Goal: Task Accomplishment & Management: Complete application form

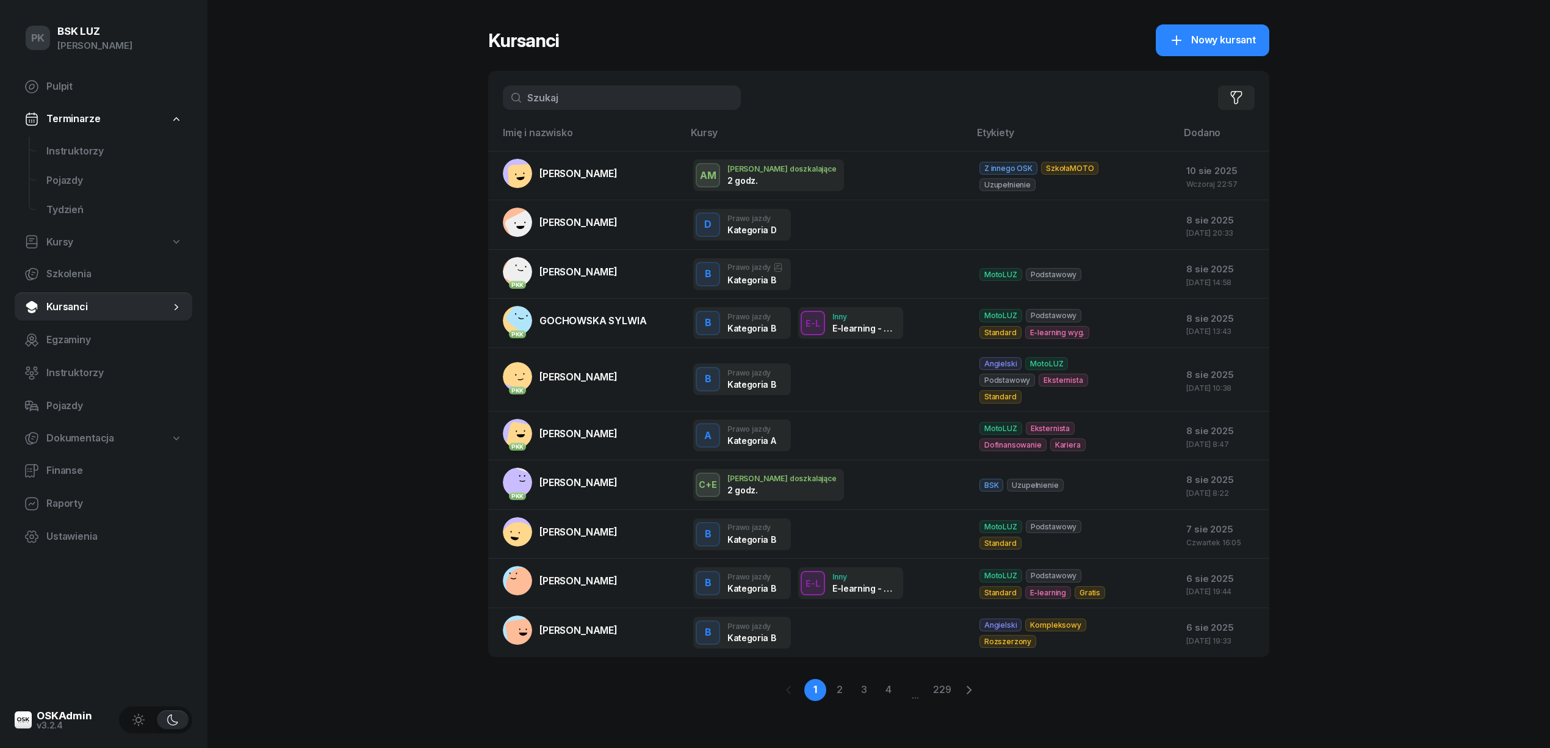
click at [571, 101] on input "text" at bounding box center [622, 97] width 238 height 24
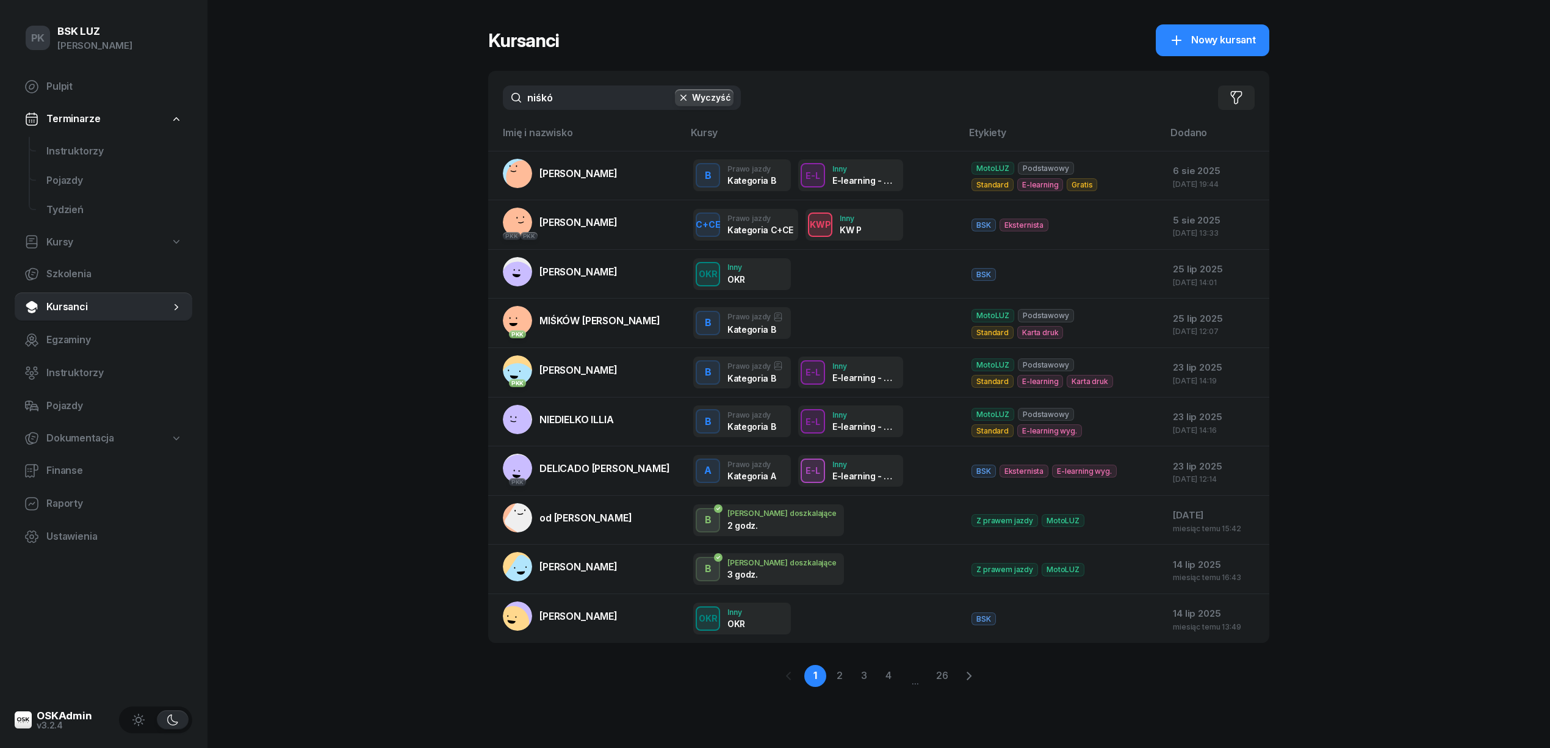
drag, startPoint x: 581, startPoint y: 99, endPoint x: 410, endPoint y: 109, distance: 171.2
click at [410, 109] on div "PK BSK [PERSON_NAME] Pulpit Terminarze Instruktorzy Pojazdy Tydzień Kursy Szkol…" at bounding box center [775, 374] width 1550 height 748
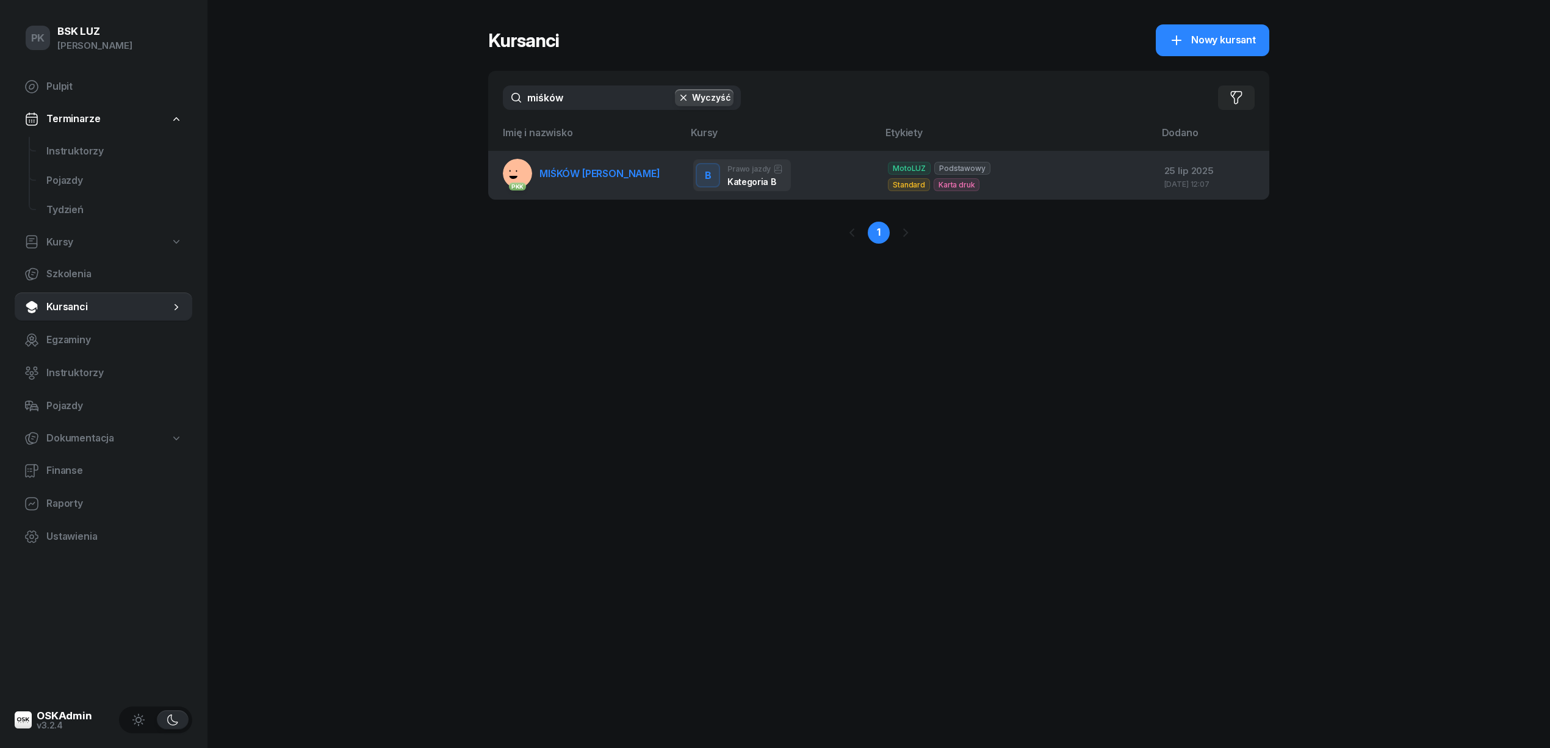
type input "miśków"
click at [620, 167] on td "PKK MIŚKÓW NIKOLA" at bounding box center [585, 175] width 195 height 49
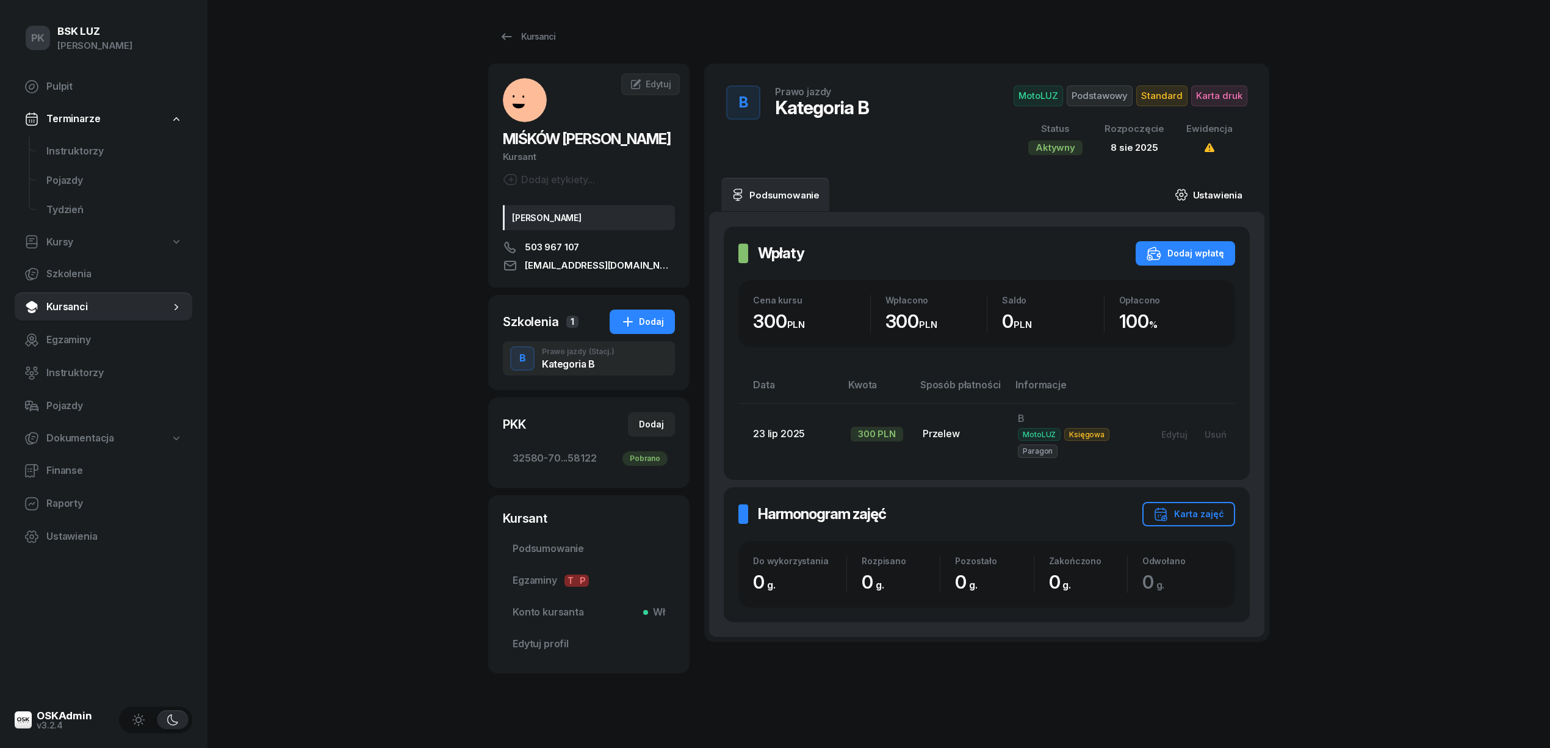
click at [1229, 198] on link "Ustawienia" at bounding box center [1208, 195] width 87 height 34
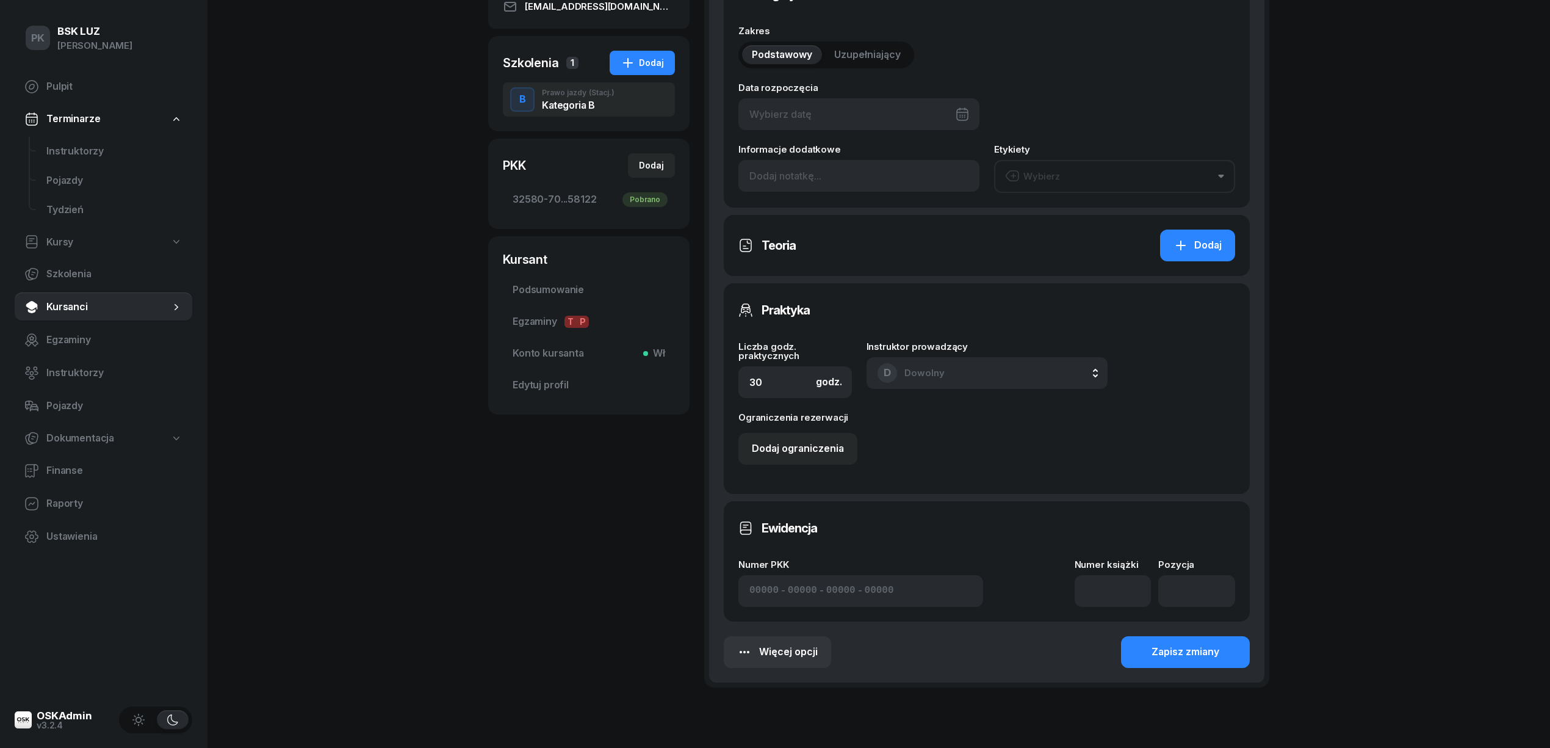
scroll to position [316, 0]
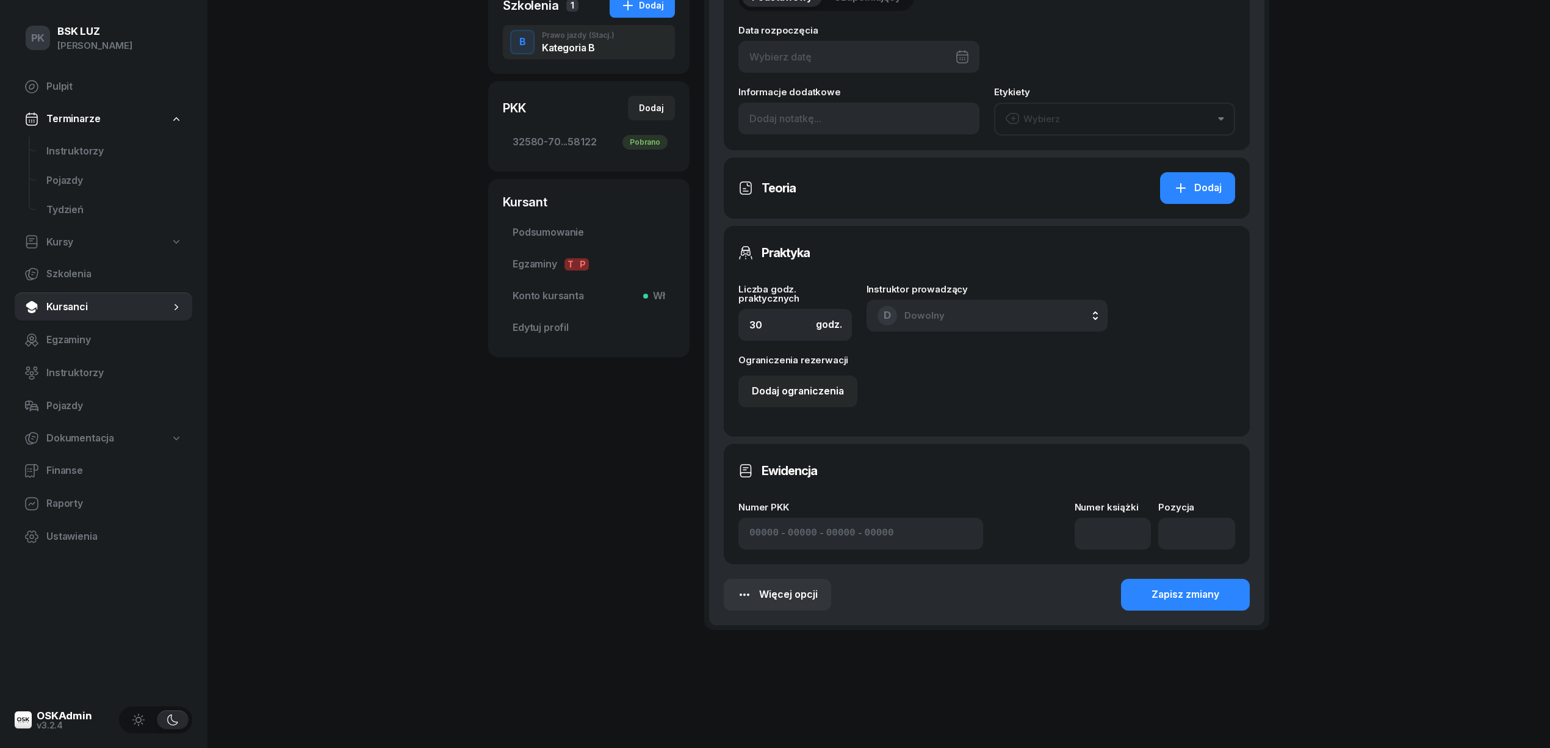
type input "[DATE]"
type input "32580"
type input "70234"
type input "19710"
type input "58122"
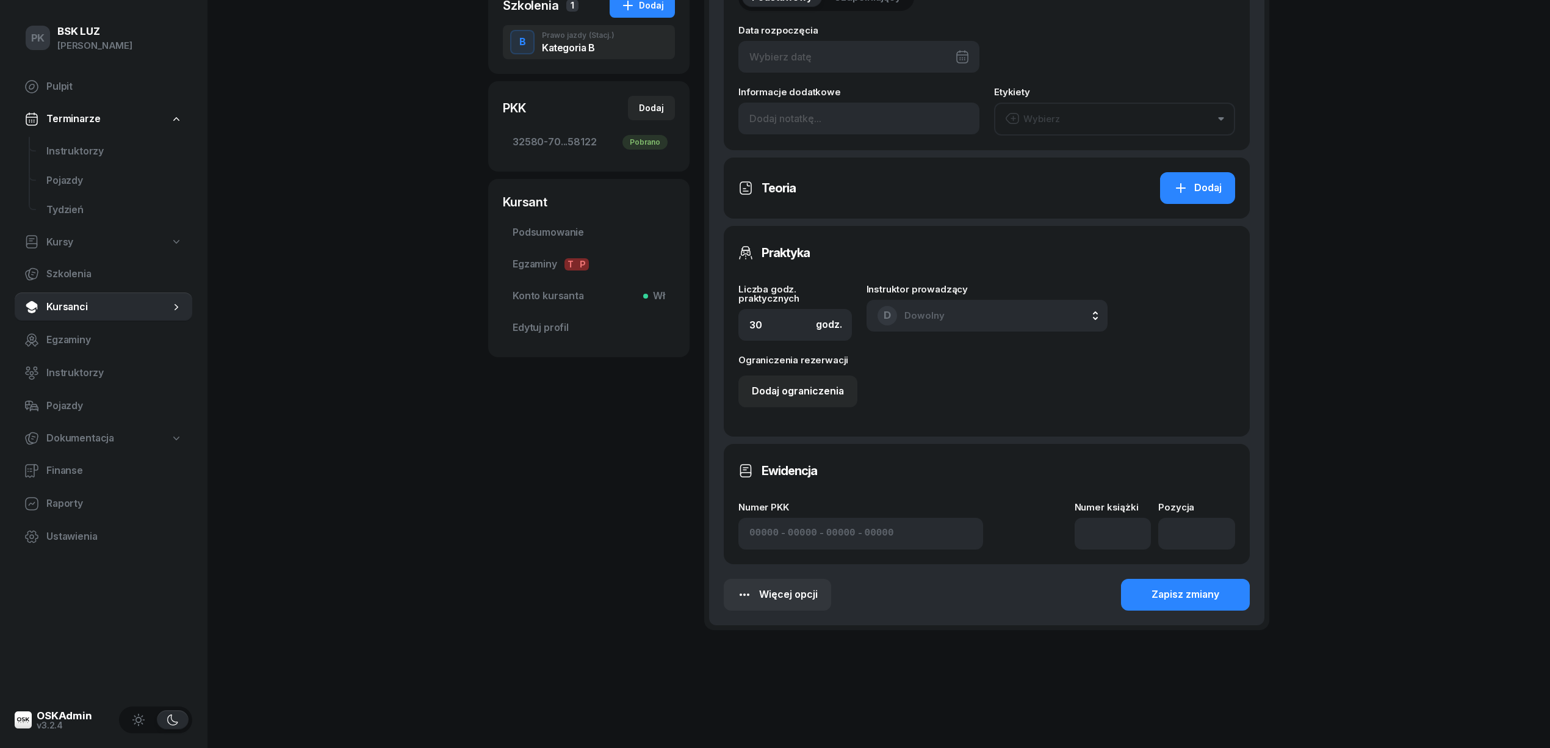
type input "2/2025"
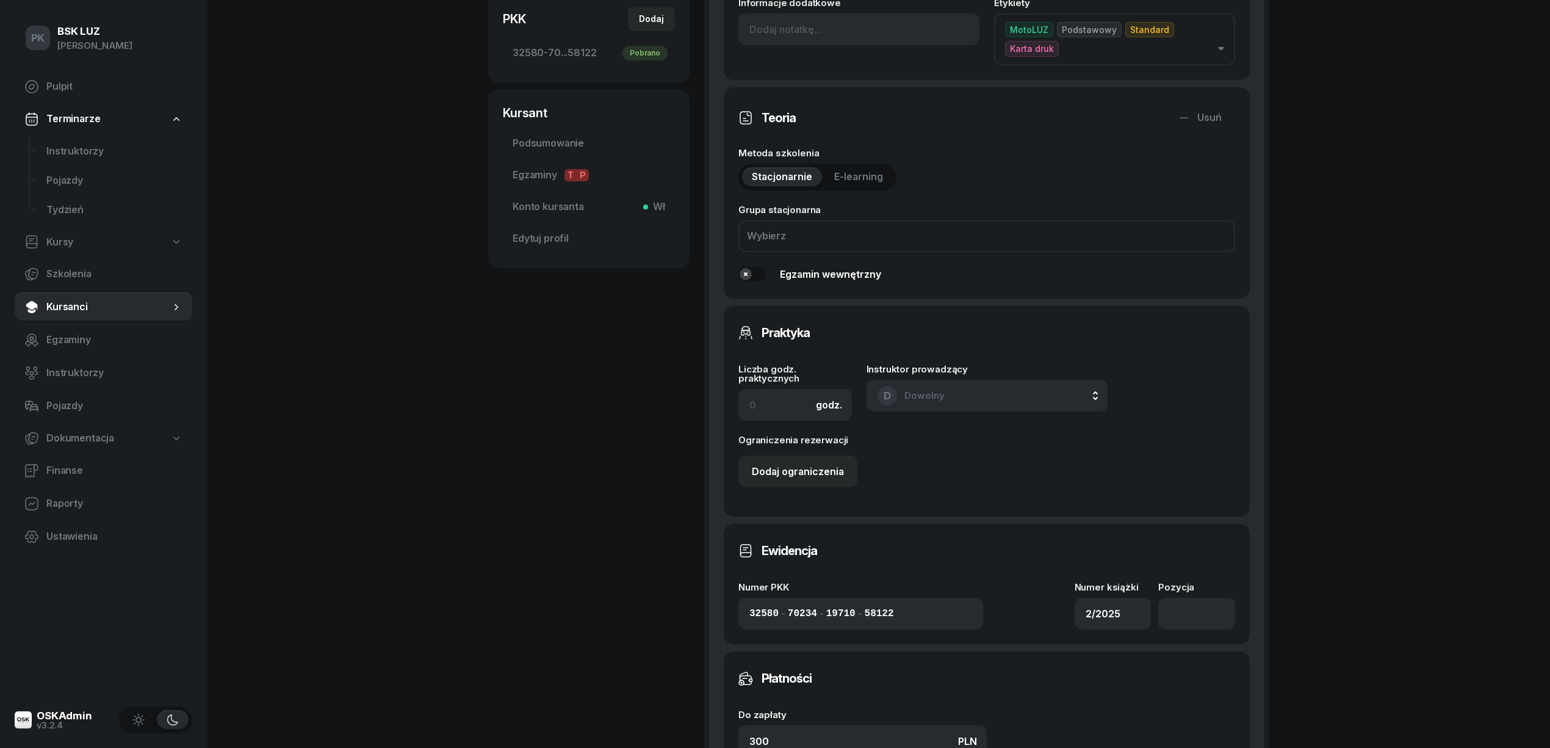
scroll to position [642, 0]
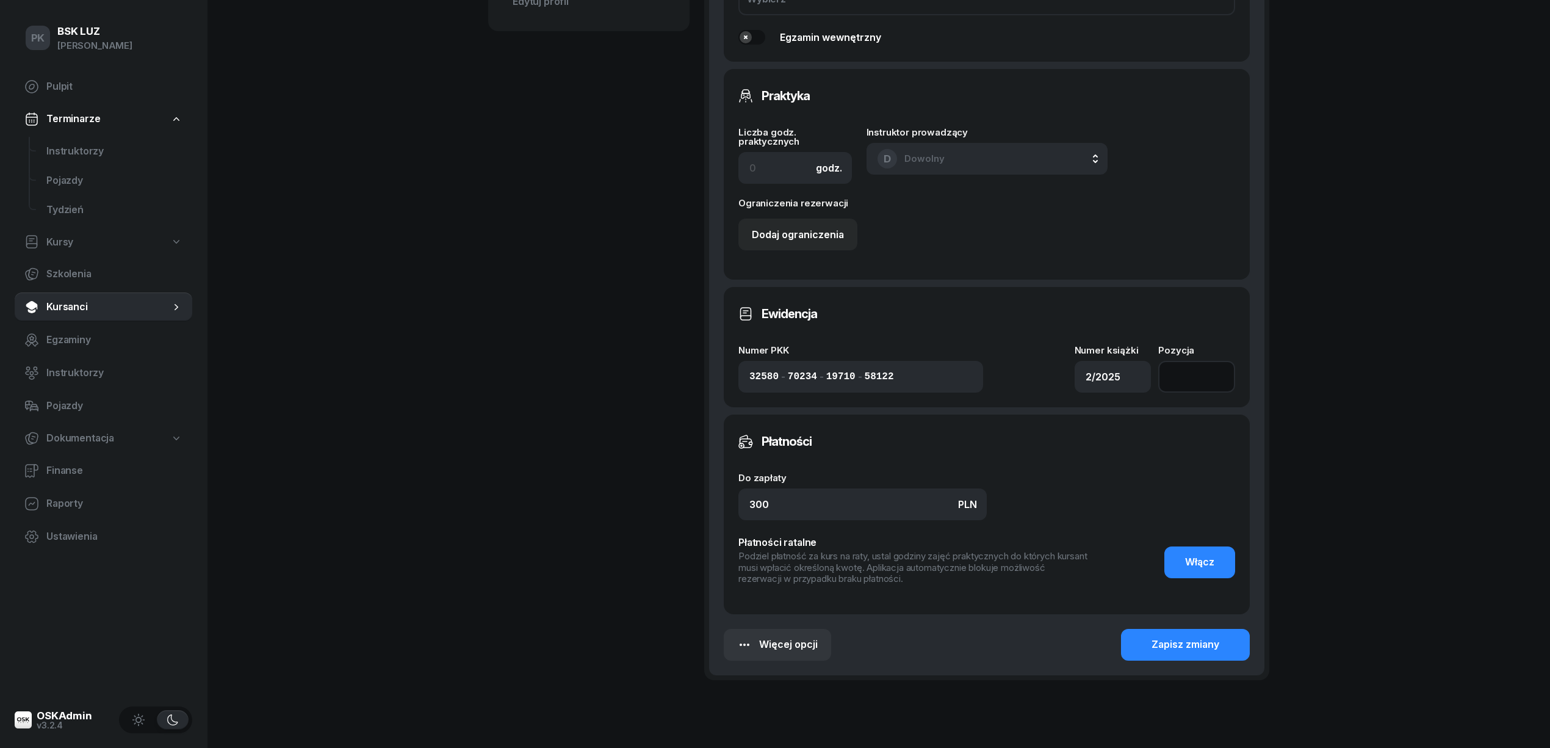
click at [1195, 361] on input "number" at bounding box center [1196, 377] width 77 height 32
type input "191"
click at [1172, 637] on div "Zapisz zmiany" at bounding box center [1186, 645] width 68 height 16
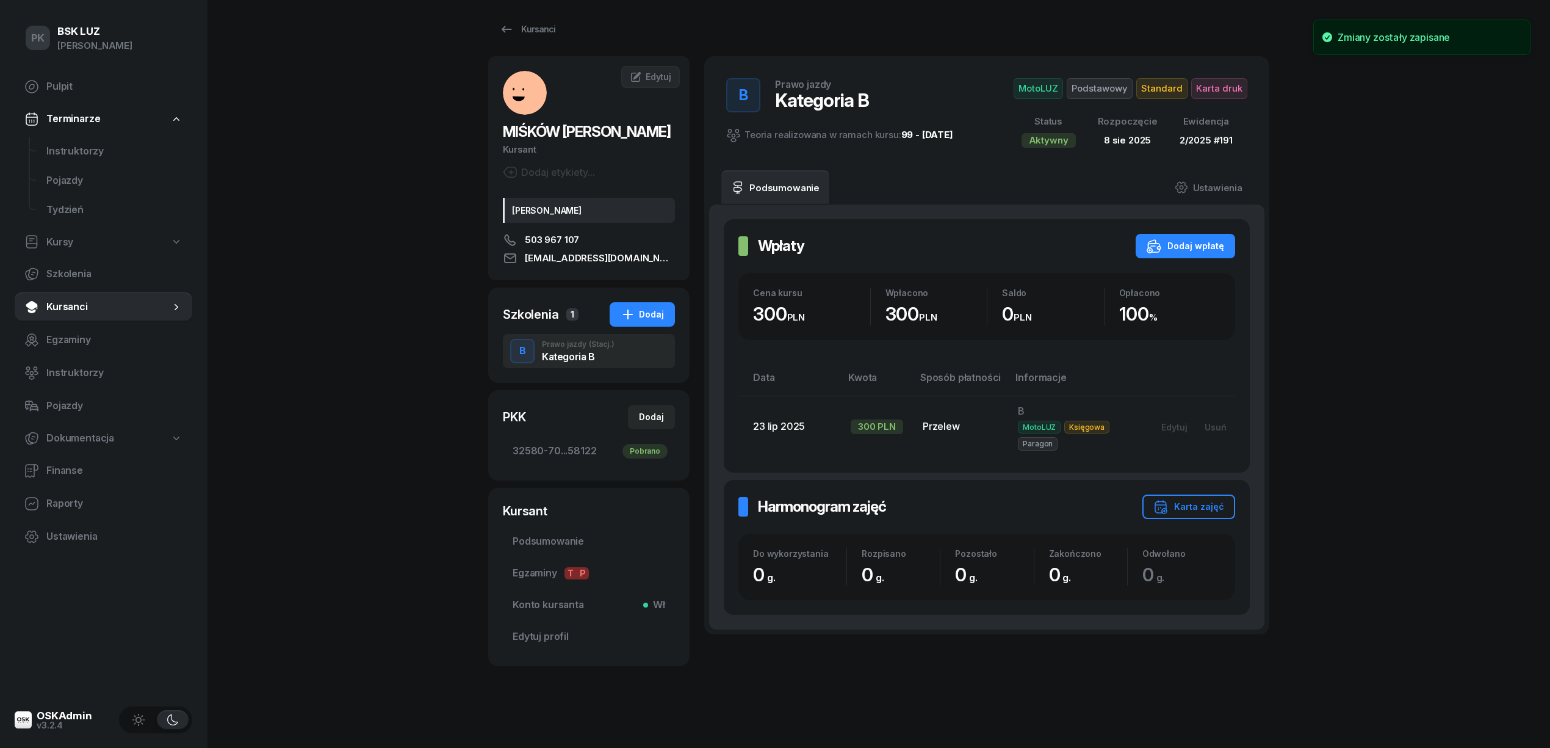
scroll to position [0, 0]
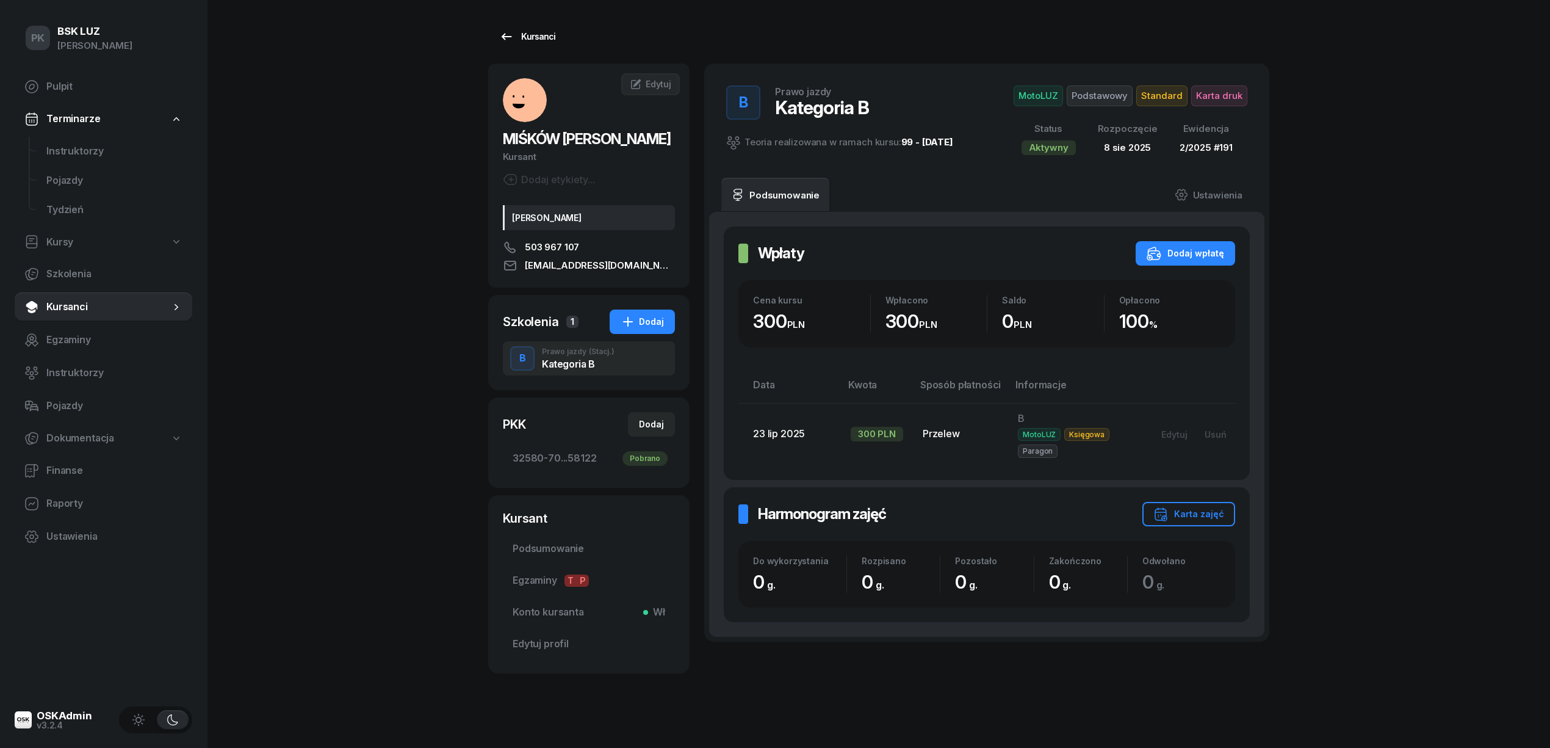
click at [521, 35] on div "Kursanci" at bounding box center [527, 36] width 56 height 15
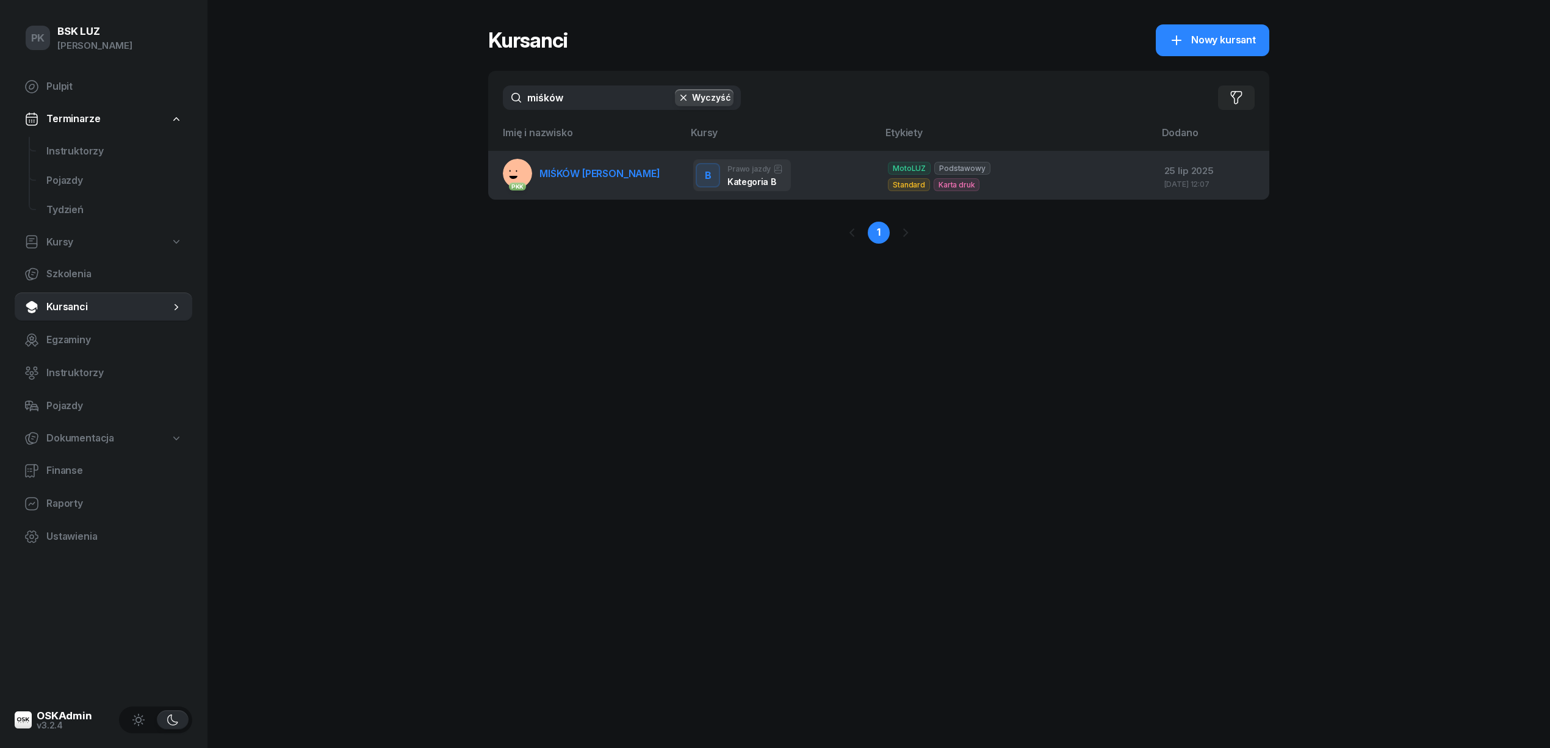
click at [560, 165] on link "PKK MIŚKÓW NIKOLA" at bounding box center [581, 173] width 157 height 29
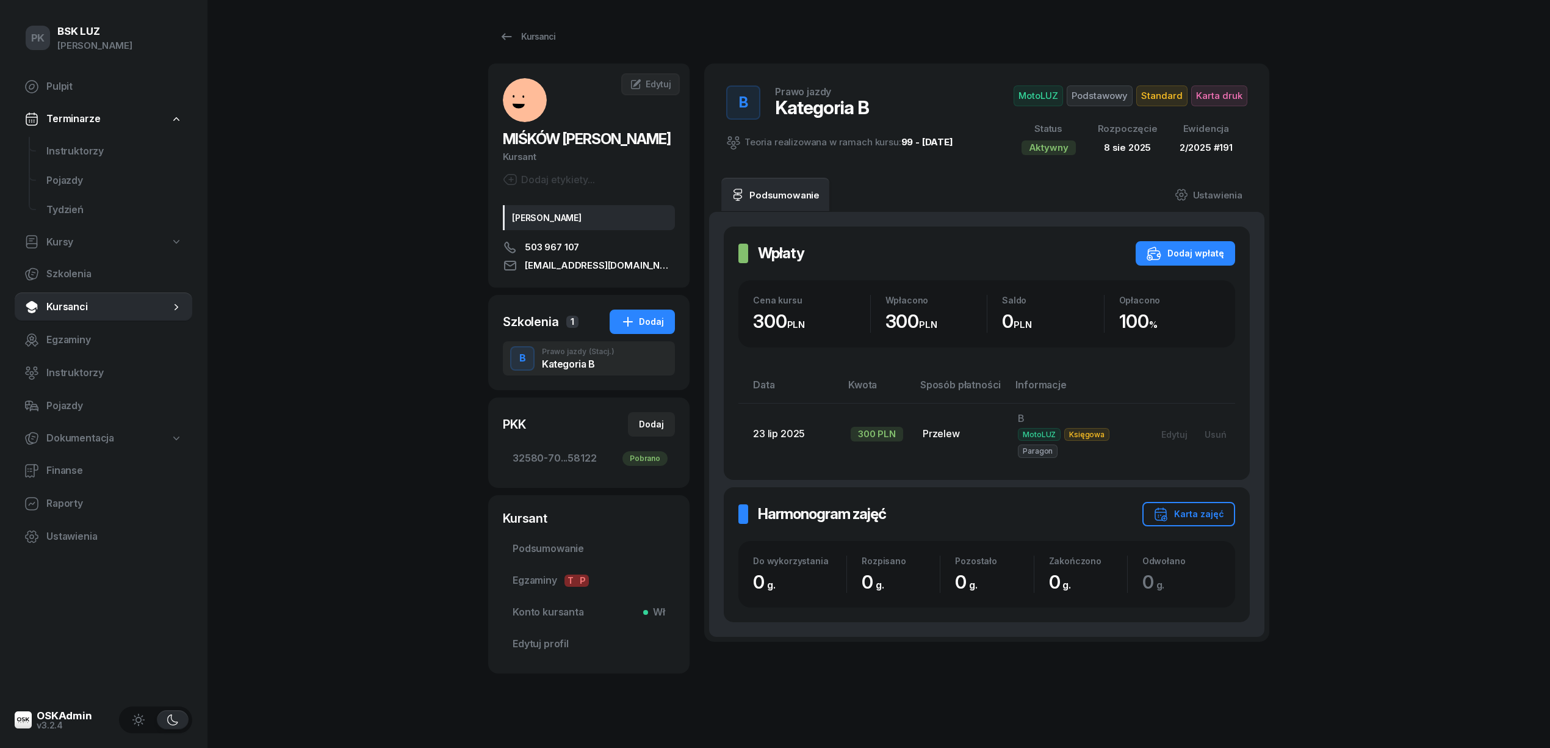
click at [574, 359] on div "Kategoria B" at bounding box center [578, 364] width 73 height 10
click at [555, 460] on span "32580-70...58122 Pobrano" at bounding box center [589, 458] width 153 height 16
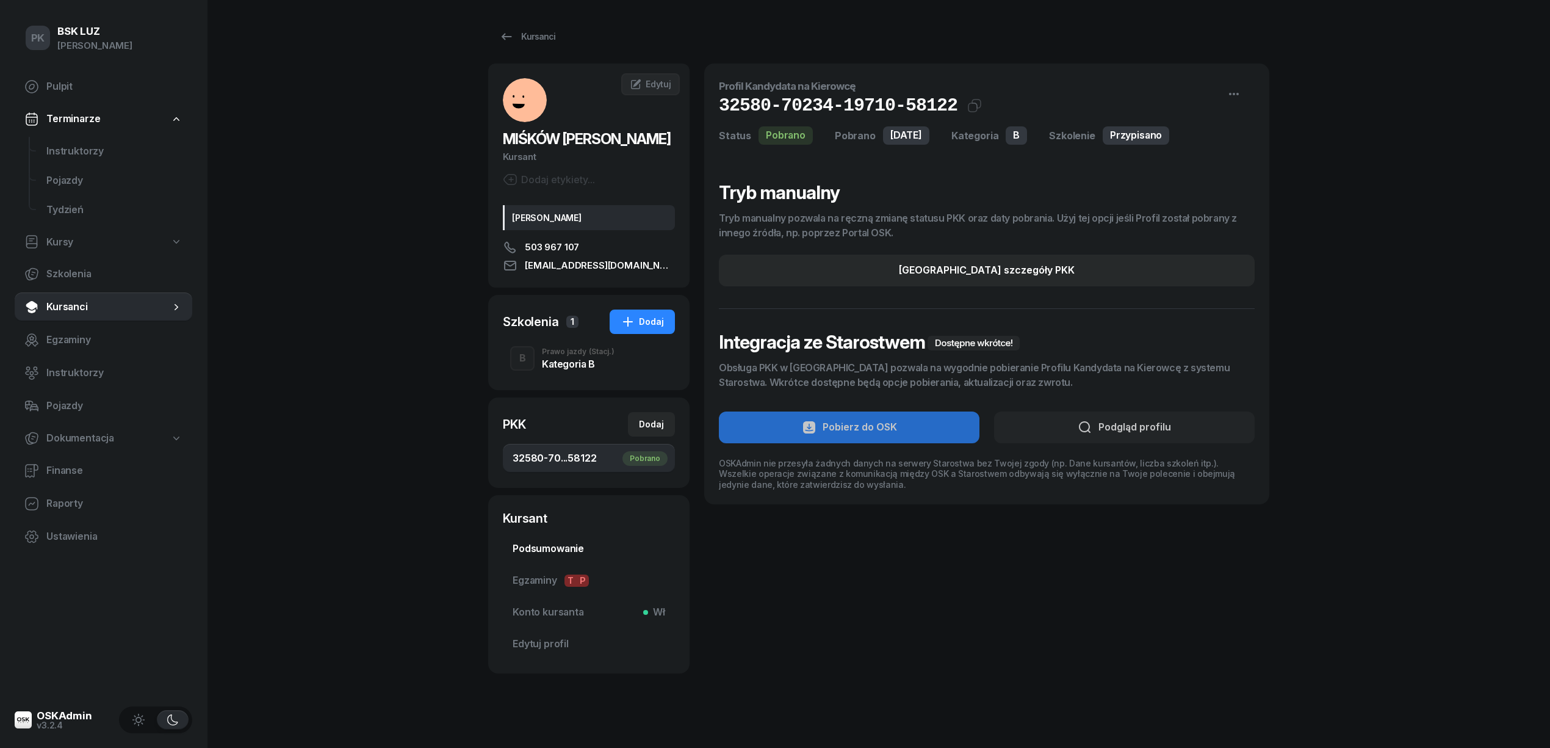
click at [555, 543] on span "Podsumowanie" at bounding box center [589, 549] width 153 height 16
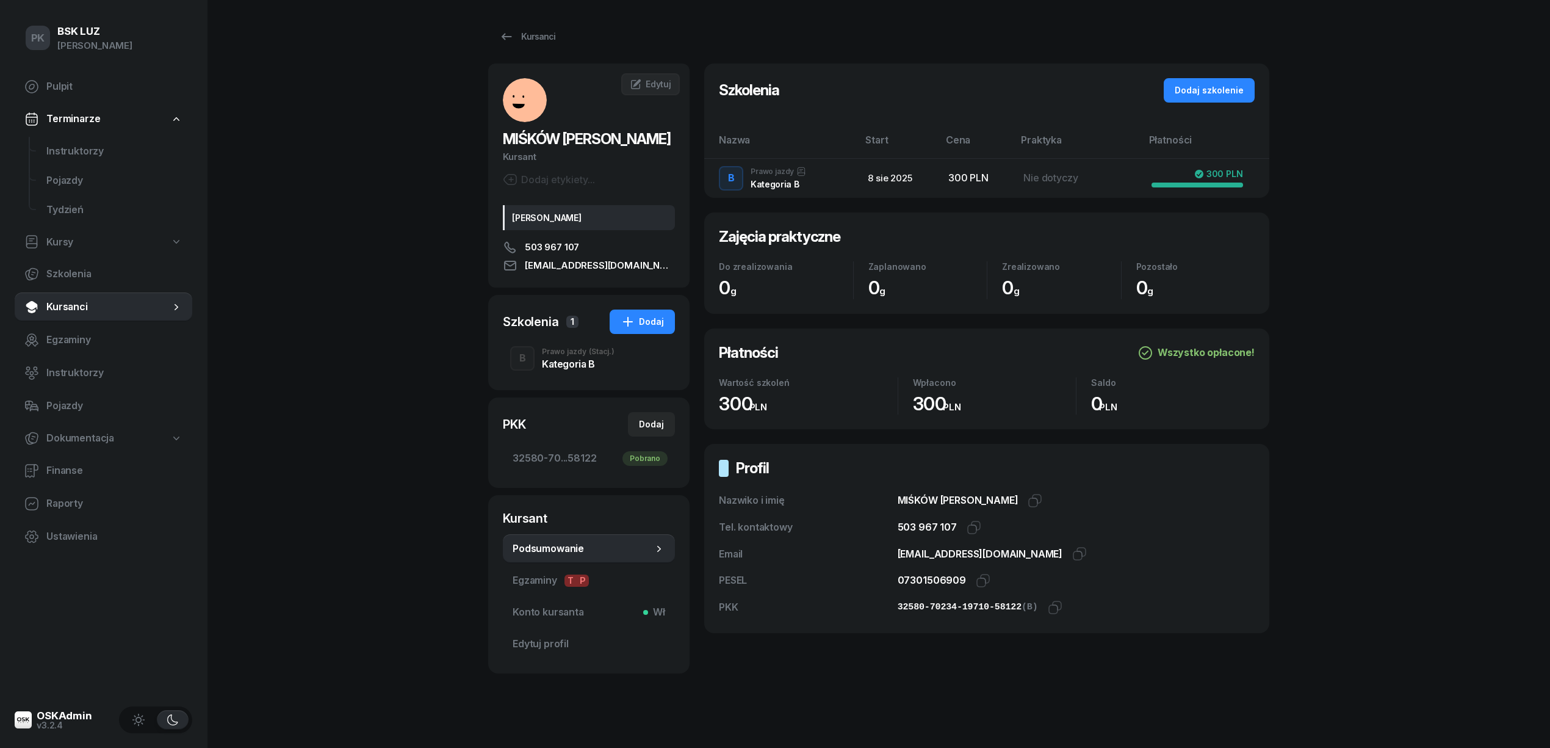
click at [575, 27] on div "Kursanci" at bounding box center [878, 36] width 781 height 24
click at [532, 38] on div "Kursanci" at bounding box center [527, 36] width 56 height 15
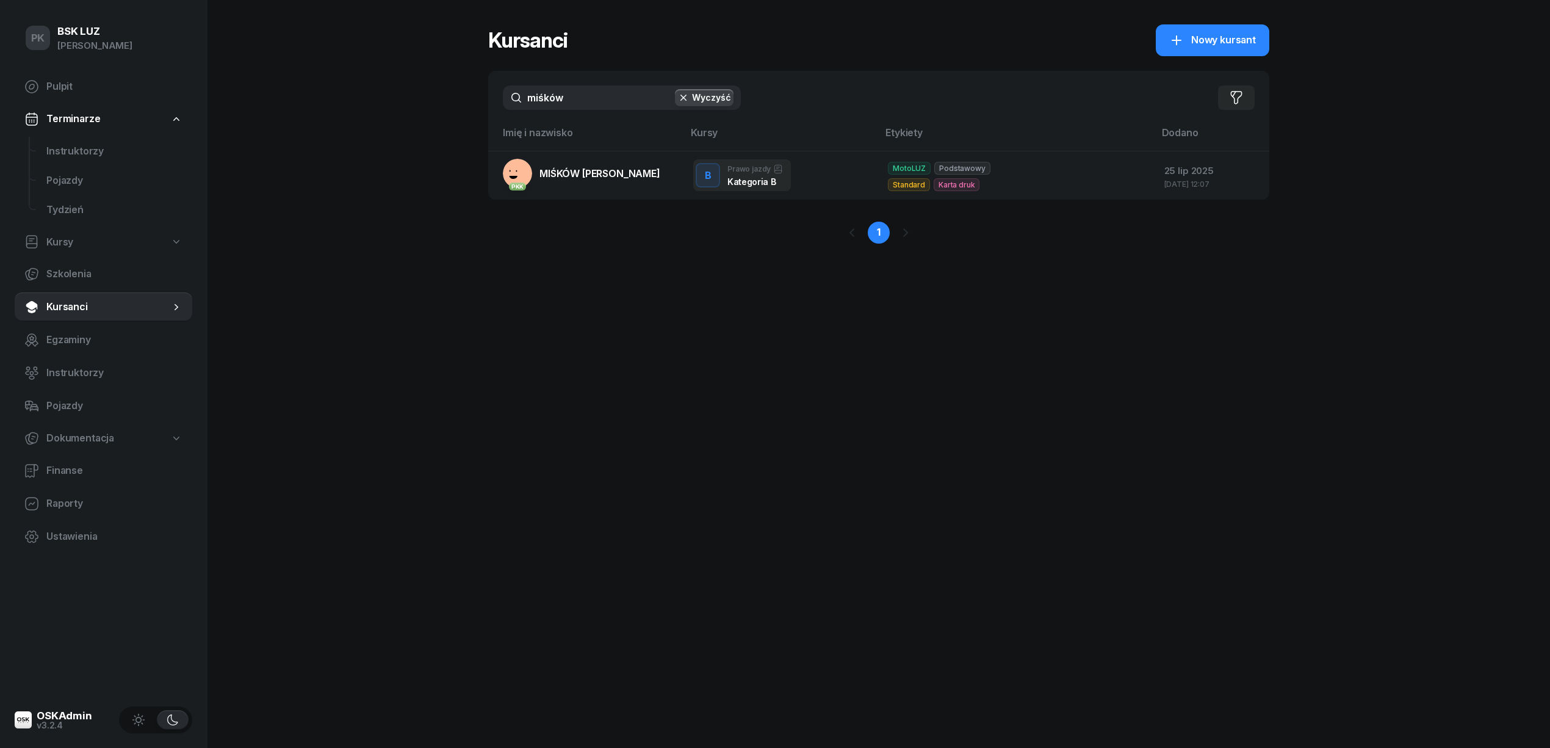
drag, startPoint x: 567, startPoint y: 96, endPoint x: 404, endPoint y: 98, distance: 163.0
click at [402, 100] on div "PK BSK [PERSON_NAME] Pulpit Terminarze Instruktorzy Pojazdy Tydzień Kursy Szkol…" at bounding box center [775, 374] width 1550 height 748
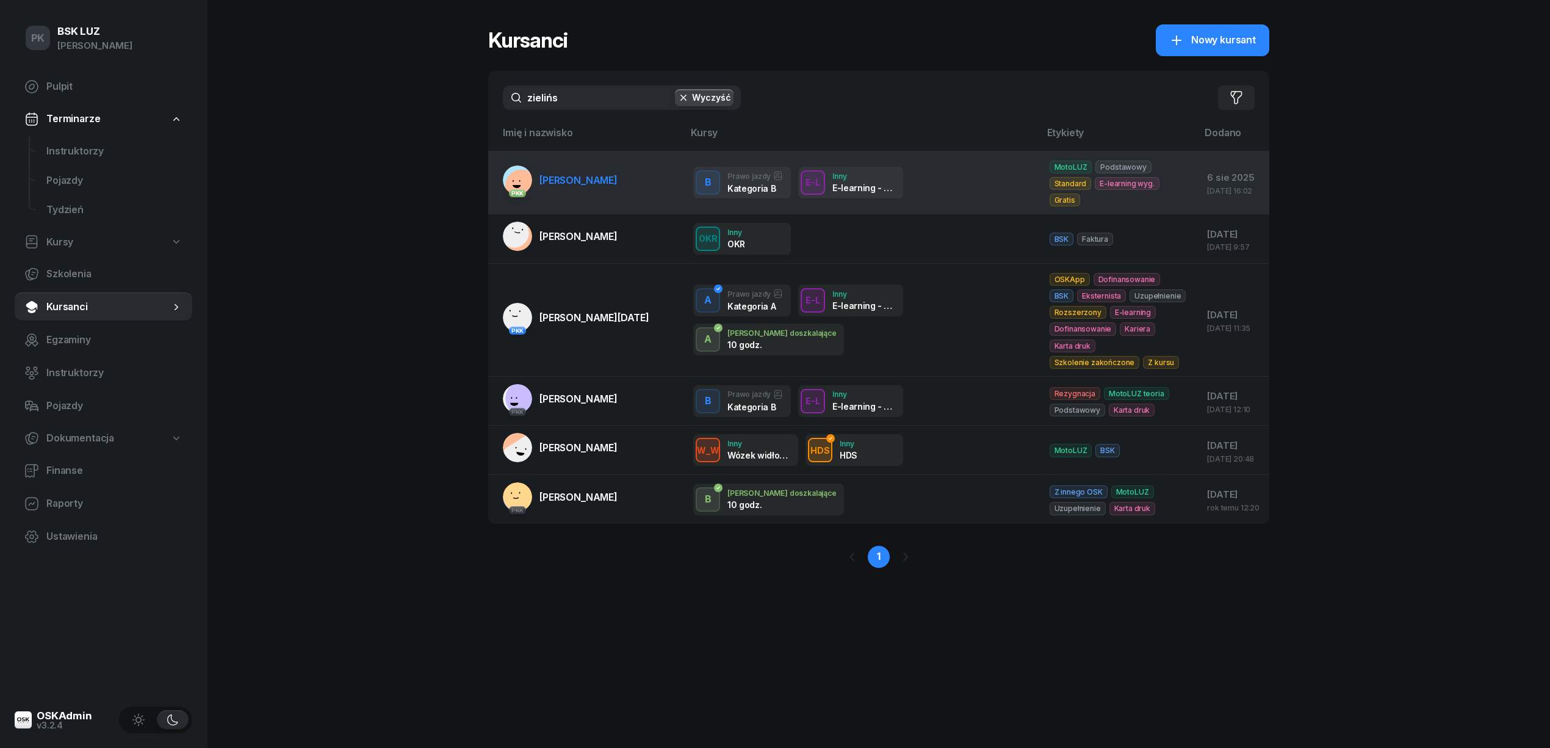
type input "zielińs"
click at [616, 179] on link "PKK [PERSON_NAME]" at bounding box center [560, 179] width 115 height 29
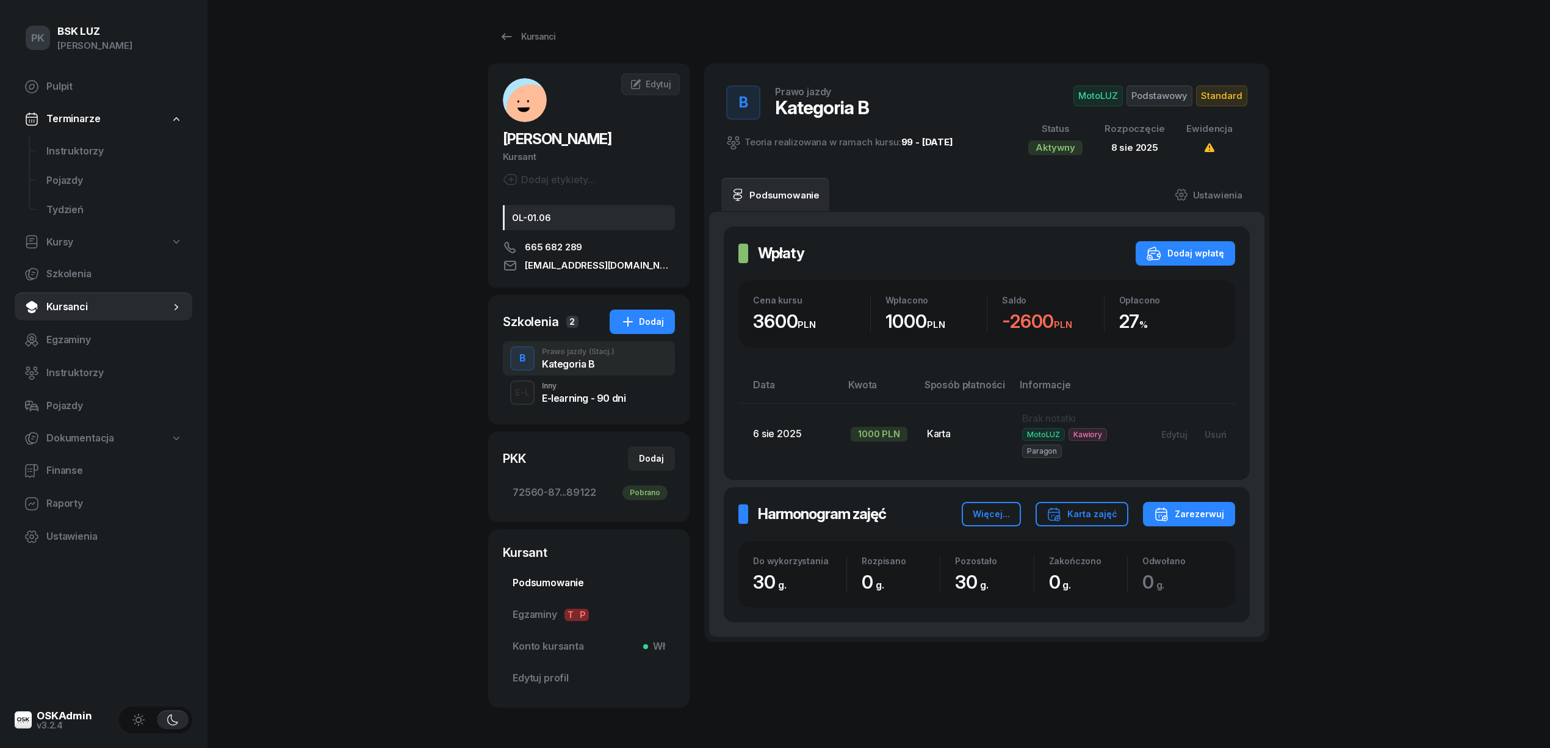
click at [587, 579] on span "Podsumowanie" at bounding box center [589, 583] width 153 height 16
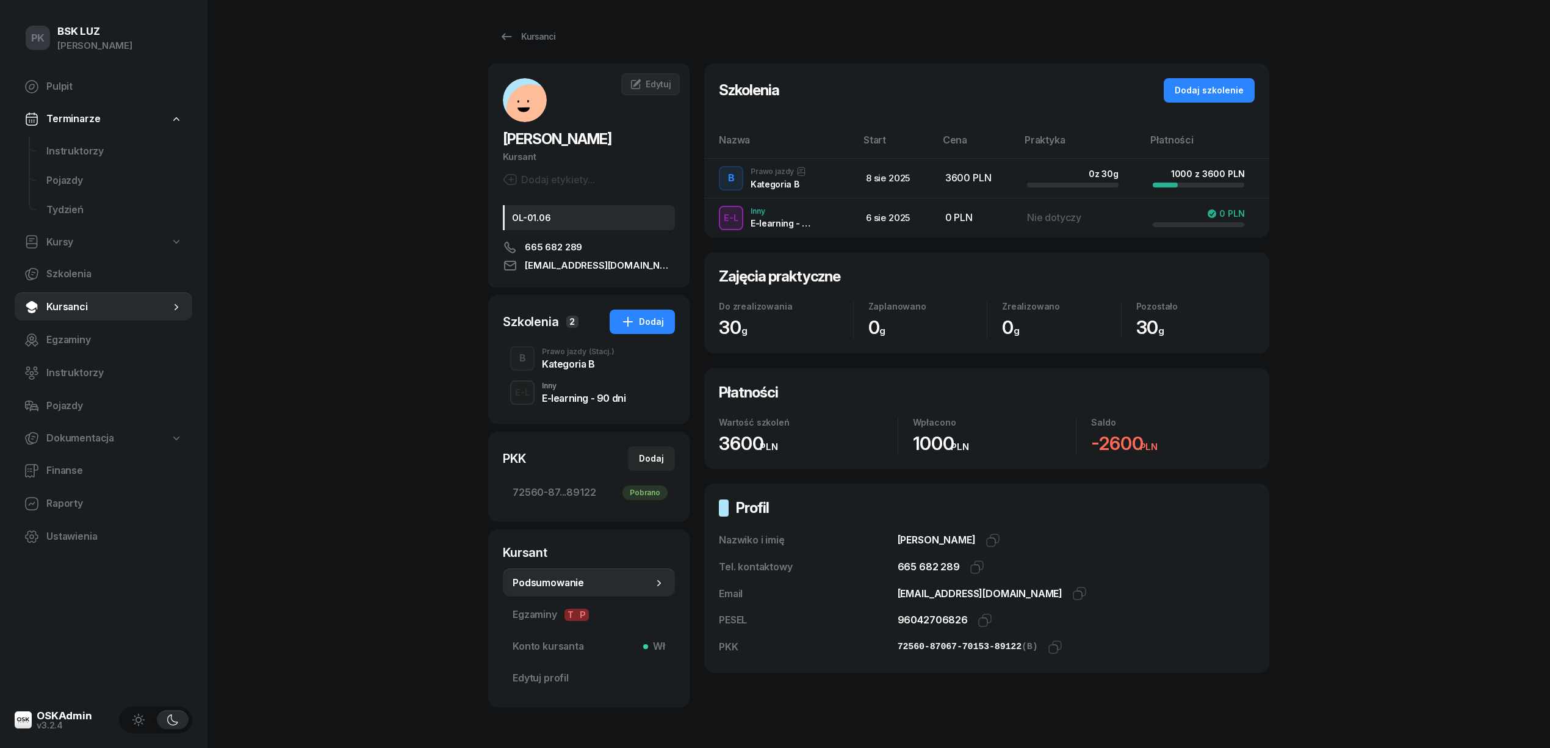
click at [564, 359] on div "Kategoria B" at bounding box center [578, 364] width 73 height 10
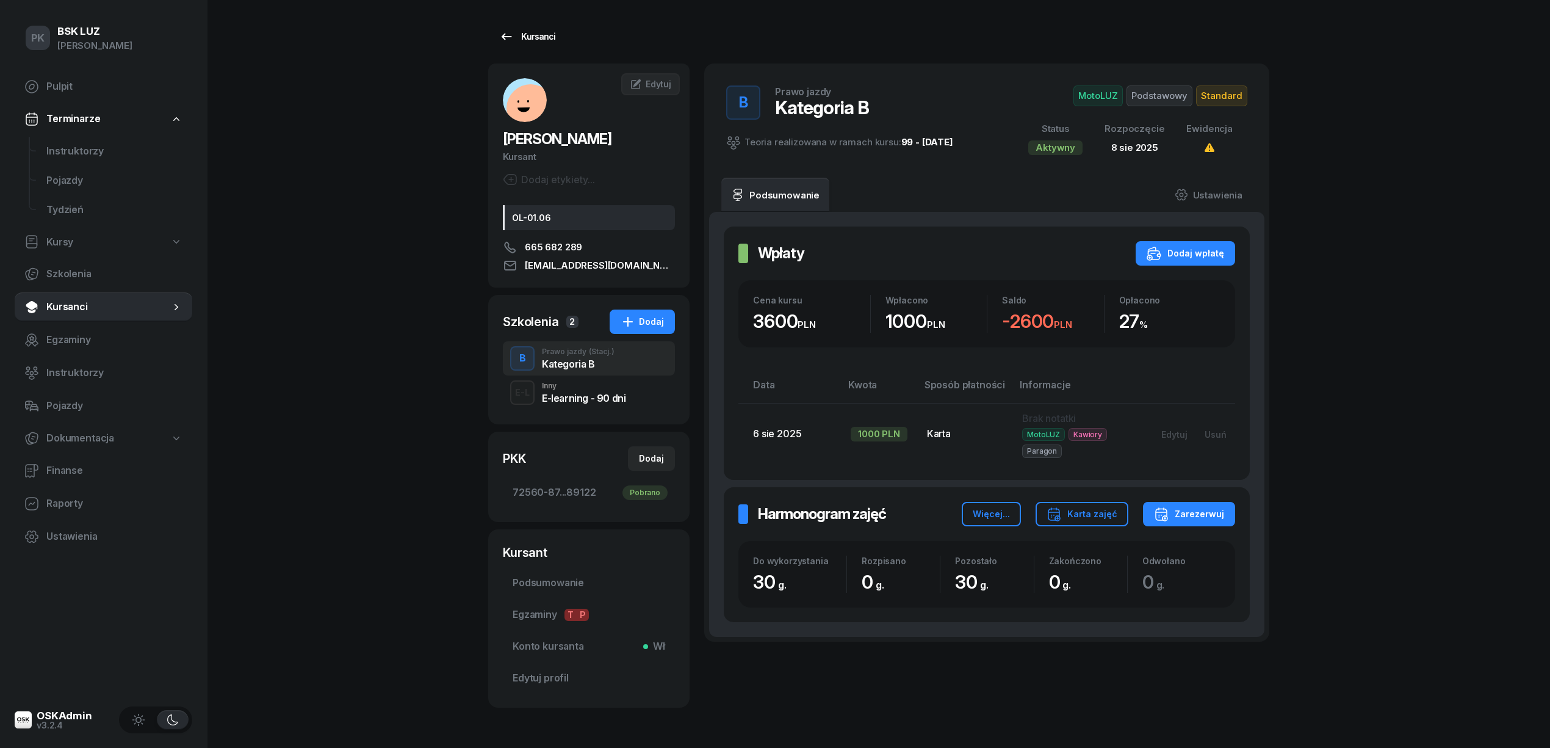
click at [527, 30] on div "Kursanci" at bounding box center [527, 36] width 56 height 15
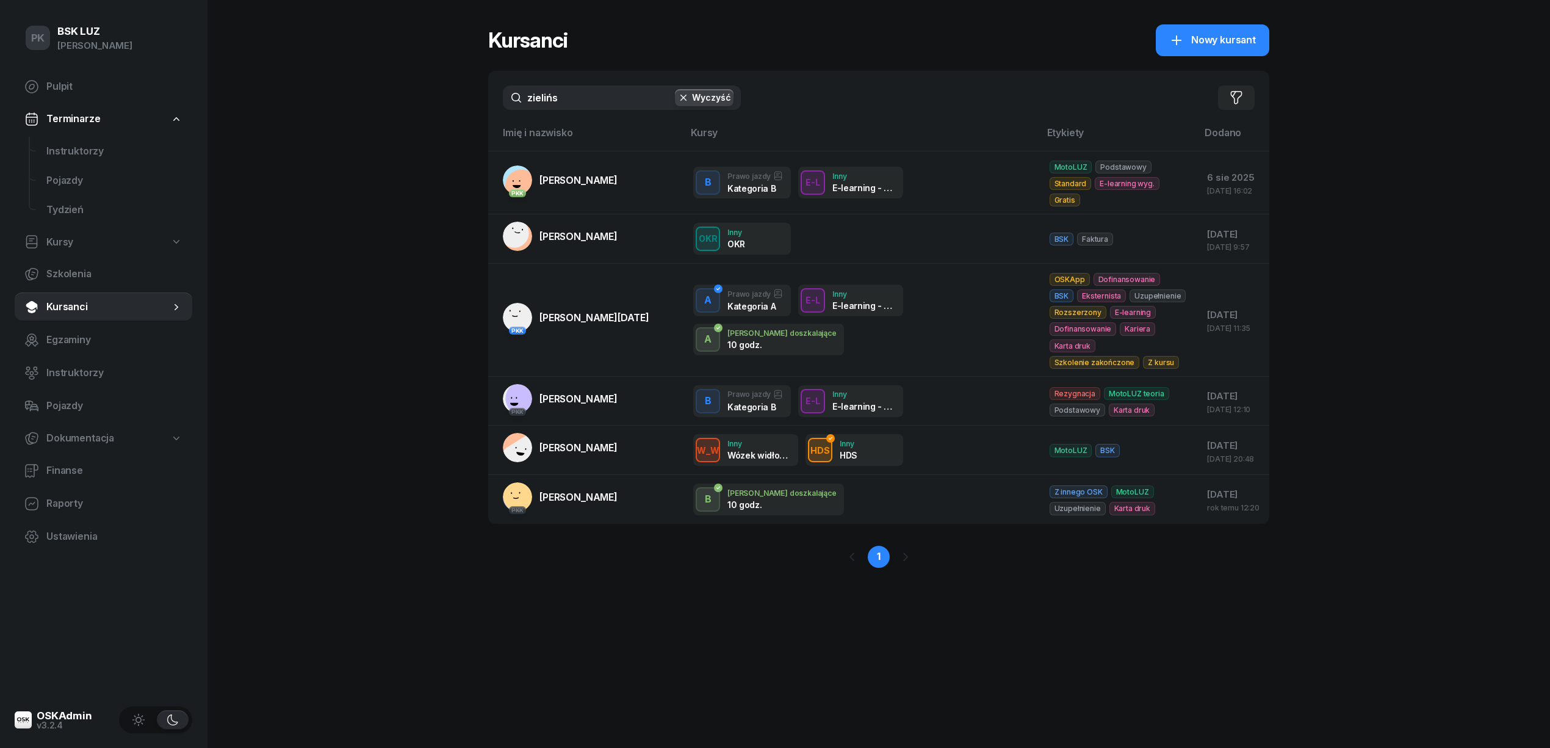
drag, startPoint x: 569, startPoint y: 98, endPoint x: 236, endPoint y: 111, distance: 334.1
click at [236, 111] on div "PK BSK [PERSON_NAME] Pulpit Terminarze Instruktorzy Pojazdy Tydzień Kursy Szkol…" at bounding box center [775, 374] width 1550 height 748
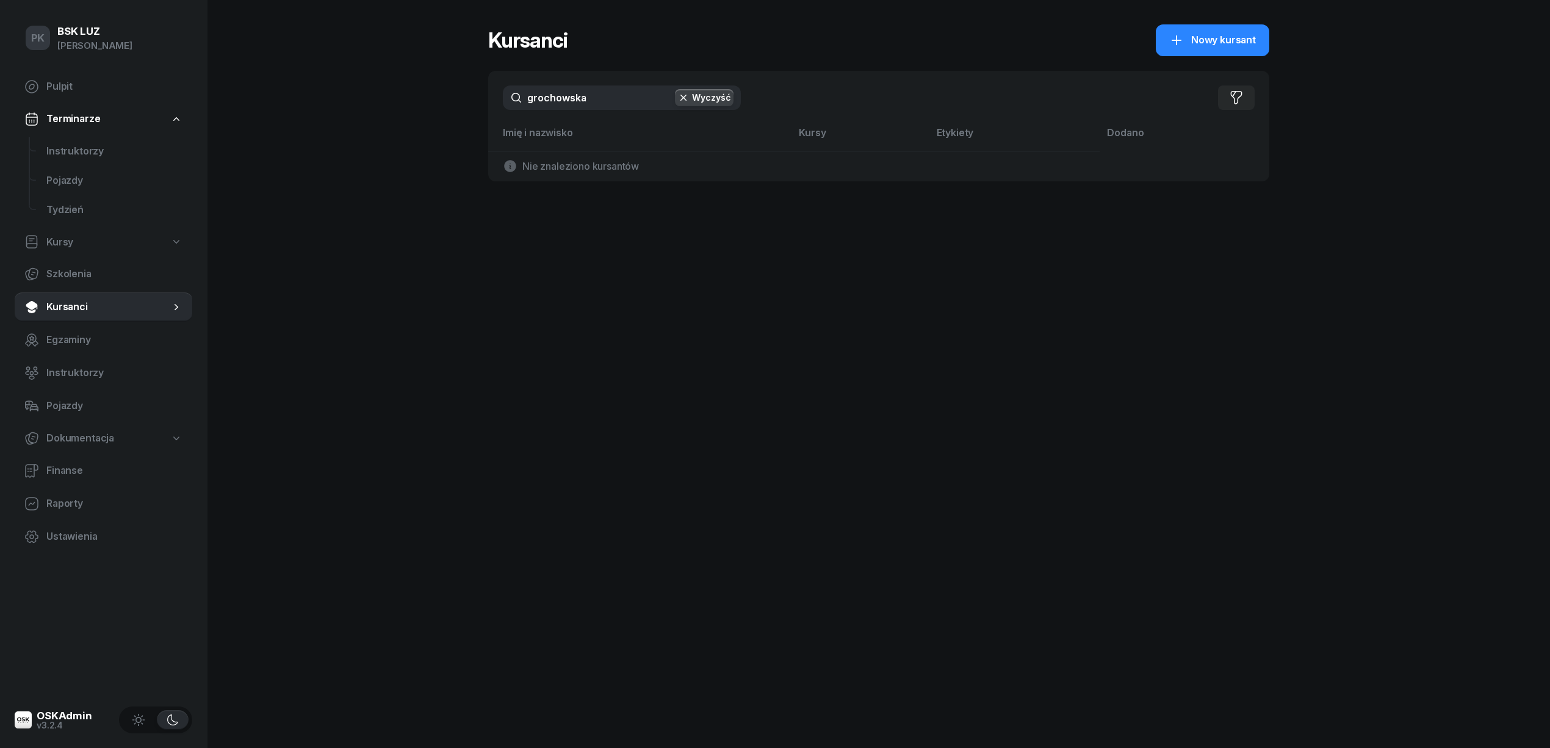
drag, startPoint x: 665, startPoint y: 96, endPoint x: 189, endPoint y: 109, distance: 476.2
click at [189, 109] on div "PK BSK [PERSON_NAME] Pulpit Terminarze Instruktorzy Pojazdy Tydzień Kursy Szkol…" at bounding box center [775, 374] width 1550 height 748
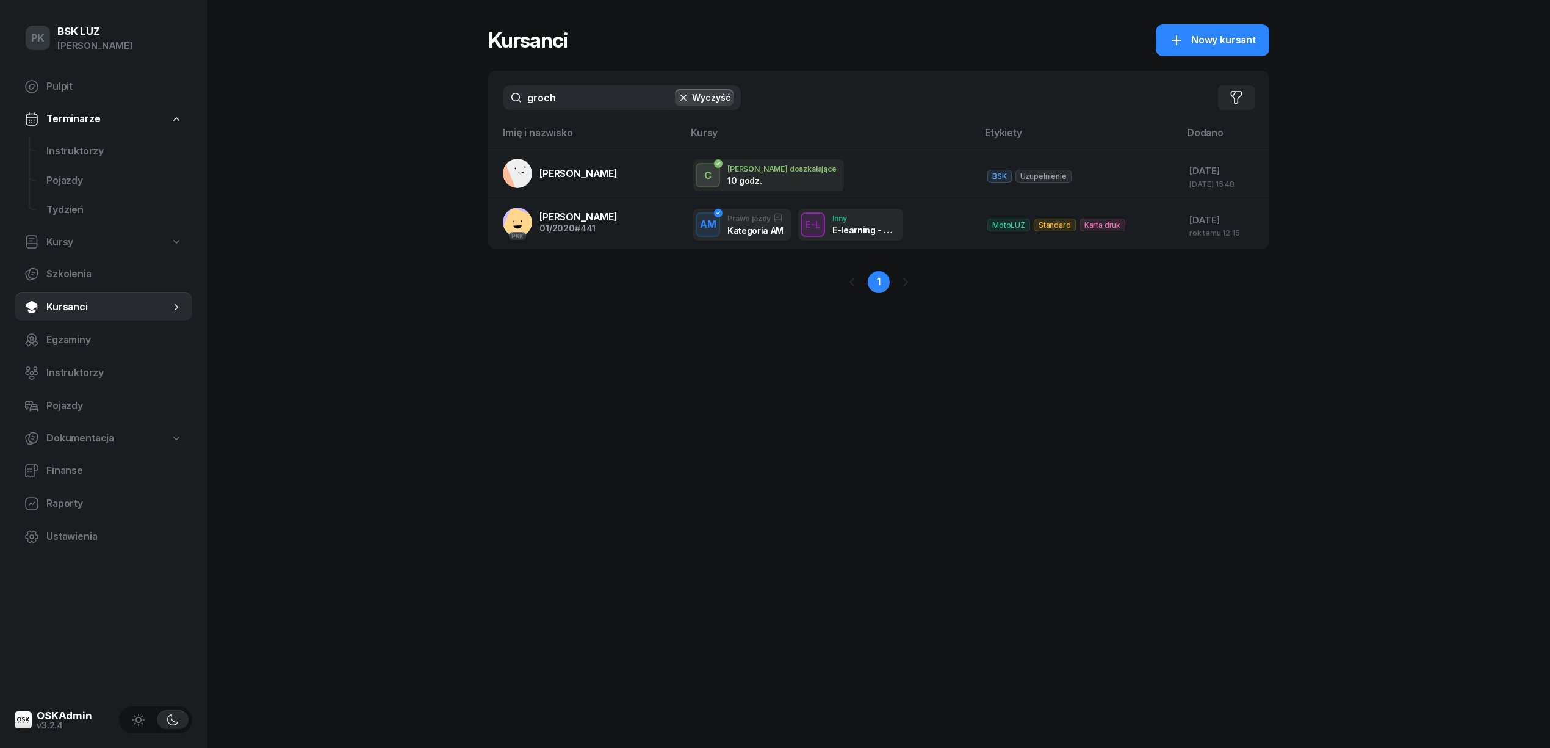
drag, startPoint x: 563, startPoint y: 99, endPoint x: 469, endPoint y: 106, distance: 94.3
click at [469, 106] on div "PK BSK [PERSON_NAME] Pulpit Terminarze Instruktorzy Pojazdy Tydzień Kursy Szkol…" at bounding box center [775, 374] width 1550 height 748
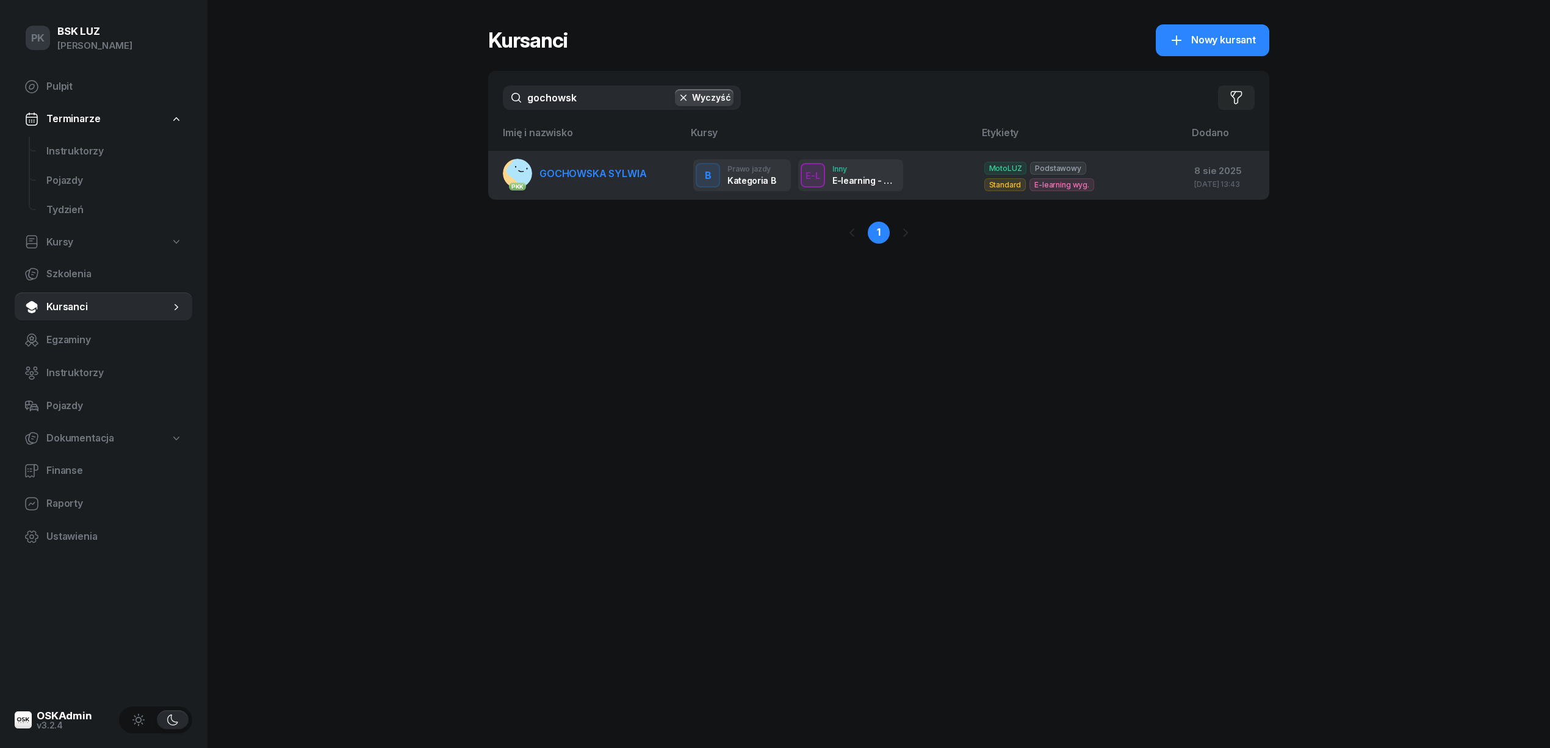
type input "gochowsk"
click at [535, 172] on link "PKK GOCHOWSKA SYLWIA" at bounding box center [574, 173] width 143 height 29
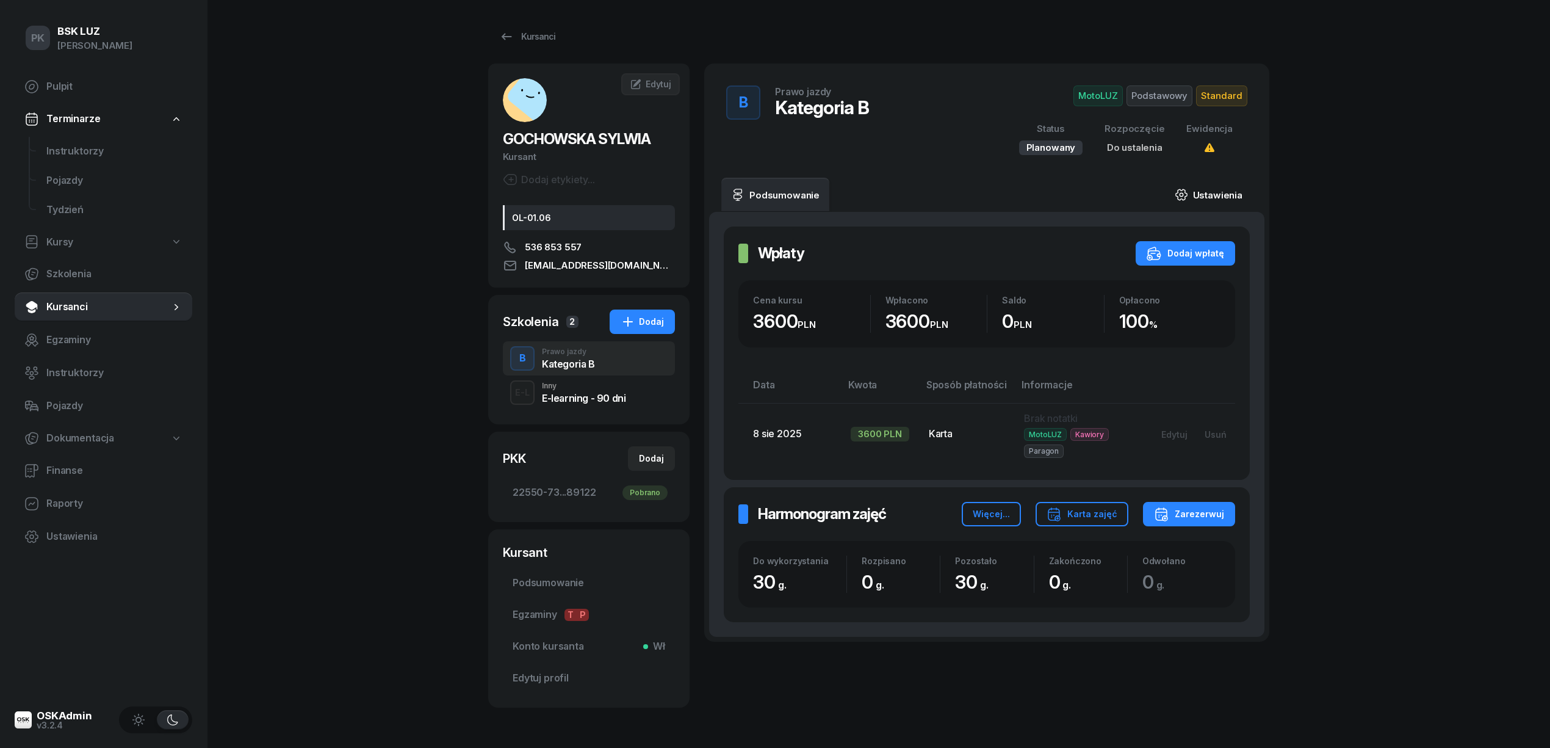
click at [1202, 192] on link "Ustawienia" at bounding box center [1208, 195] width 87 height 34
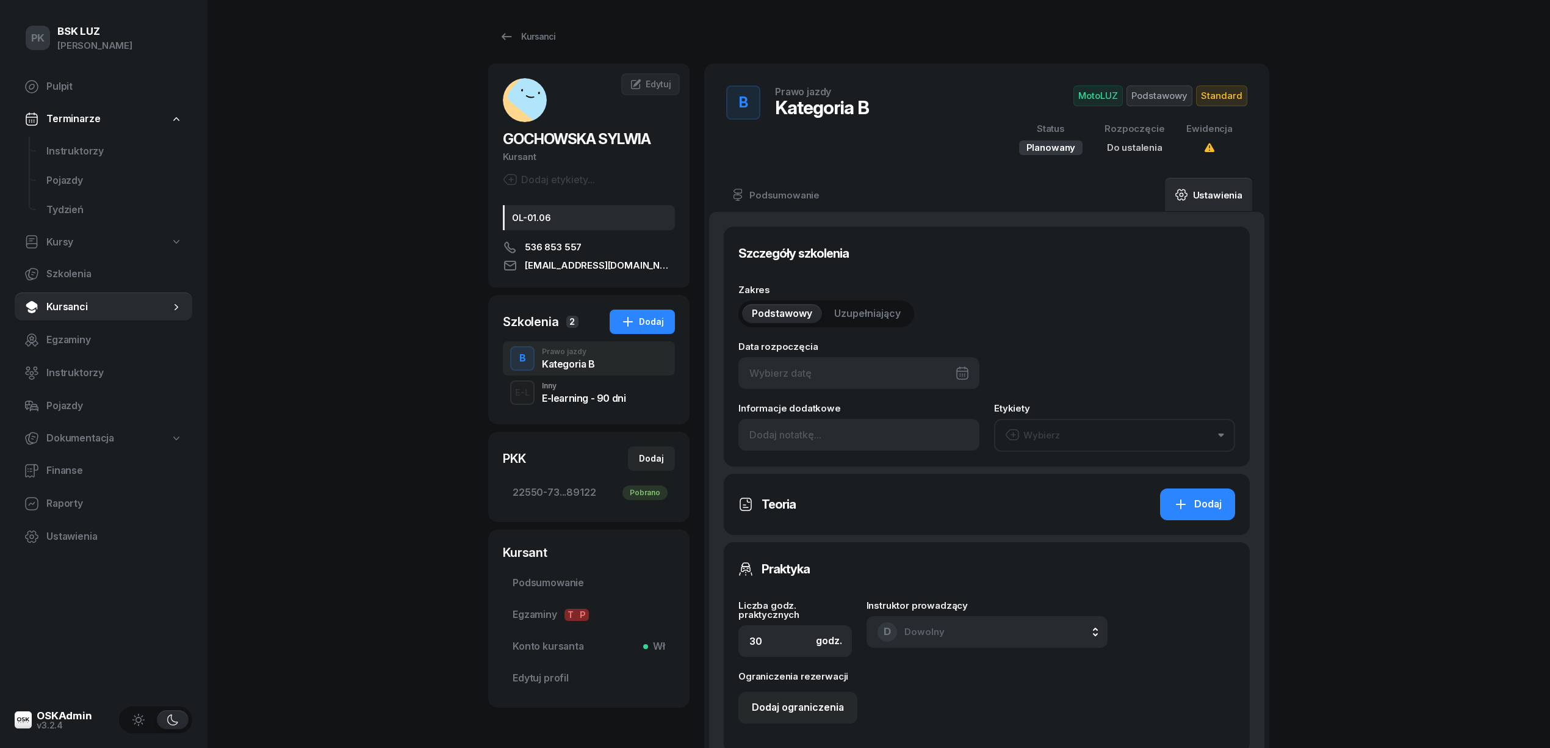
type input "22550"
type input "73147"
type input "20133"
type input "89122"
type input "2/2025"
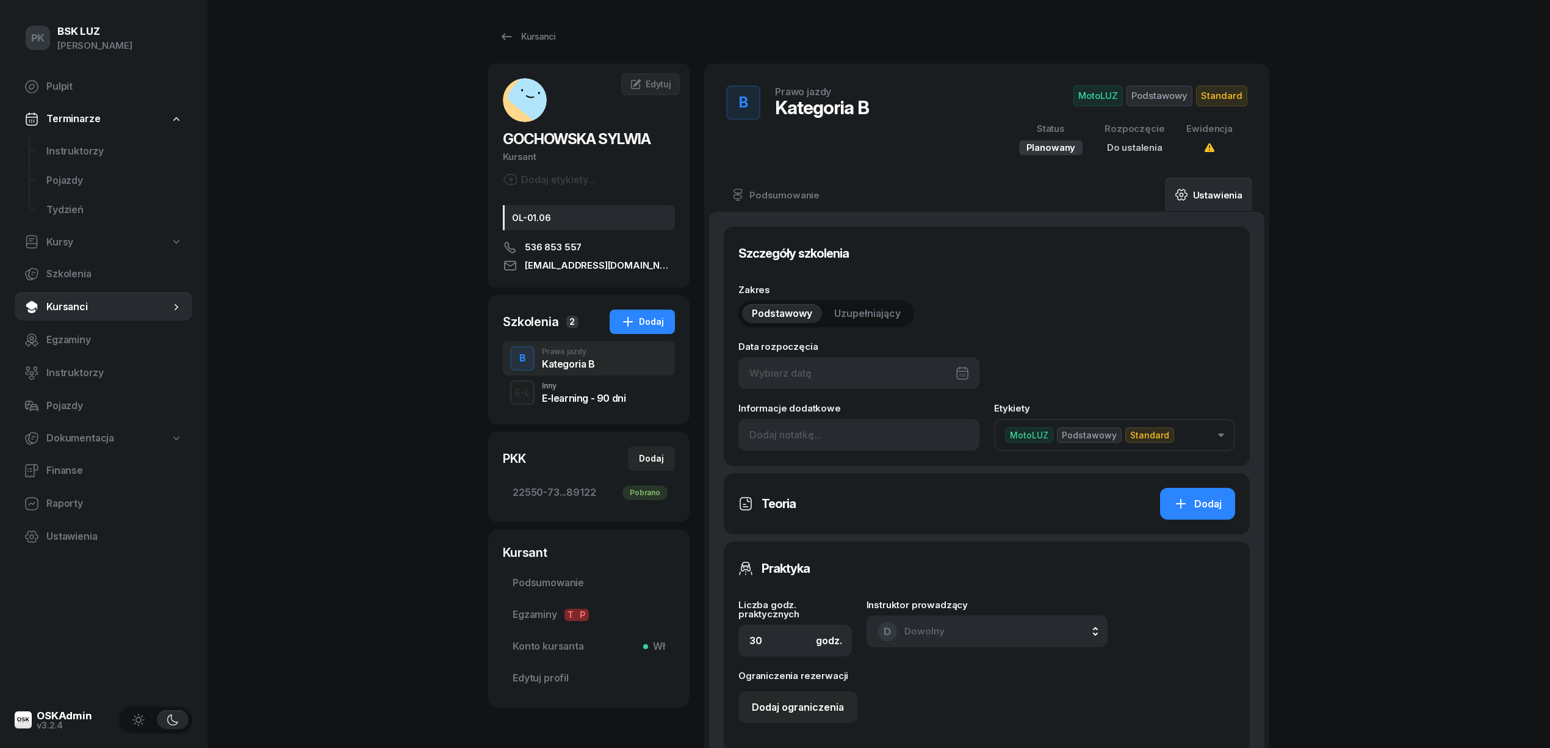
click at [794, 365] on div at bounding box center [859, 373] width 241 height 32
click at [914, 492] on div "8" at bounding box center [912, 493] width 20 height 20
type input "[DATE]"
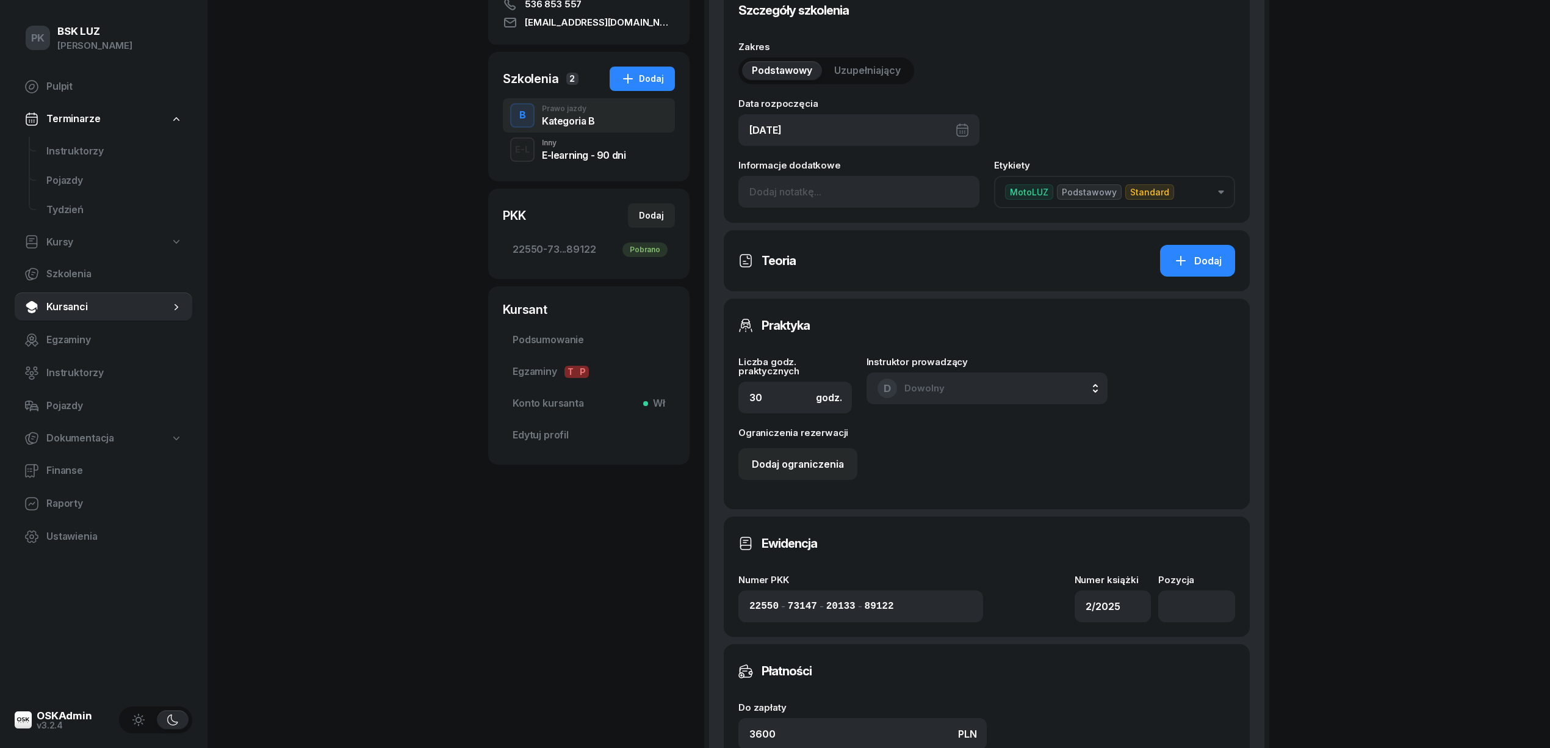
scroll to position [244, 0]
click at [1184, 601] on input "number" at bounding box center [1196, 605] width 77 height 32
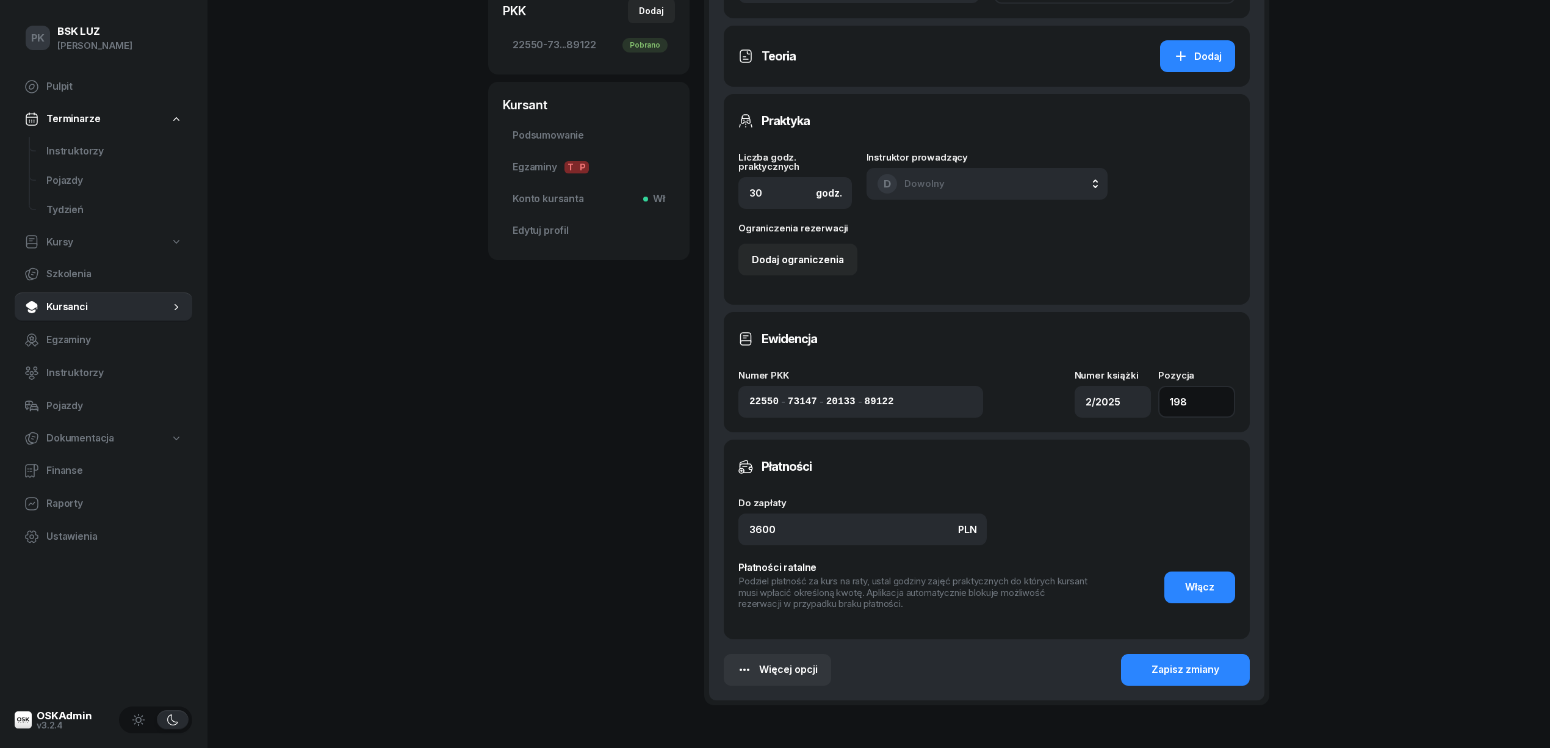
scroll to position [523, 0]
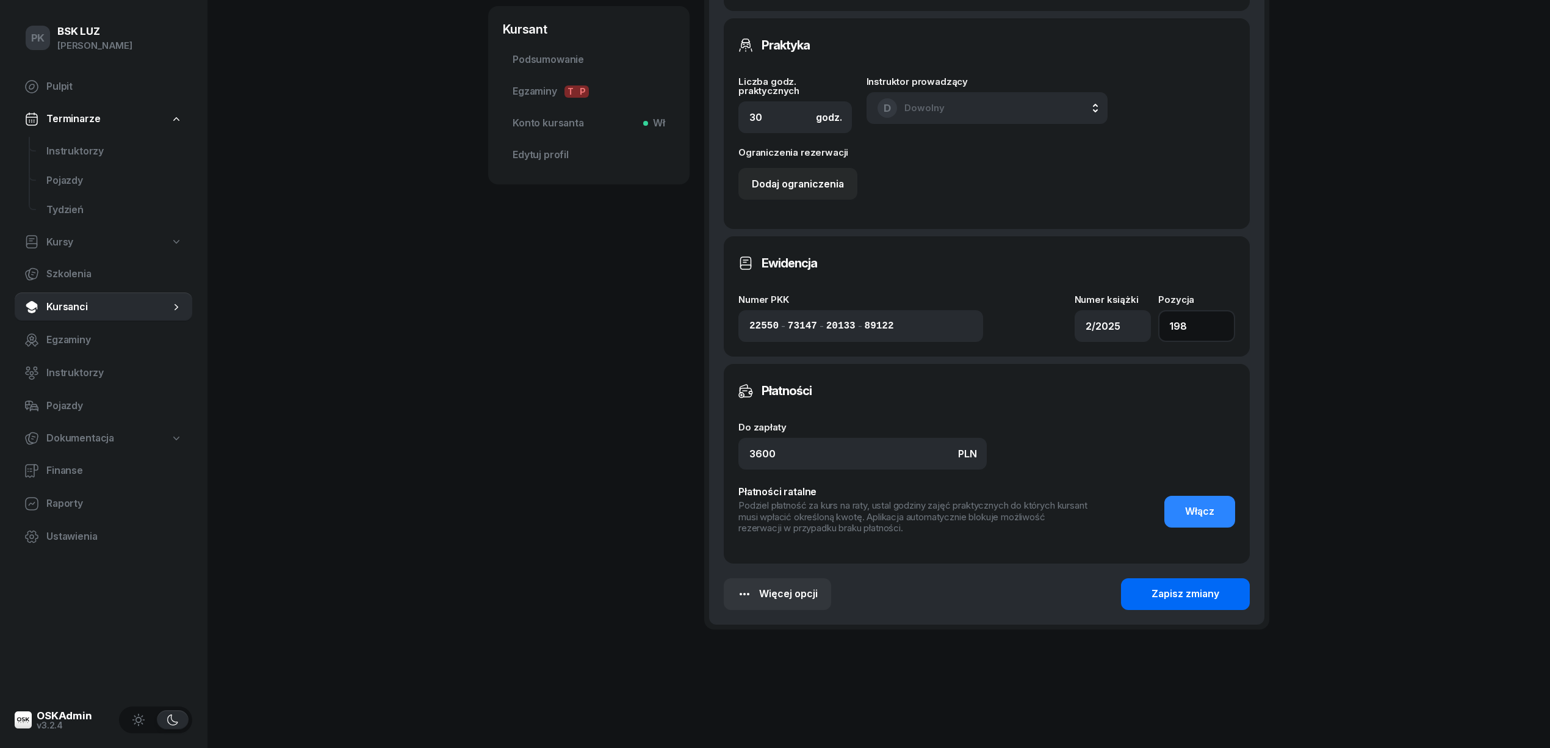
type input "198"
click at [1226, 592] on button "Zapisz zmiany" at bounding box center [1185, 594] width 129 height 32
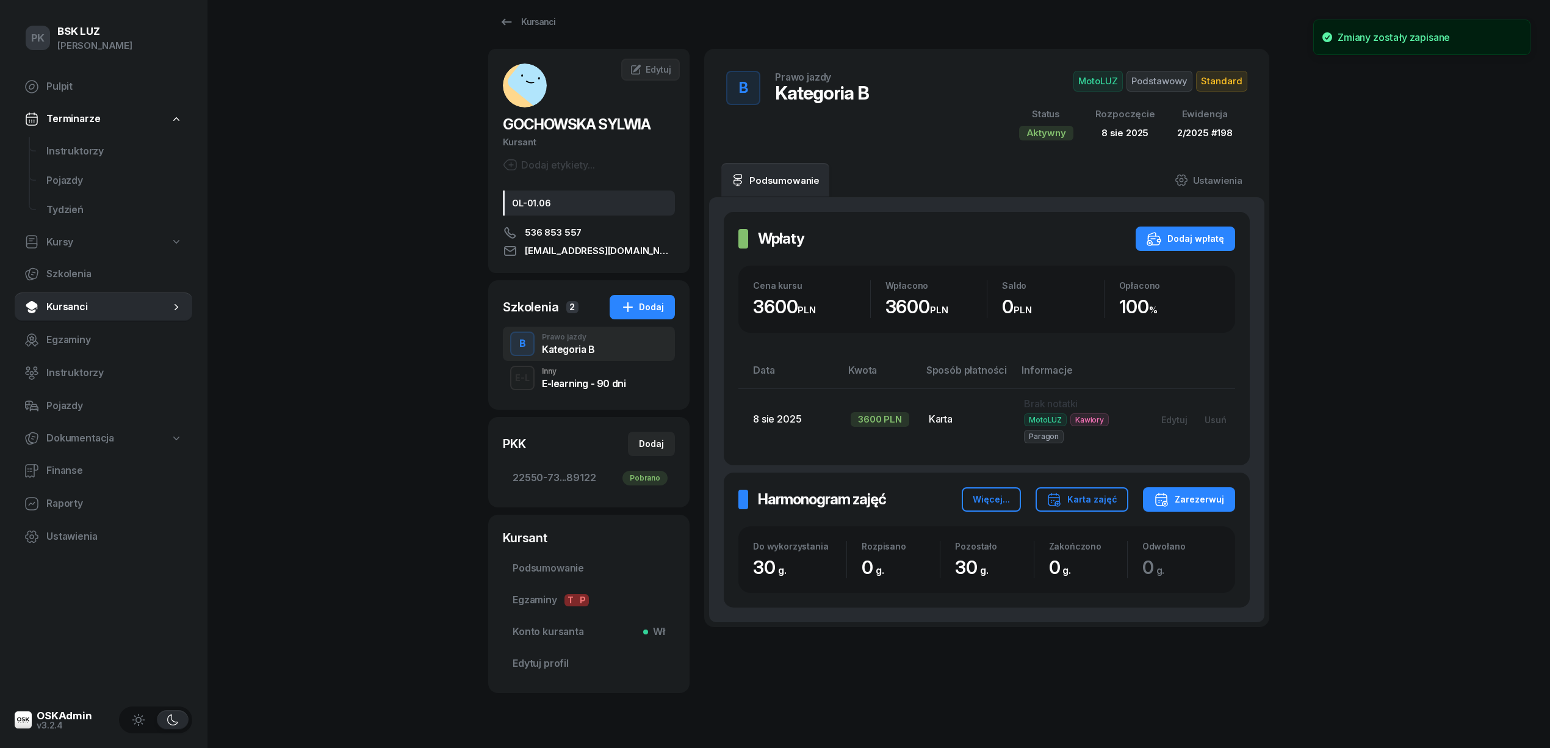
scroll to position [0, 0]
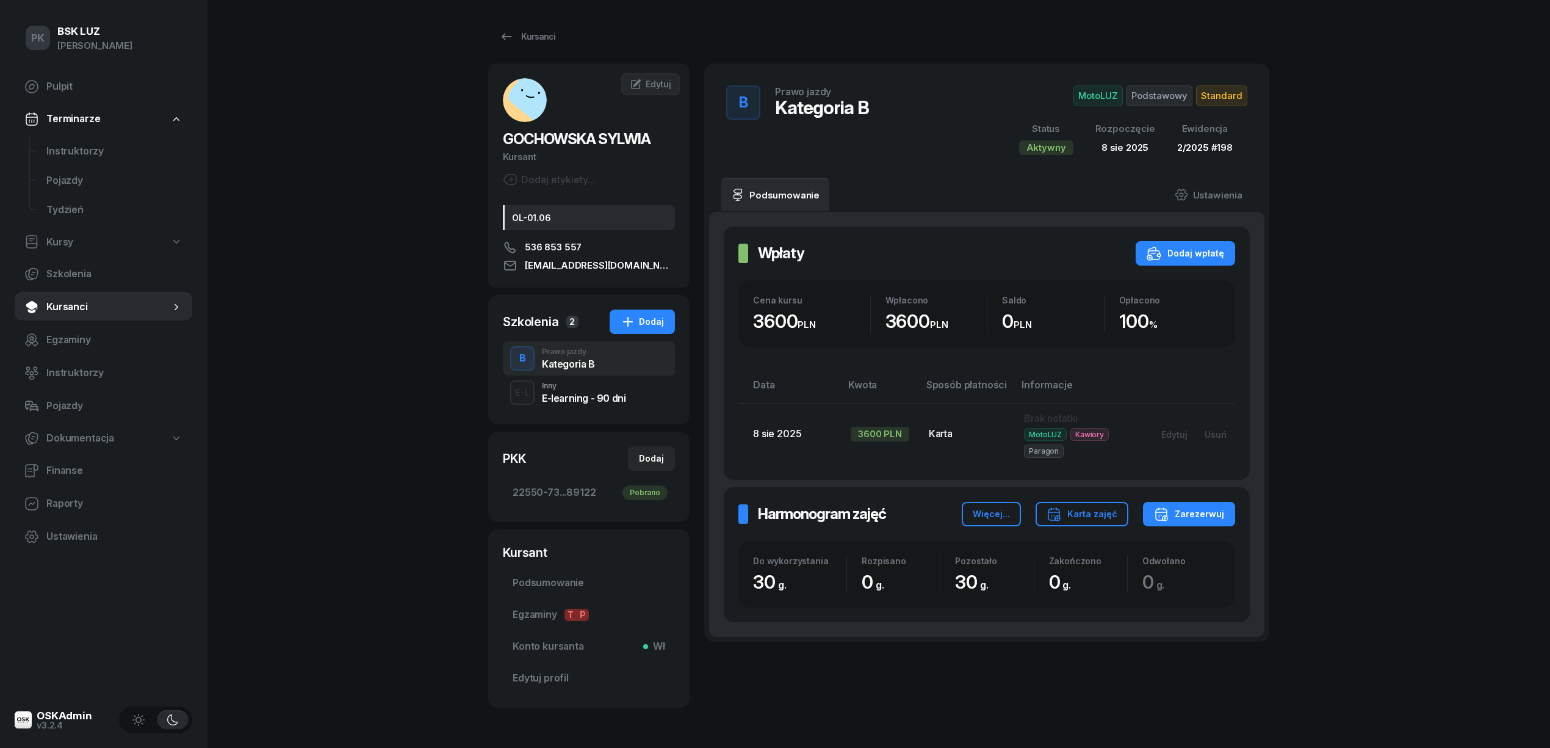
click at [1217, 85] on span "Standard" at bounding box center [1221, 95] width 51 height 21
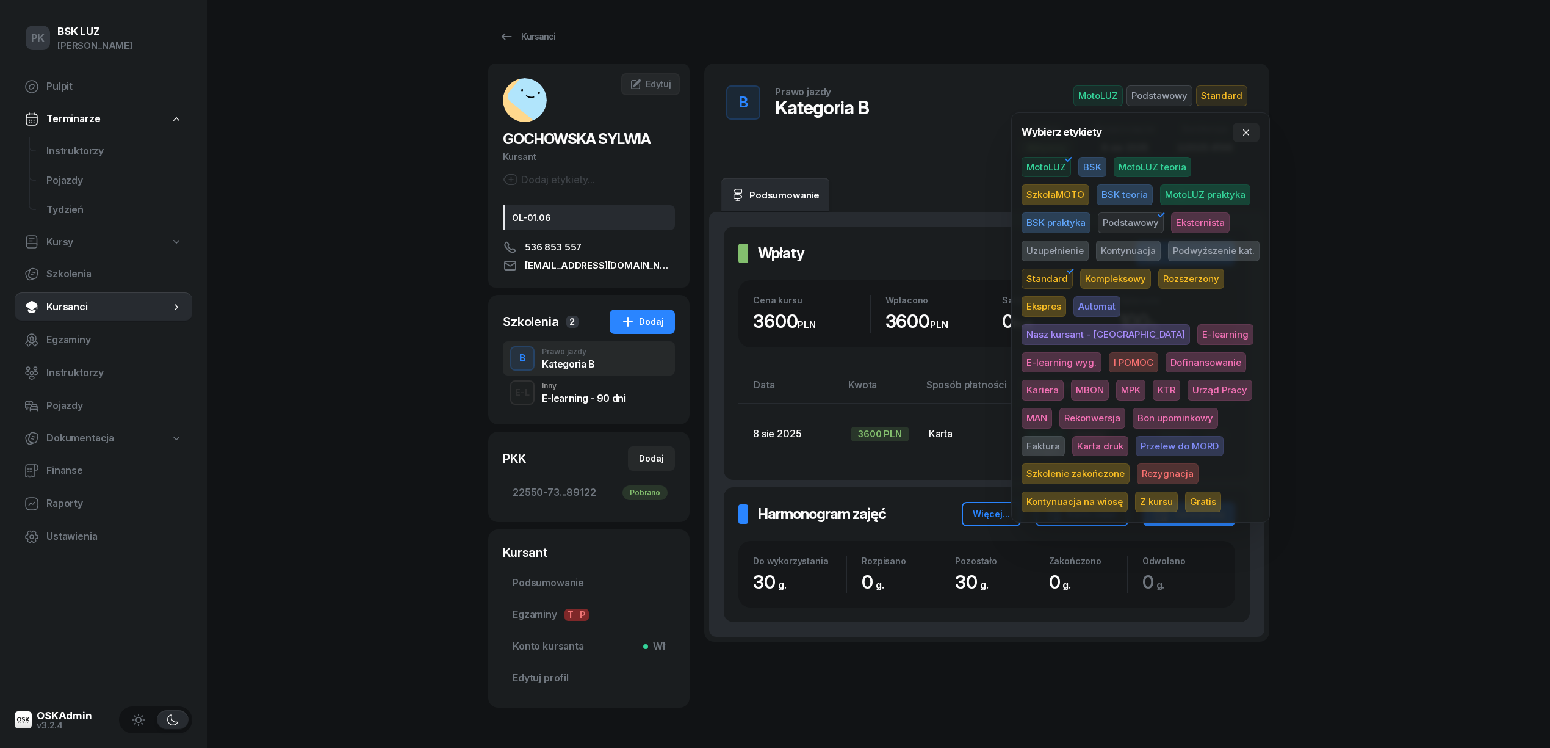
click at [1129, 436] on span "Karta druk" at bounding box center [1100, 446] width 56 height 21
click at [325, 328] on div "PK BSK [PERSON_NAME] Pulpit Terminarze Instruktorzy Pojazdy Tydzień Kursy Szkol…" at bounding box center [775, 395] width 1550 height 790
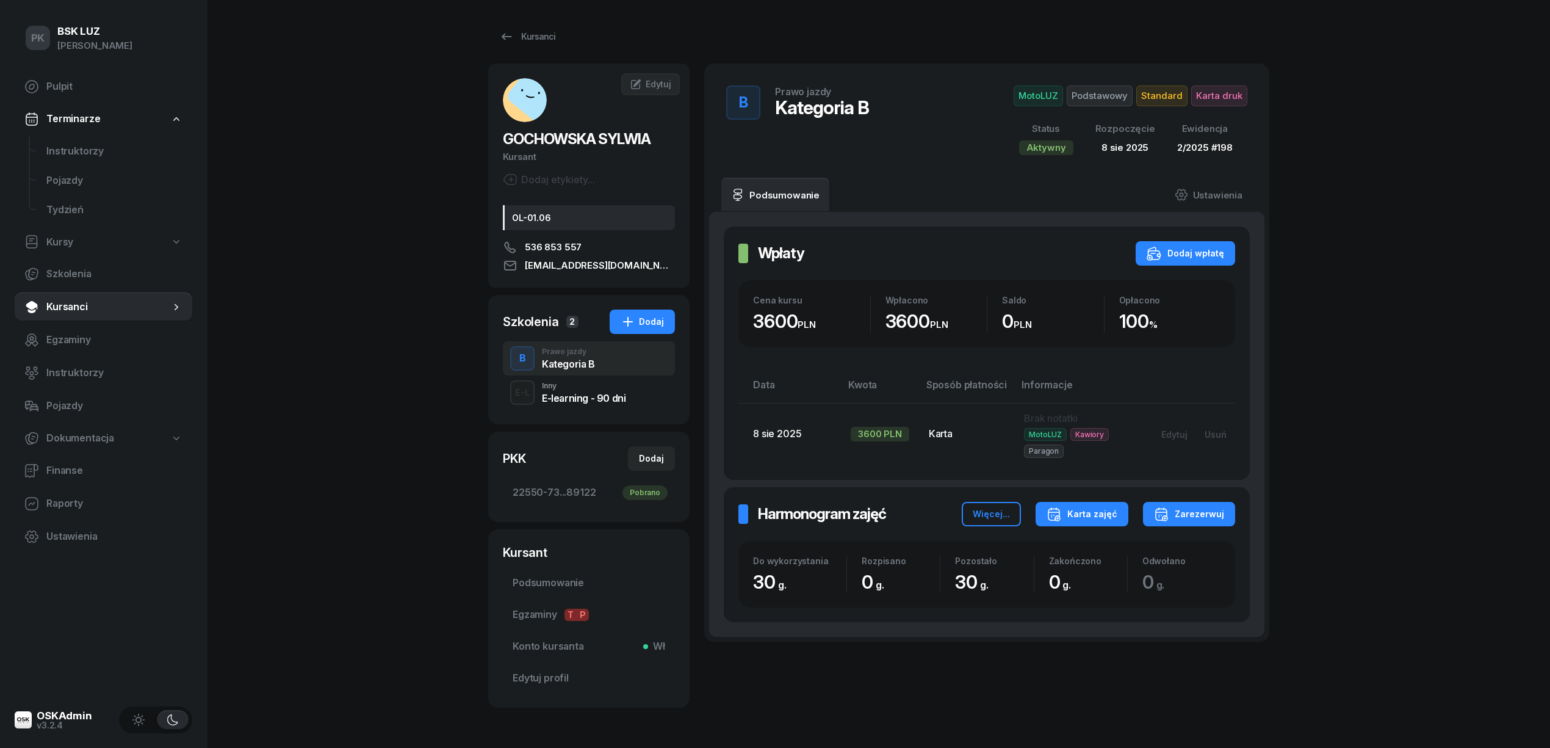
click at [1088, 501] on div "Harmonogram zajęć Harmonogram zajęć Więcej... Karta zajęć Zarezerwuj Do wykorzy…" at bounding box center [987, 554] width 526 height 135
click at [1096, 521] on div "Karta zajęć" at bounding box center [1082, 514] width 71 height 15
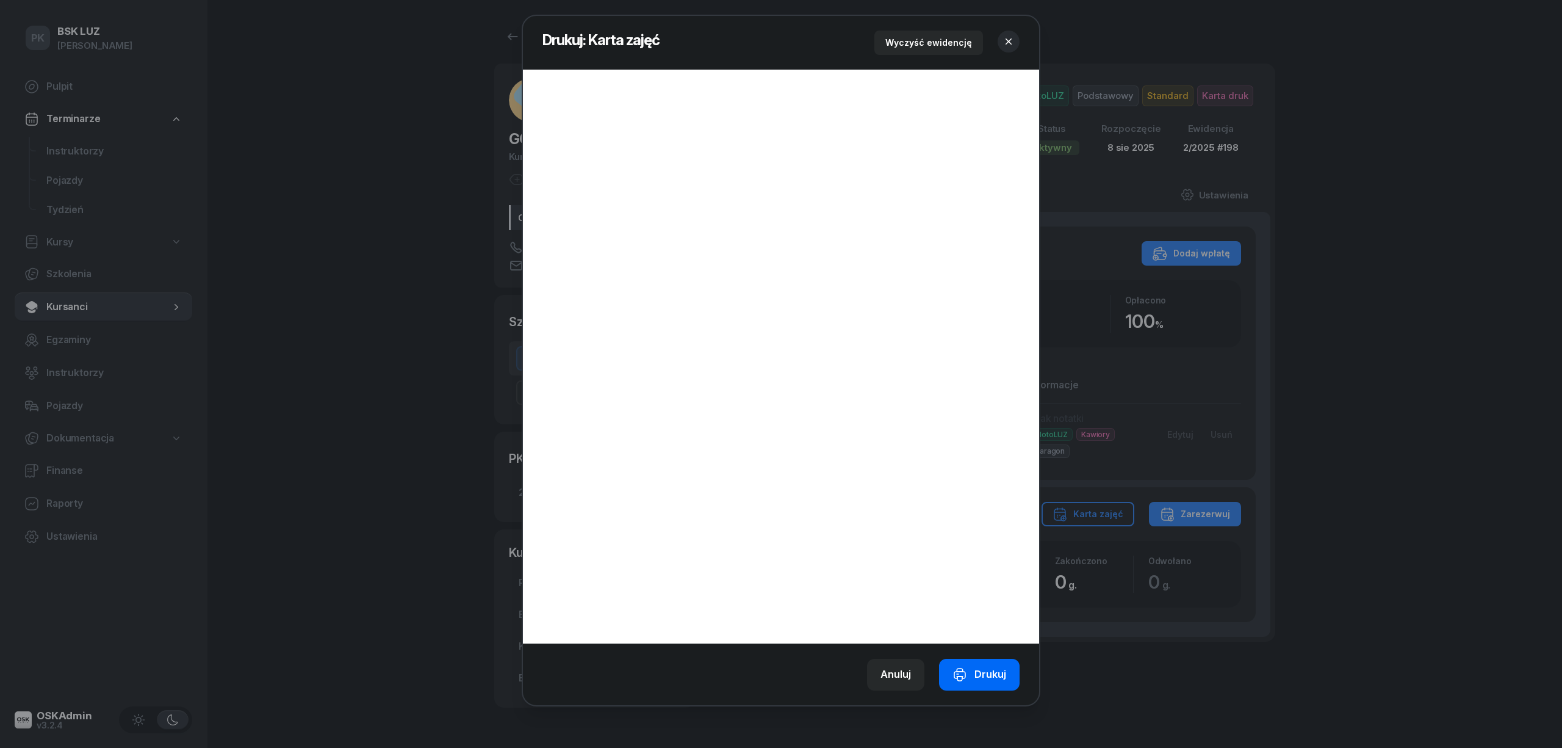
click at [997, 670] on div "Drukuj" at bounding box center [980, 674] width 54 height 16
click at [1000, 33] on div "Wyczyść ewidencję" at bounding box center [947, 43] width 145 height 24
click at [1008, 38] on icon "button" at bounding box center [1009, 41] width 12 height 12
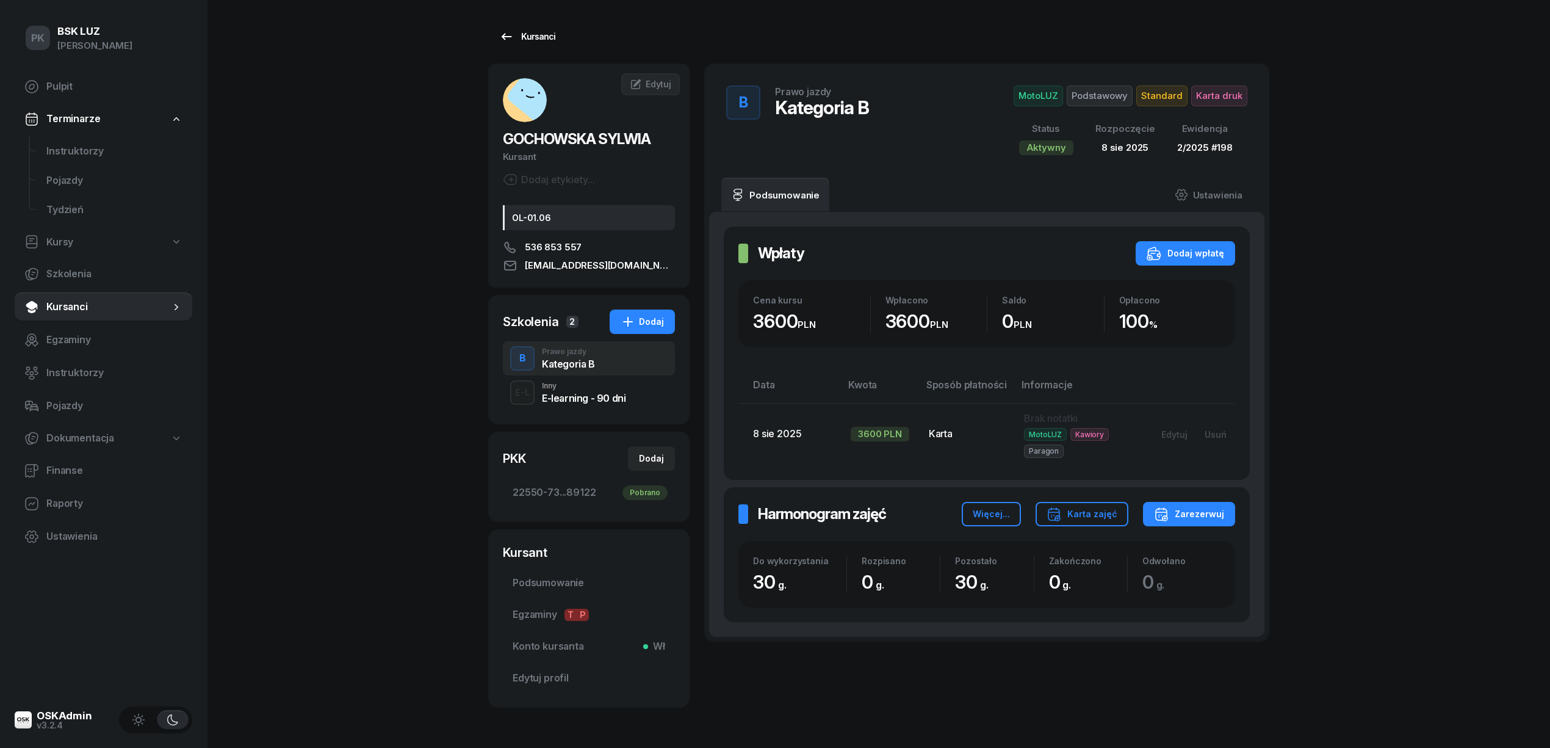
click at [549, 39] on div "Kursanci" at bounding box center [527, 36] width 56 height 15
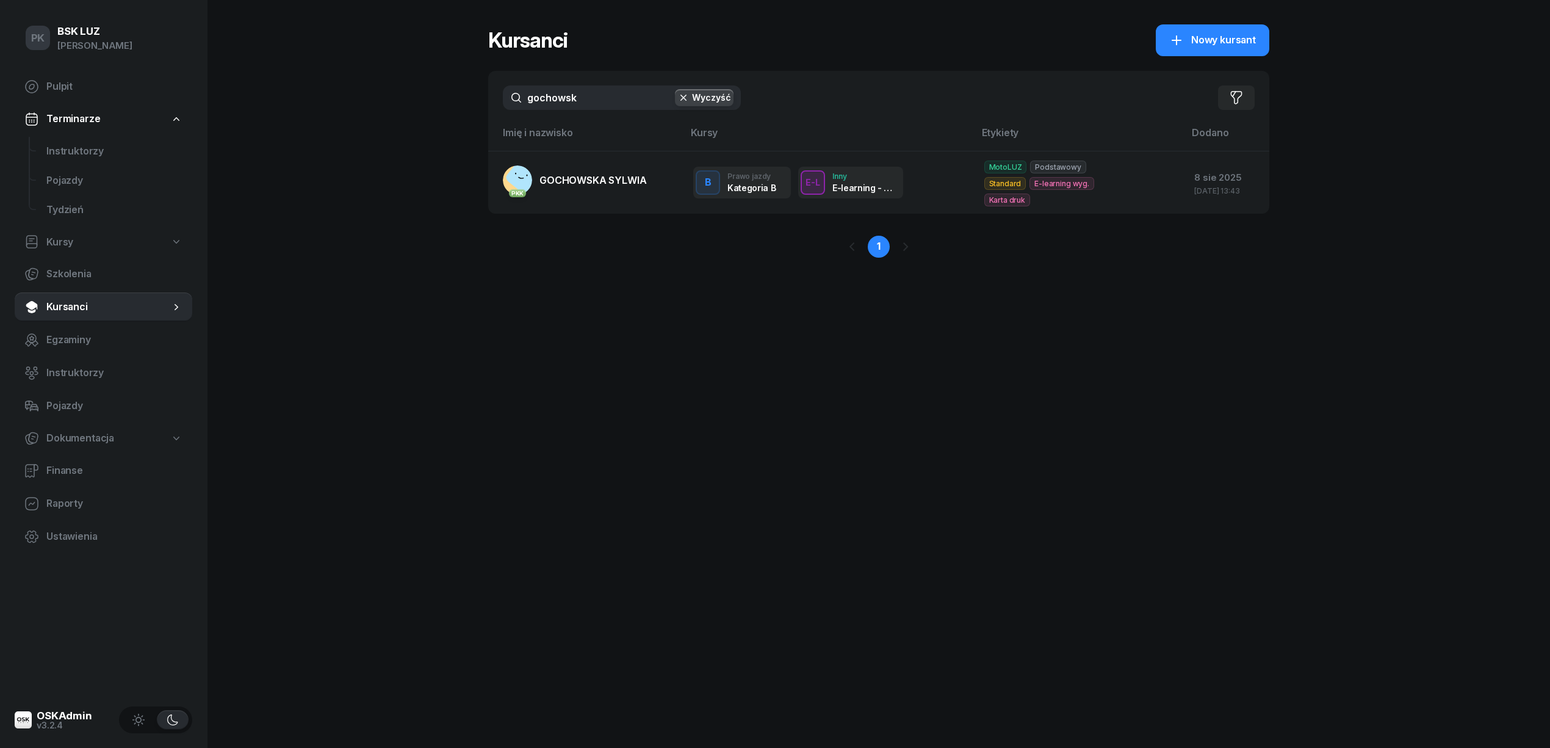
drag, startPoint x: 596, startPoint y: 99, endPoint x: 409, endPoint y: 116, distance: 187.5
click at [409, 116] on div "PK BSK [PERSON_NAME] Pulpit Terminarze Instruktorzy Pojazdy Tydzień Kursy Szkol…" at bounding box center [775, 374] width 1550 height 748
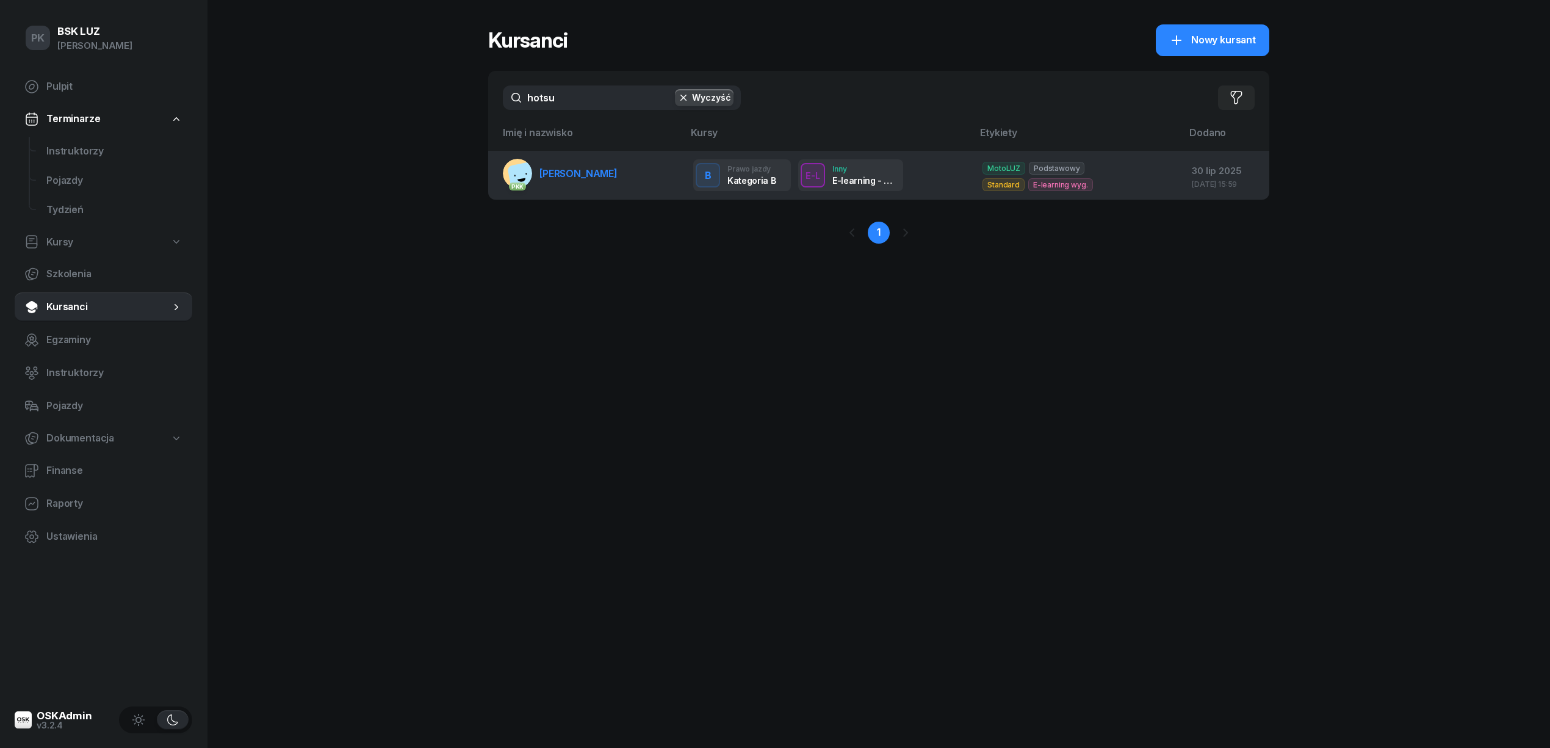
type input "hotsu"
click at [590, 177] on span "[PERSON_NAME]" at bounding box center [579, 173] width 78 height 12
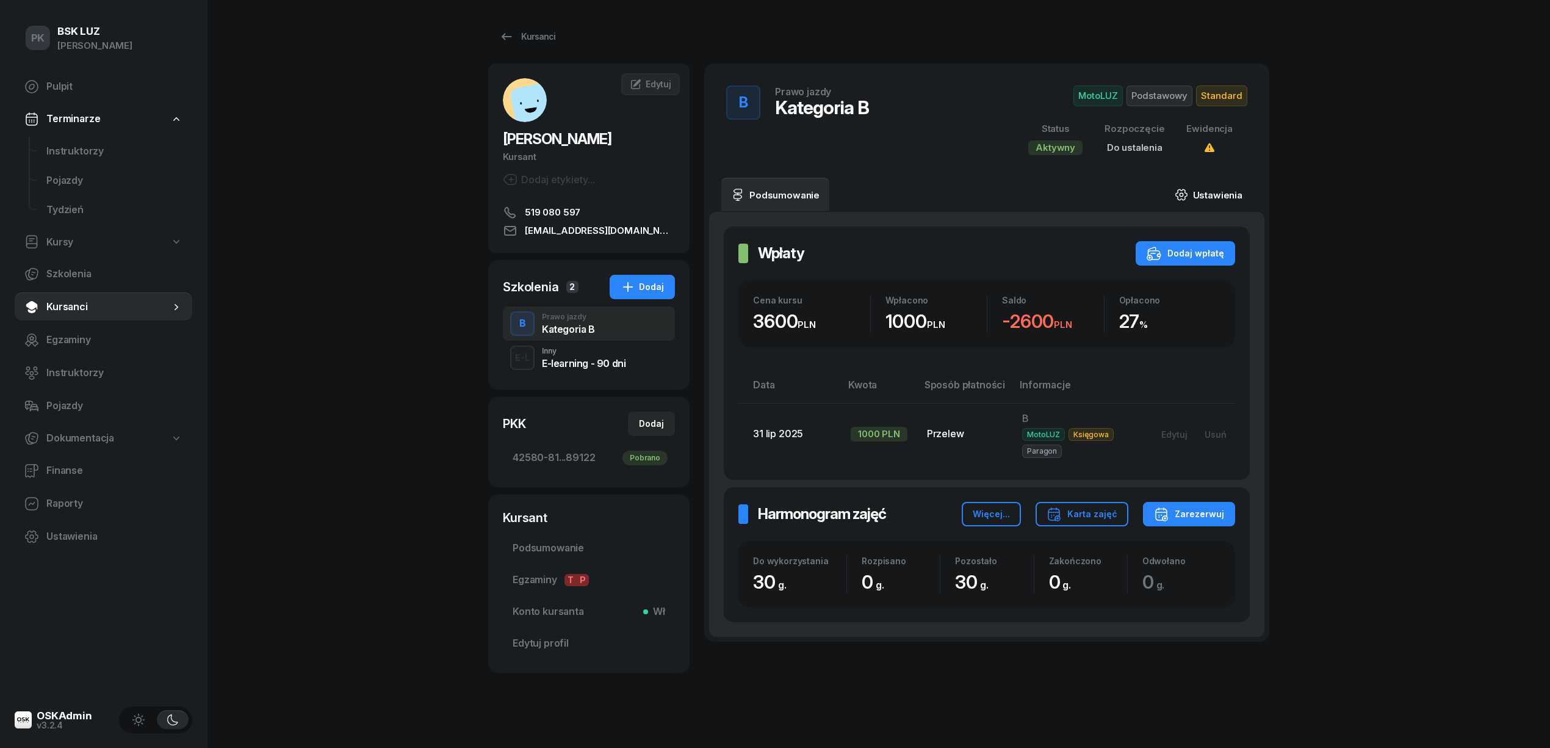
drag, startPoint x: 1210, startPoint y: 182, endPoint x: 1210, endPoint y: 195, distance: 13.4
click at [1210, 187] on link "Ustawienia" at bounding box center [1208, 195] width 87 height 34
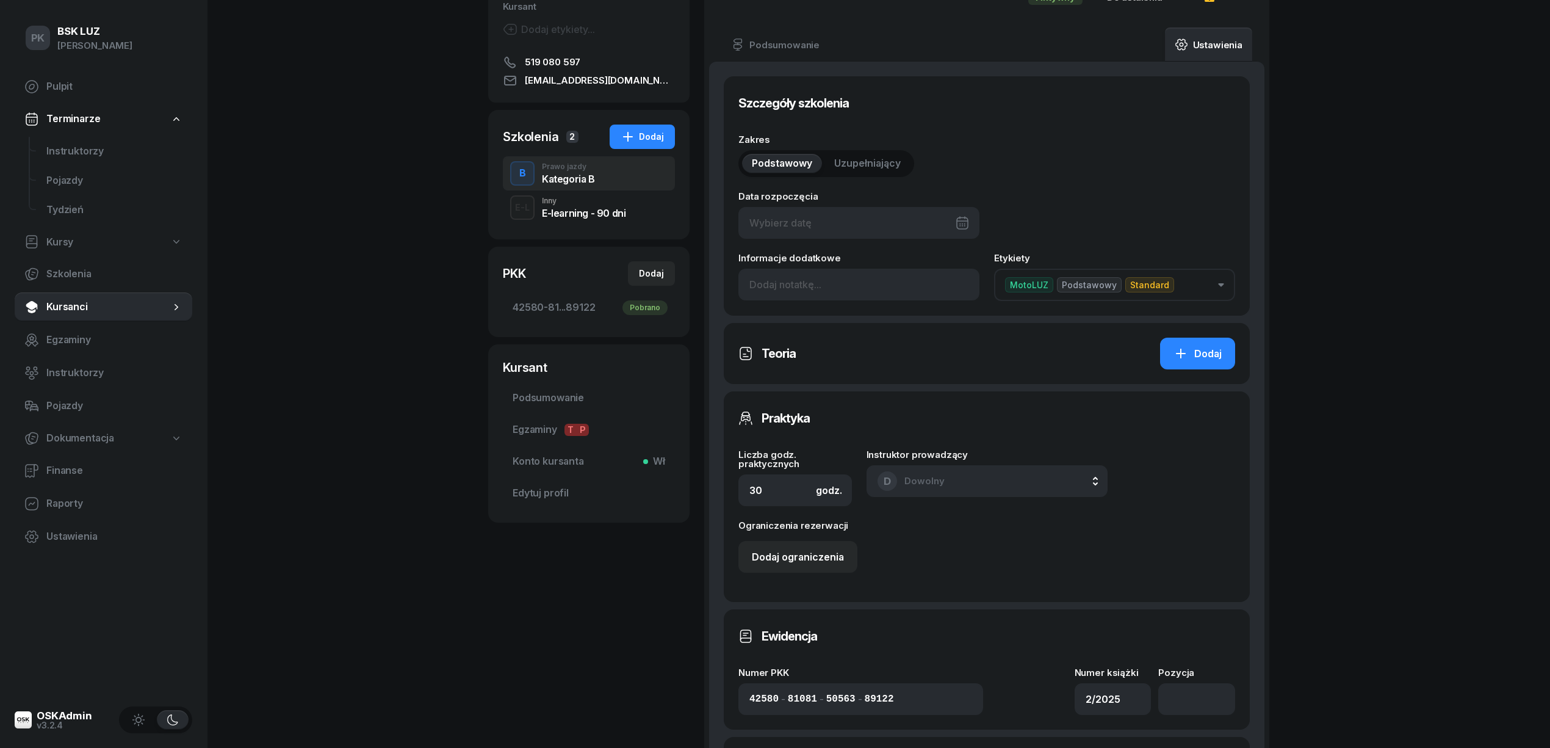
scroll to position [244, 0]
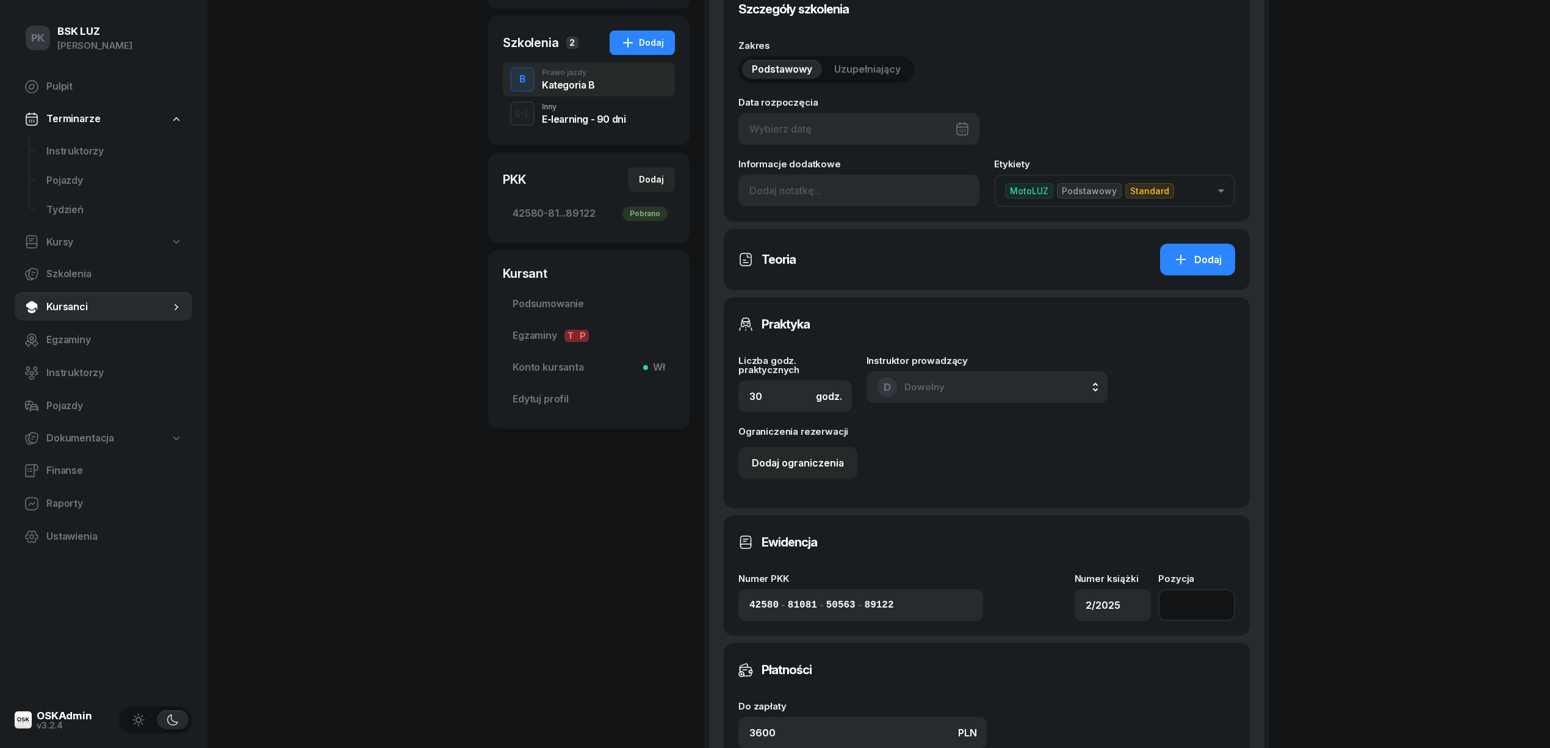
click at [1207, 618] on input "number" at bounding box center [1196, 605] width 77 height 32
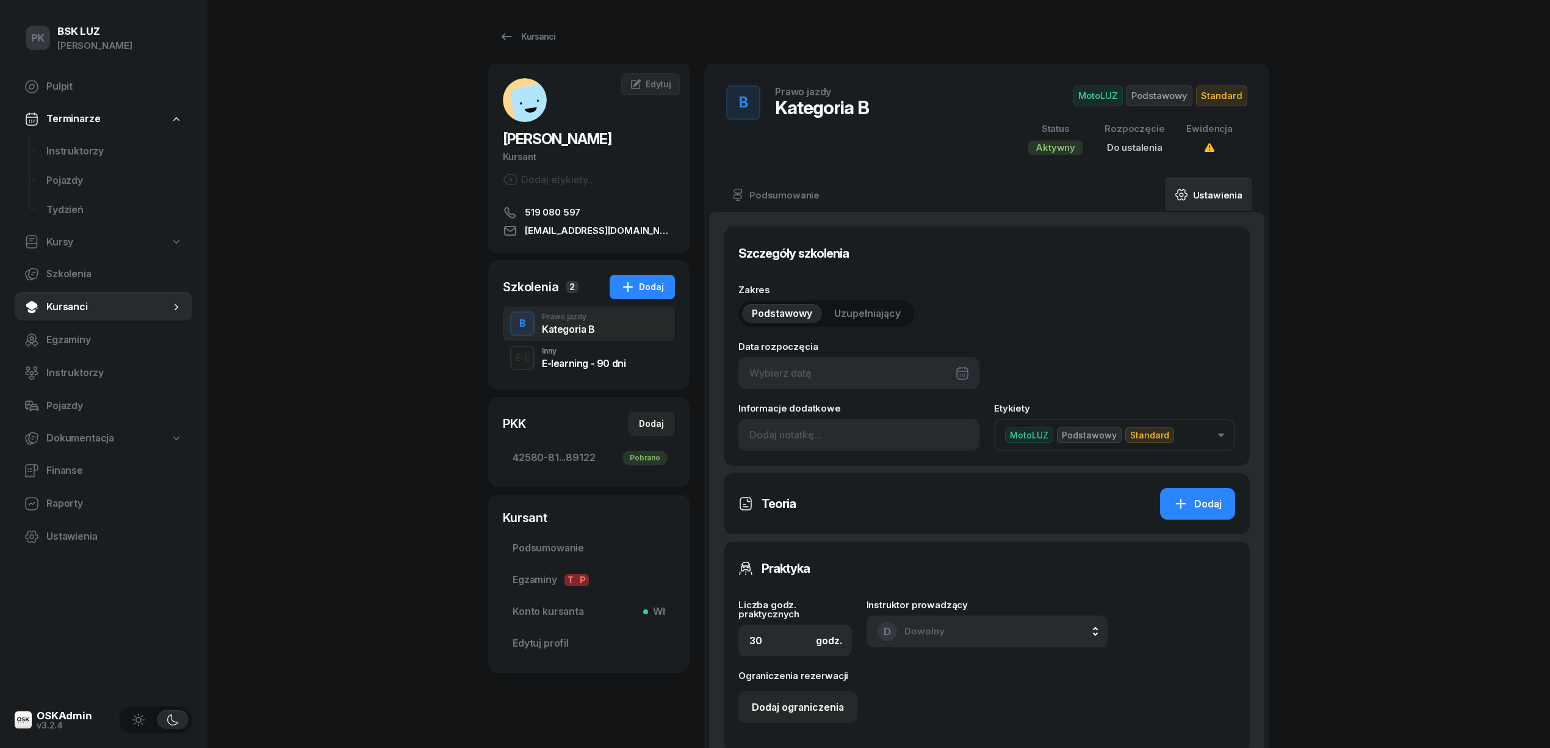
type input "199"
click at [848, 369] on div at bounding box center [859, 373] width 241 height 32
click at [906, 496] on div "8" at bounding box center [912, 493] width 20 height 20
type input "[DATE]"
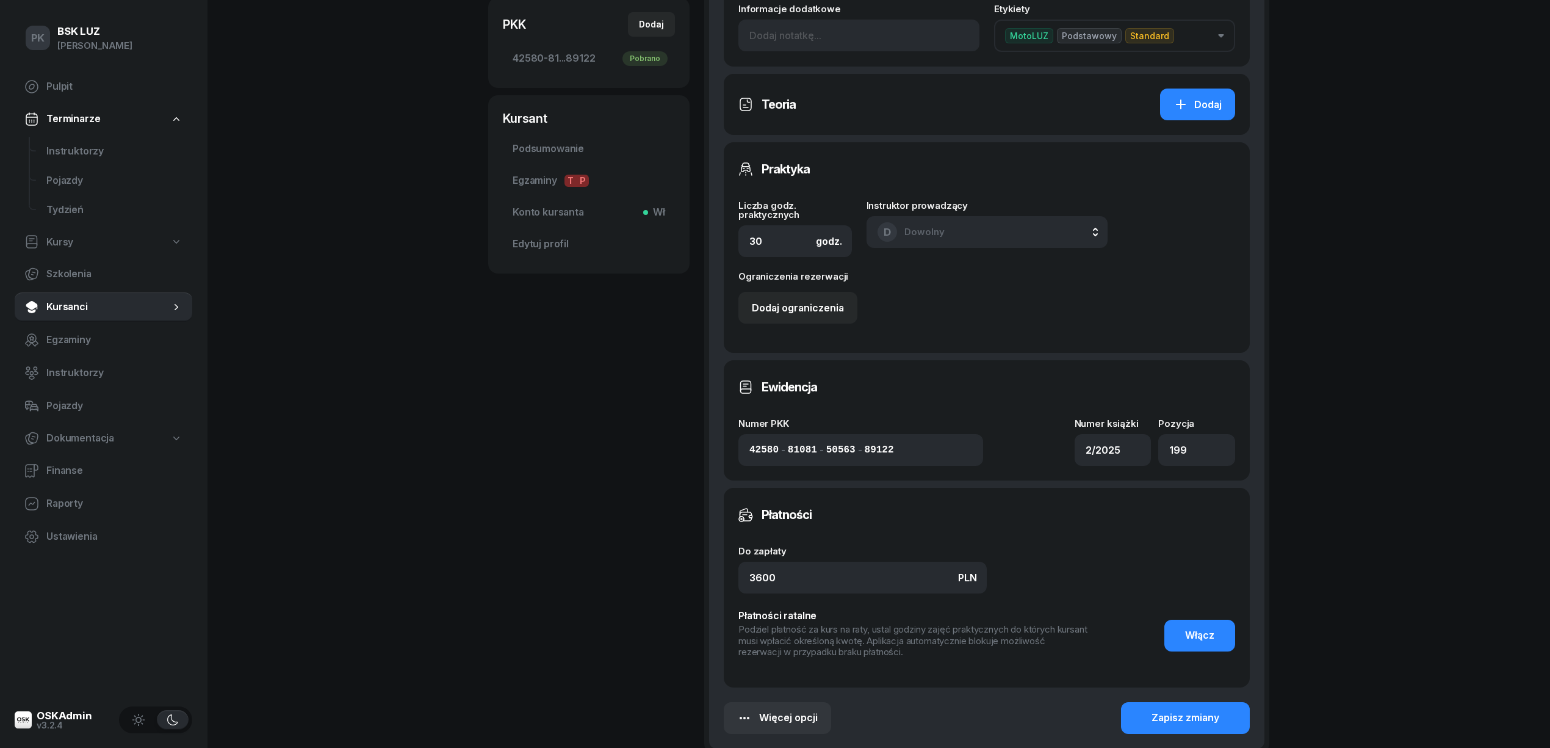
scroll to position [523, 0]
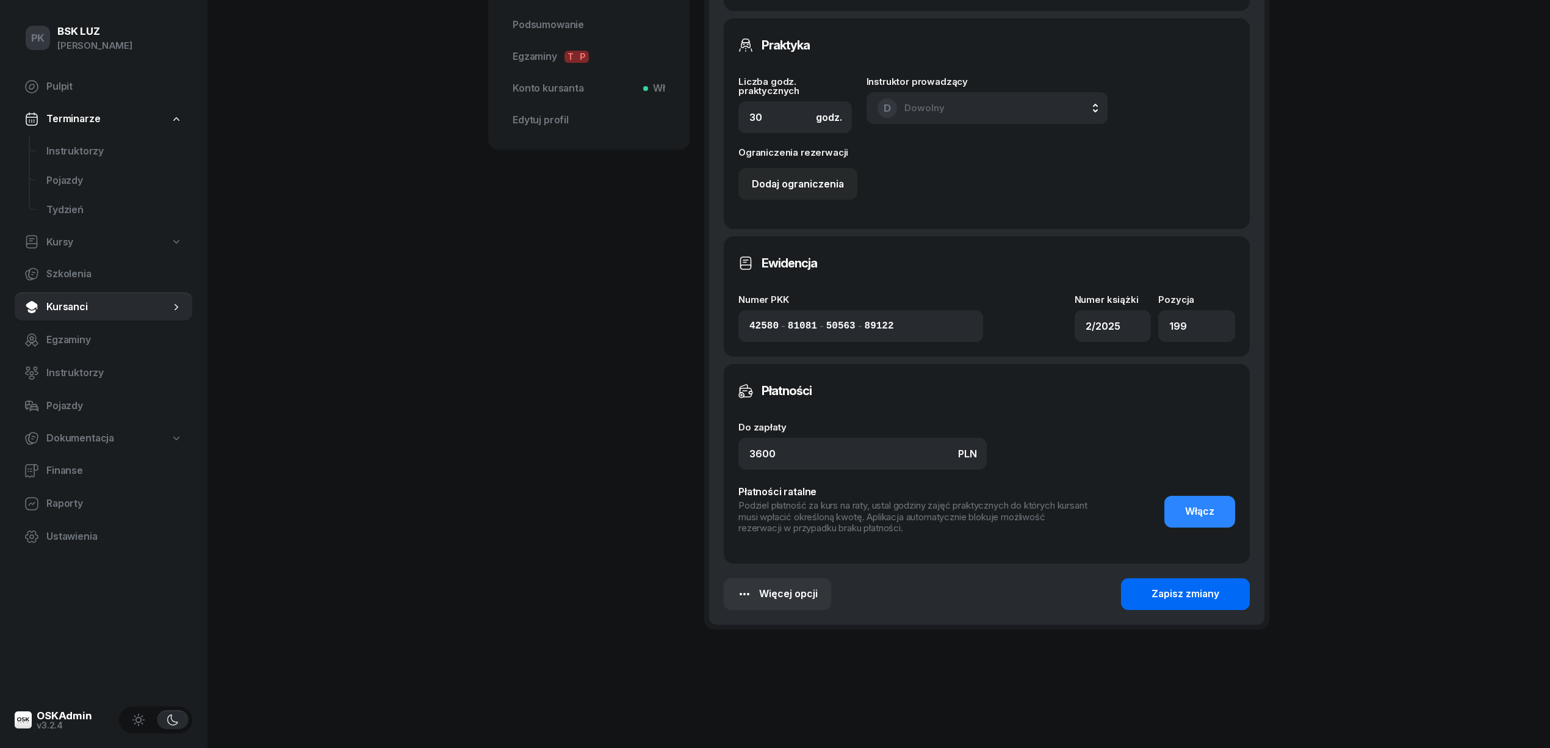
click at [1178, 582] on button "Zapisz zmiany" at bounding box center [1185, 594] width 129 height 32
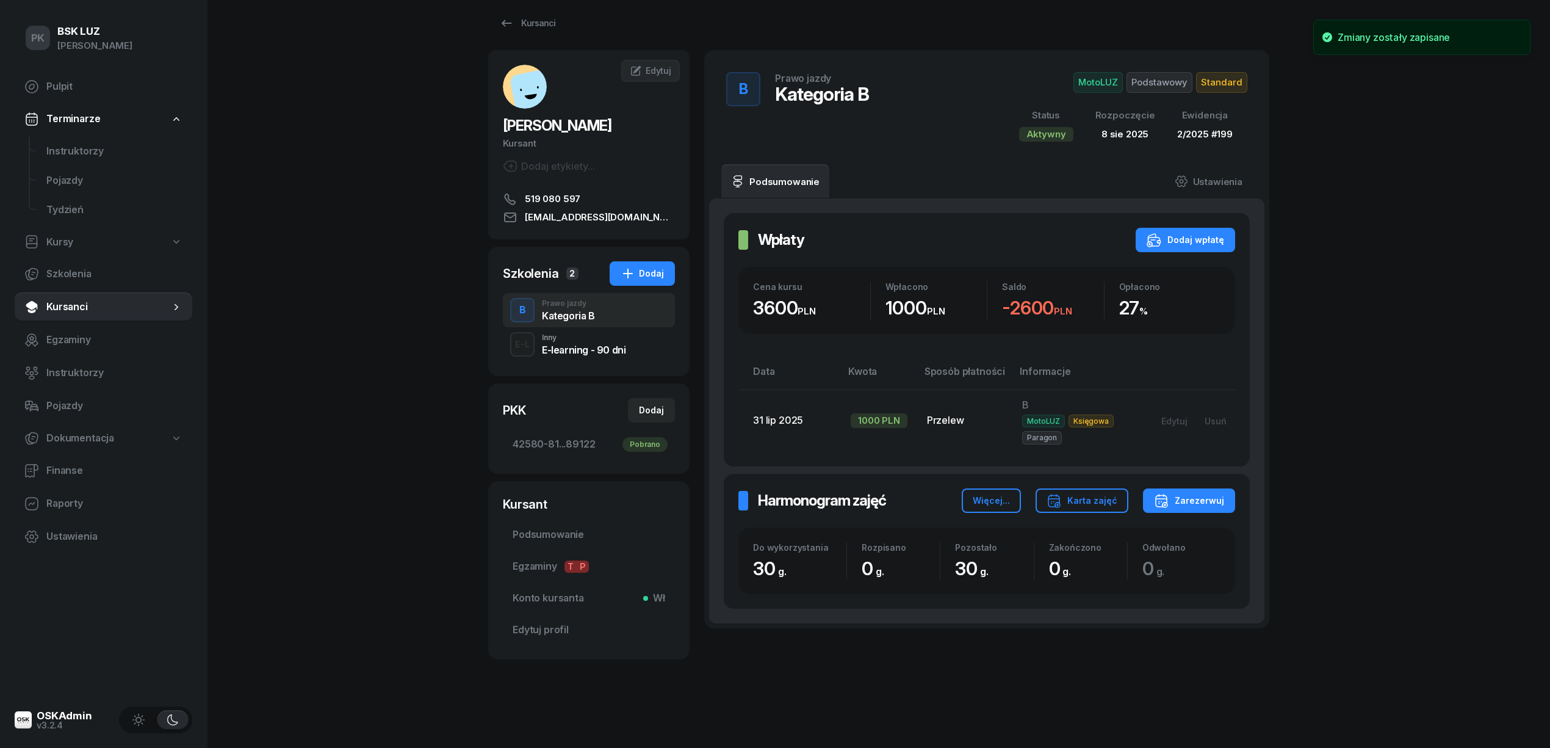
click at [1232, 81] on span "Standard" at bounding box center [1221, 82] width 51 height 21
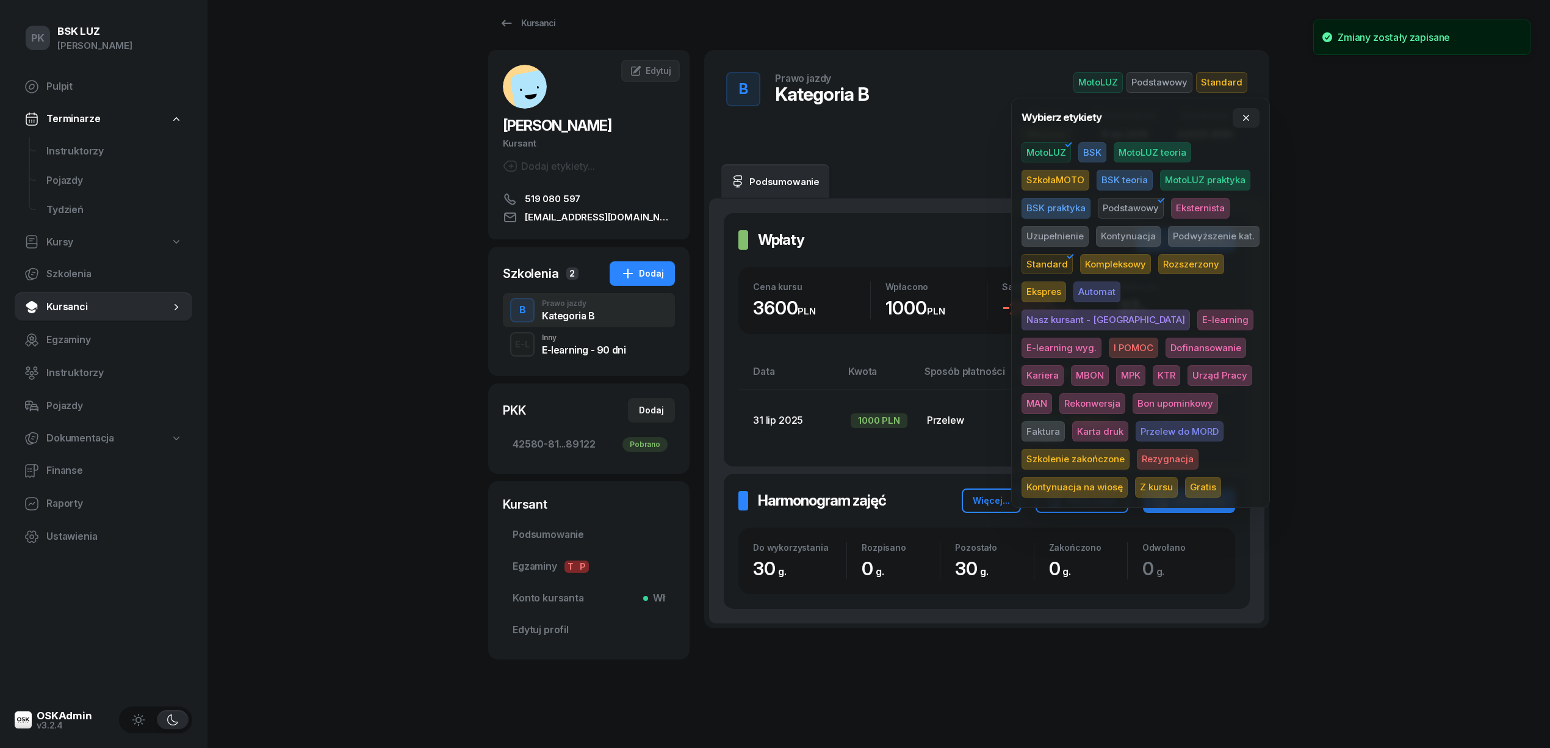
click at [1129, 421] on span "Karta druk" at bounding box center [1100, 431] width 56 height 21
click at [1400, 340] on div "PK BSK [PERSON_NAME] Pulpit Terminarze Instruktorzy Pojazdy Tydzień Kursy Szkol…" at bounding box center [775, 367] width 1550 height 761
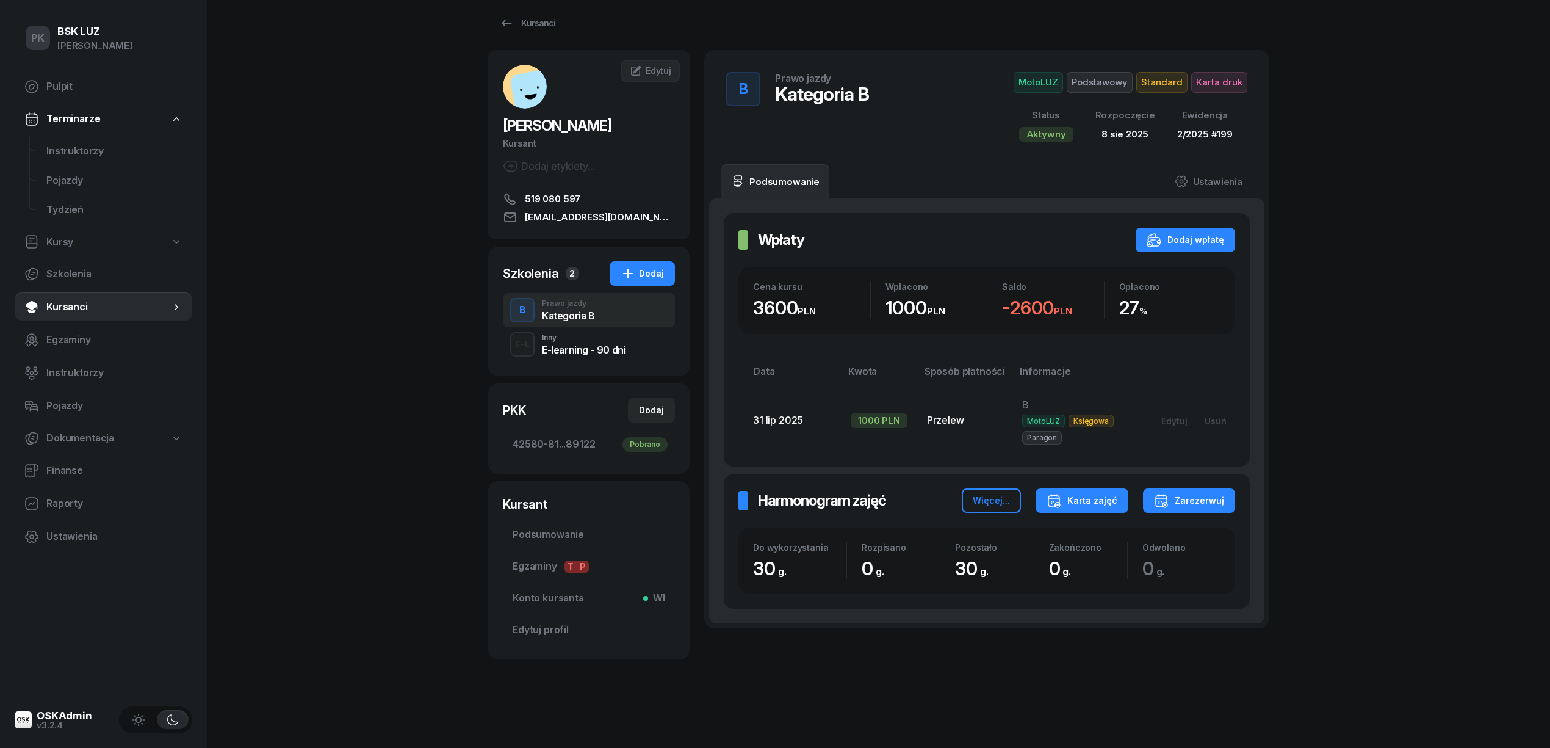
click at [1112, 498] on div "Karta zajęć" at bounding box center [1082, 500] width 71 height 15
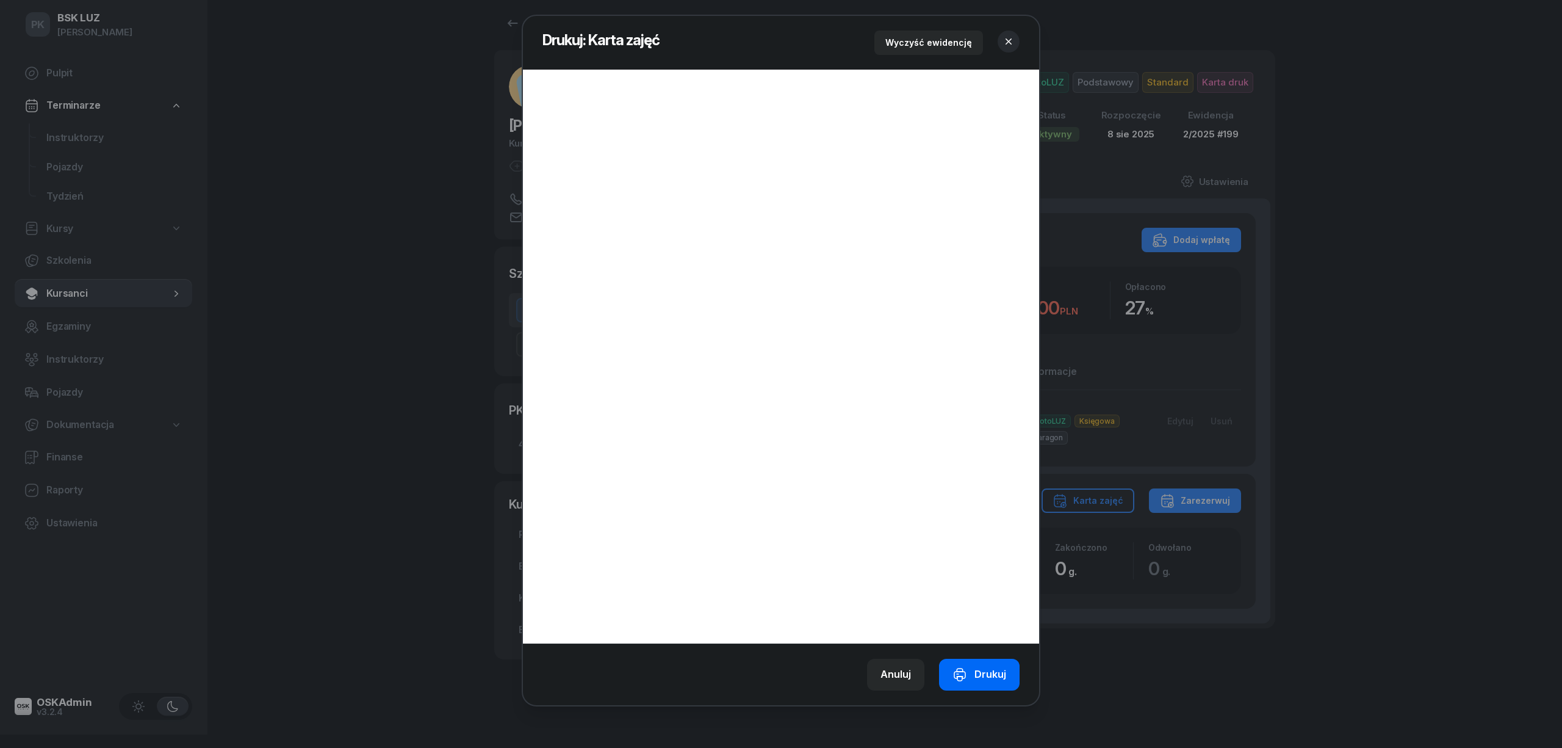
click at [989, 674] on div "Drukuj" at bounding box center [980, 674] width 54 height 16
click at [1003, 39] on icon "button" at bounding box center [1009, 41] width 12 height 12
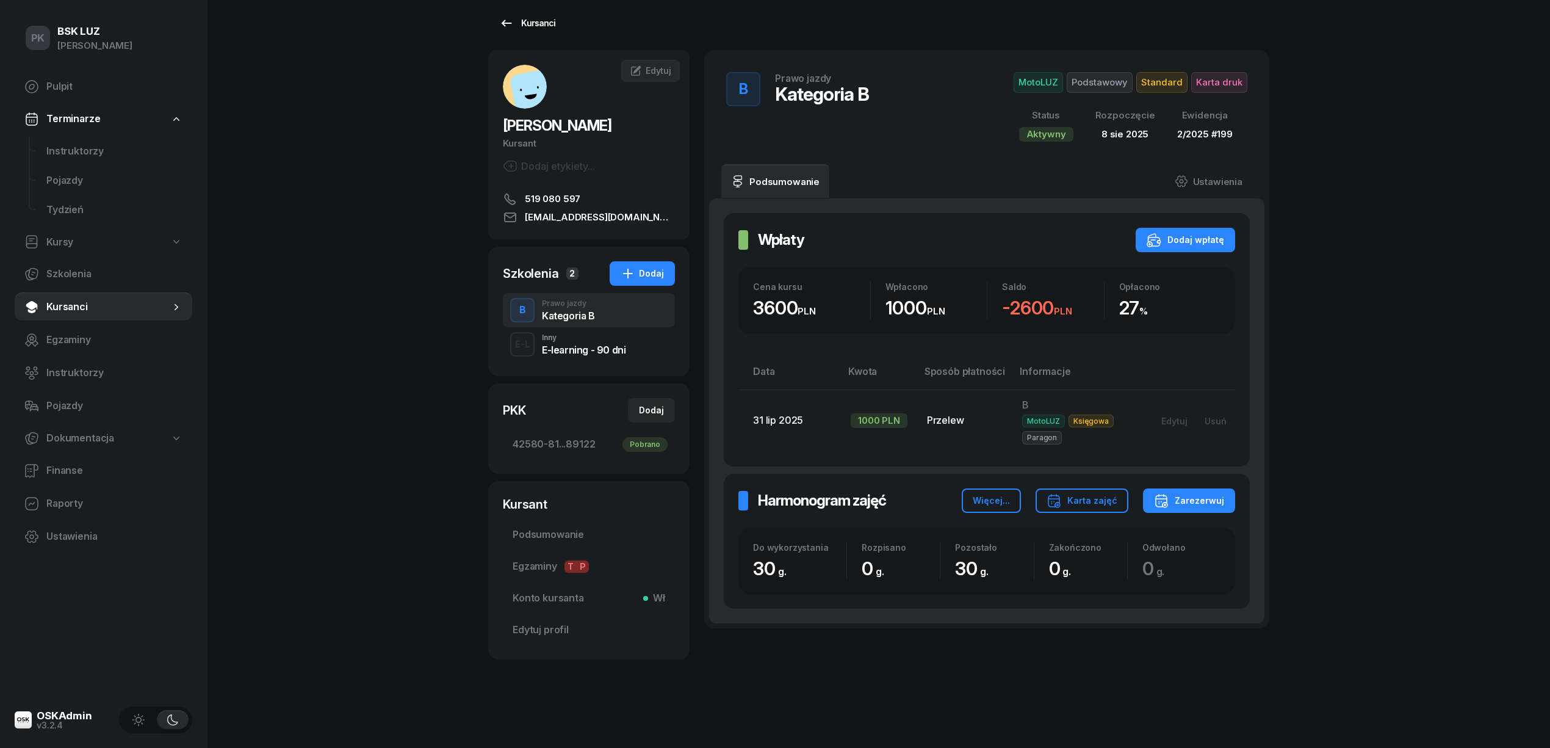
click at [538, 23] on div "Kursanci" at bounding box center [527, 23] width 56 height 15
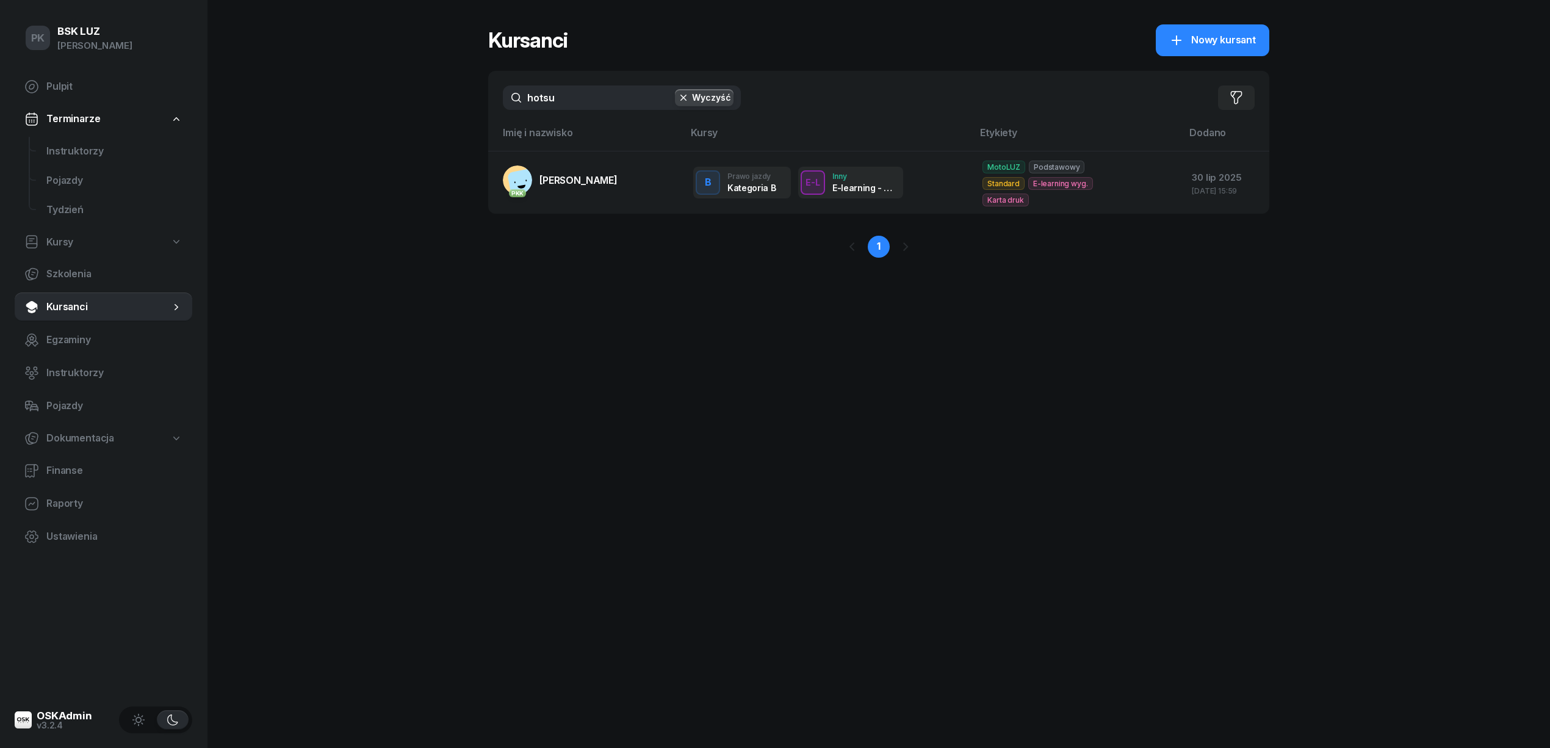
drag, startPoint x: 579, startPoint y: 92, endPoint x: 391, endPoint y: 107, distance: 188.7
click at [391, 107] on div "PK BSK [PERSON_NAME] Pulpit Terminarze Instruktorzy Pojazdy Tydzień Kursy Szkol…" at bounding box center [775, 374] width 1550 height 748
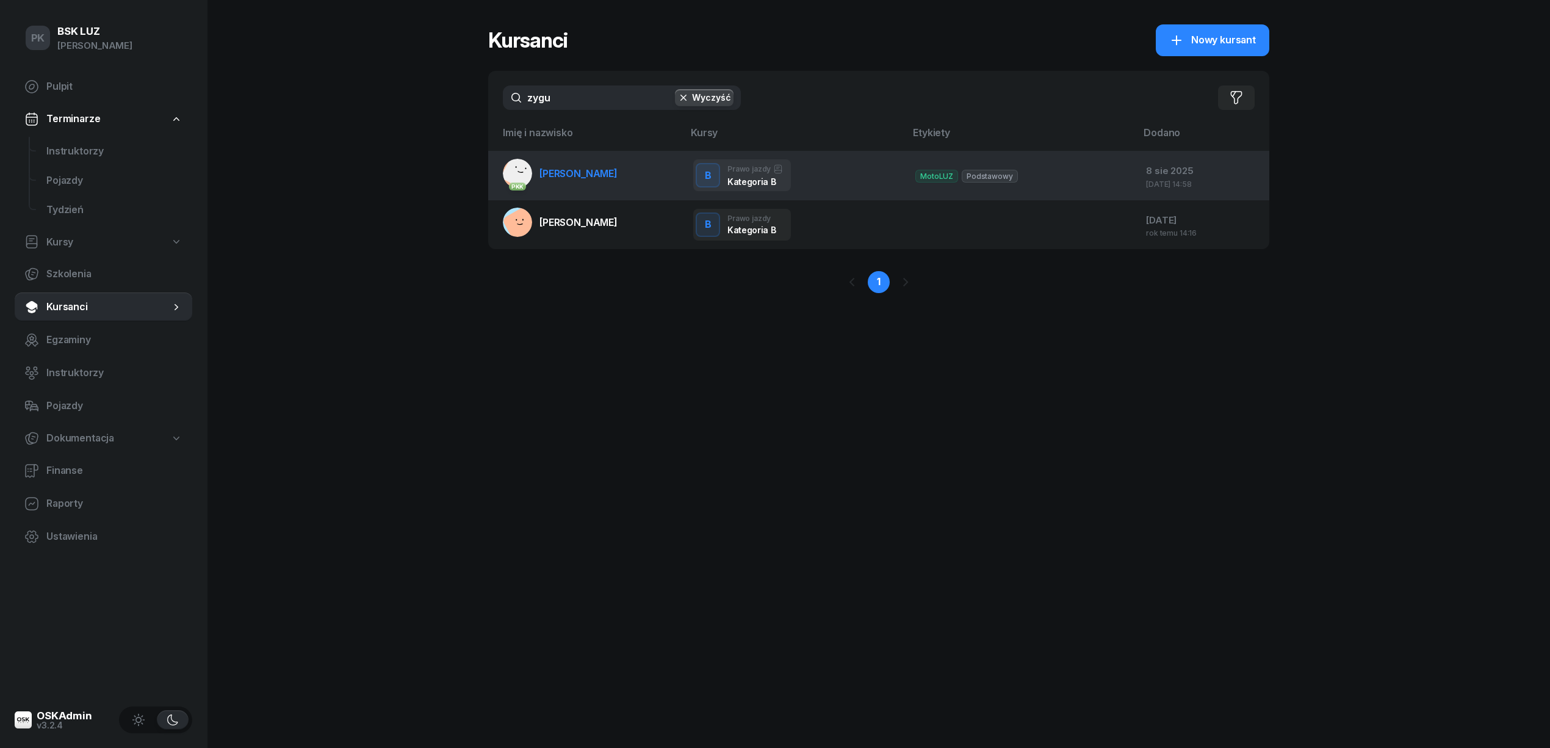
type input "zygu"
click at [618, 179] on link "PKK [PERSON_NAME]" at bounding box center [560, 173] width 115 height 29
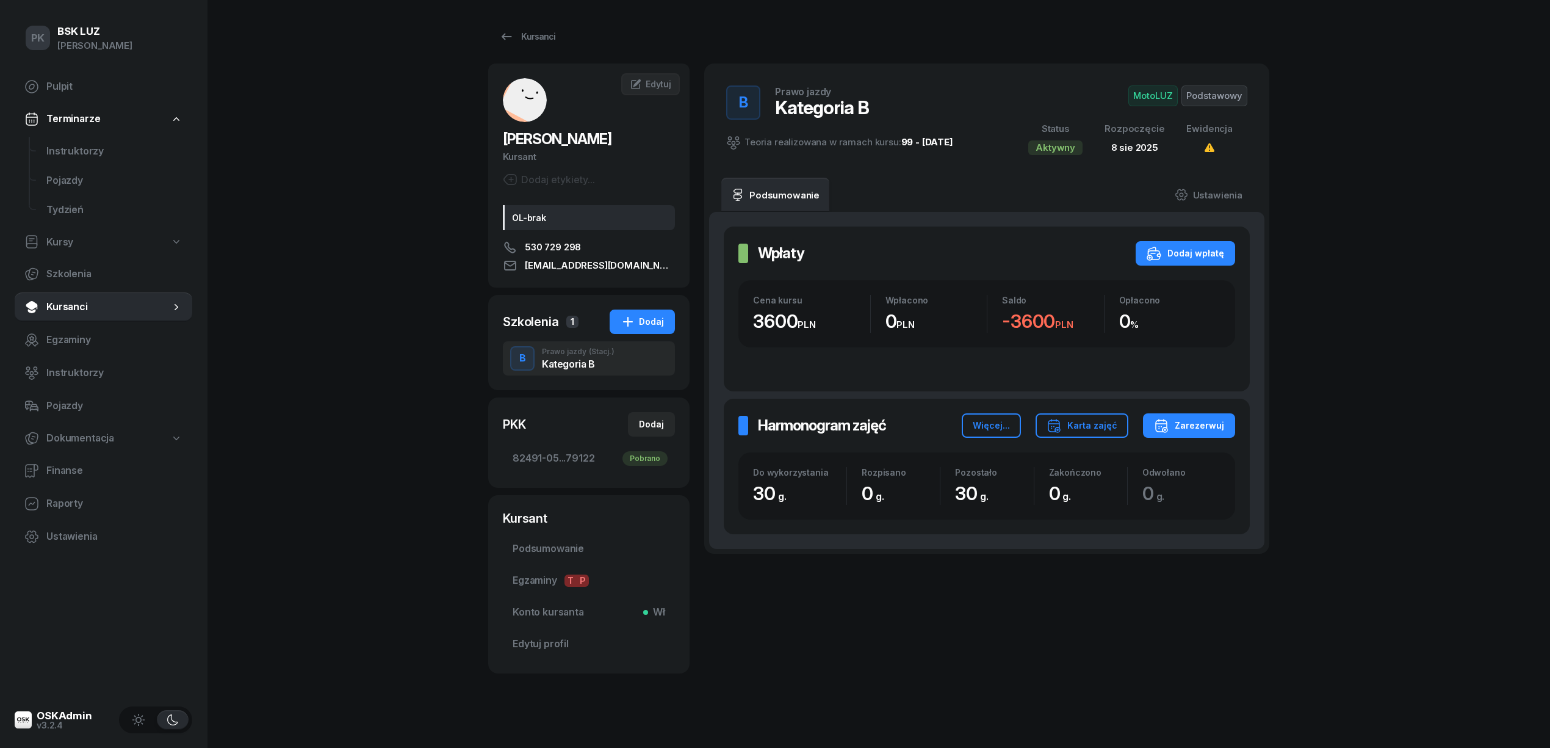
click at [1214, 98] on span "Podstawowy" at bounding box center [1215, 95] width 66 height 21
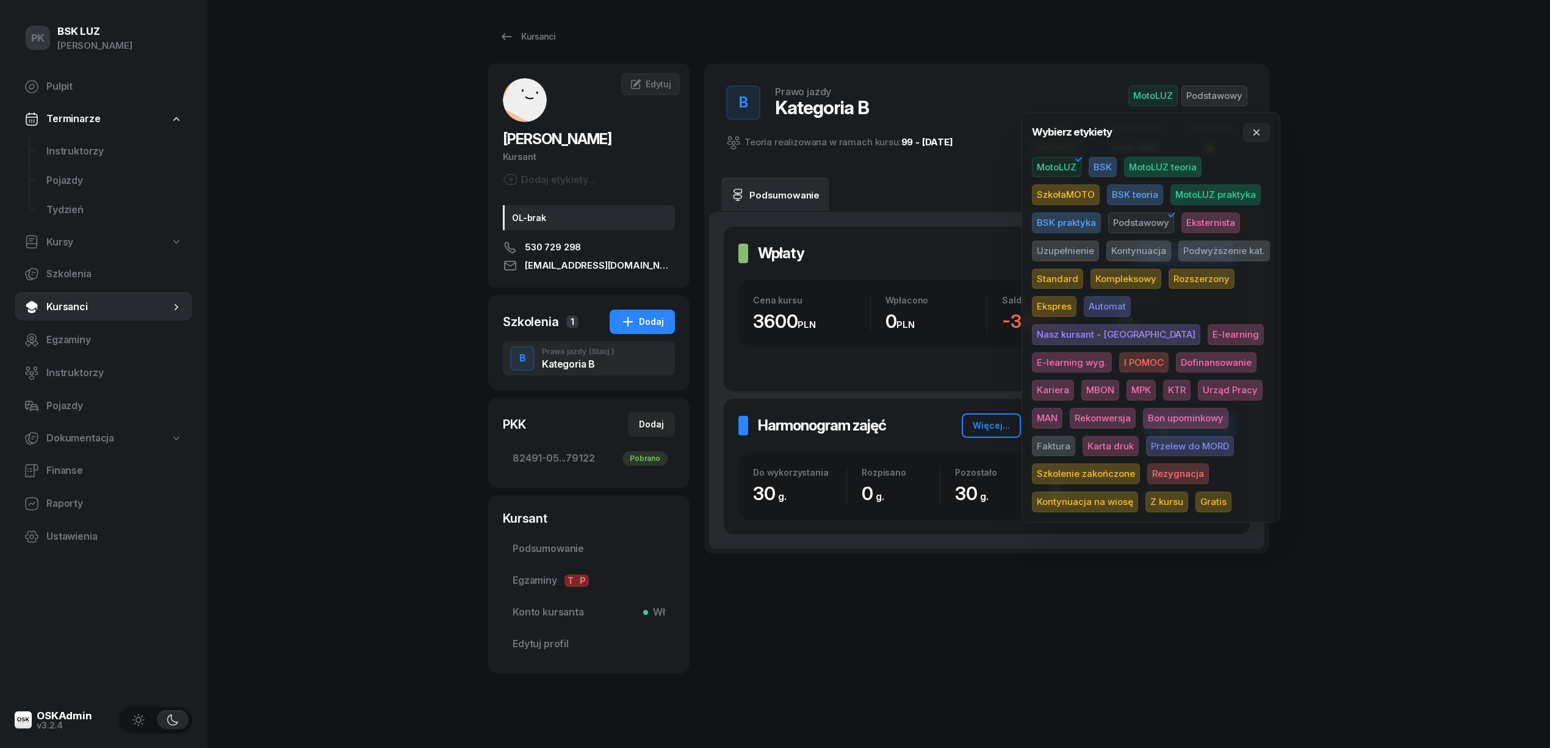
click at [1065, 271] on span "Standard" at bounding box center [1057, 279] width 51 height 21
click at [1403, 249] on div "PK BSK [PERSON_NAME] Pulpit Terminarze Instruktorzy Pojazdy Tydzień Kursy Szkol…" at bounding box center [775, 378] width 1550 height 756
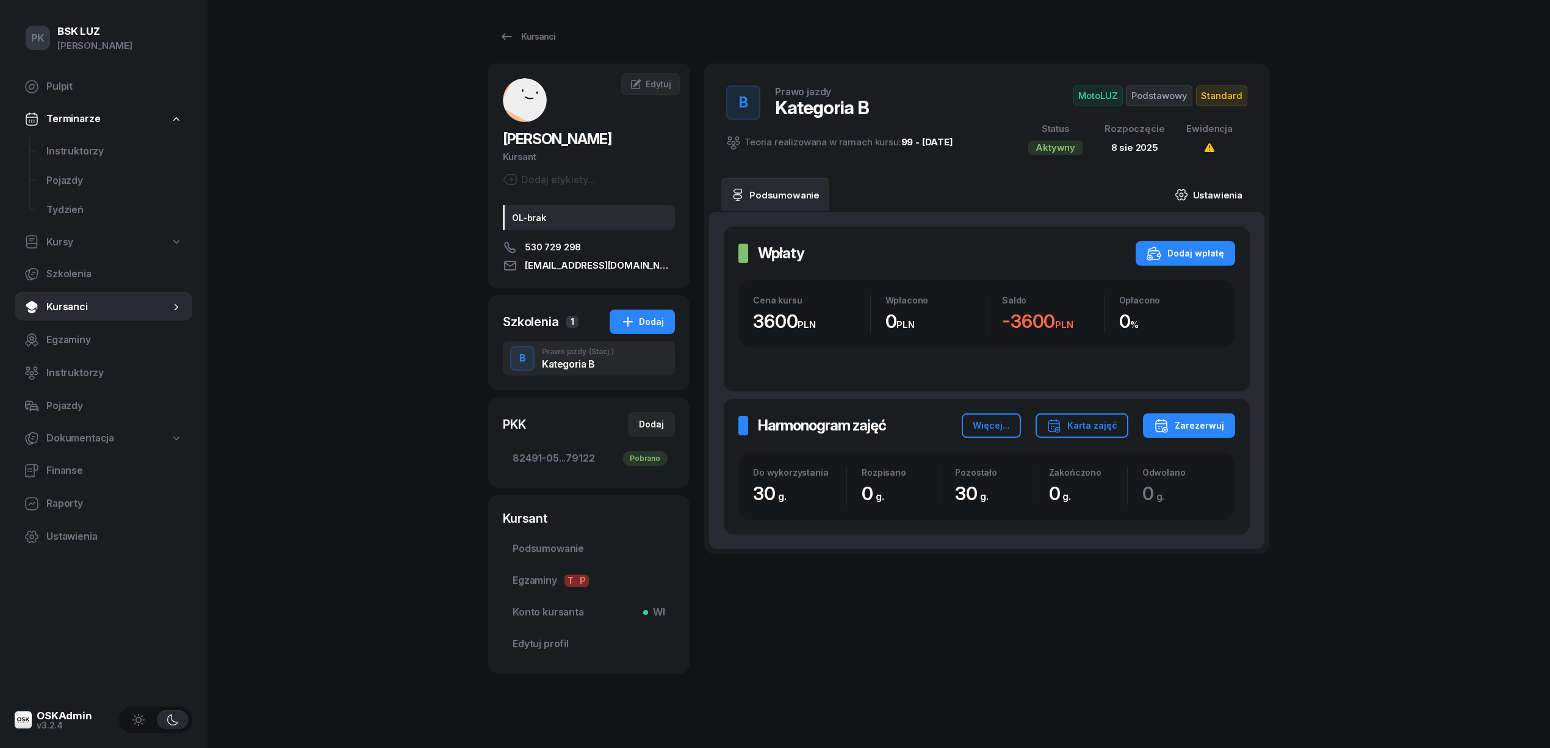
click at [1224, 195] on link "Ustawienia" at bounding box center [1208, 195] width 87 height 34
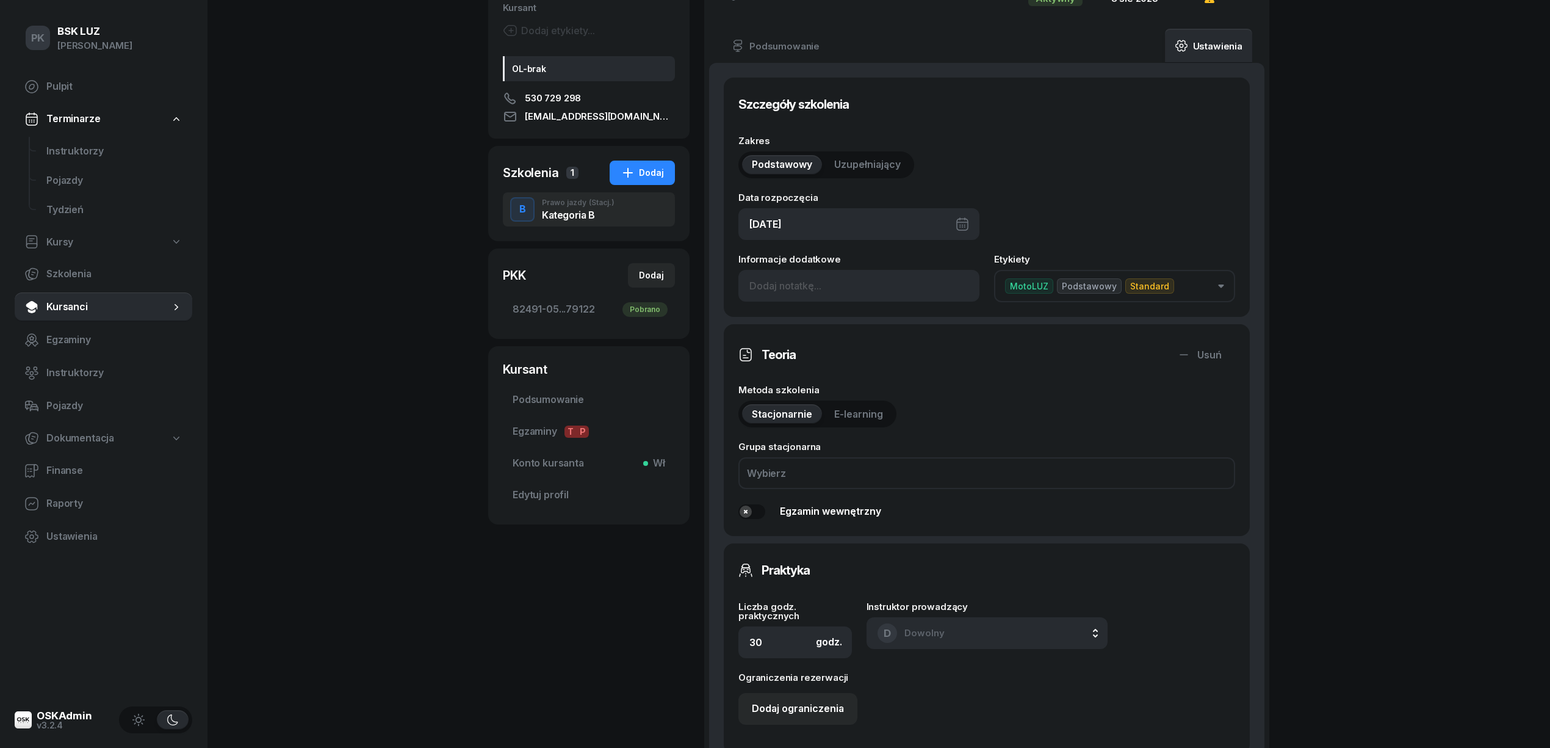
scroll to position [325, 0]
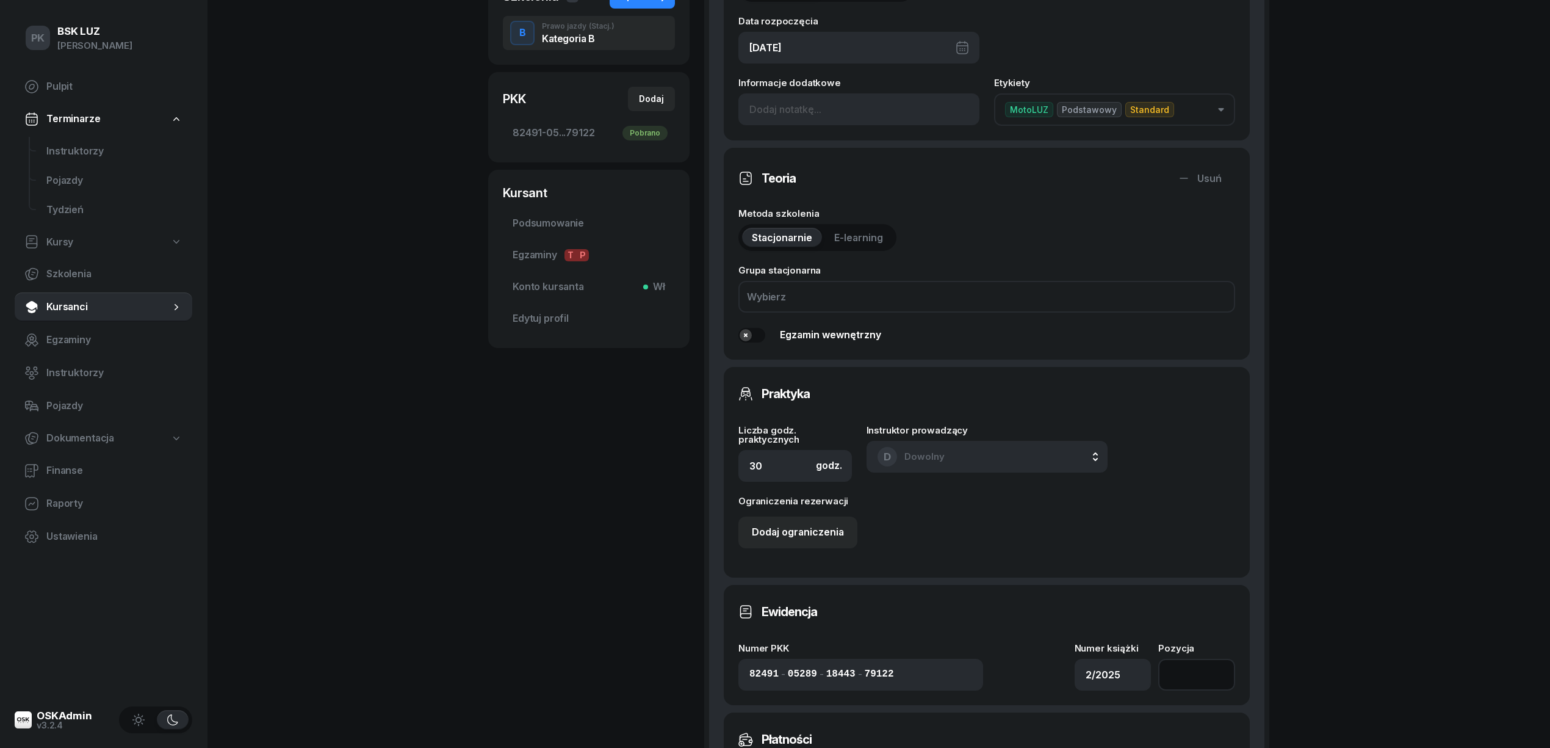
click at [1194, 670] on input "number" at bounding box center [1196, 675] width 77 height 32
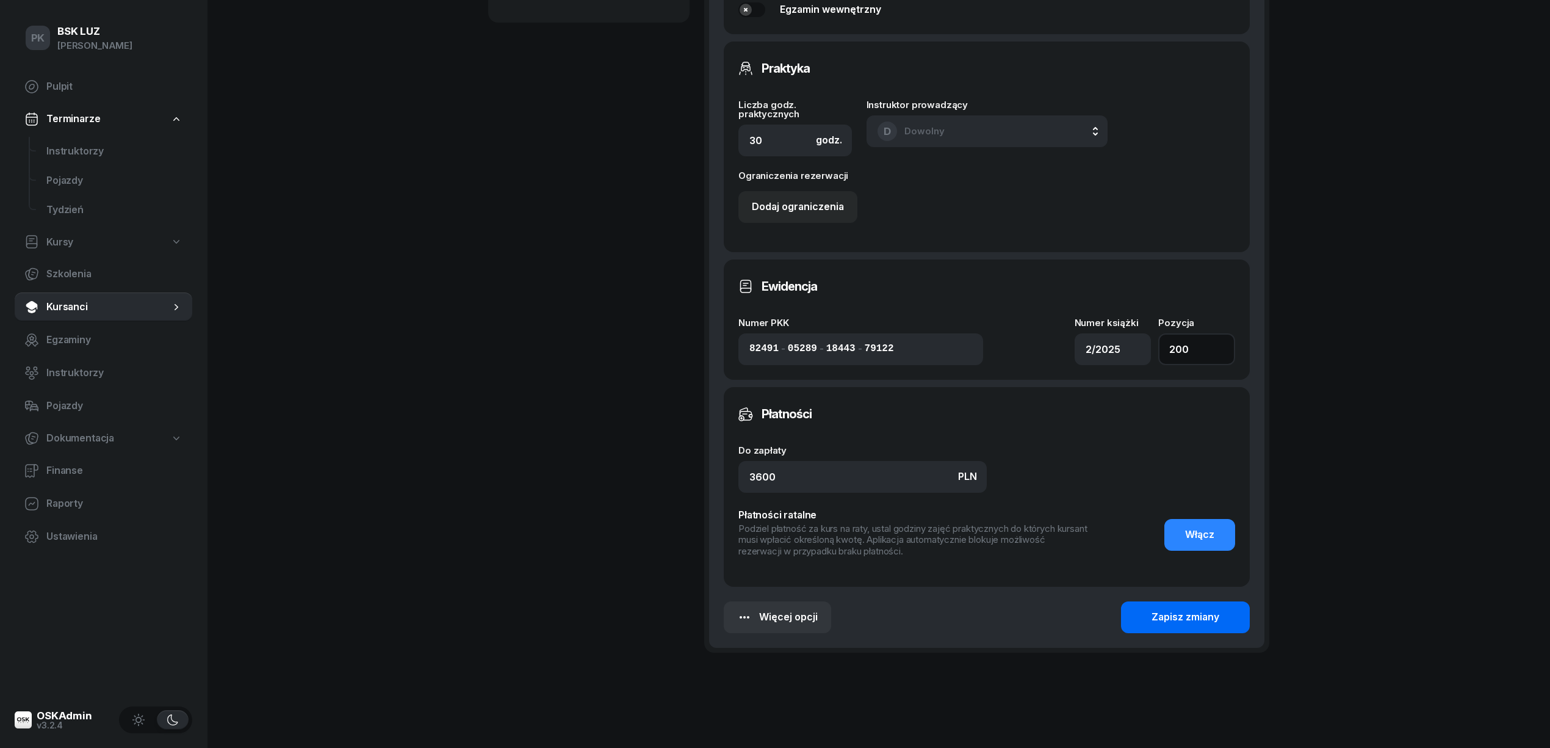
type input "200"
click at [1219, 616] on div "Zapisz zmiany" at bounding box center [1186, 617] width 68 height 16
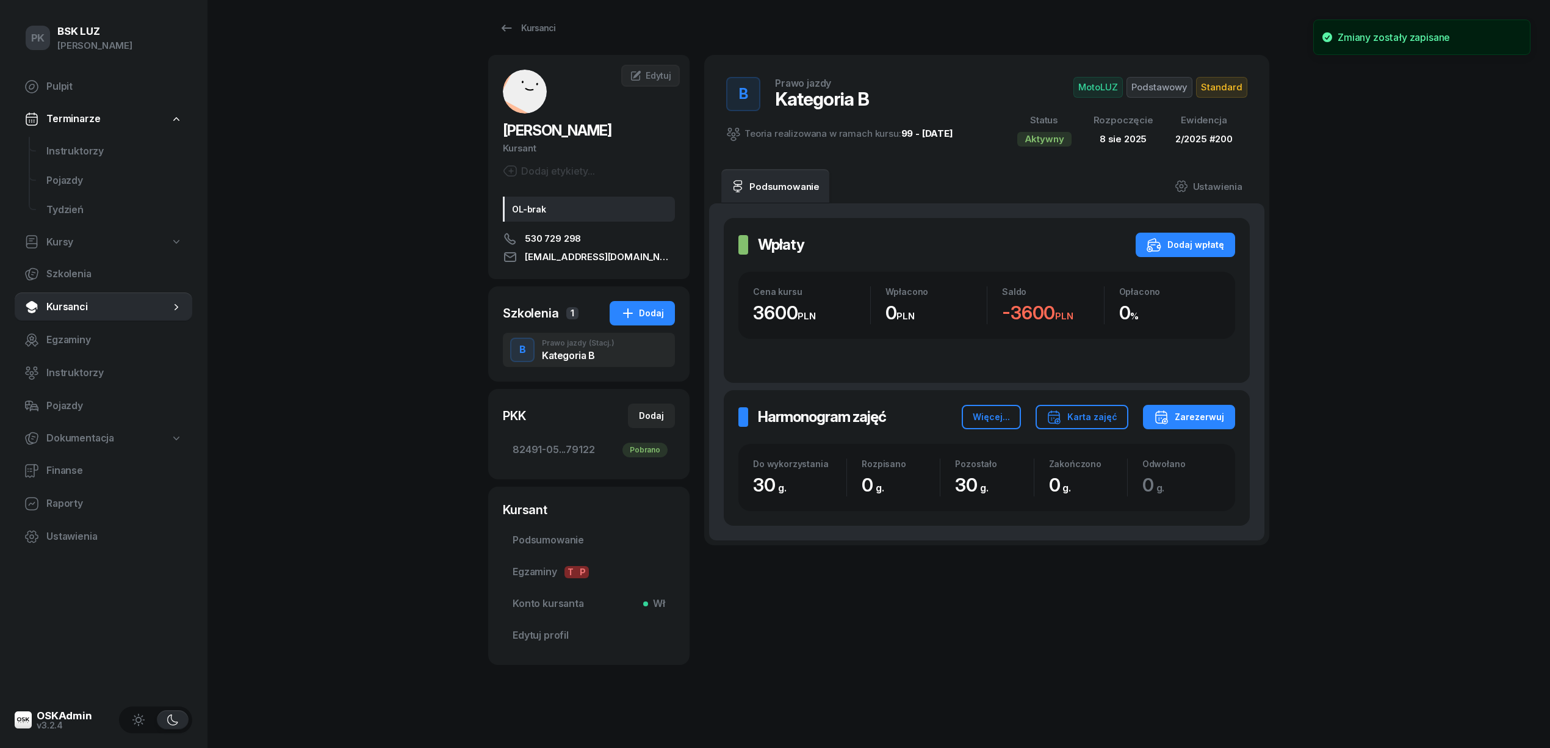
scroll to position [0, 0]
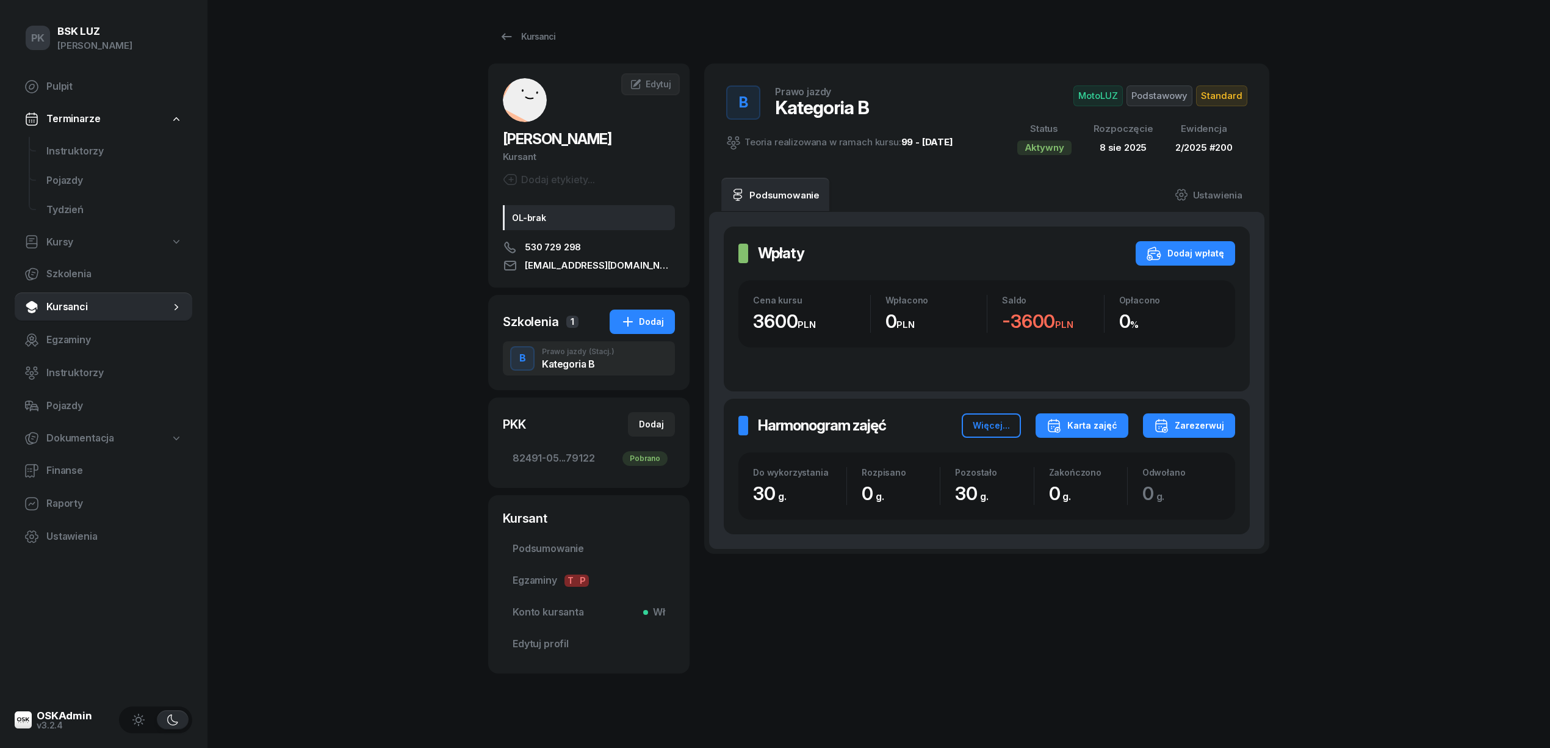
click at [1077, 426] on div "Karta zajęć" at bounding box center [1082, 425] width 71 height 15
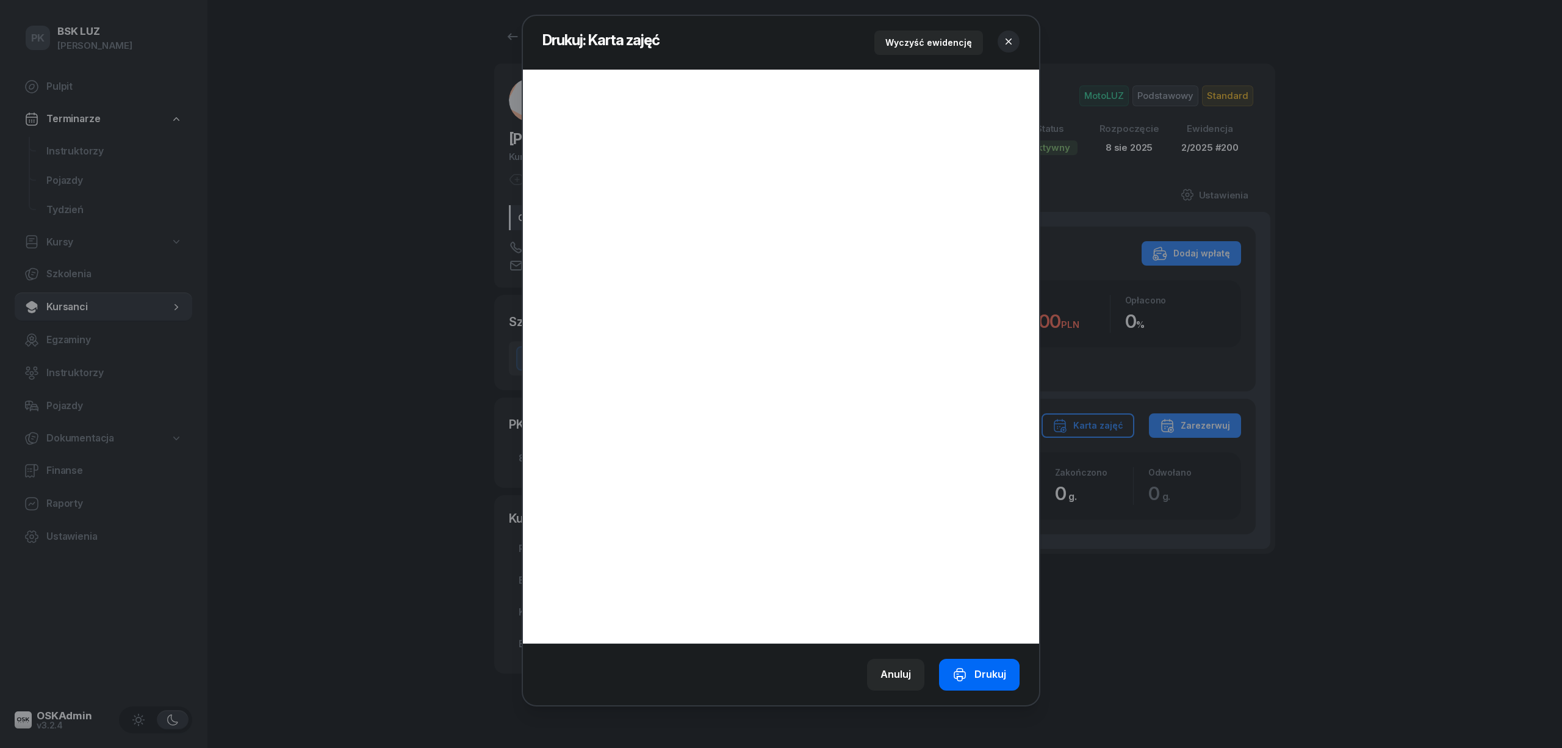
click at [983, 680] on div "Drukuj" at bounding box center [980, 674] width 54 height 16
click at [1010, 43] on icon "button" at bounding box center [1009, 41] width 12 height 12
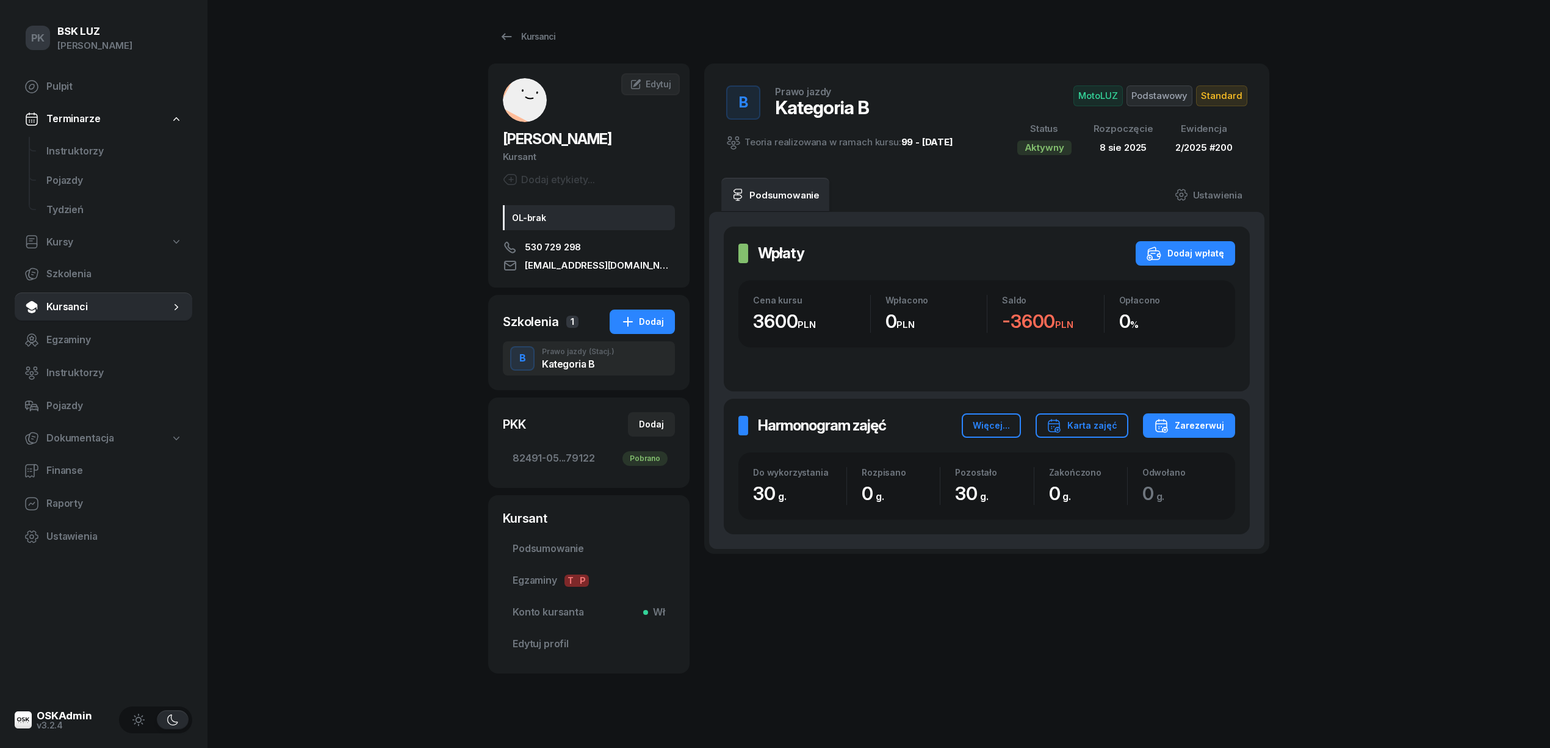
click at [1212, 92] on span "Standard" at bounding box center [1221, 95] width 51 height 21
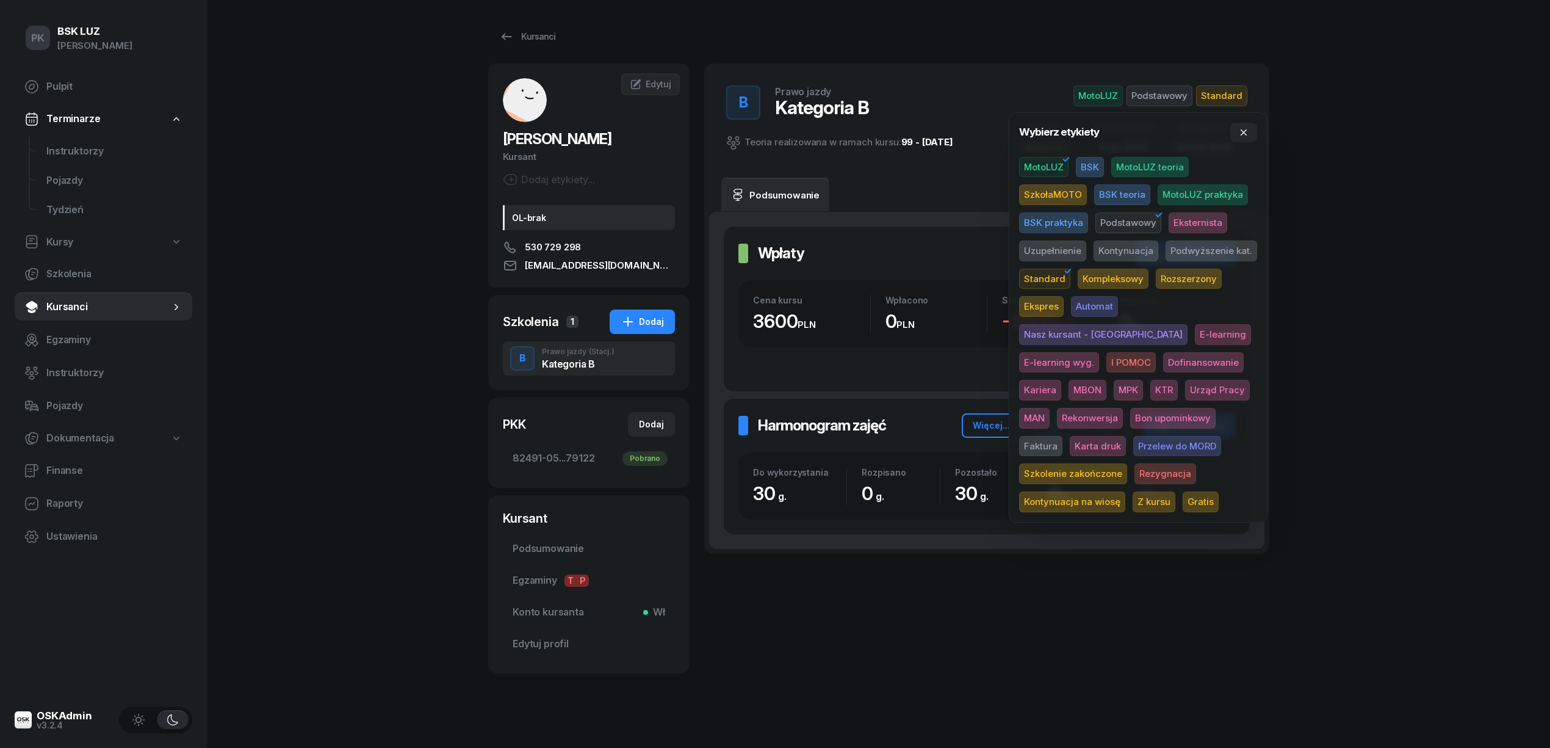
drag, startPoint x: 1180, startPoint y: 416, endPoint x: 855, endPoint y: 506, distance: 337.6
click at [1126, 436] on span "Karta druk" at bounding box center [1098, 446] width 56 height 21
click at [894, 640] on div "B Prawo jazdy Kategoria B Teoria realizowana w ramach kursu: 99 - [DATE] MotoLU…" at bounding box center [986, 368] width 565 height 610
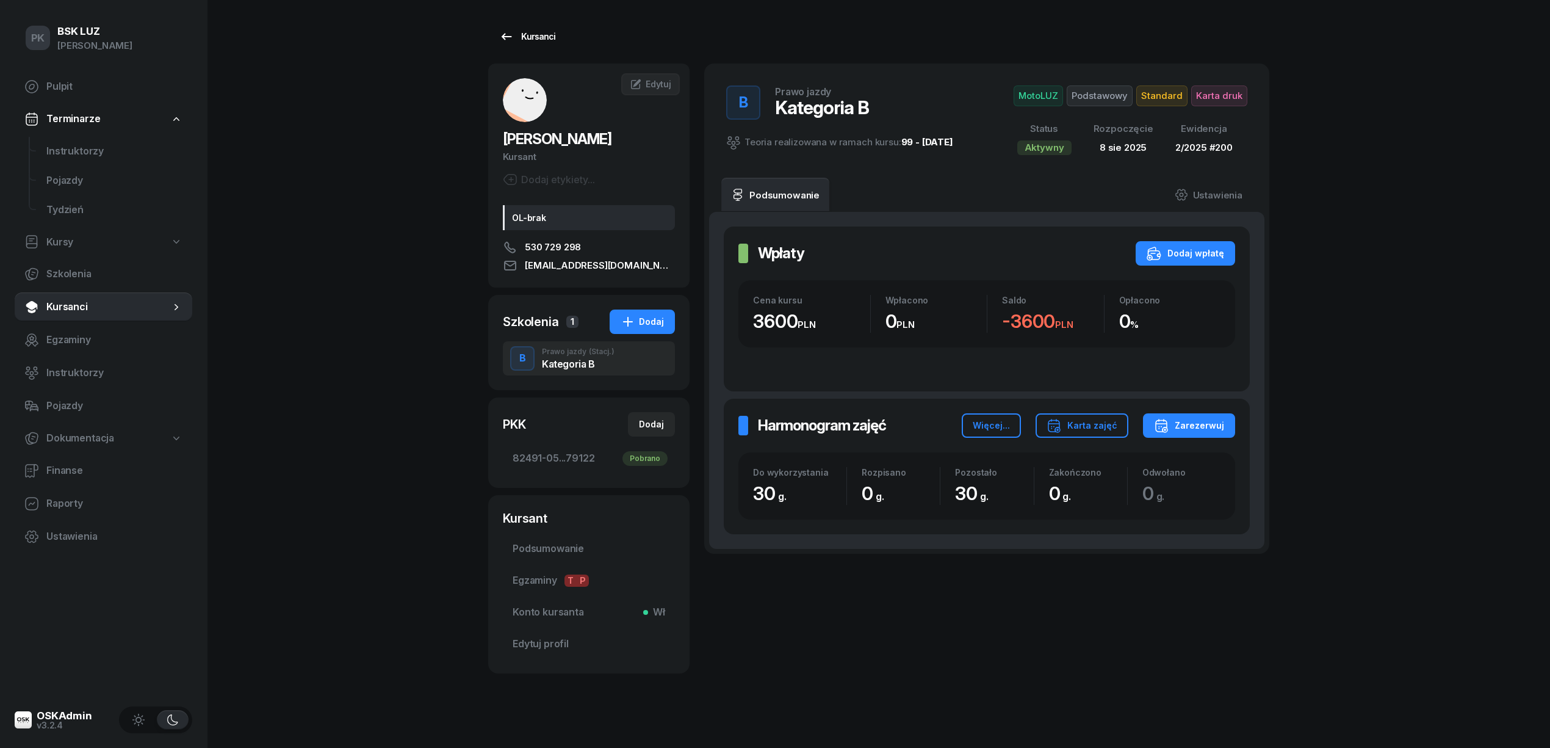
click at [548, 35] on div "Kursanci" at bounding box center [527, 36] width 56 height 15
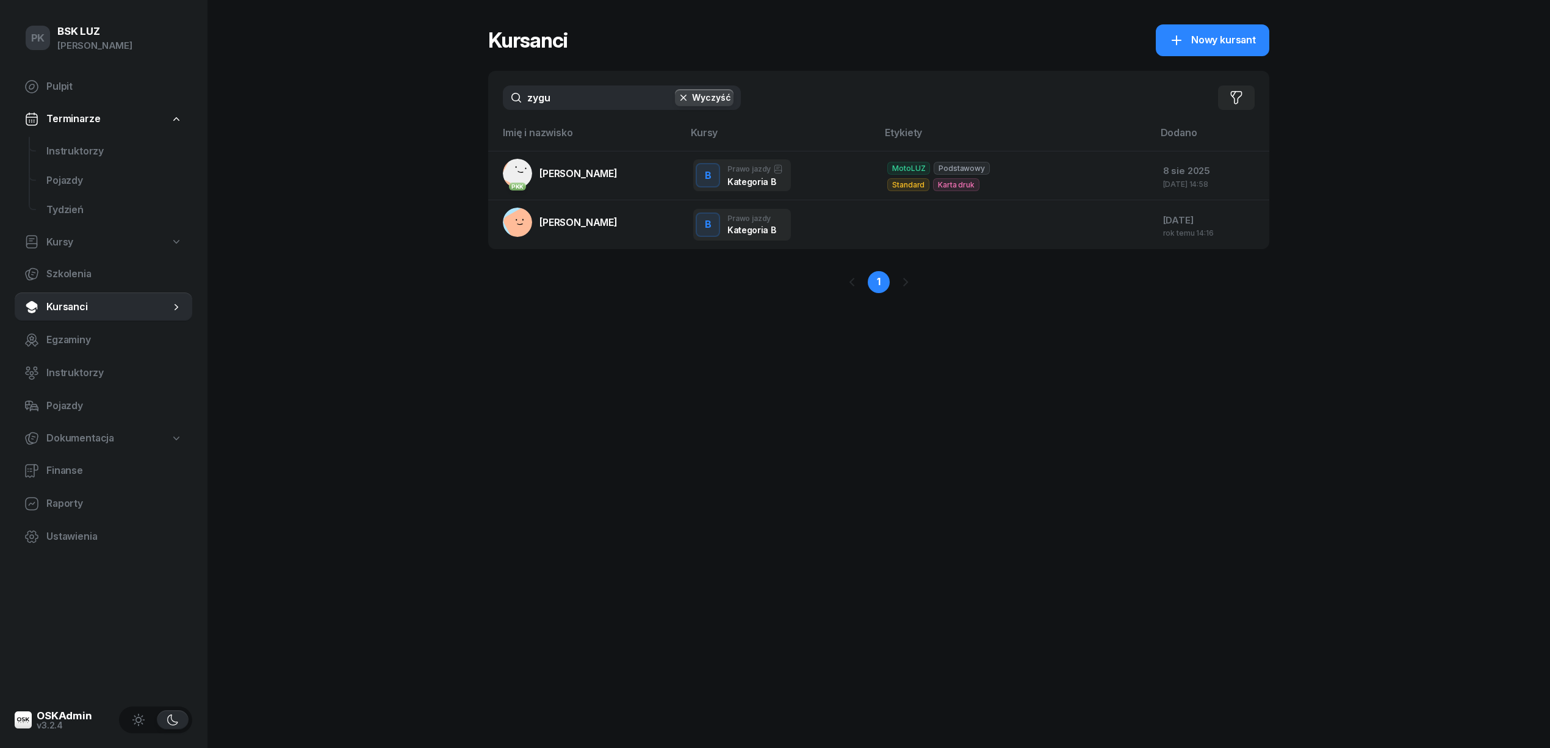
click at [342, 98] on div "PK BSK [PERSON_NAME] Pulpit Terminarze Instruktorzy Pojazdy Tydzień Kursy Szkol…" at bounding box center [775, 374] width 1550 height 748
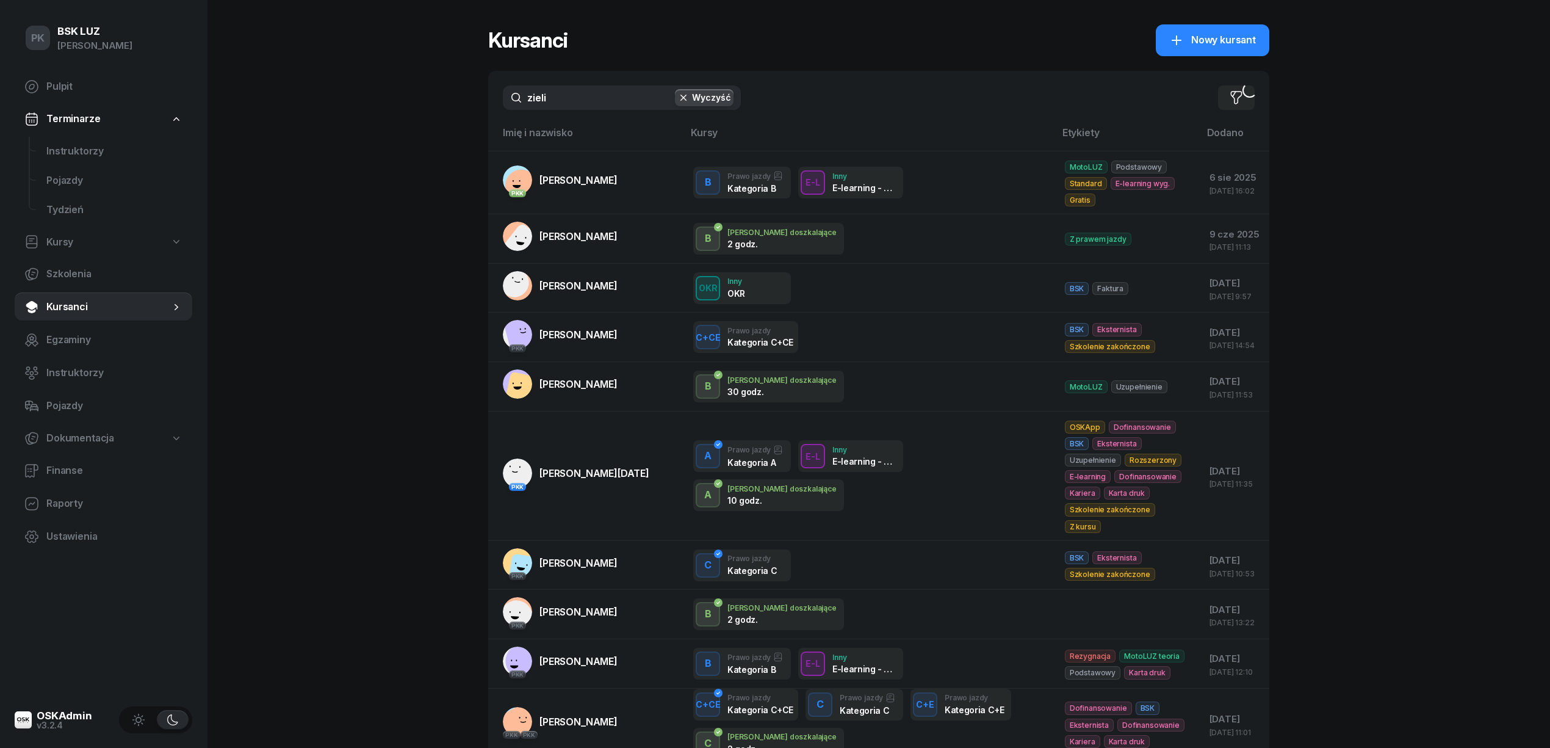
type input "zieliń"
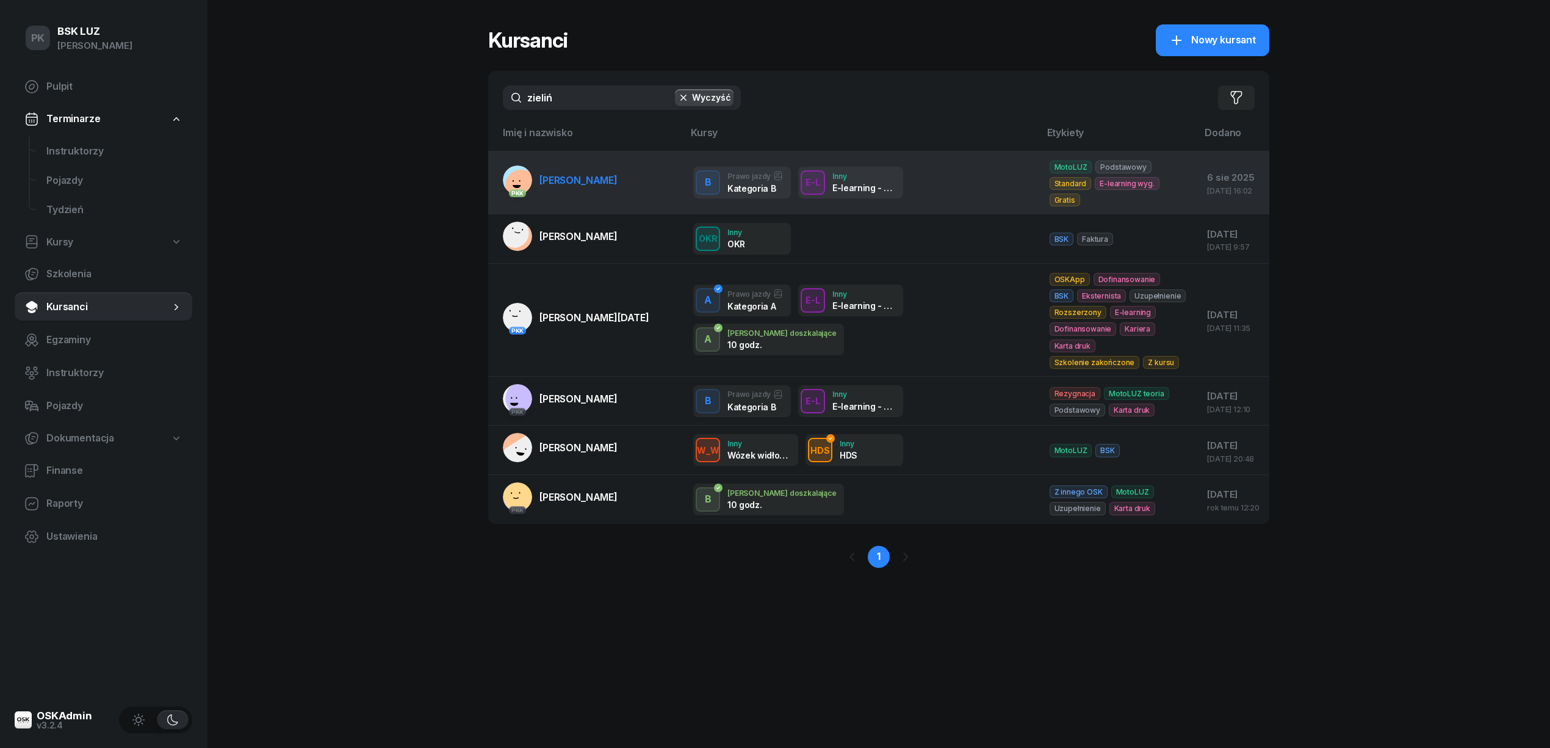
click at [585, 177] on span "[PERSON_NAME]" at bounding box center [579, 180] width 78 height 12
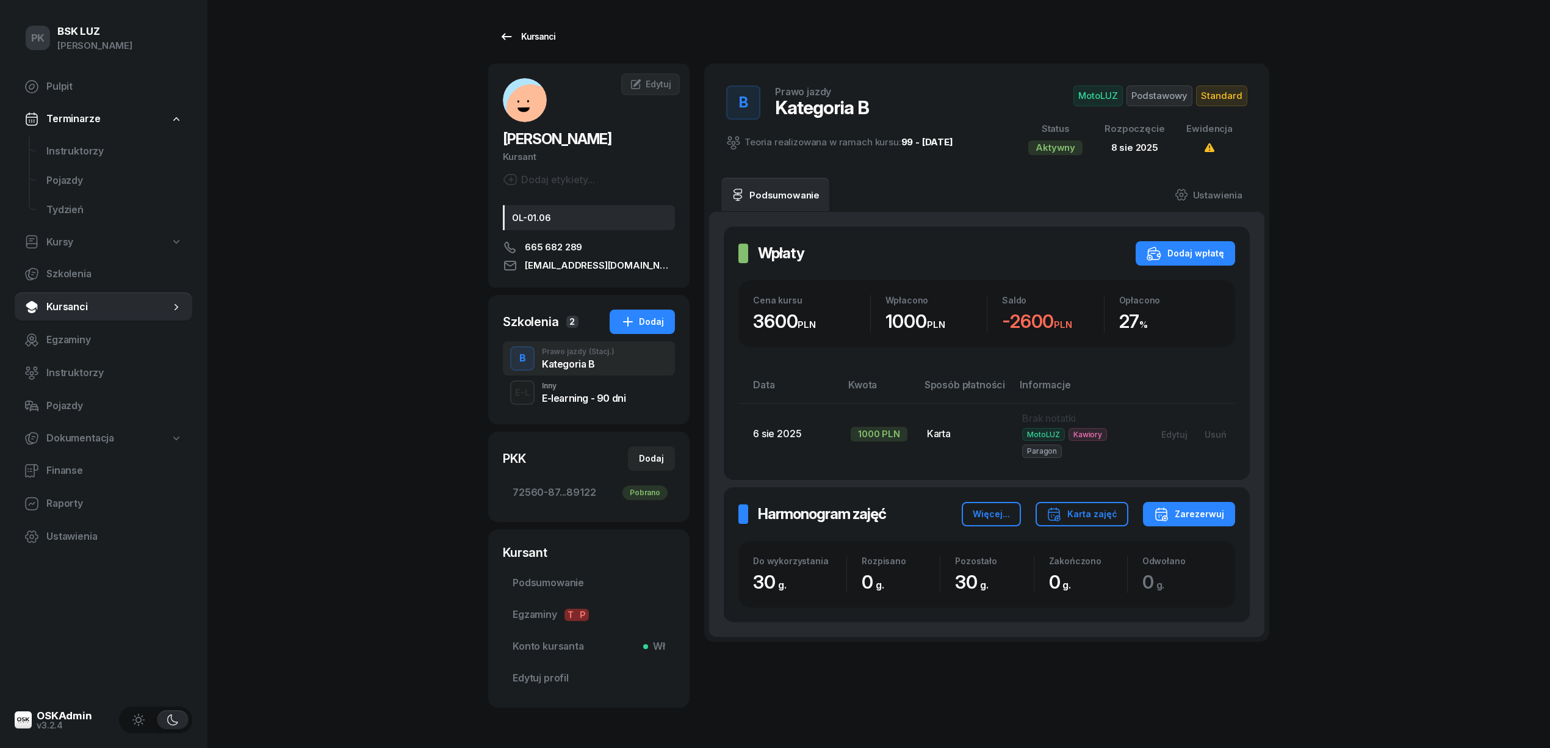
click at [520, 33] on div "Kursanci" at bounding box center [527, 36] width 56 height 15
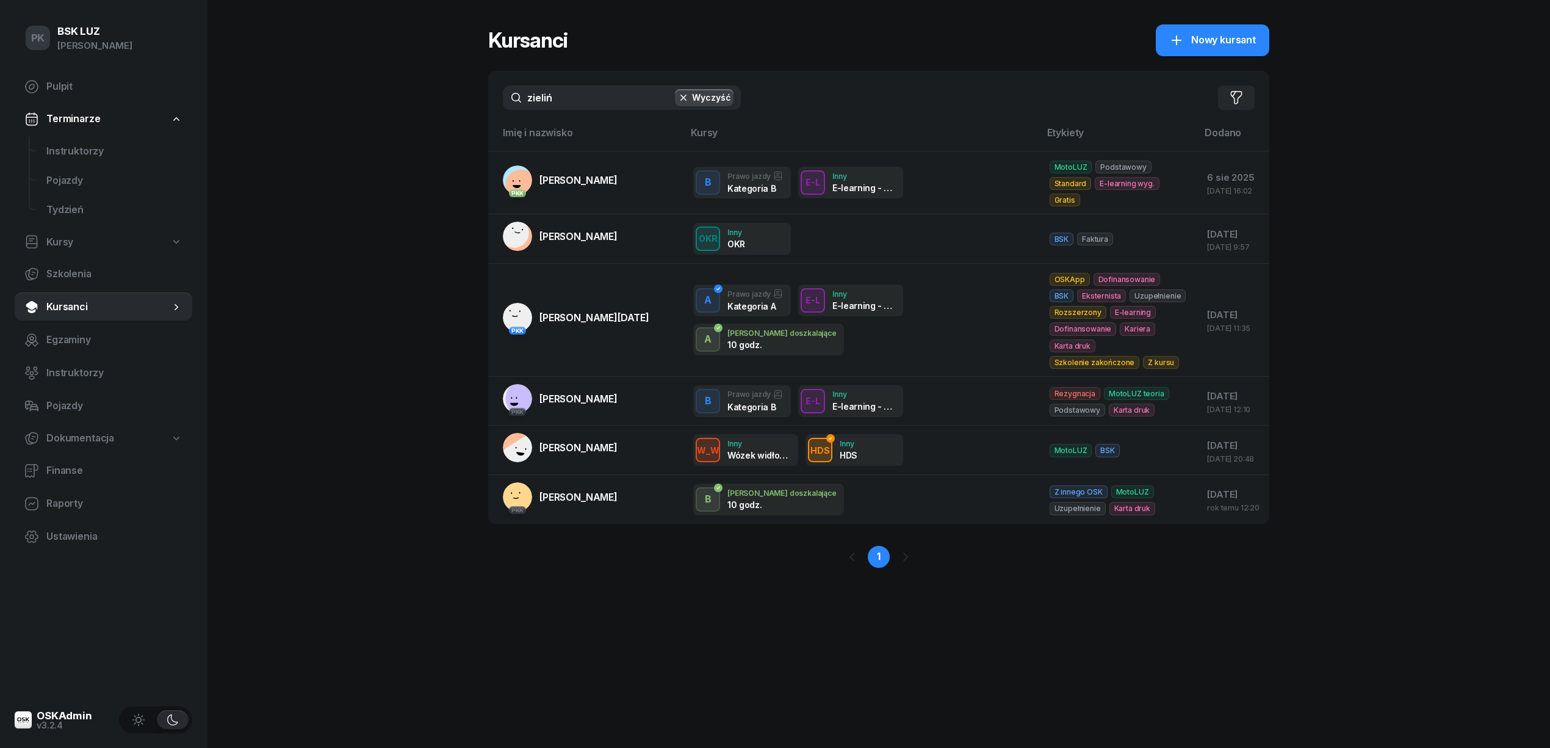
drag, startPoint x: 505, startPoint y: 101, endPoint x: 413, endPoint y: 110, distance: 92.6
click at [425, 107] on div "PK BSK [PERSON_NAME] Pulpit Terminarze Instruktorzy Pojazdy Tydzień Kursy Szkol…" at bounding box center [775, 374] width 1550 height 748
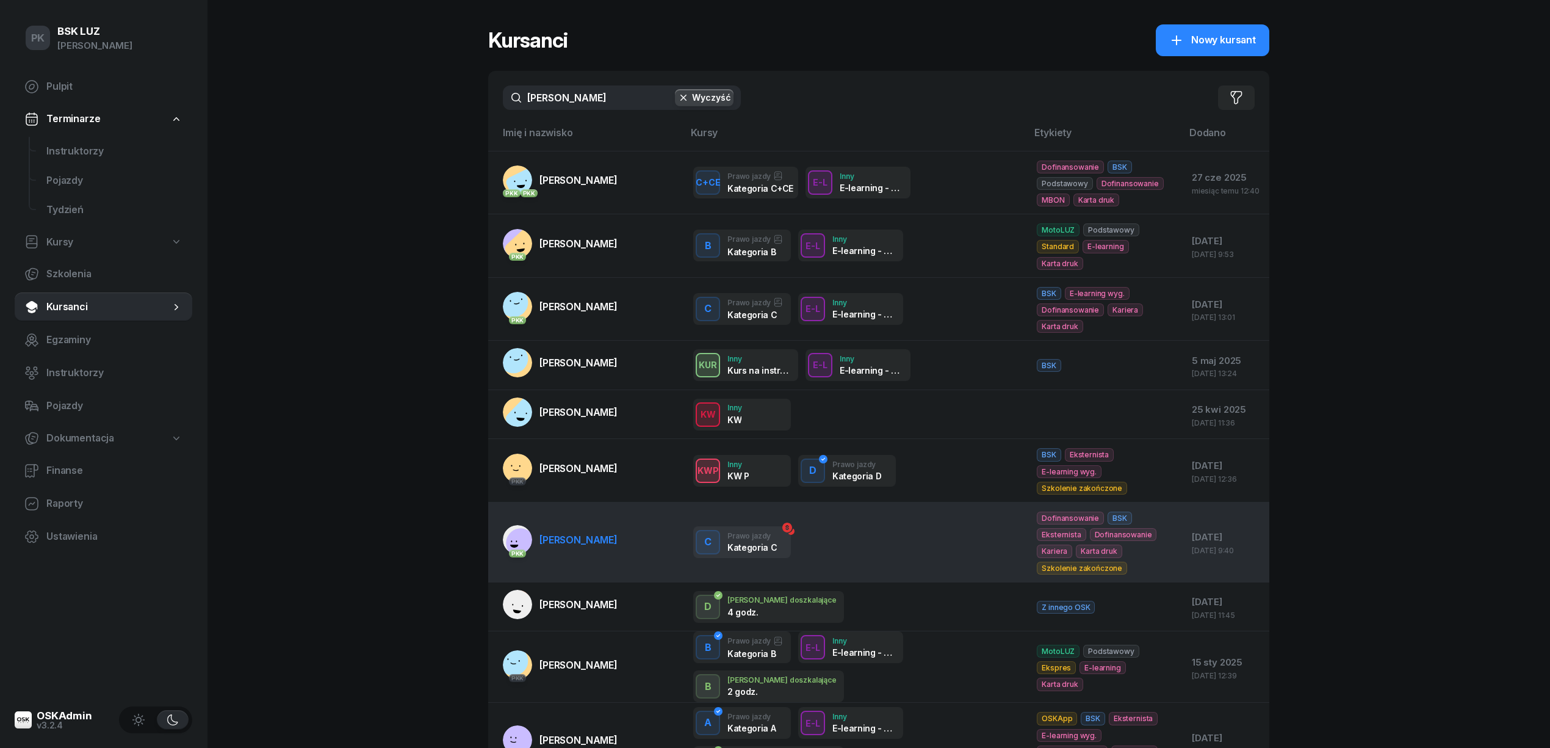
type input "[PERSON_NAME]"
click at [569, 533] on link "PKK [PERSON_NAME]" at bounding box center [560, 539] width 115 height 29
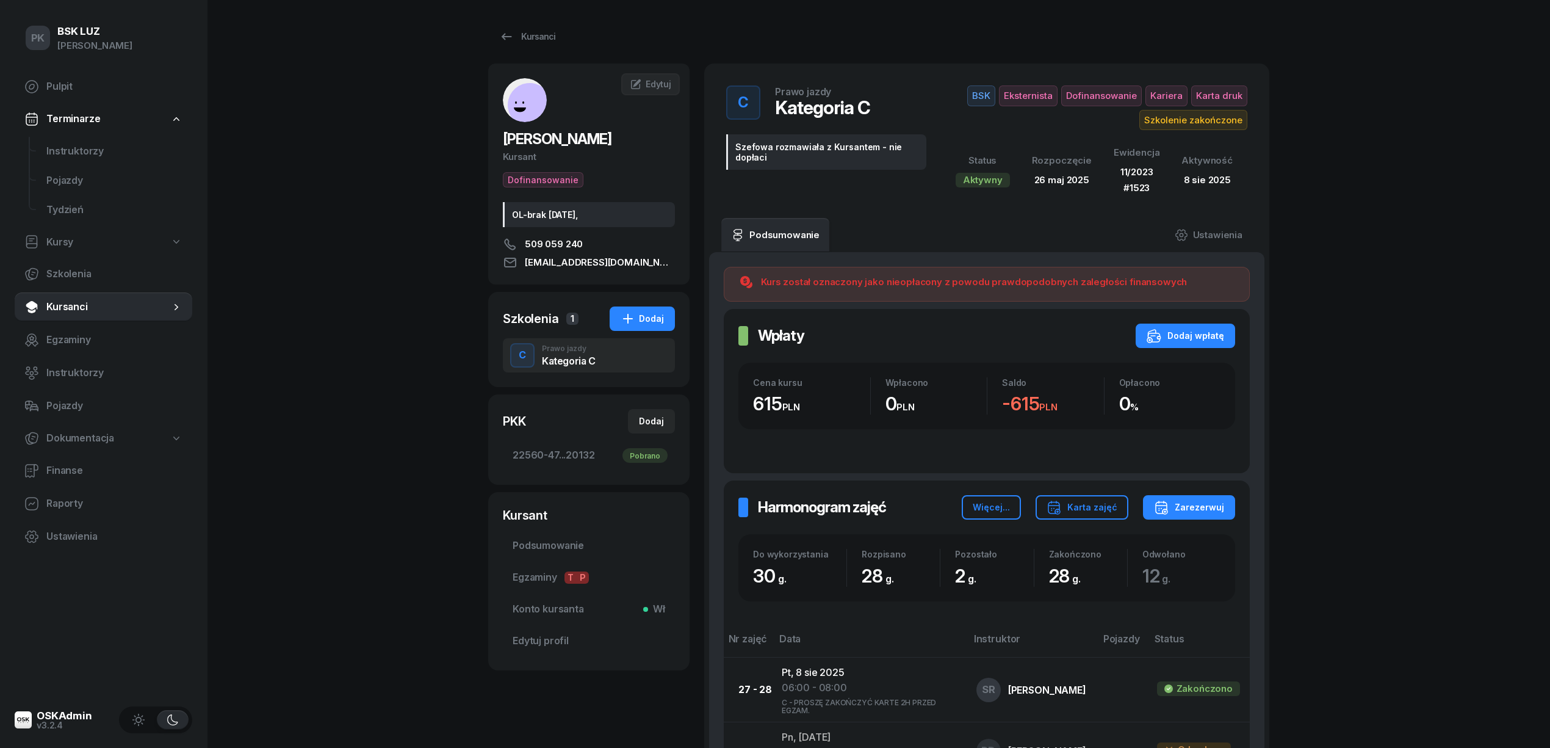
click at [594, 37] on div "Kursanci" at bounding box center [878, 36] width 781 height 24
click at [569, 37] on div "Kursanci" at bounding box center [878, 36] width 781 height 24
click at [527, 43] on div "Kursanci" at bounding box center [527, 36] width 56 height 15
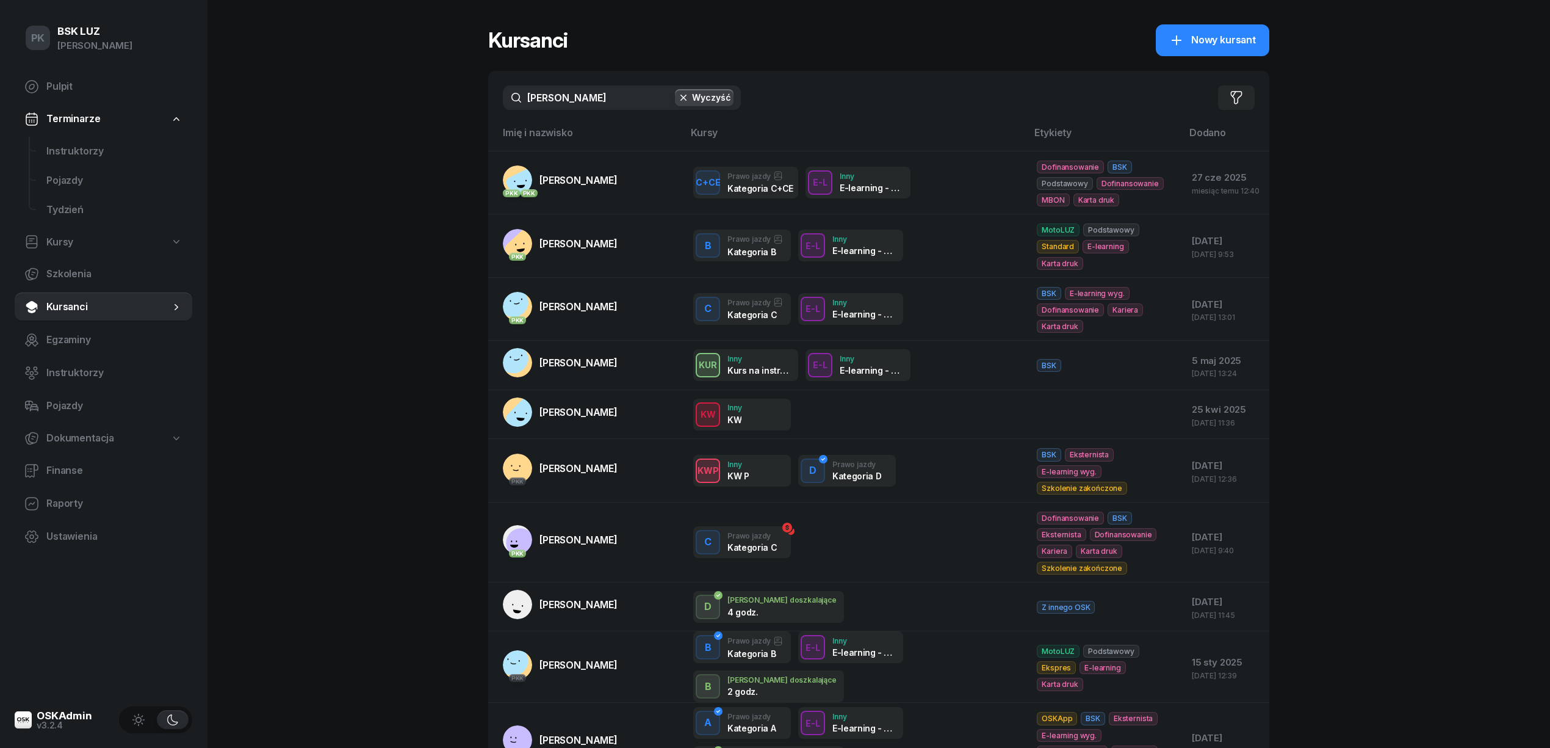
drag, startPoint x: 579, startPoint y: 91, endPoint x: 397, endPoint y: 94, distance: 182.5
click at [397, 94] on div "PK BSK [PERSON_NAME] Pulpit Terminarze Instruktorzy Pojazdy Tydzień Kursy Szkol…" at bounding box center [775, 436] width 1550 height 872
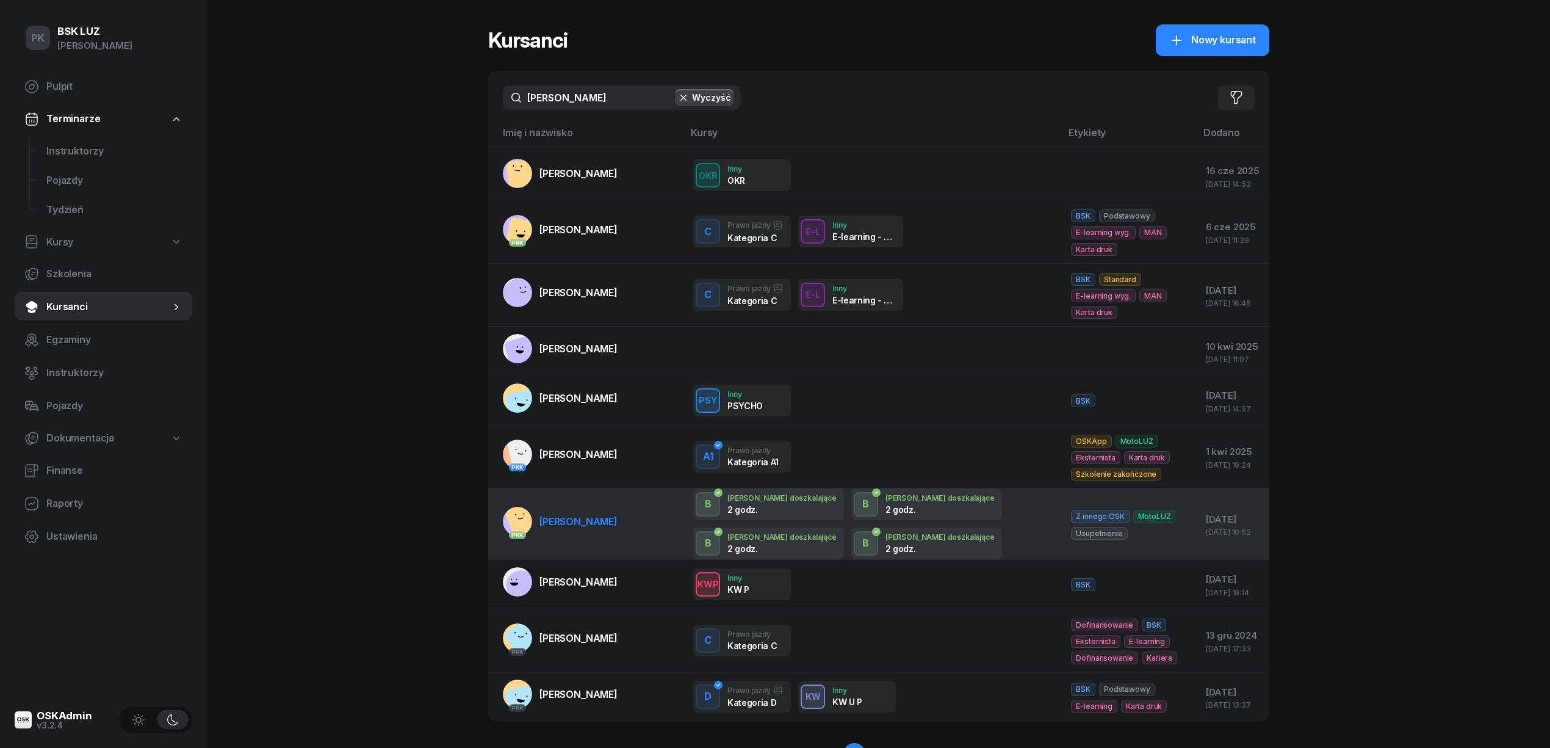
type input "[PERSON_NAME]"
click at [618, 530] on link "[DEMOGRAPHIC_DATA] [PERSON_NAME]" at bounding box center [560, 521] width 115 height 29
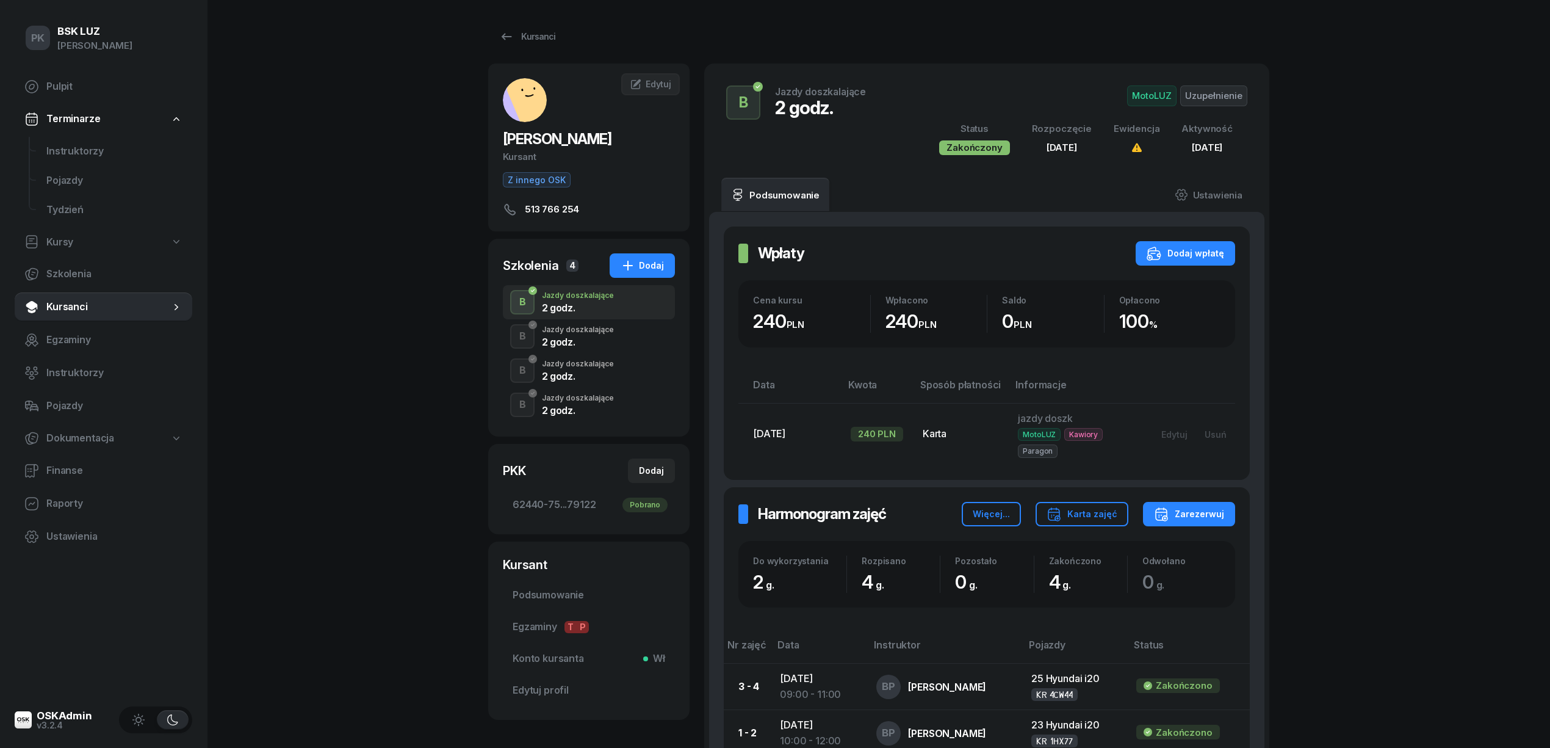
click at [587, 396] on div "Jazdy doszkalające" at bounding box center [578, 397] width 72 height 7
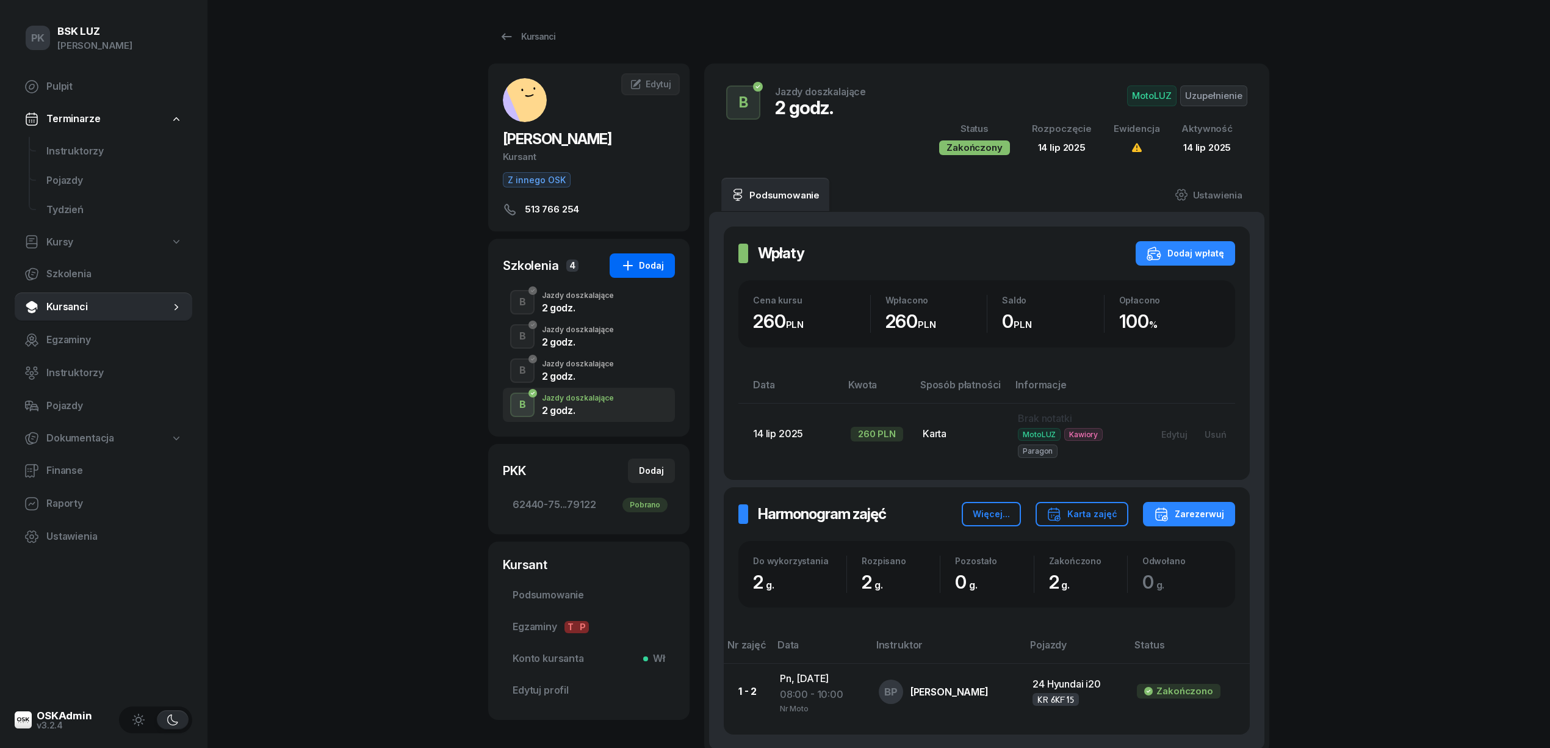
click at [652, 272] on div "Dodaj" at bounding box center [642, 265] width 43 height 15
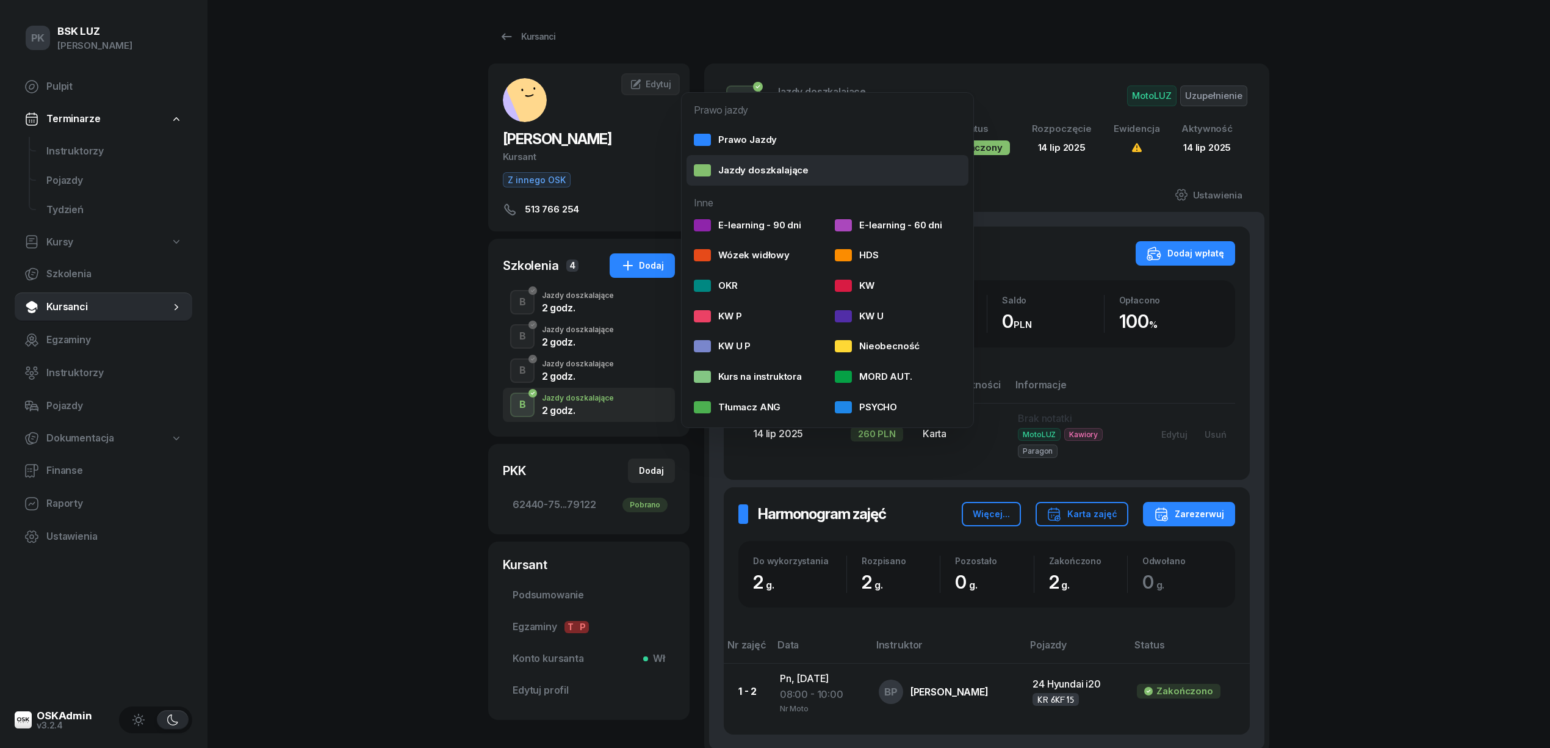
click at [743, 179] on link "Jazdy doszkalające" at bounding box center [828, 170] width 282 height 31
select select "B"
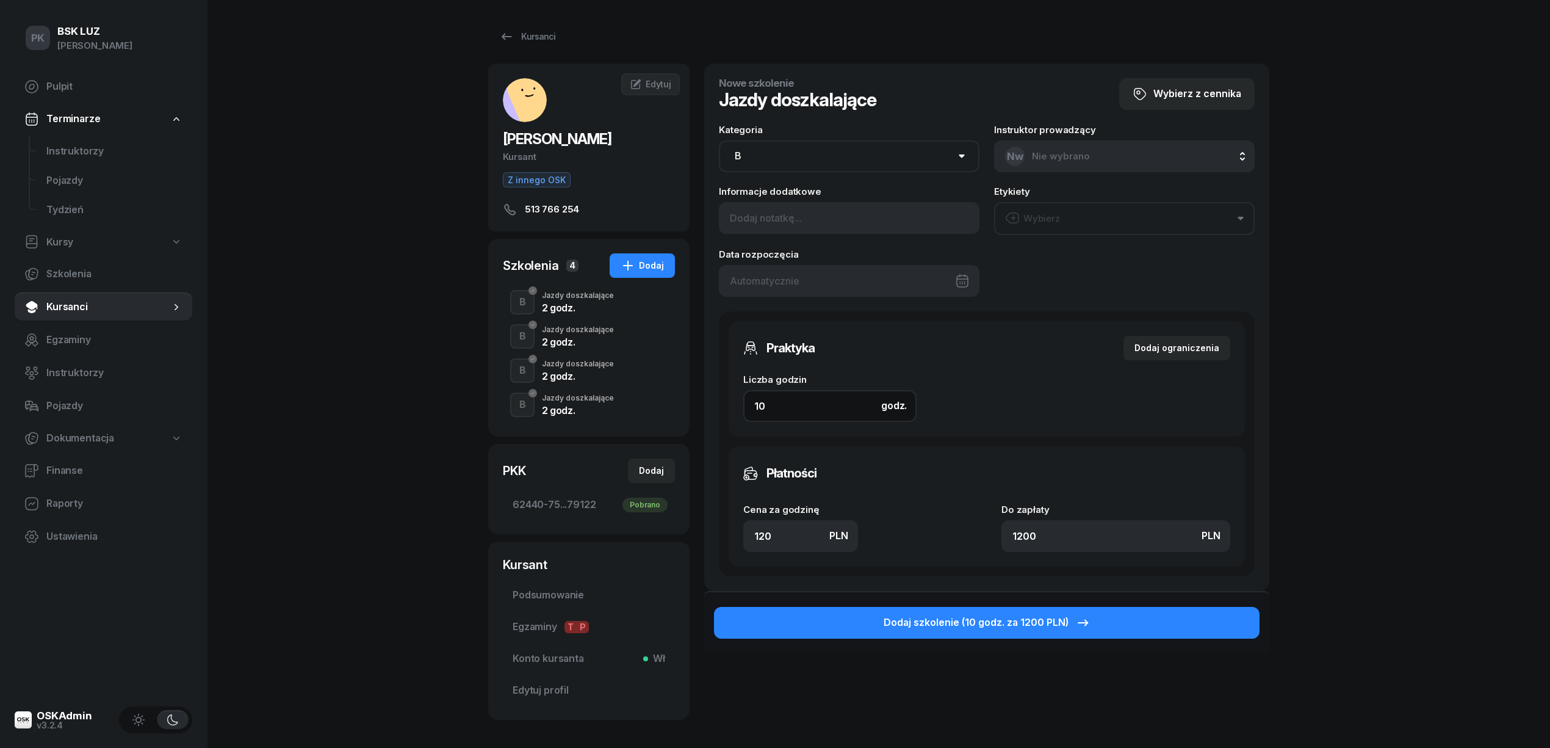
drag, startPoint x: 782, startPoint y: 400, endPoint x: 673, endPoint y: 409, distance: 110.2
click at [673, 409] on div "[PERSON_NAME] Z innego OSK 513 766 254 WA [PERSON_NAME] [DEMOGRAPHIC_DATA] Edyt…" at bounding box center [878, 391] width 781 height 656
type input "2"
type input "240"
type input "2"
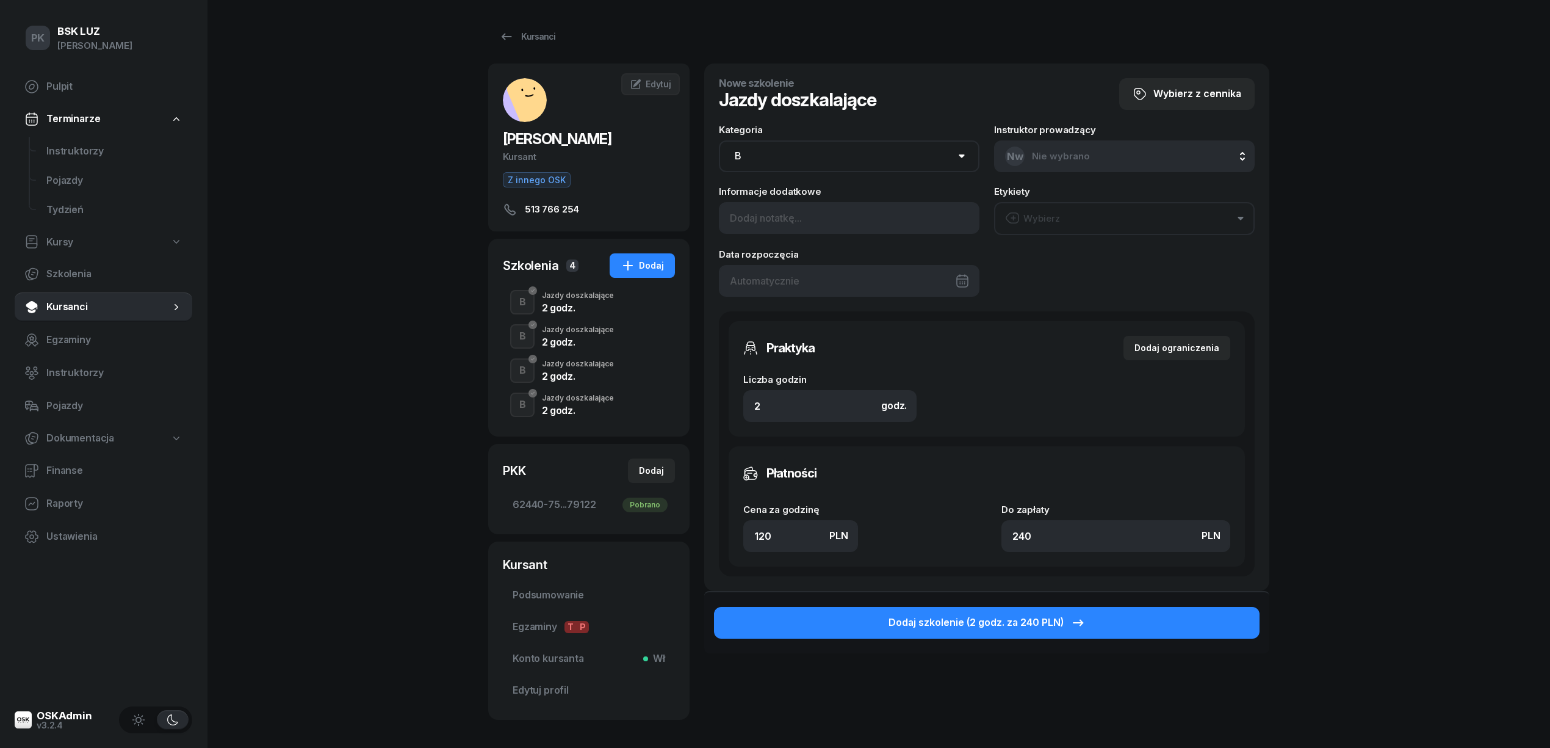
drag, startPoint x: 736, startPoint y: 537, endPoint x: 697, endPoint y: 530, distance: 39.6
click at [697, 530] on div "[PERSON_NAME] Z innego OSK 513 766 254 WA [PERSON_NAME] [DEMOGRAPHIC_DATA] Edyt…" at bounding box center [878, 391] width 781 height 656
type input "1"
type input "2"
type input "13"
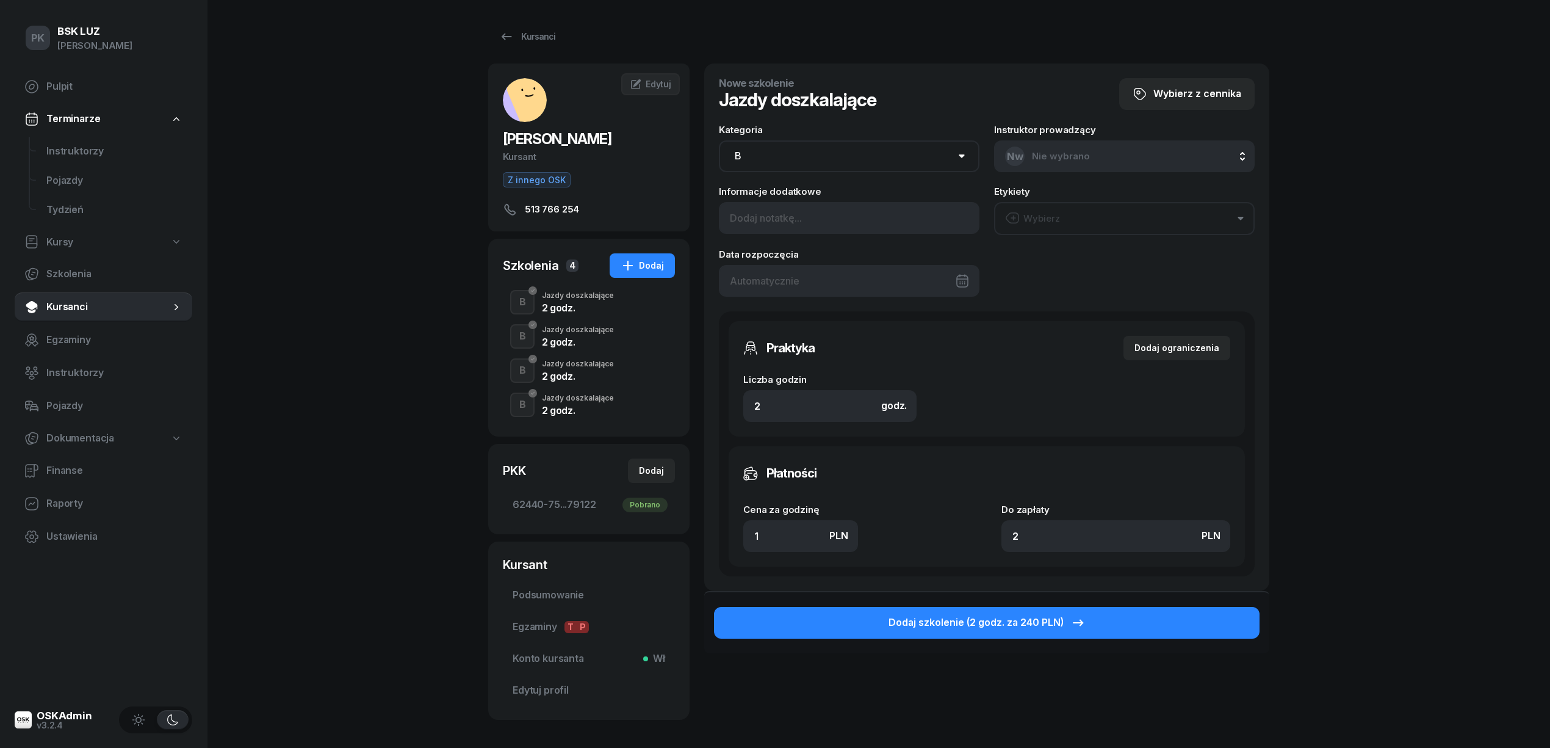
type input "26"
type input "130"
type input "260"
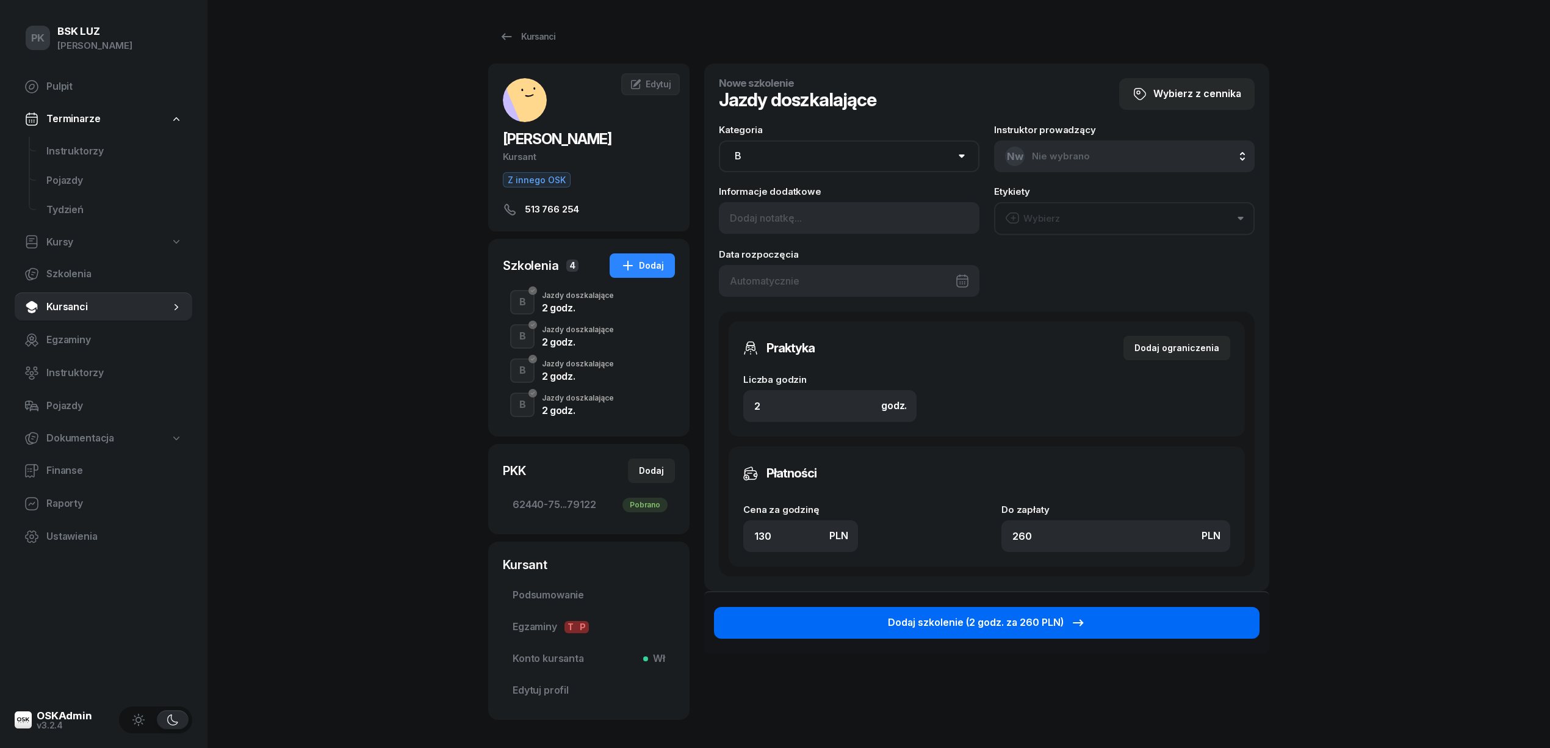
type input "130"
click at [1084, 620] on icon "button" at bounding box center [1078, 622] width 15 height 15
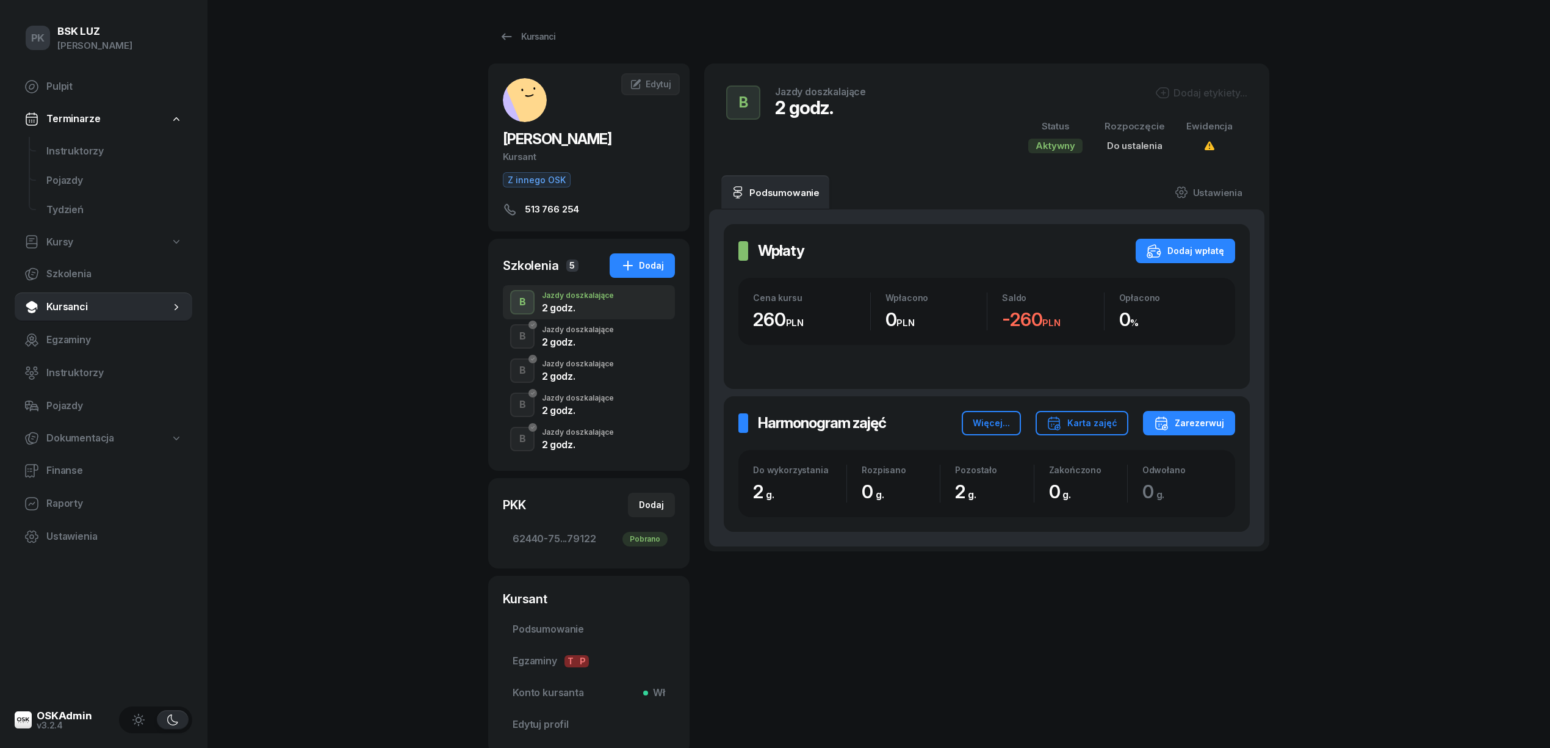
click at [1199, 93] on div "Dodaj etykiety..." at bounding box center [1201, 92] width 92 height 15
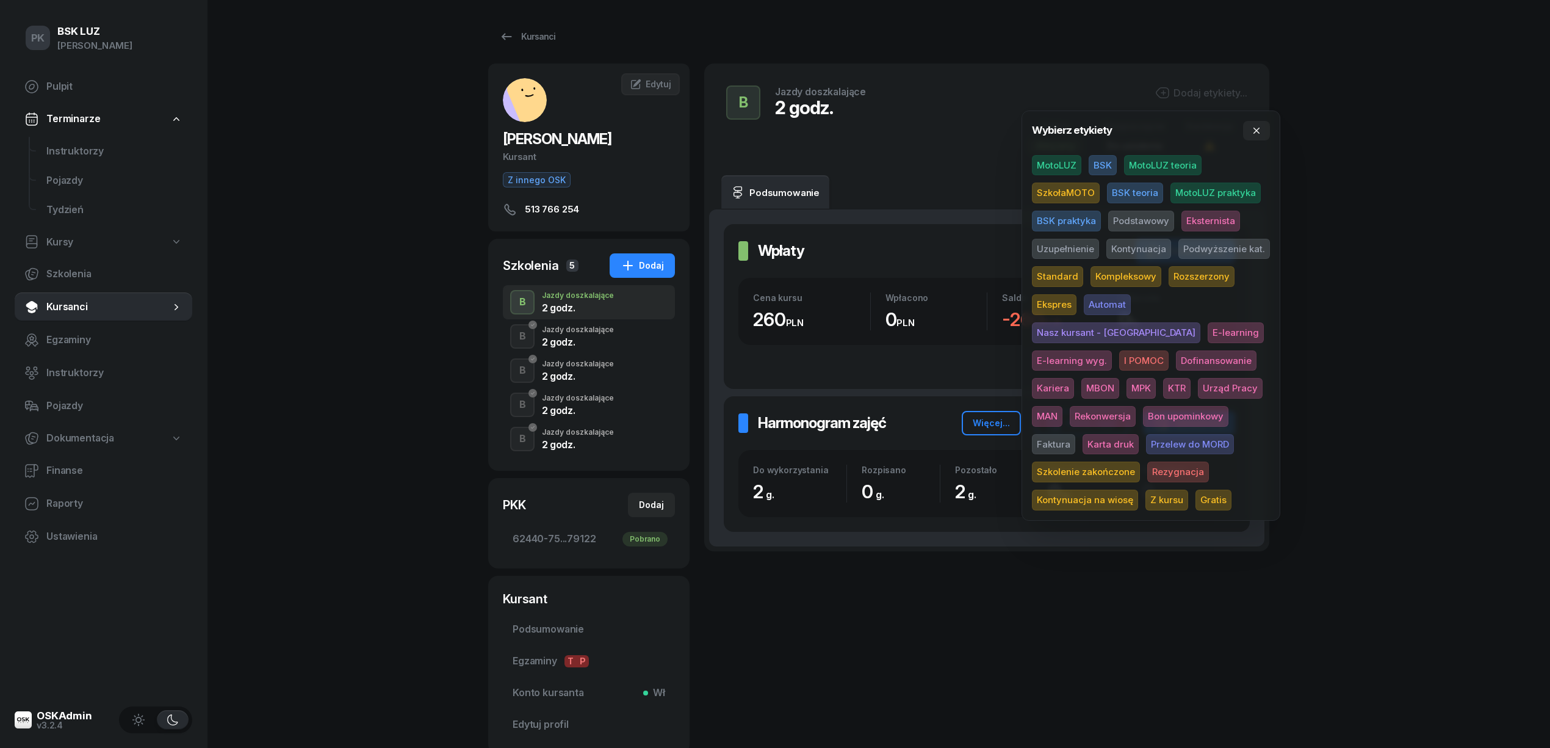
drag, startPoint x: 1057, startPoint y: 161, endPoint x: 1077, endPoint y: 173, distance: 23.0
click at [1057, 162] on span "MotoLUZ" at bounding box center [1056, 165] width 49 height 21
click at [1070, 252] on span "Uzupełnienie" at bounding box center [1065, 250] width 67 height 21
click at [1431, 217] on div "PK BSK [PERSON_NAME] Pulpit Terminarze Instruktorzy Pojazdy Tydzień Kursy Szkol…" at bounding box center [775, 418] width 1550 height 837
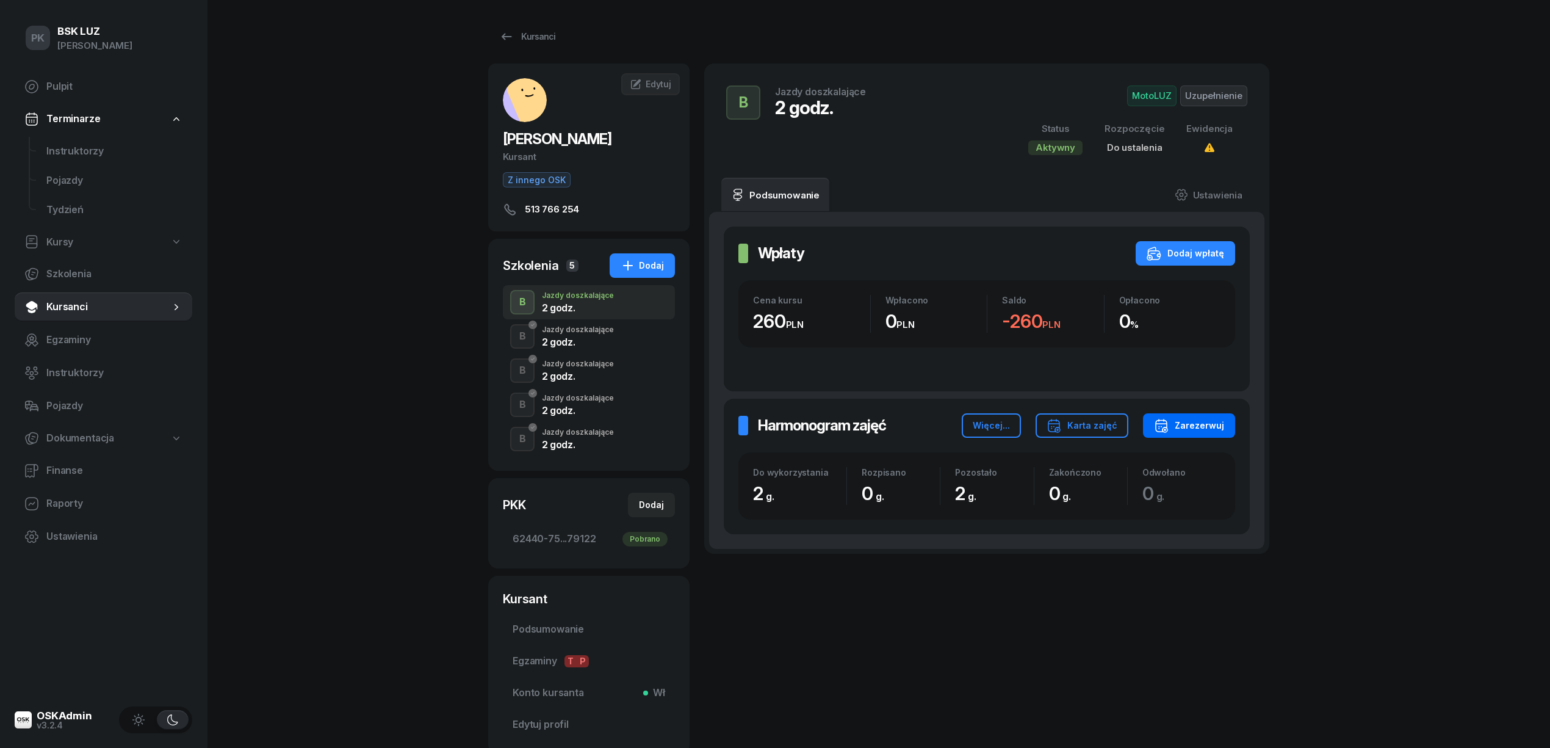
click at [1197, 430] on div "Zarezerwuj" at bounding box center [1189, 425] width 70 height 15
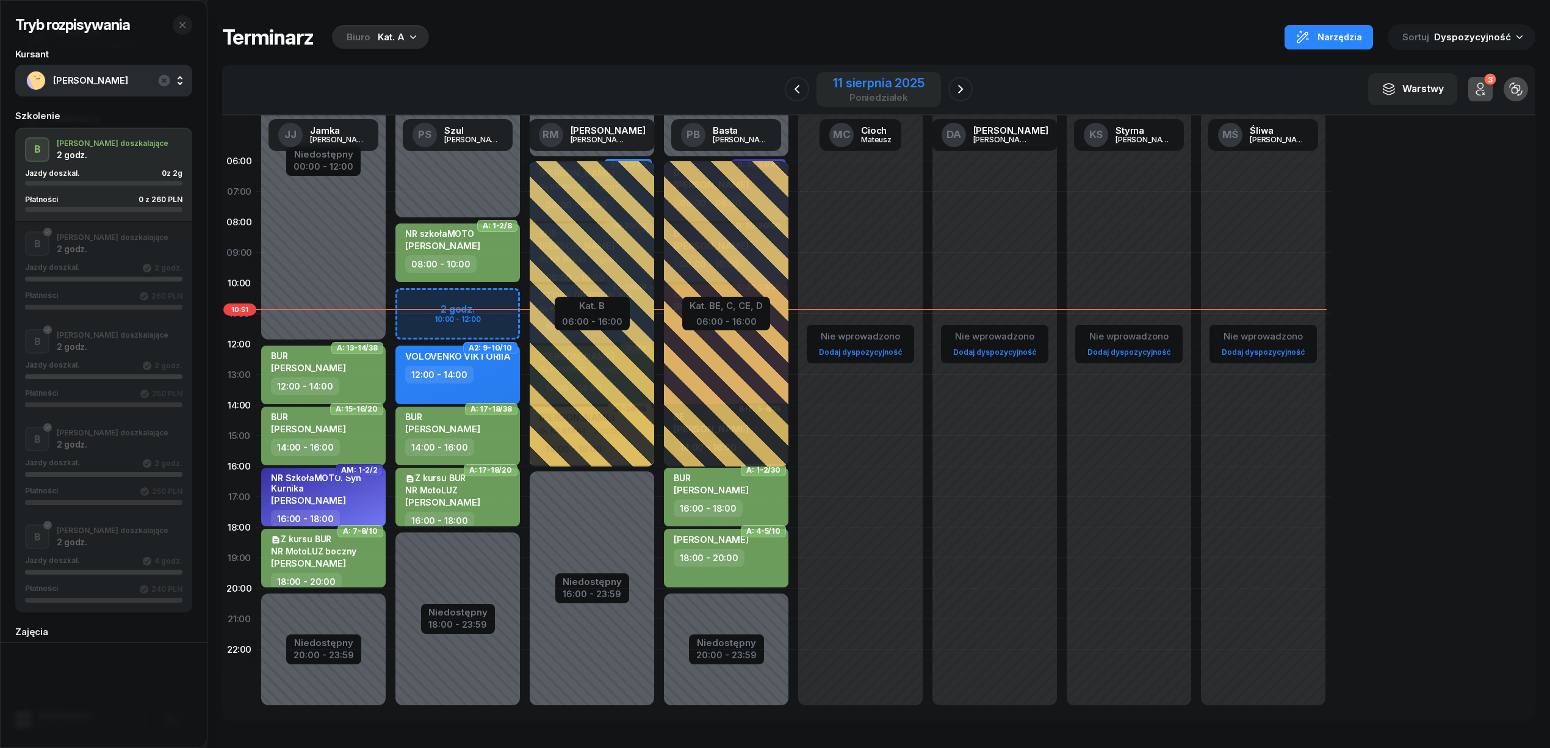
click at [902, 89] on div "11 sierpnia 2025" at bounding box center [878, 83] width 91 height 12
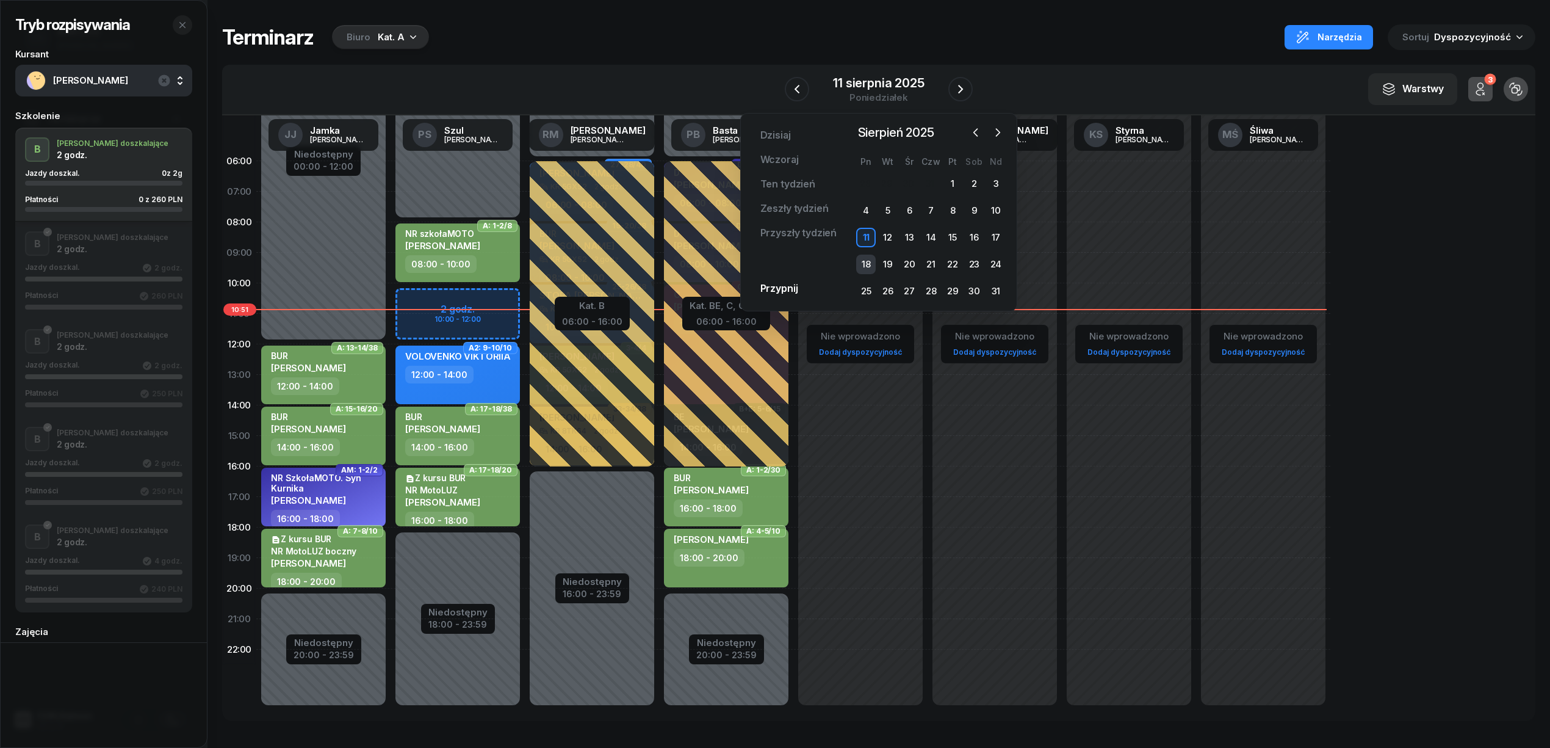
click at [869, 259] on div "18" at bounding box center [866, 265] width 20 height 20
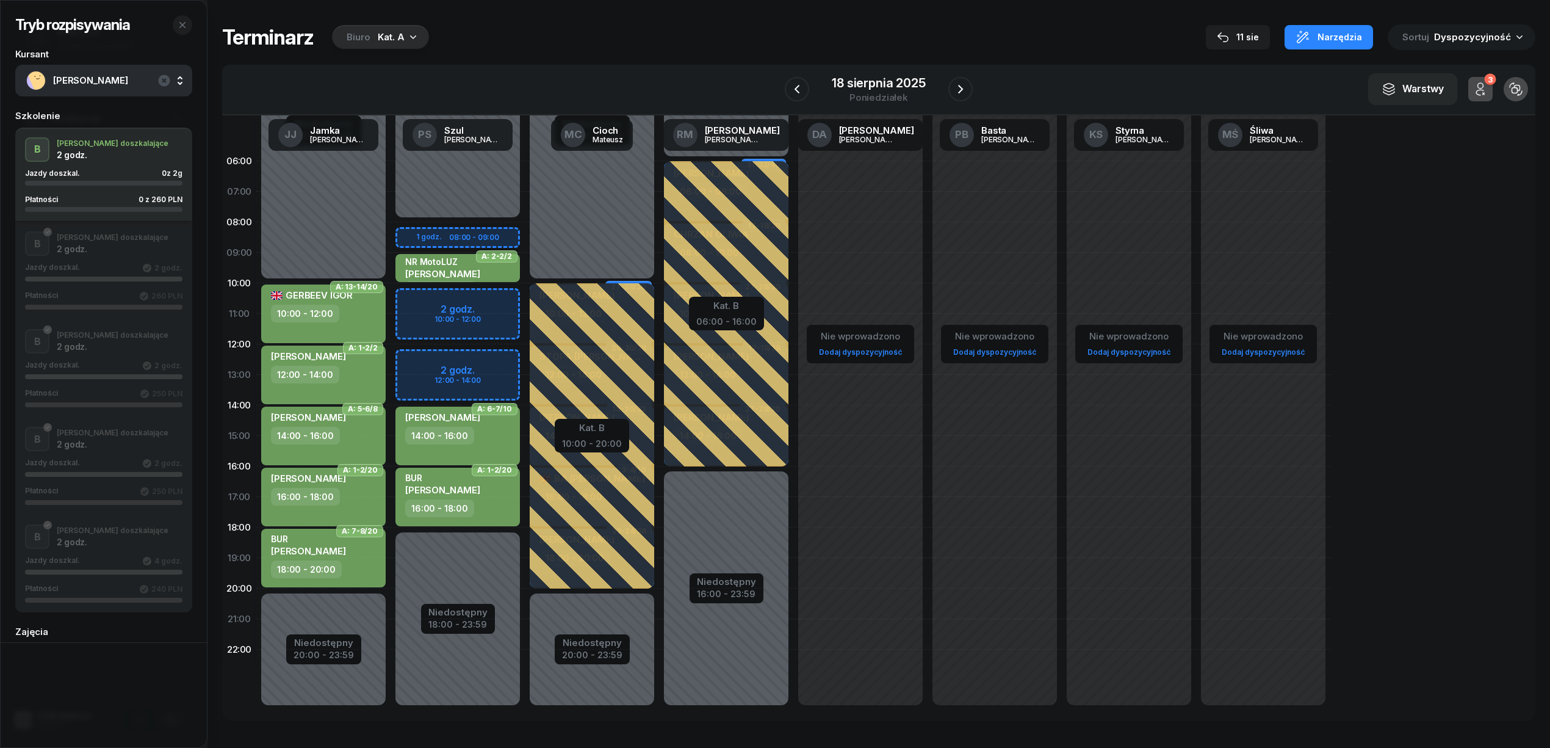
click at [372, 49] on div "Biuro Kat. A" at bounding box center [380, 37] width 97 height 24
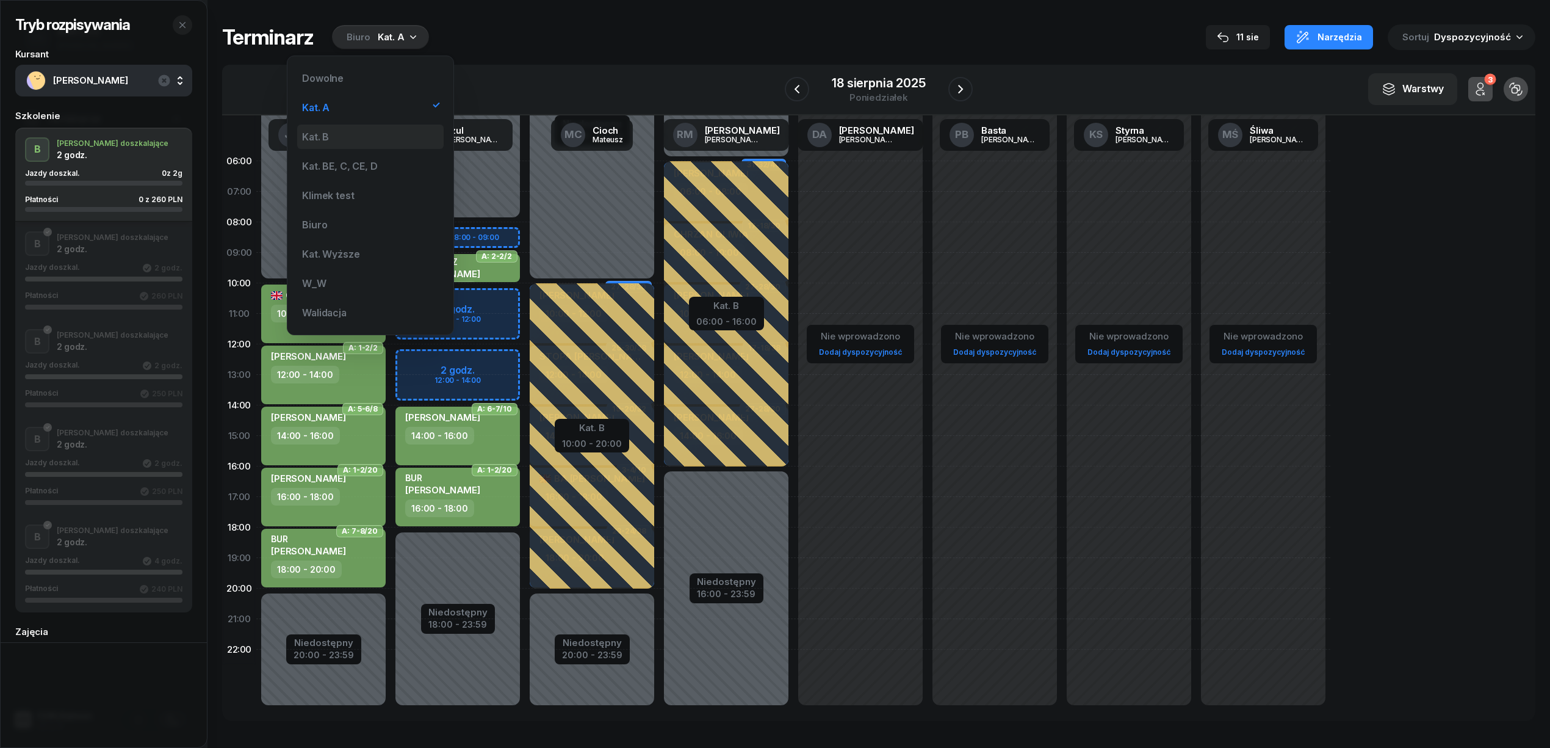
click at [380, 140] on div "Kat. B" at bounding box center [370, 137] width 146 height 24
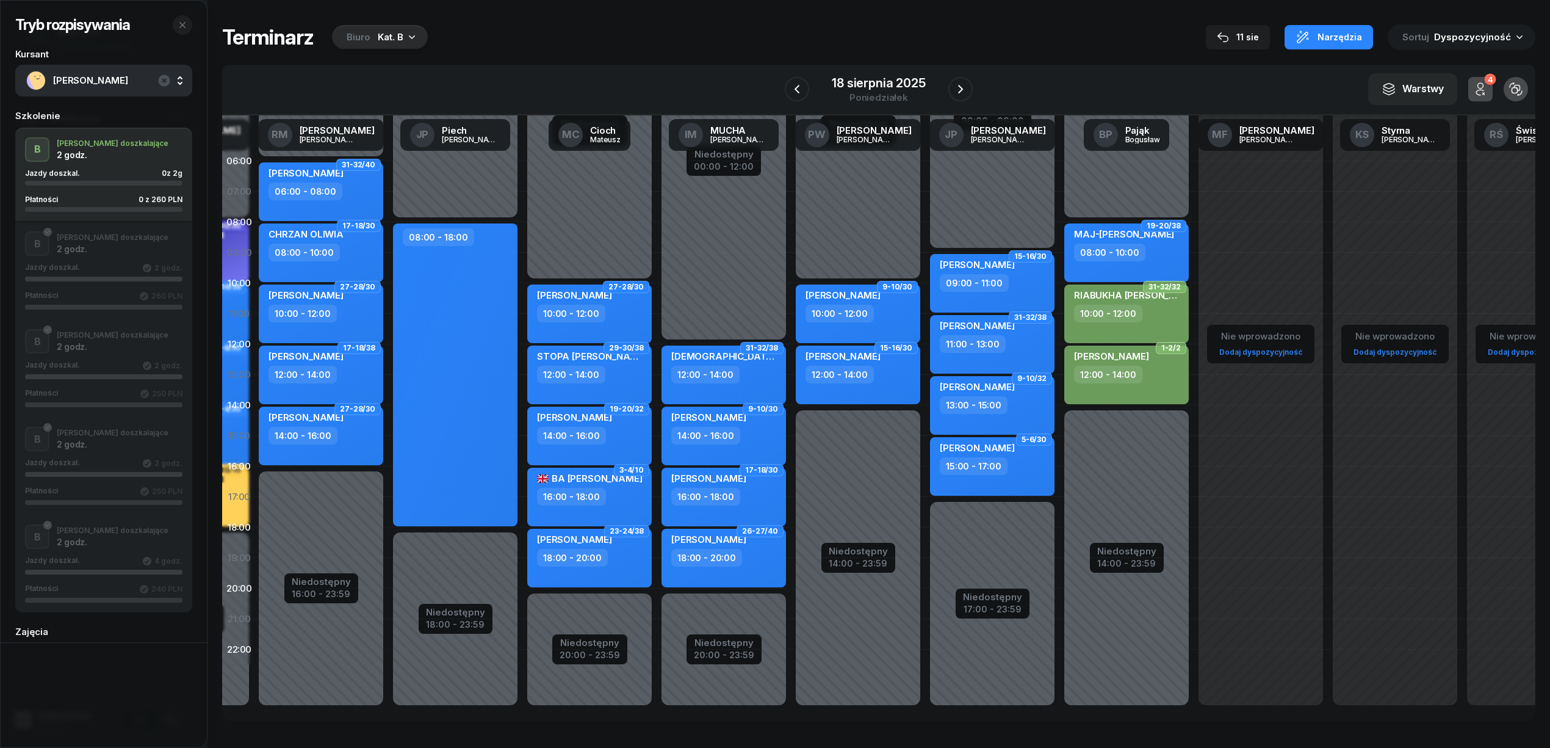
scroll to position [0, 282]
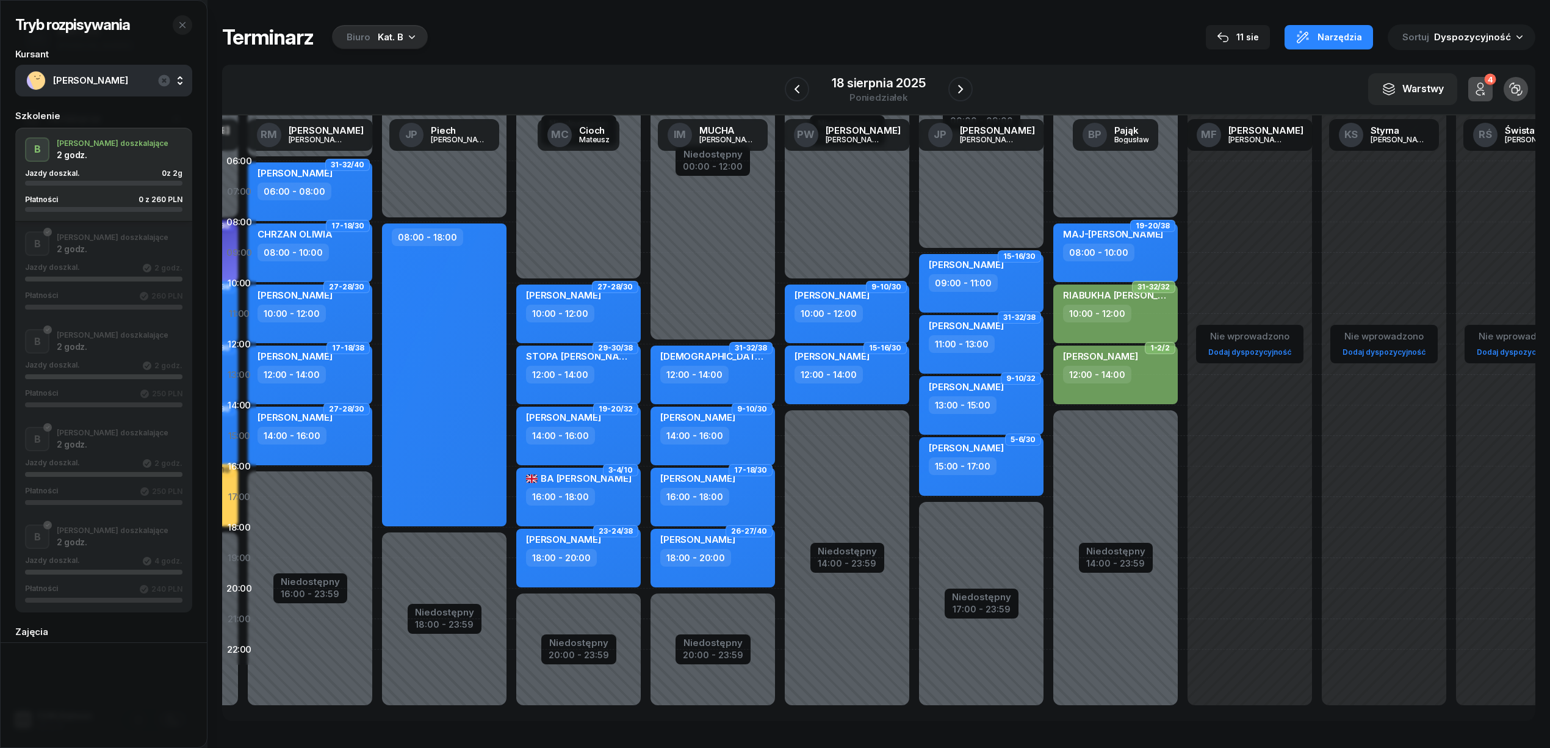
drag, startPoint x: 1102, startPoint y: 421, endPoint x: 1102, endPoint y: 428, distance: 7.3
click at [1183, 424] on div "Niedostępny 00:00 - 08:00 Niedostępny 14:00 - 23:59 19-20/38 MAJ-[PERSON_NAME] …" at bounding box center [1250, 436] width 134 height 580
select select "14"
select select "16"
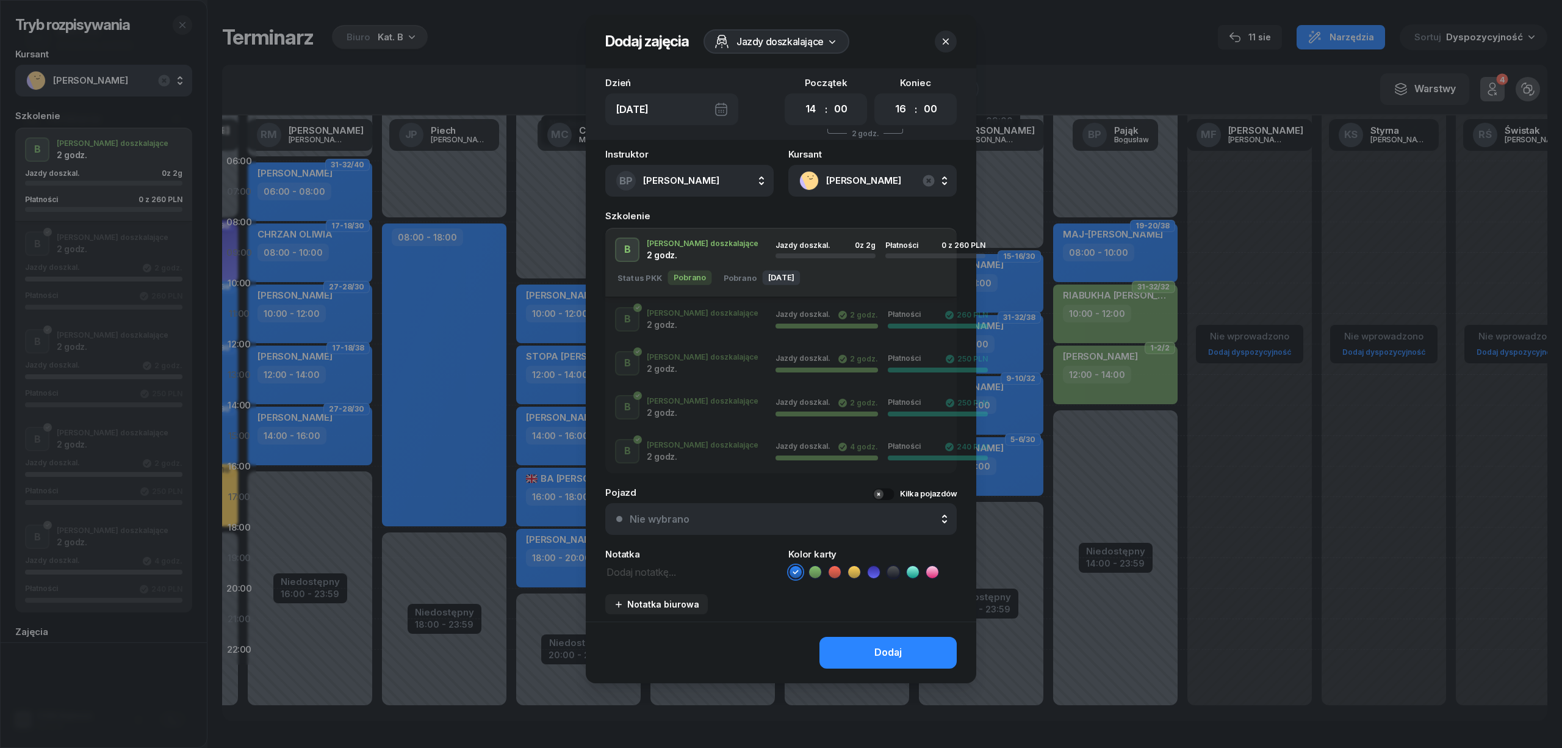
click at [818, 573] on icon at bounding box center [815, 572] width 12 height 12
click at [886, 660] on button "Dodaj" at bounding box center [888, 653] width 137 height 32
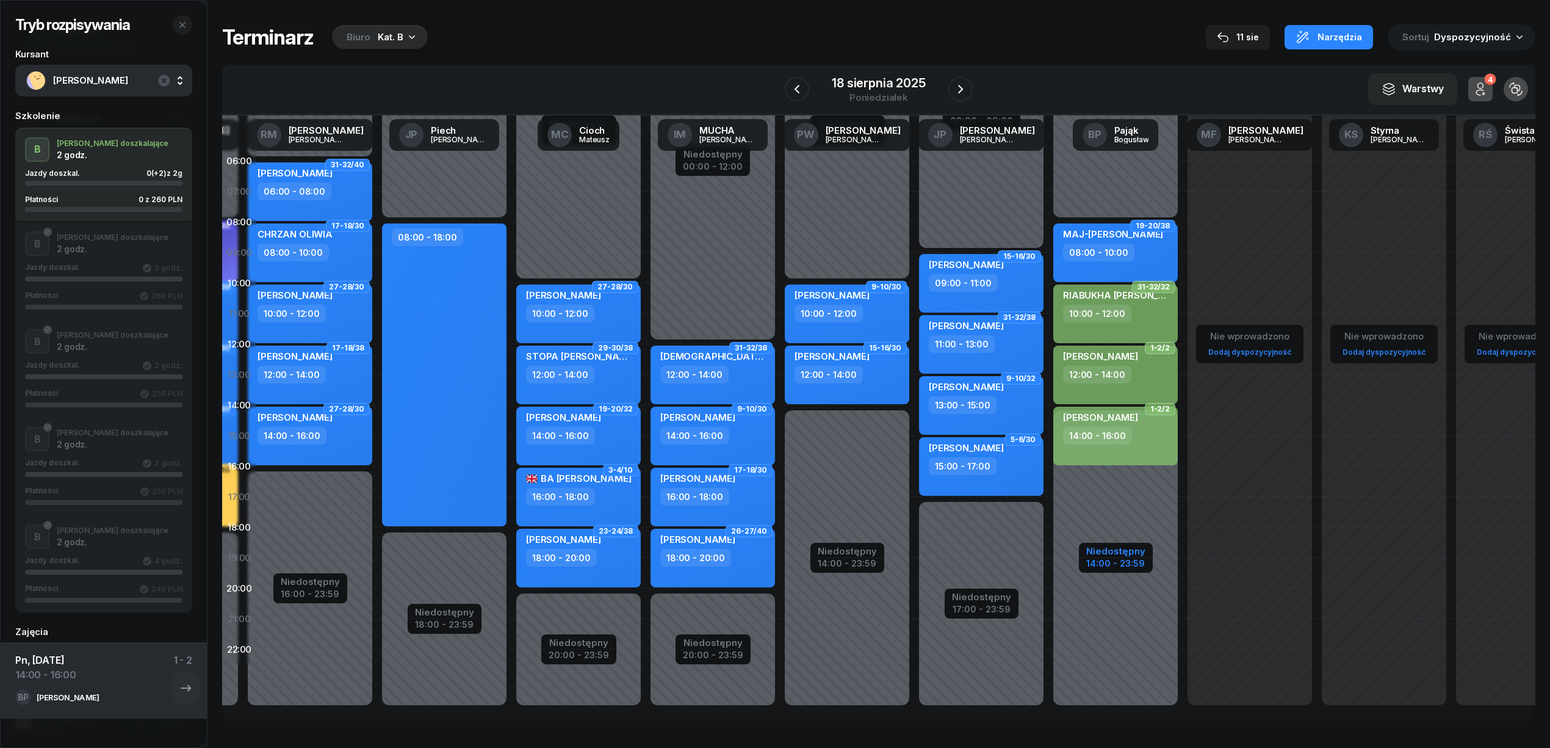
click at [1118, 565] on div "14:00 - 23:59" at bounding box center [1115, 561] width 59 height 13
select select "08"
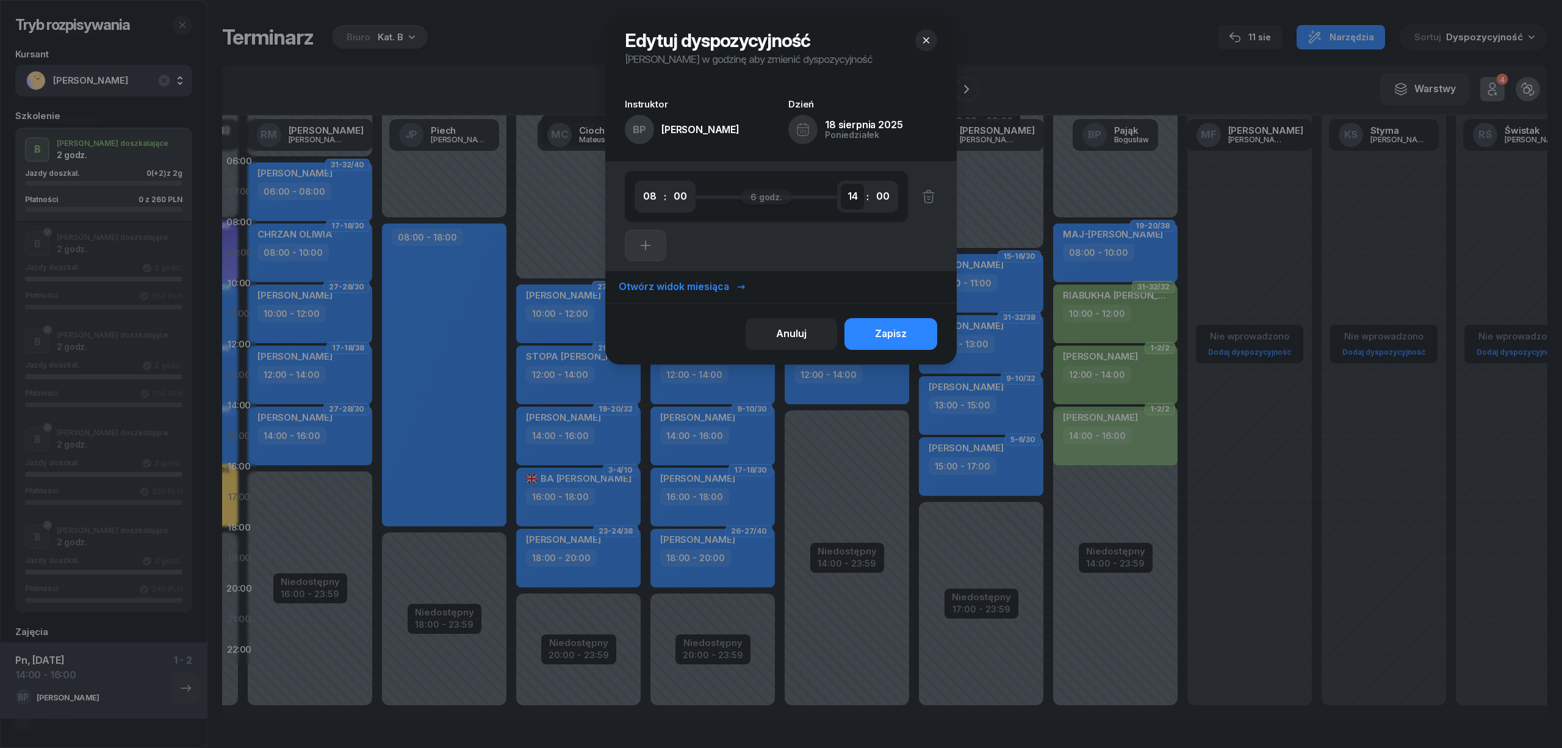
click at [857, 203] on select "00 01 02 03 04 05 06 07 08 09 10 11 12 13 14 15 16 17 18 19 20 21 22 23" at bounding box center [852, 197] width 23 height 26
select select "16"
click at [842, 184] on select "00 01 02 03 04 05 06 07 08 09 10 11 12 13 14 15 16 17 18 19 20 21 22 23" at bounding box center [852, 197] width 23 height 26
click at [696, 284] on div "Otwórz widok miesiąca" at bounding box center [683, 287] width 128 height 16
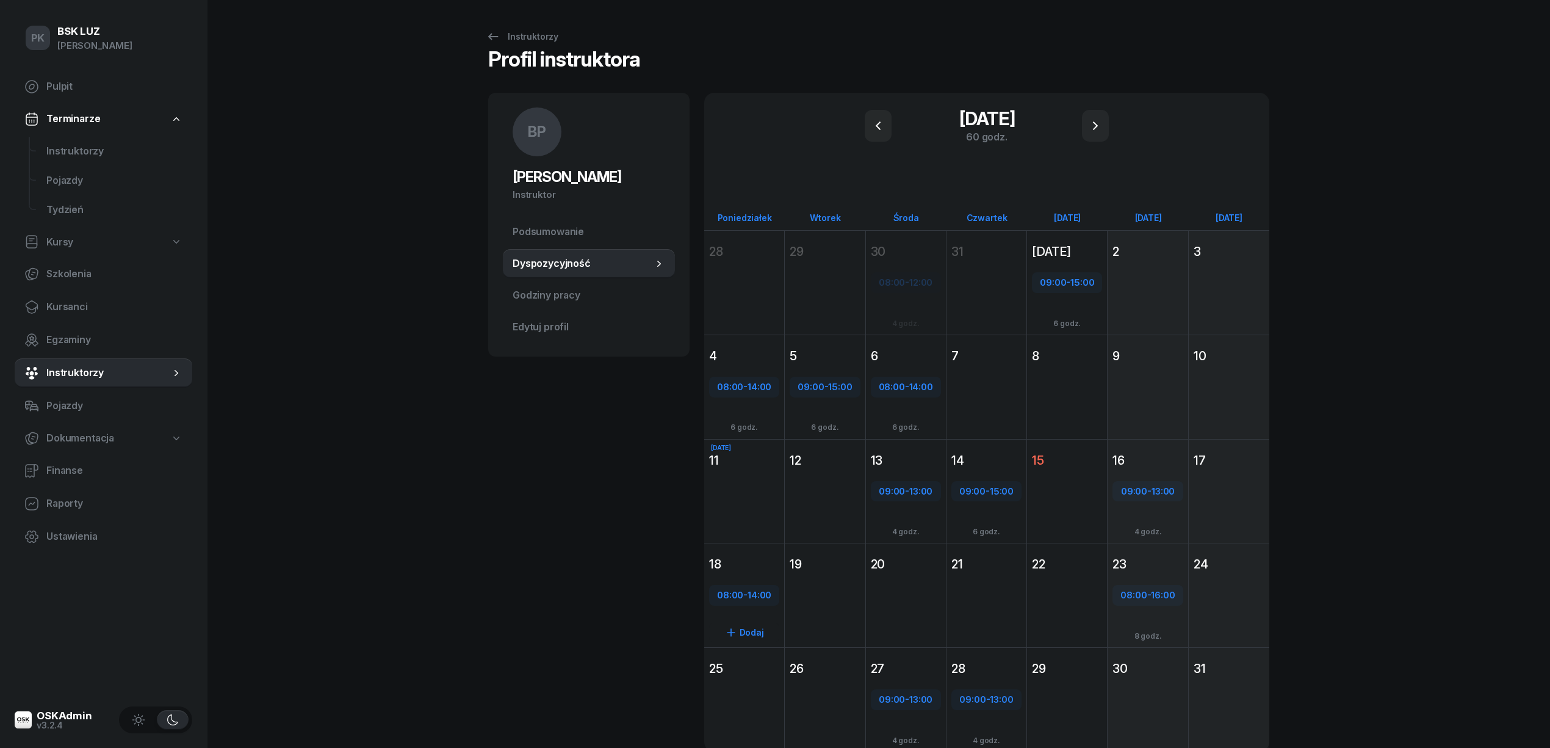
click at [758, 599] on div "08:00 - 14:00" at bounding box center [744, 595] width 68 height 16
select select "08"
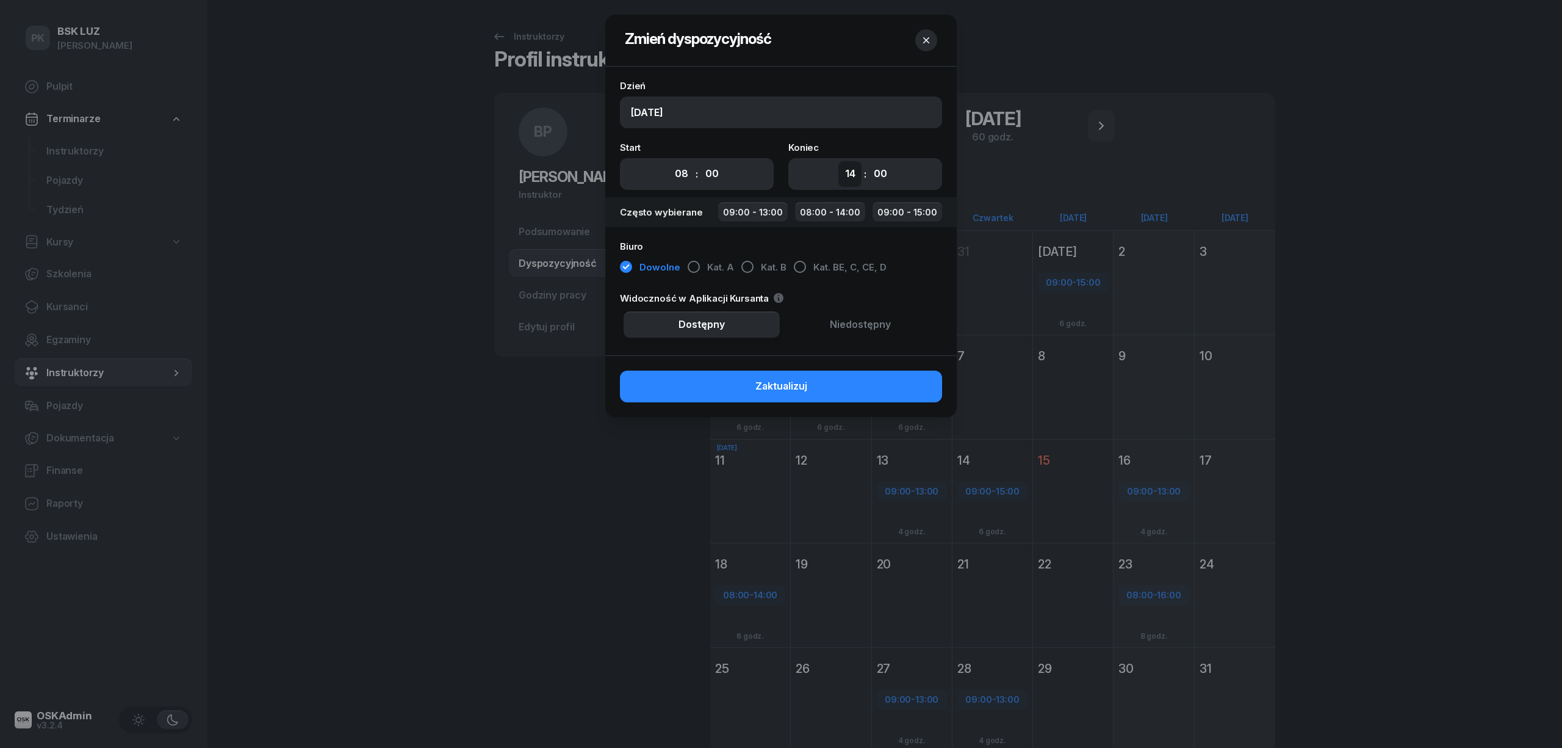
click at [848, 177] on select "00 01 02 03 04 05 06 07 08 09 10 11 12 13 14 15 16 17 18 19 20 21 22 23" at bounding box center [850, 174] width 23 height 26
select select "16"
click at [839, 161] on select "00 01 02 03 04 05 06 07 08 09 10 11 12 13 14 15 16 17 18 19 20 21 22 23" at bounding box center [850, 174] width 23 height 26
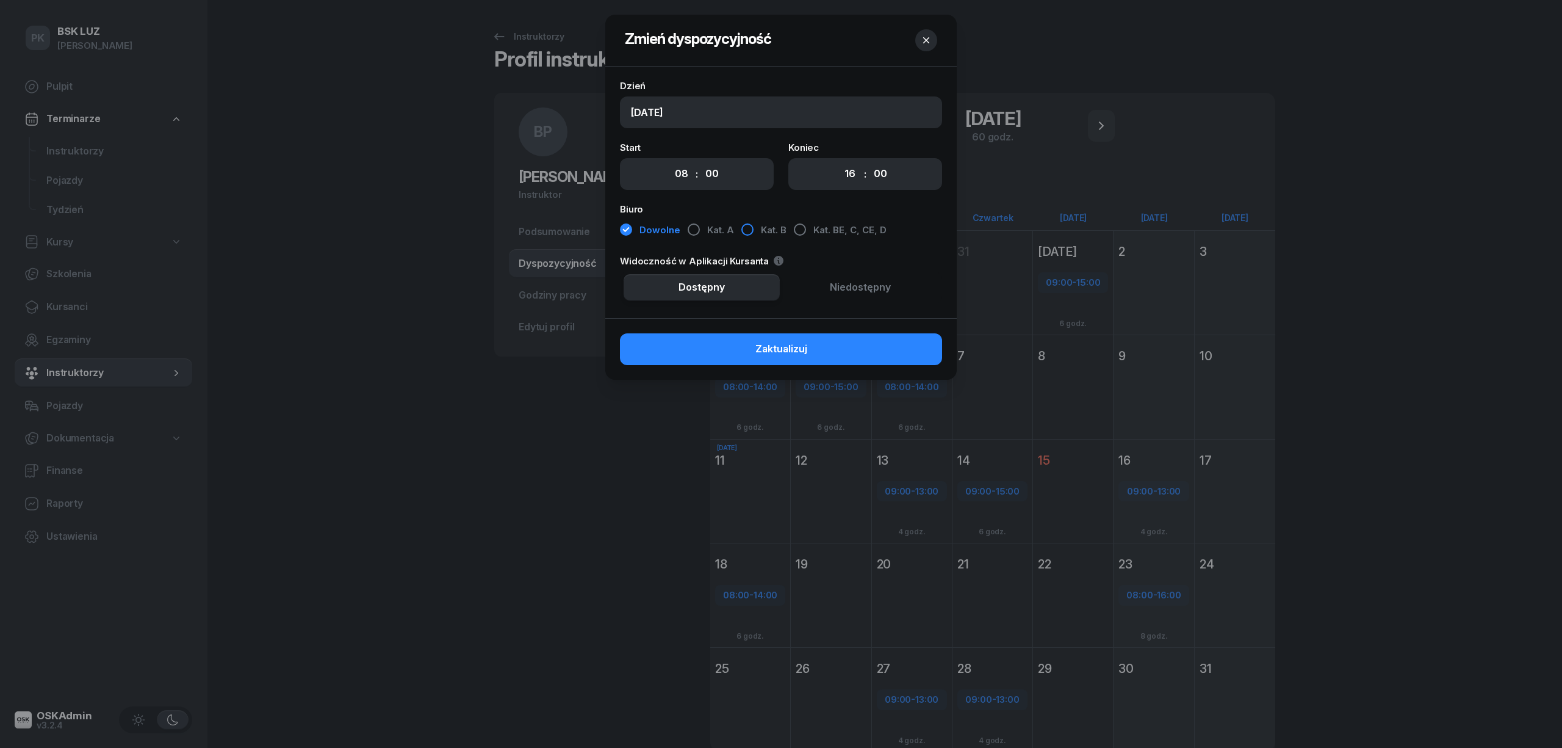
click at [765, 229] on span "Kat. B" at bounding box center [774, 230] width 26 height 16
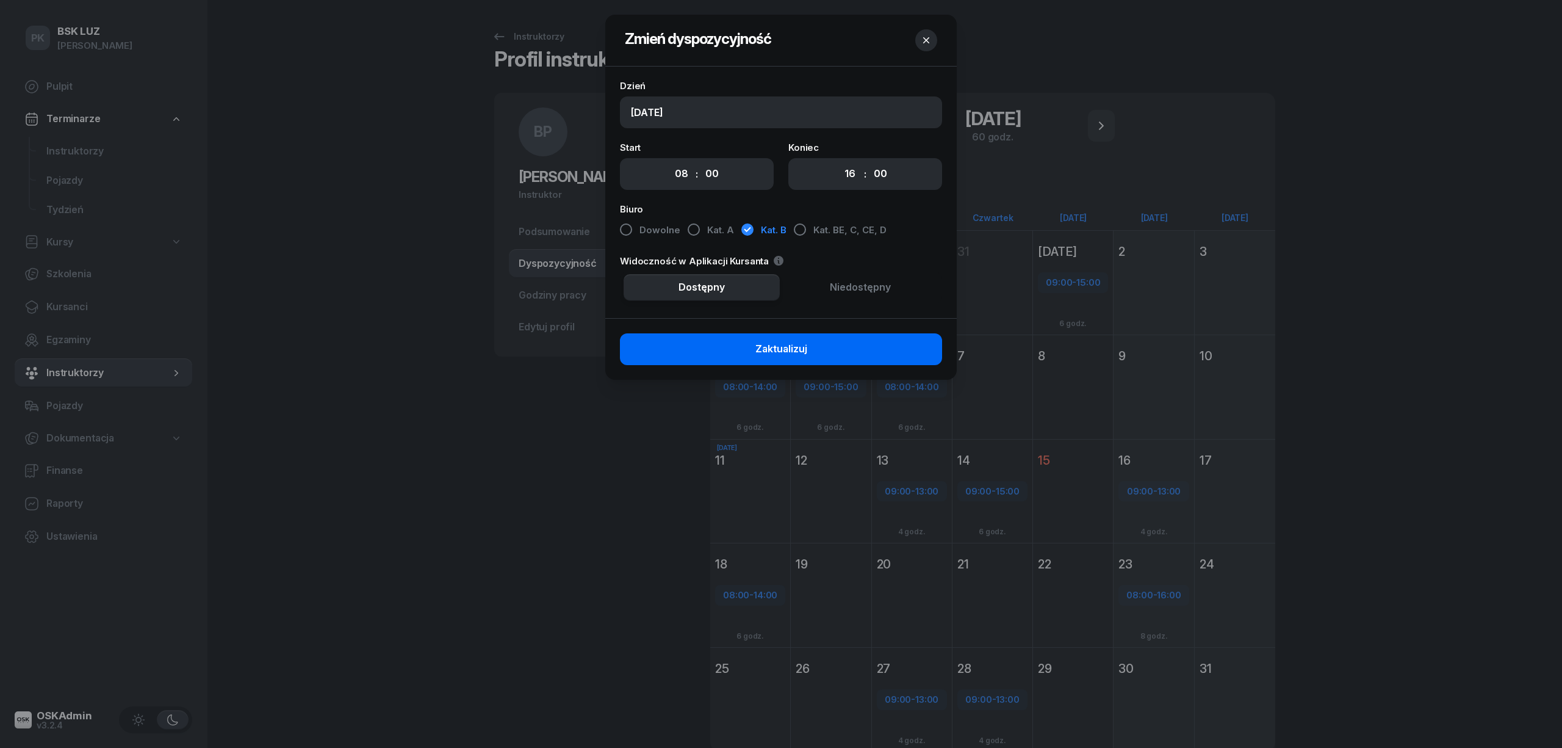
click at [853, 353] on button "Zaktualizuj" at bounding box center [781, 349] width 322 height 32
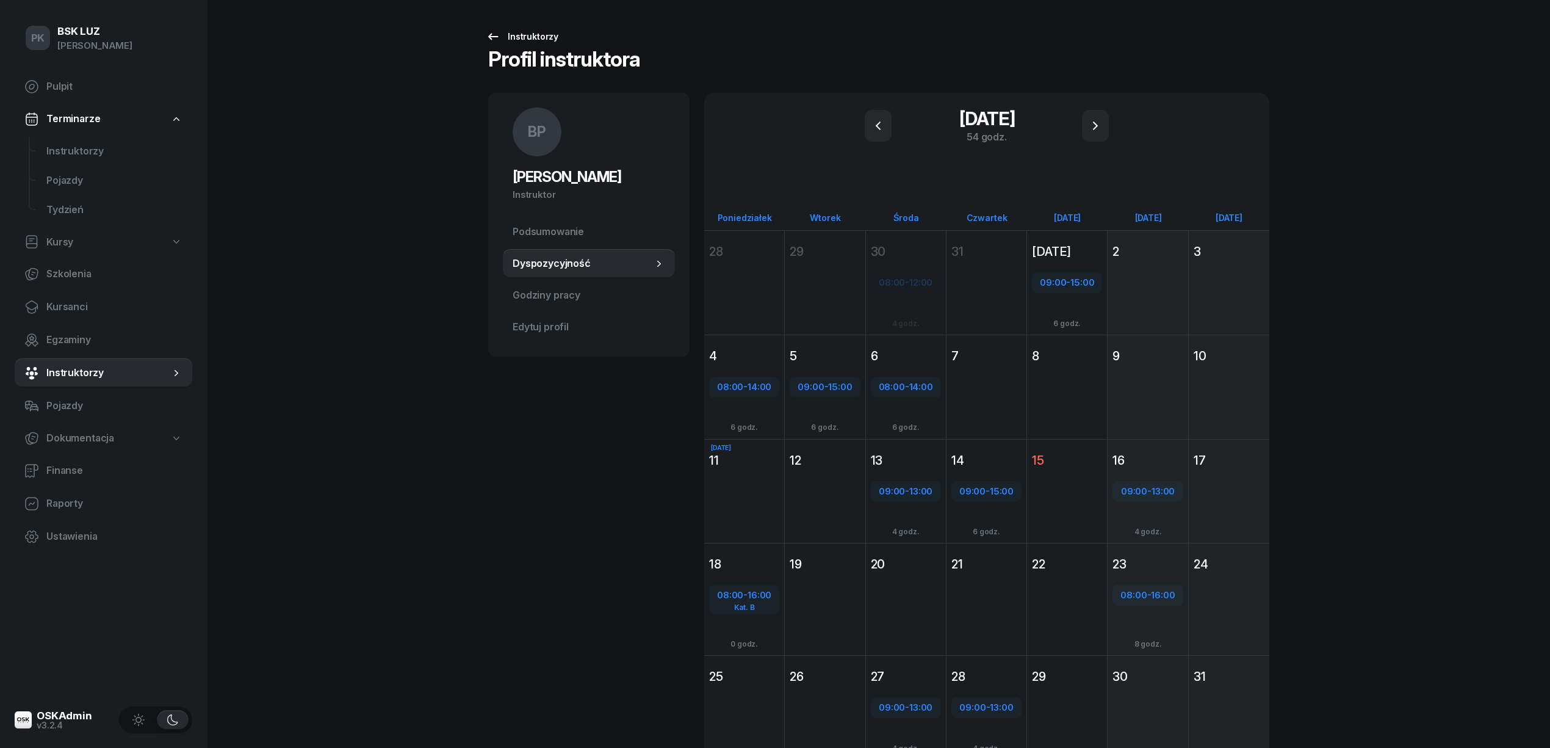
drag, startPoint x: 499, startPoint y: 39, endPoint x: 507, endPoint y: 40, distance: 8.0
click at [499, 40] on icon at bounding box center [493, 36] width 15 height 15
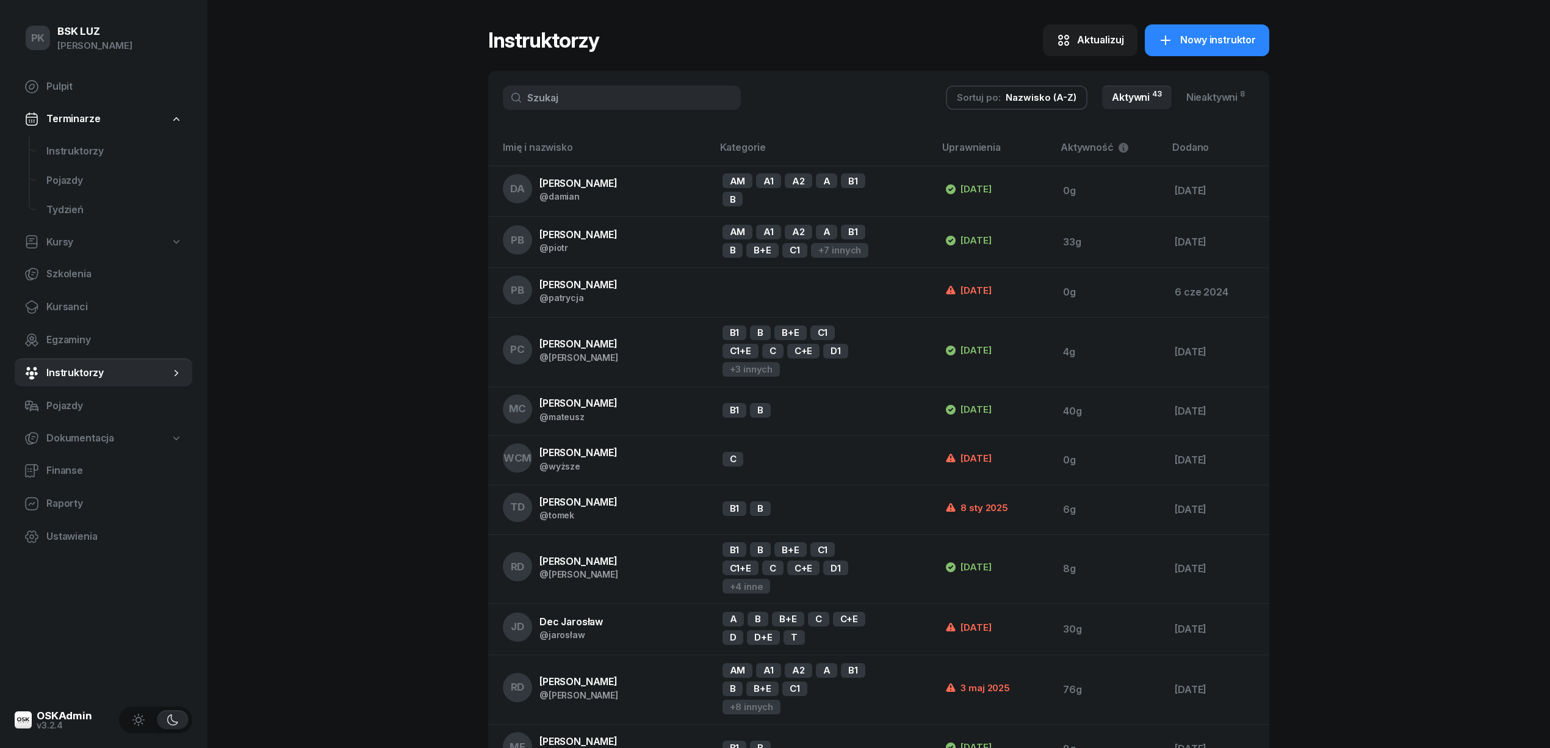
click at [574, 98] on input "text" at bounding box center [622, 97] width 238 height 24
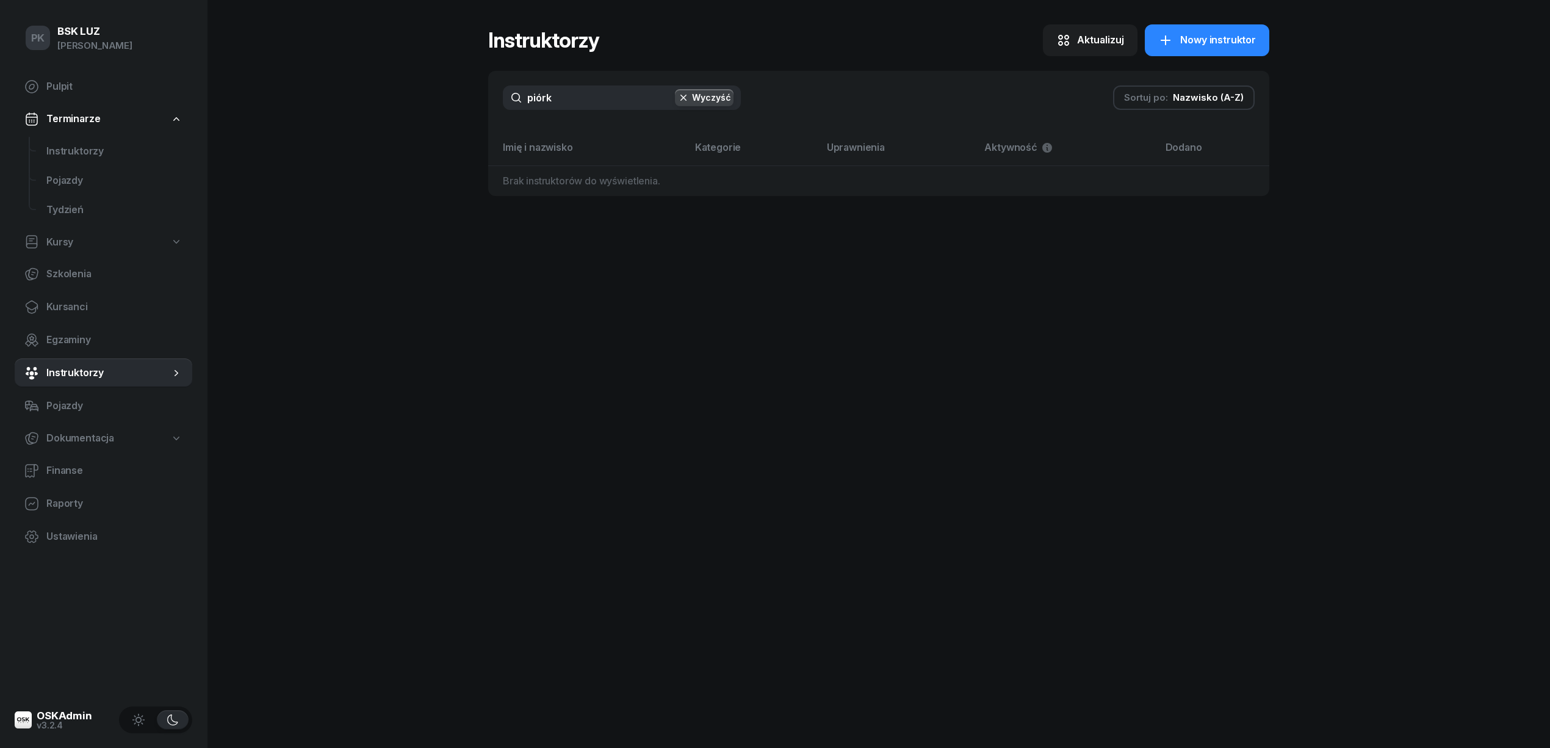
drag, startPoint x: 608, startPoint y: 98, endPoint x: 328, endPoint y: 99, distance: 279.5
click at [328, 99] on div "PK BSK [PERSON_NAME] Pulpit Terminarze Instruktorzy Pojazdy Tydzień Kursy Szkol…" at bounding box center [775, 374] width 1550 height 748
type input "piór"
click at [76, 311] on span "Kursanci" at bounding box center [114, 307] width 136 height 16
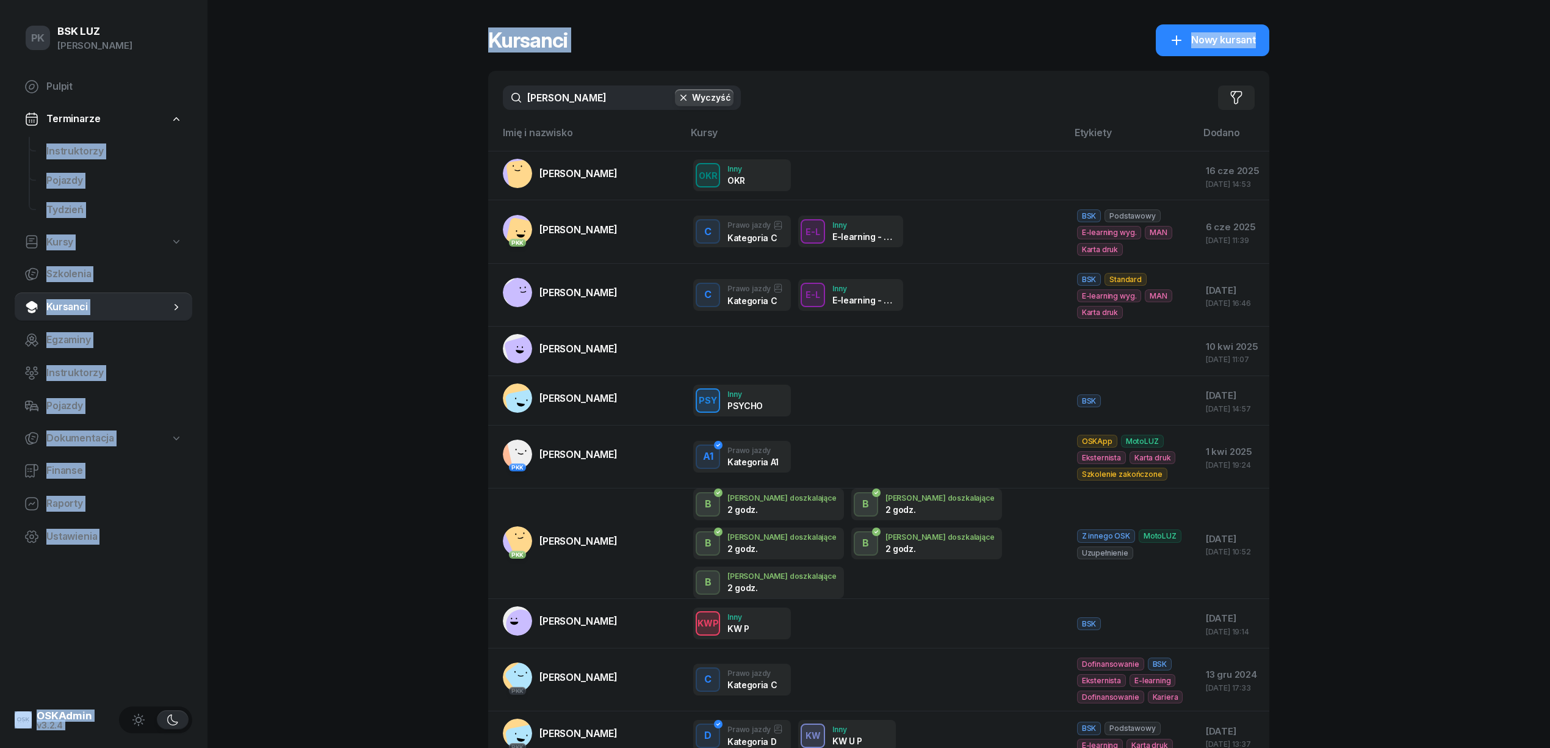
drag, startPoint x: 586, startPoint y: 82, endPoint x: 308, endPoint y: 111, distance: 279.9
click at [308, 111] on div "PK BSK [PERSON_NAME] Pulpit Terminarze Instruktorzy Pojazdy Tydzień Kursy Szkol…" at bounding box center [775, 425] width 1550 height 850
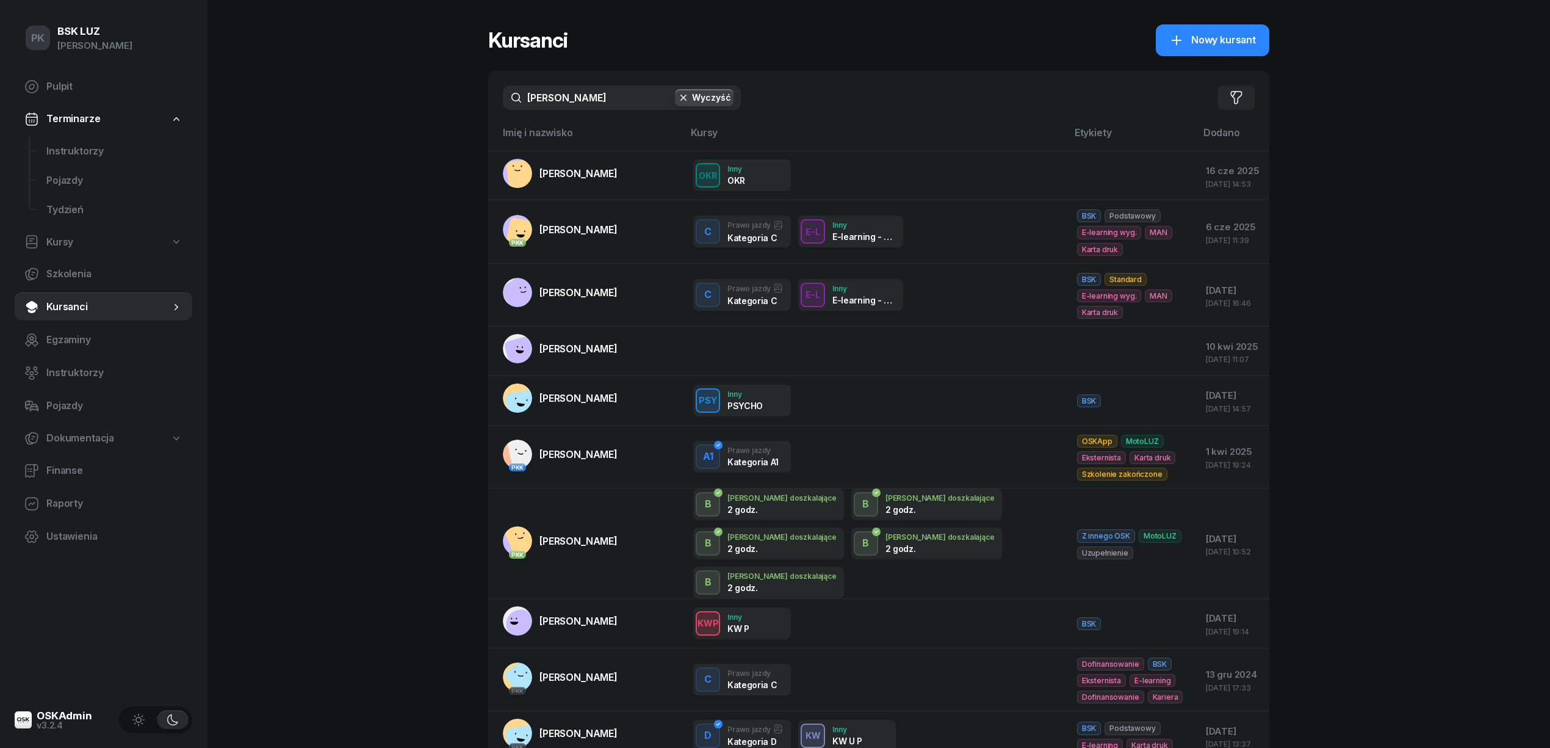
click at [521, 106] on input "[PERSON_NAME]" at bounding box center [622, 97] width 238 height 24
drag, startPoint x: 570, startPoint y: 101, endPoint x: 508, endPoint y: 99, distance: 61.7
click at [508, 99] on input "[PERSON_NAME]" at bounding box center [622, 97] width 238 height 24
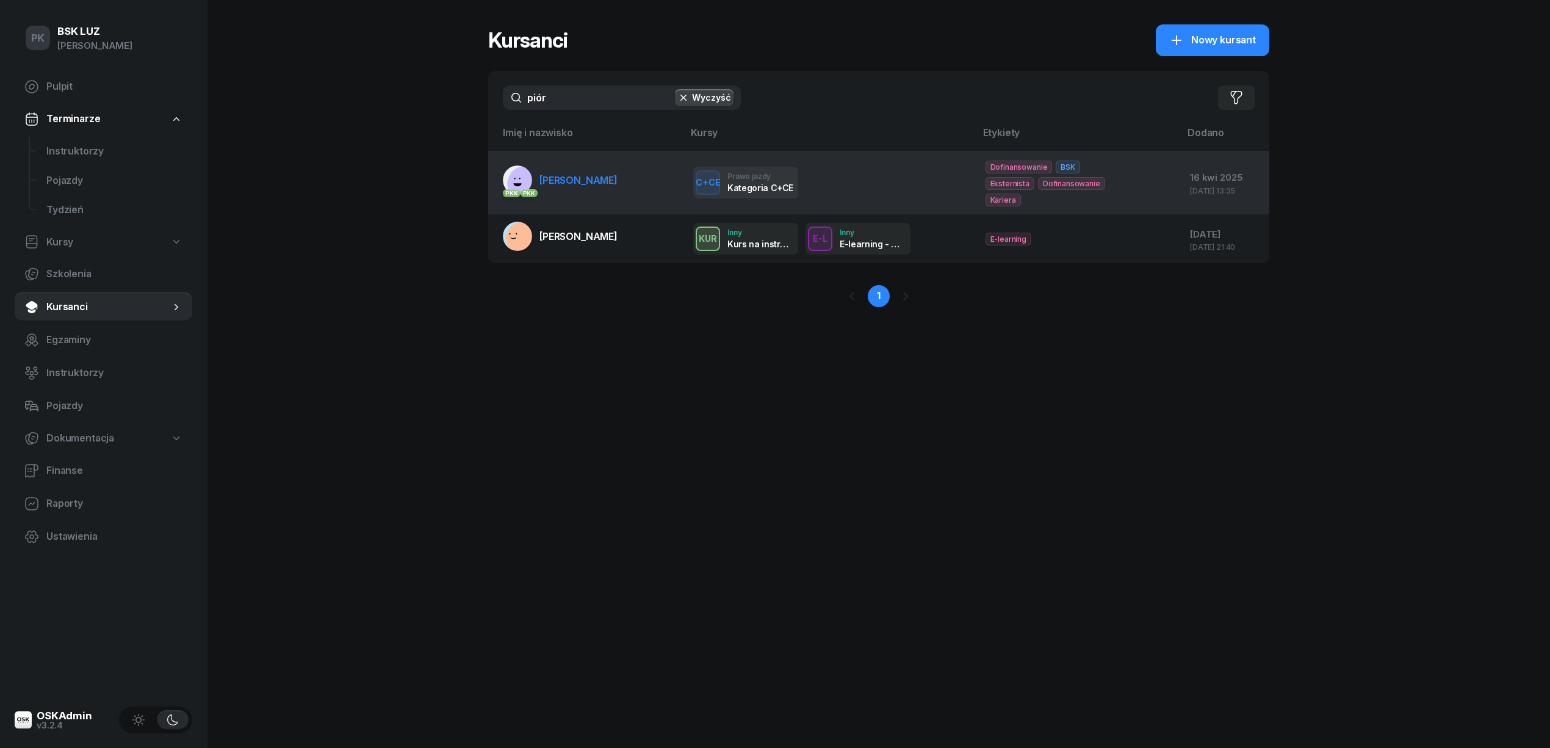
type input "piór"
click at [594, 165] on link "PKK PKK [GEOGRAPHIC_DATA][PERSON_NAME]" at bounding box center [560, 179] width 115 height 29
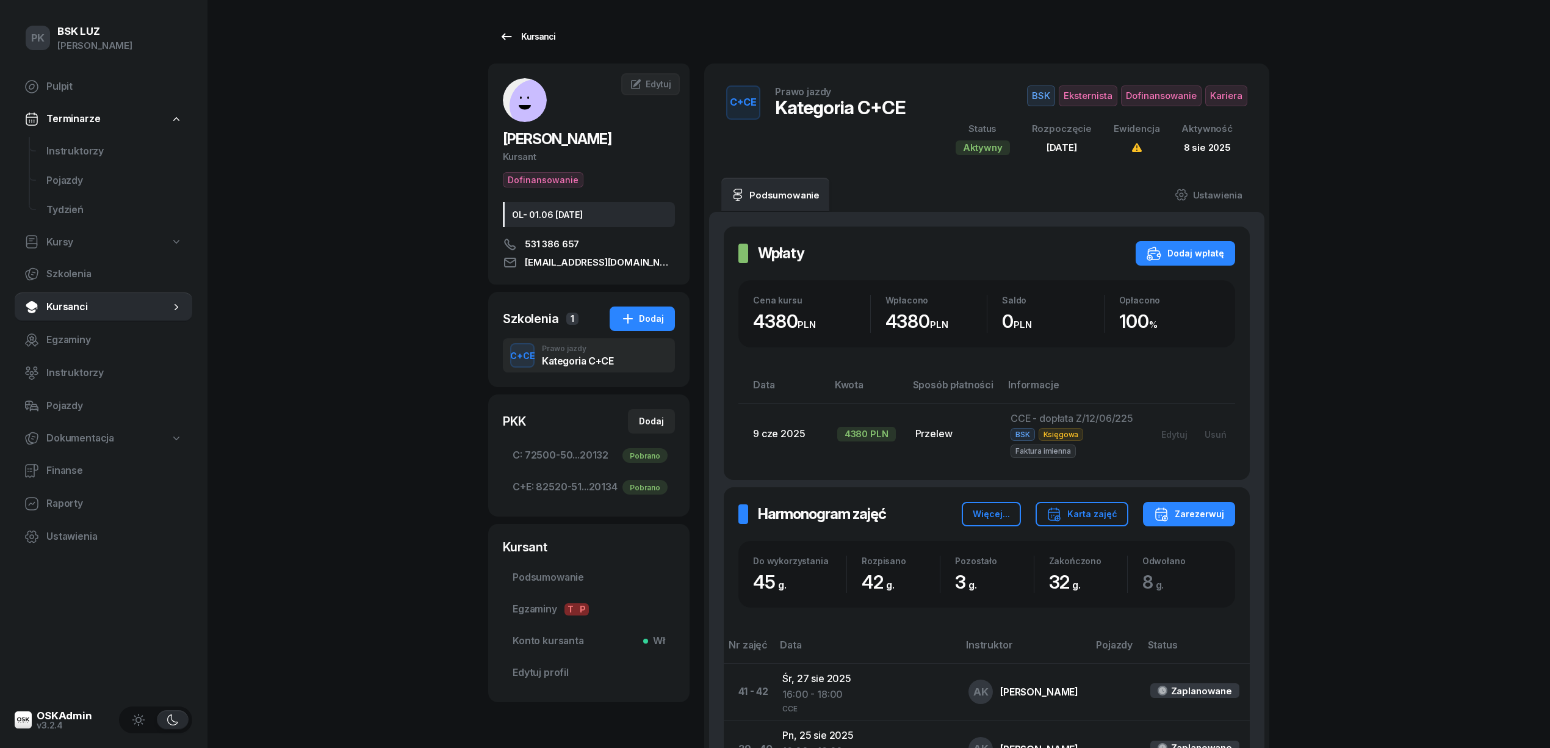
click at [518, 38] on div "Kursanci" at bounding box center [527, 36] width 56 height 15
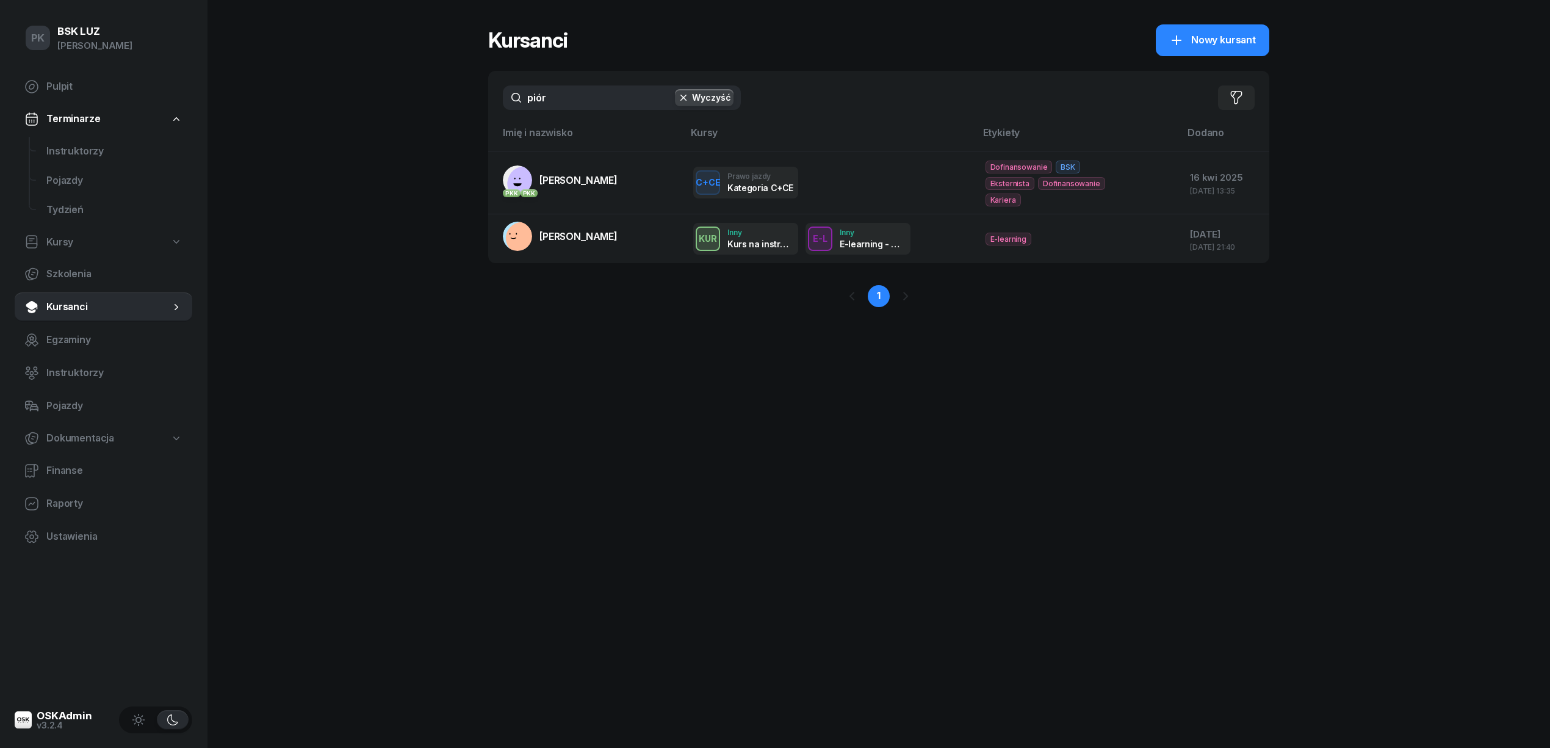
click at [411, 110] on div "PK BSK [PERSON_NAME] Pulpit Terminarze Instruktorzy Pojazdy Tydzień Kursy Szkol…" at bounding box center [775, 374] width 1550 height 748
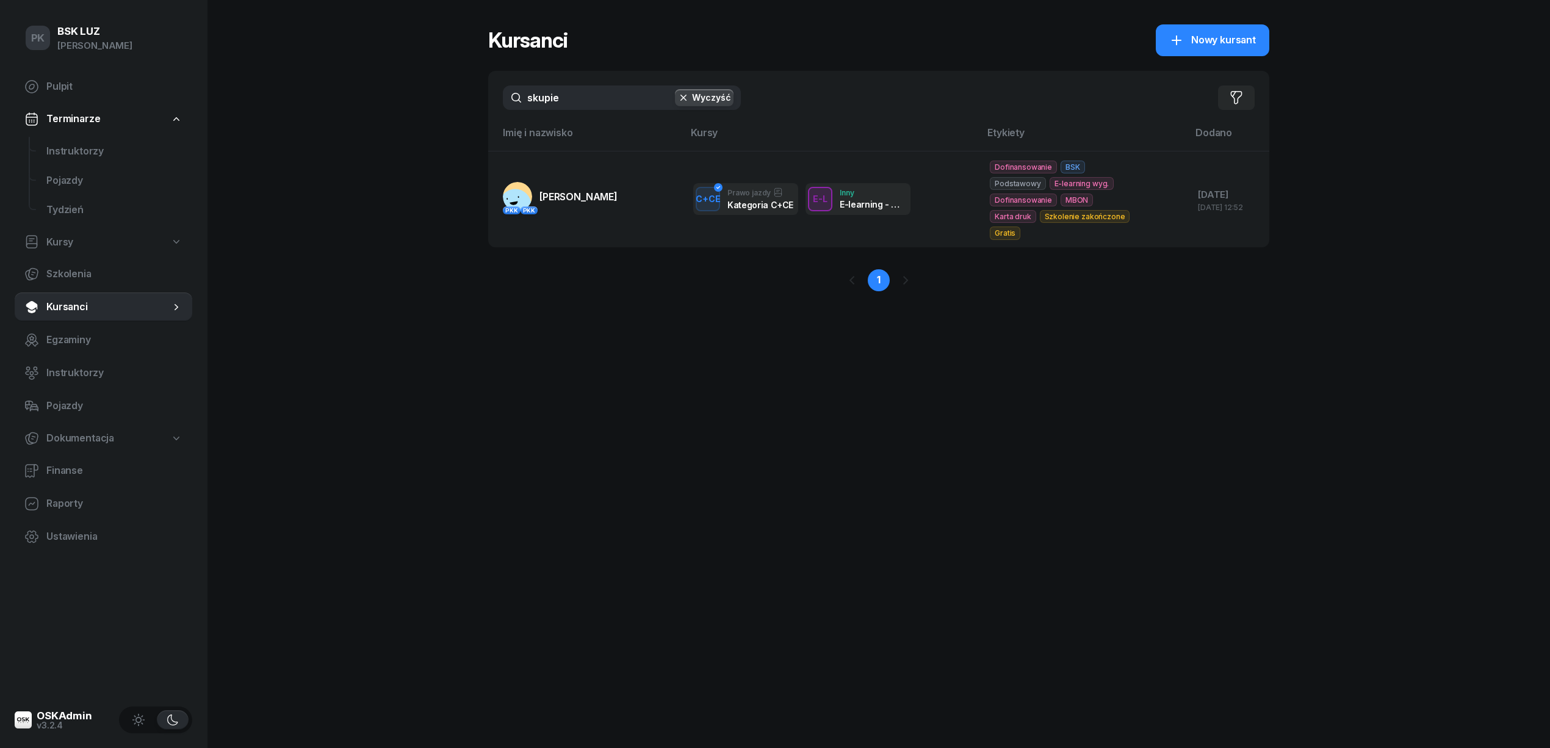
drag, startPoint x: 582, startPoint y: 106, endPoint x: 518, endPoint y: 103, distance: 63.6
click at [518, 103] on input "skupie" at bounding box center [622, 97] width 238 height 24
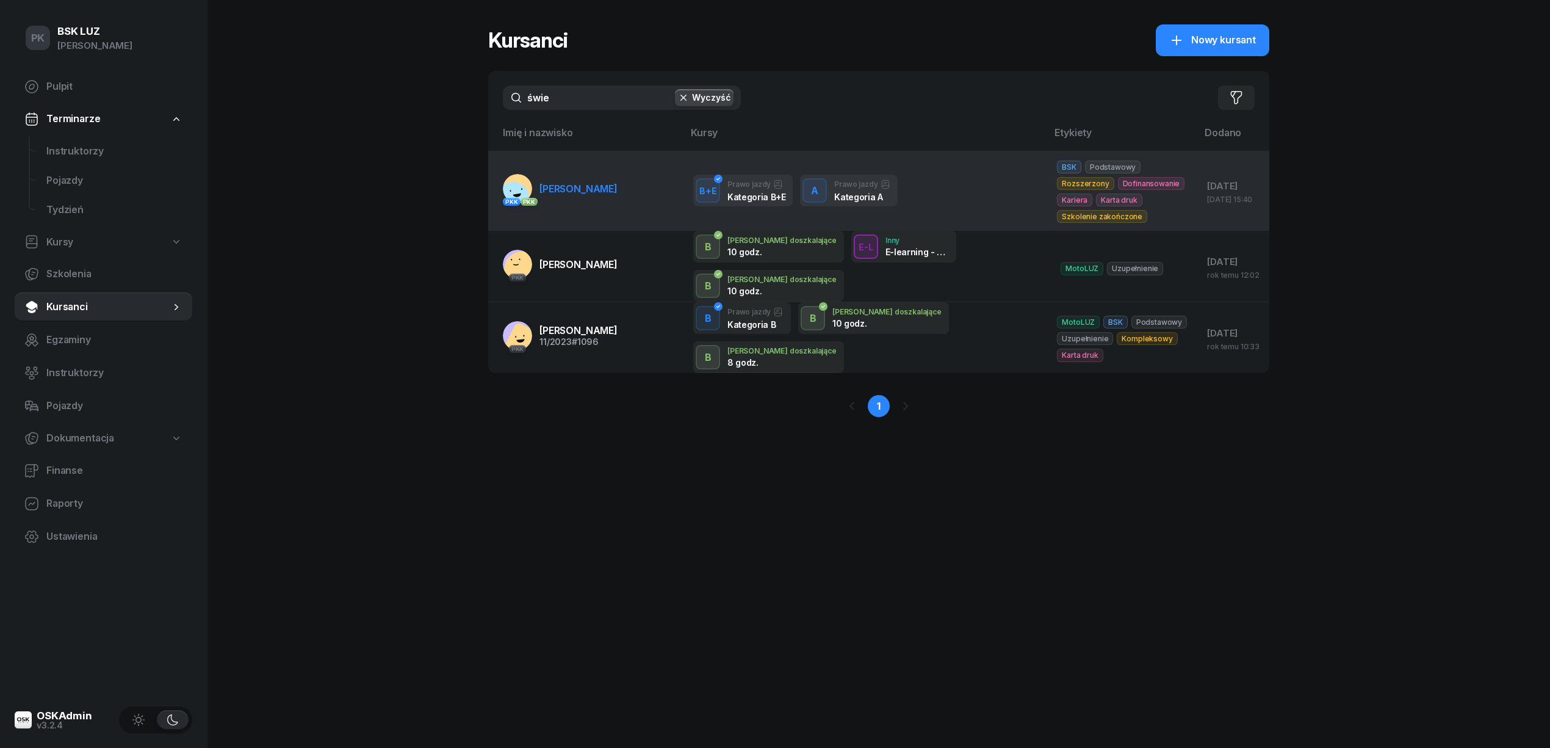
type input "świe"
click at [614, 191] on link "PKK PKK [PERSON_NAME][GEOGRAPHIC_DATA]" at bounding box center [560, 188] width 115 height 29
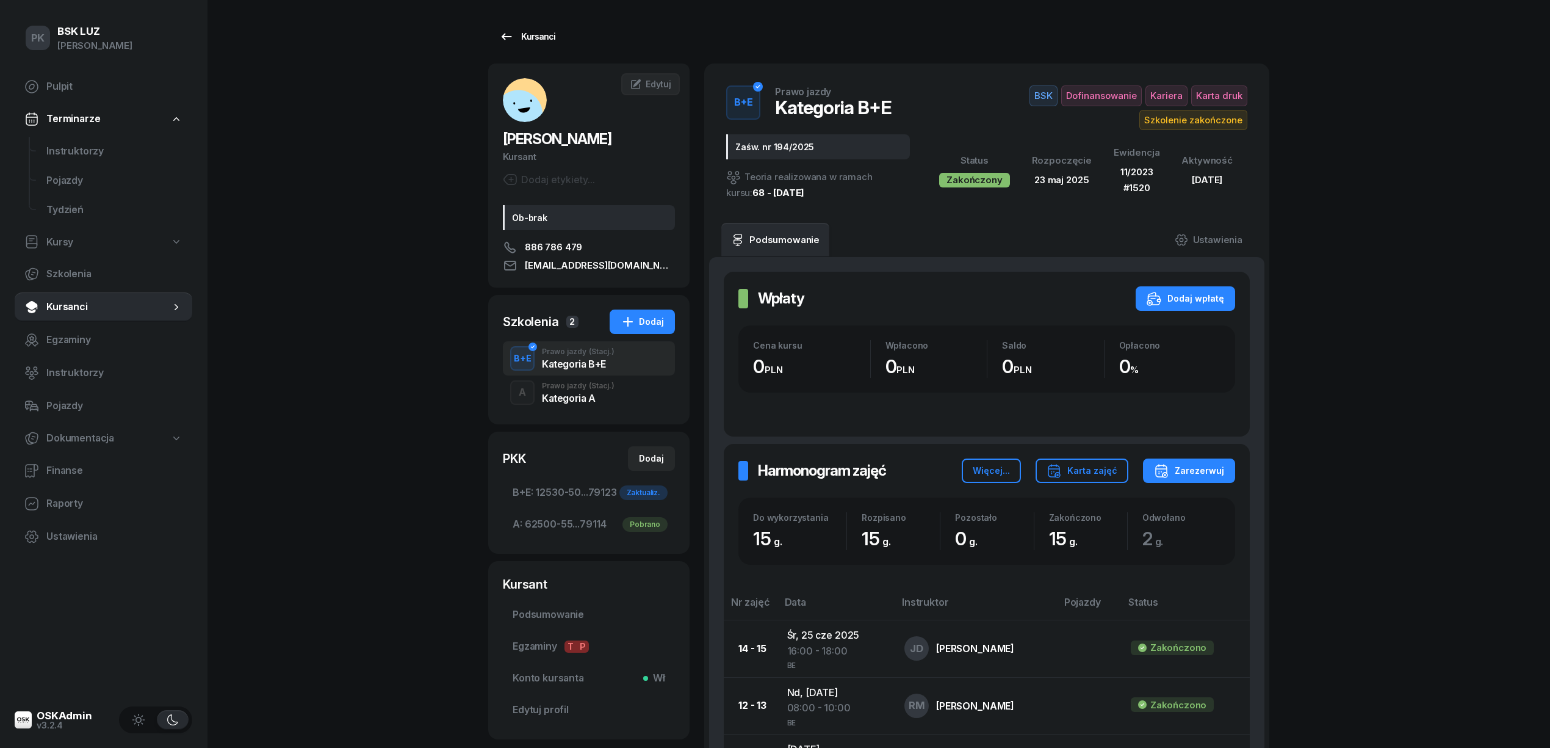
click at [540, 37] on div "Kursanci" at bounding box center [527, 36] width 56 height 15
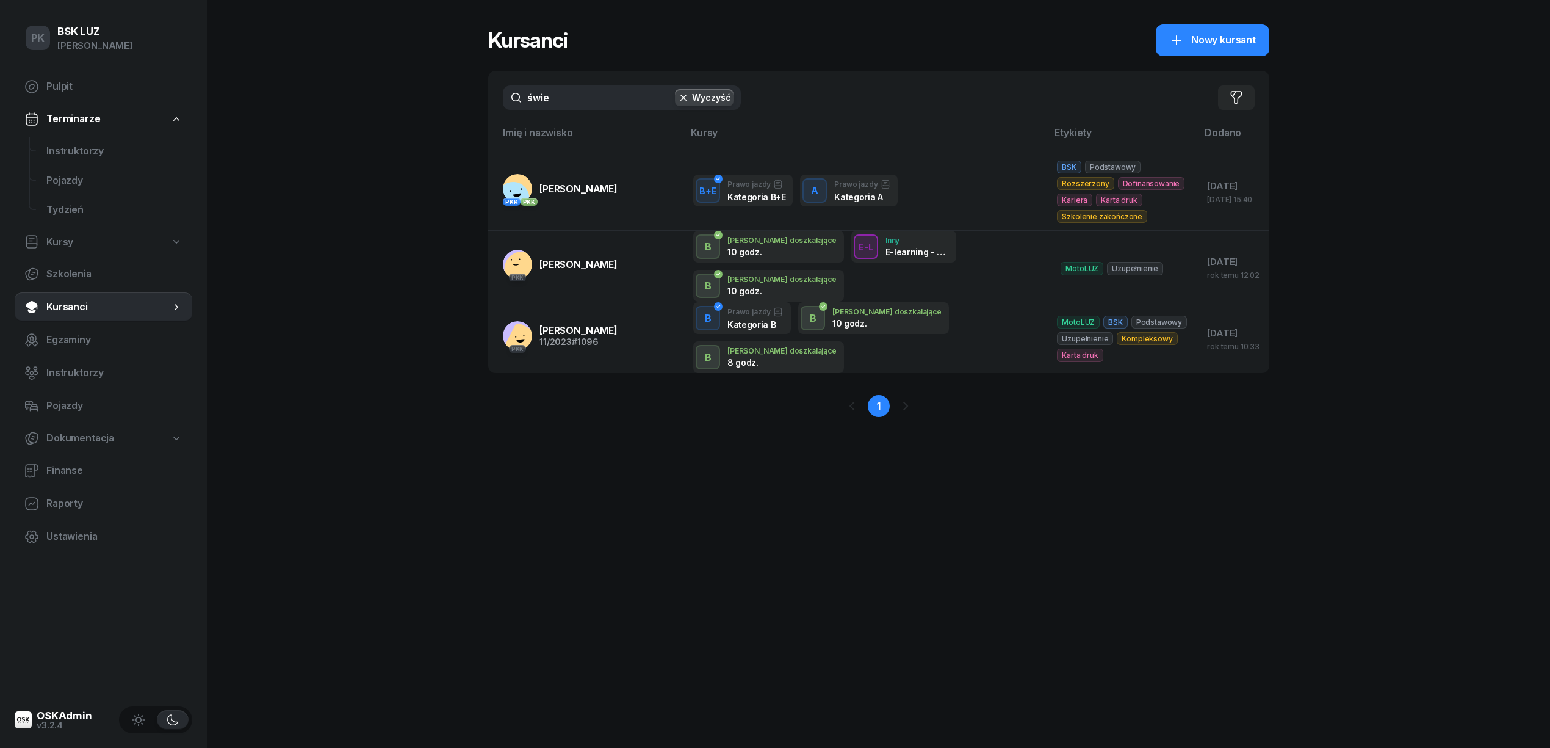
click at [504, 95] on input "świe" at bounding box center [622, 97] width 238 height 24
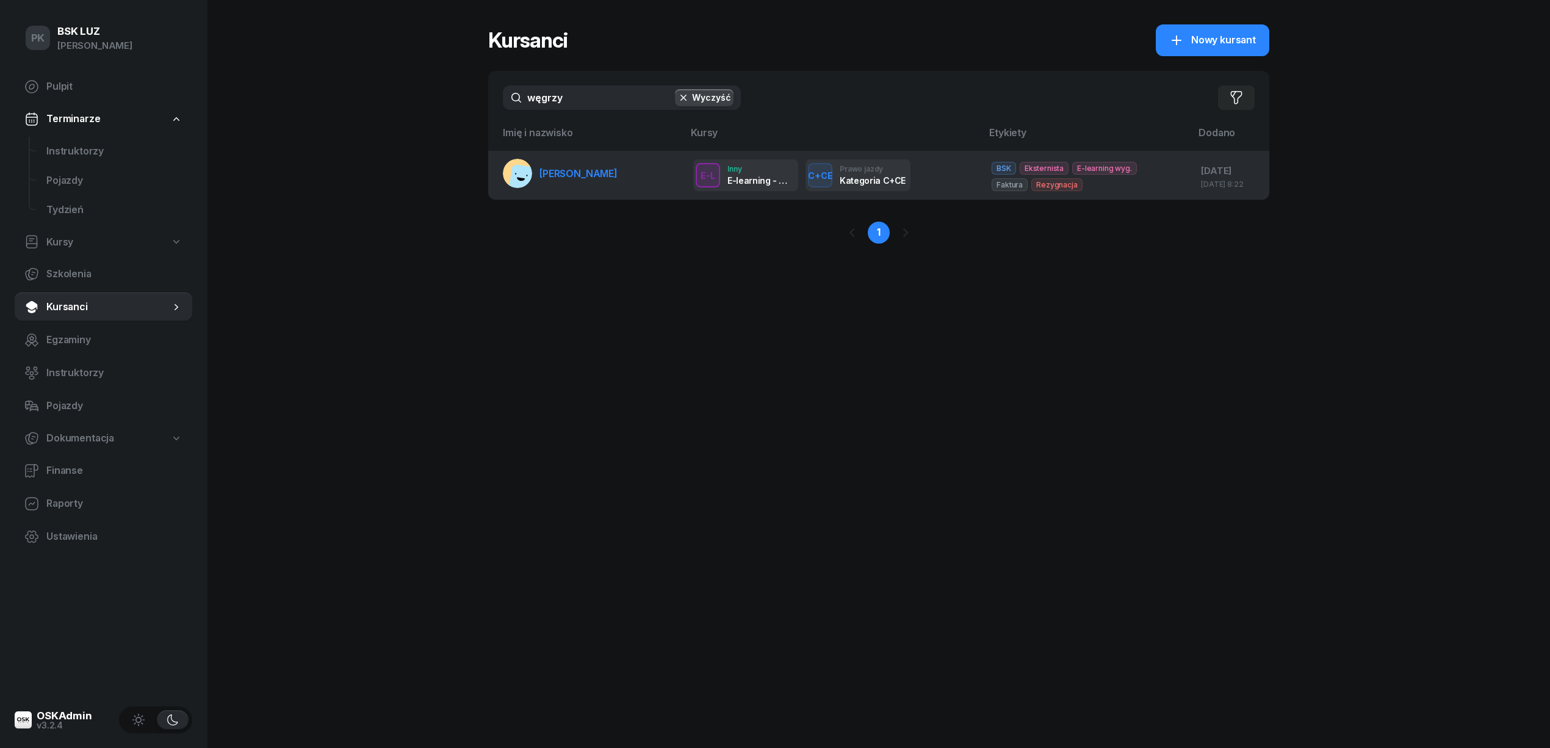
type input "węgrzy"
click at [596, 179] on link "[PERSON_NAME]" at bounding box center [560, 173] width 115 height 29
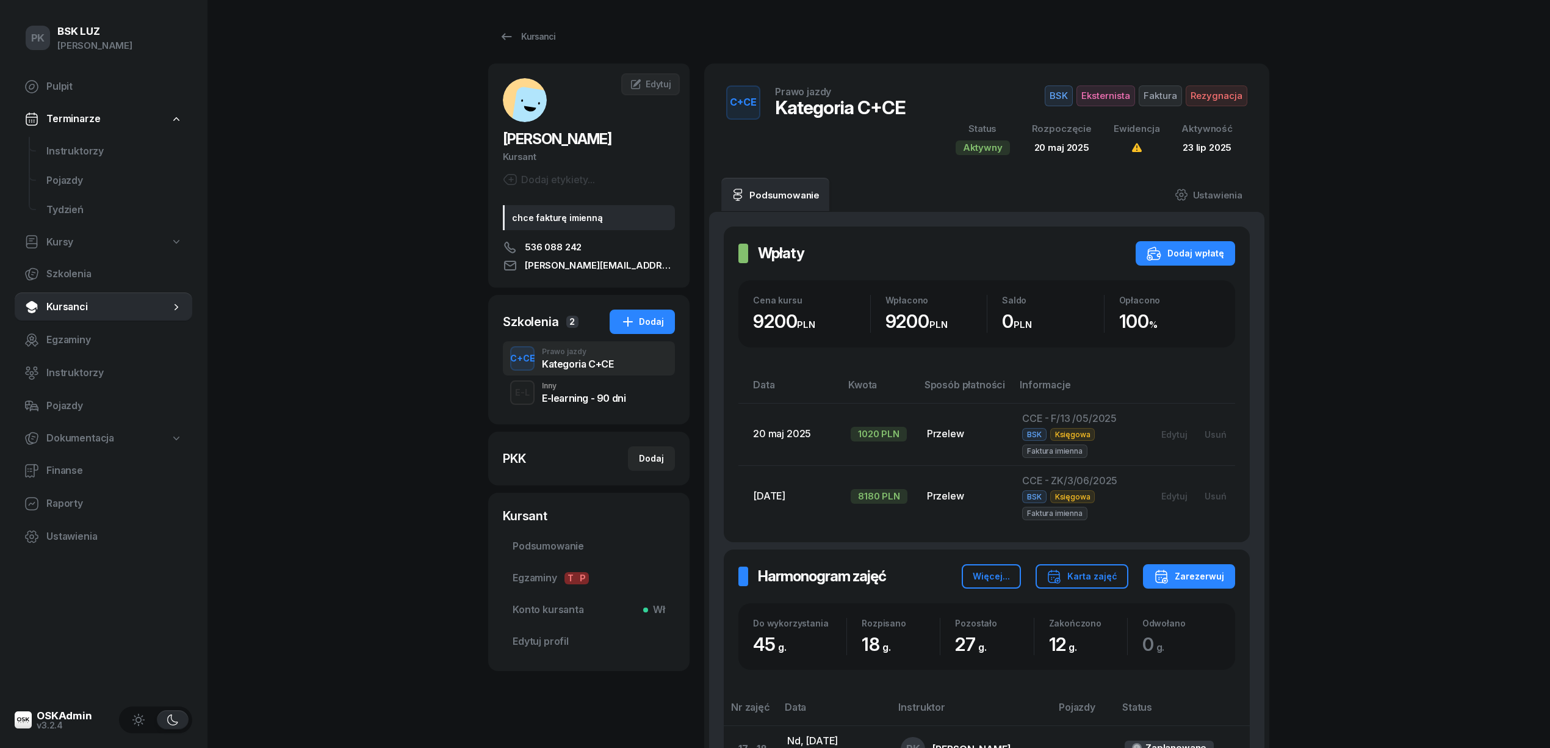
click at [1226, 98] on span "Rezygnacja" at bounding box center [1217, 95] width 62 height 21
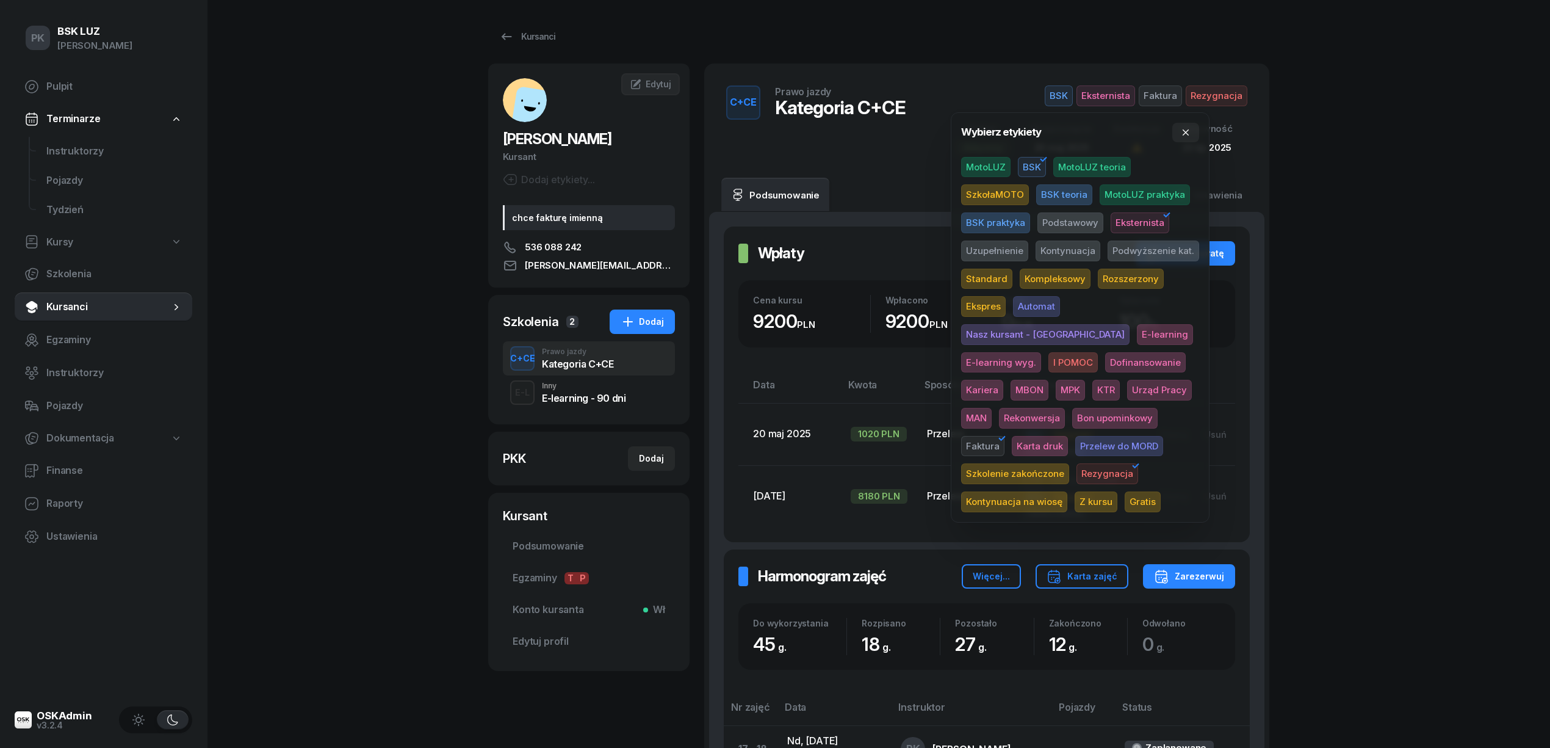
click at [1077, 469] on span "Rezygnacja" at bounding box center [1108, 473] width 62 height 21
drag, startPoint x: 1388, startPoint y: 367, endPoint x: 1486, endPoint y: 147, distance: 240.4
click at [1388, 366] on div "PK BSK [PERSON_NAME] Pulpit Terminarze Instruktorzy Pojazdy Tydzień Kursy Szkol…" at bounding box center [775, 675] width 1550 height 1350
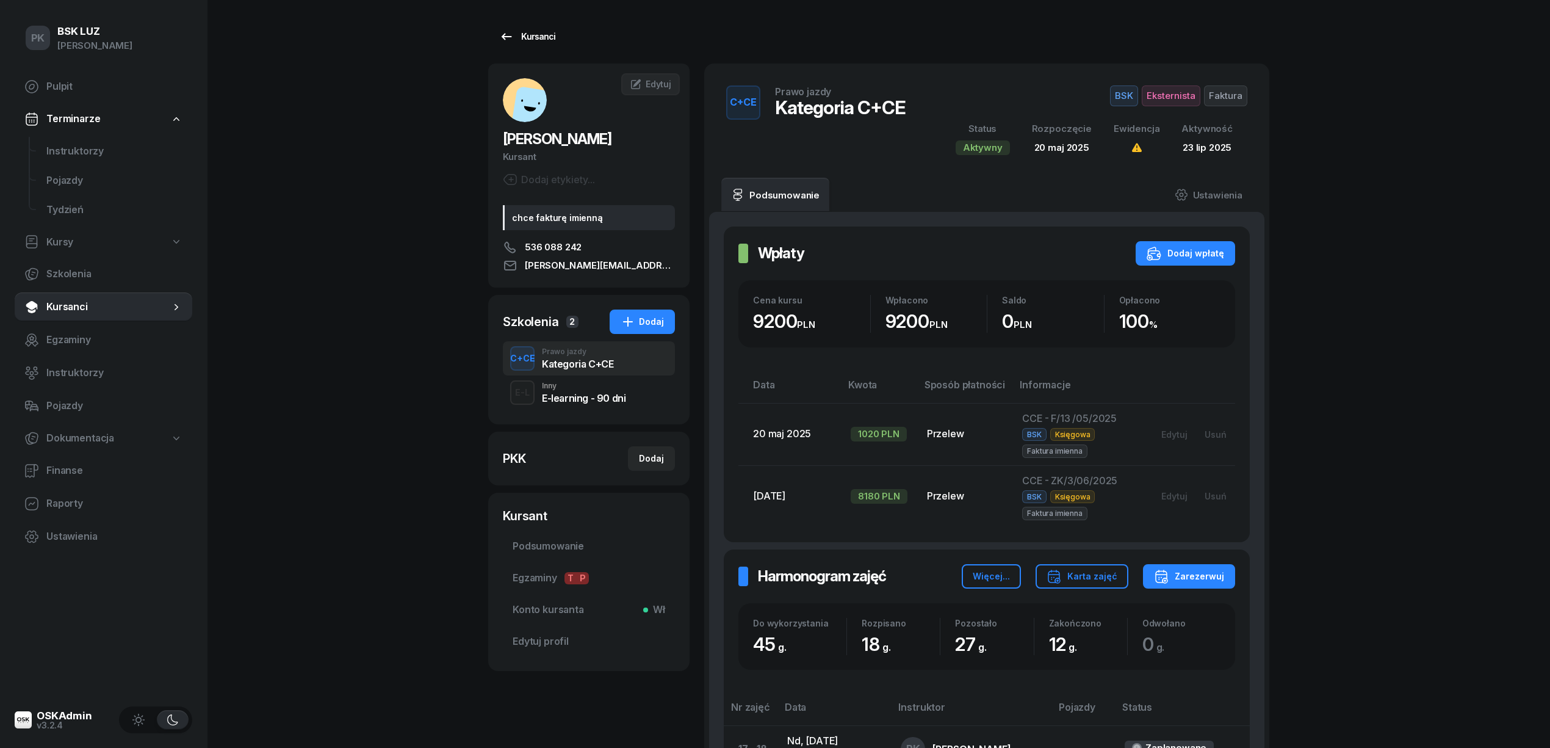
click at [509, 37] on icon at bounding box center [506, 36] width 15 height 15
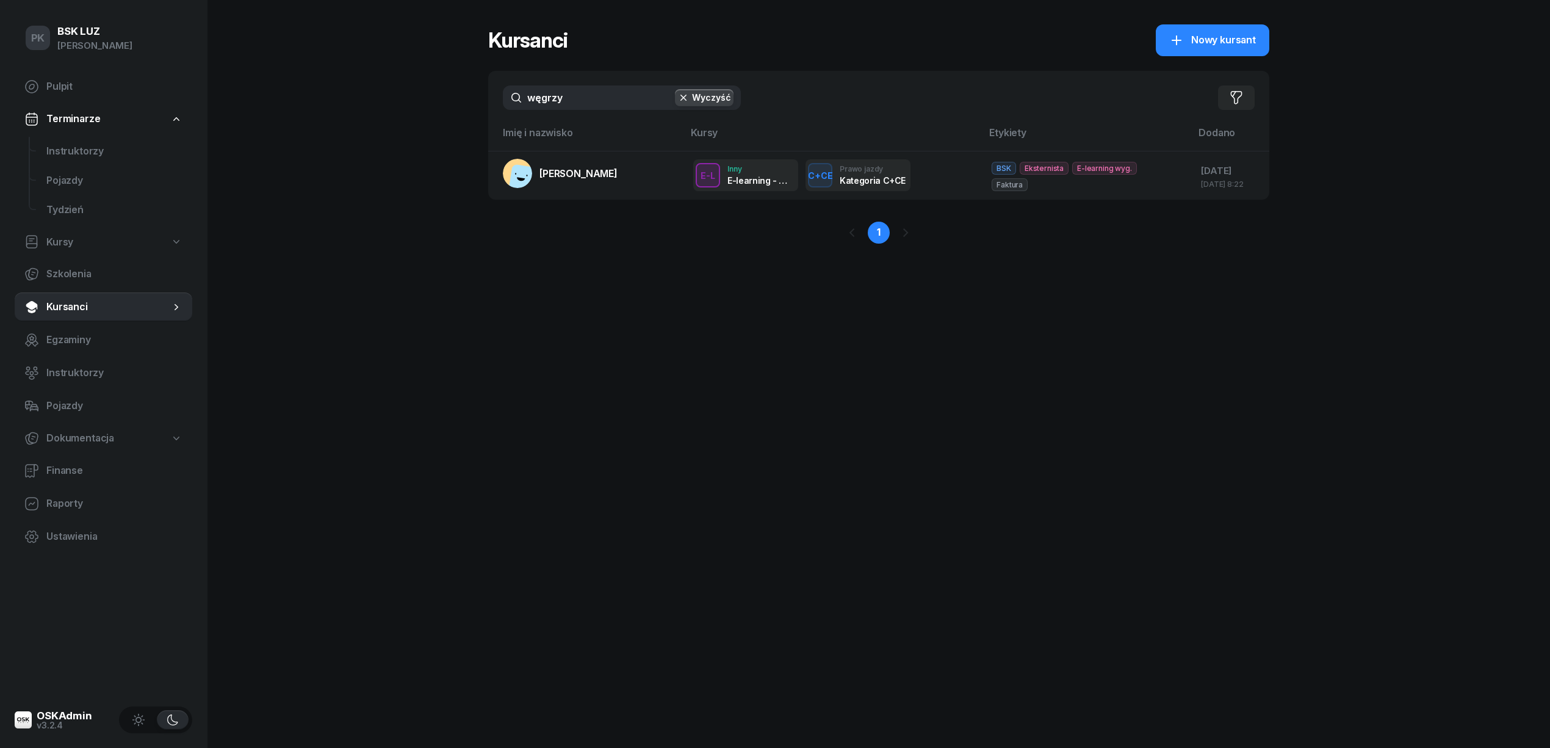
click at [317, 104] on div "PK BSK [PERSON_NAME] Pulpit Terminarze Instruktorzy Pojazdy Tydzień Kursy Szkol…" at bounding box center [775, 374] width 1550 height 748
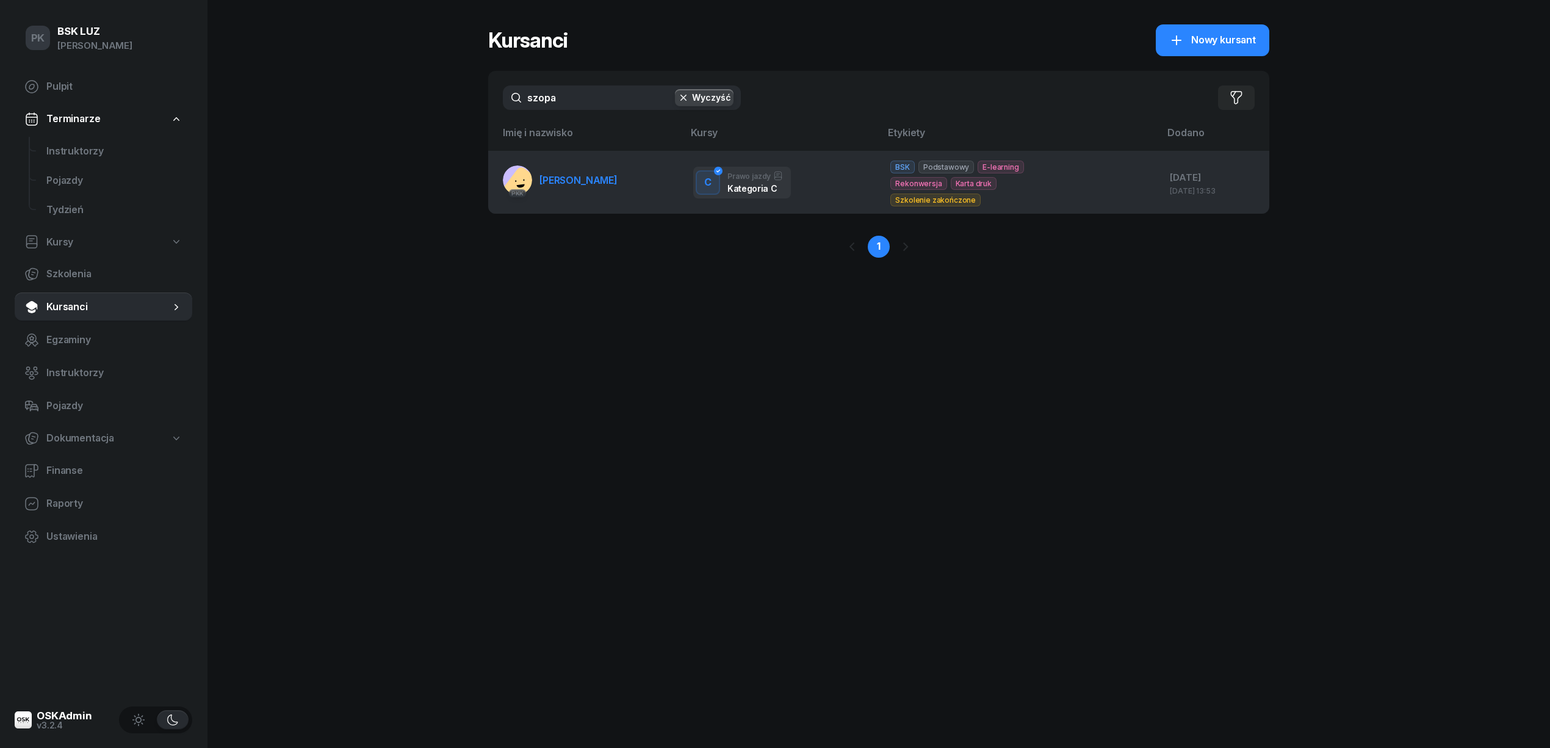
type input "szopa"
click at [544, 178] on span "[PERSON_NAME]" at bounding box center [579, 180] width 78 height 12
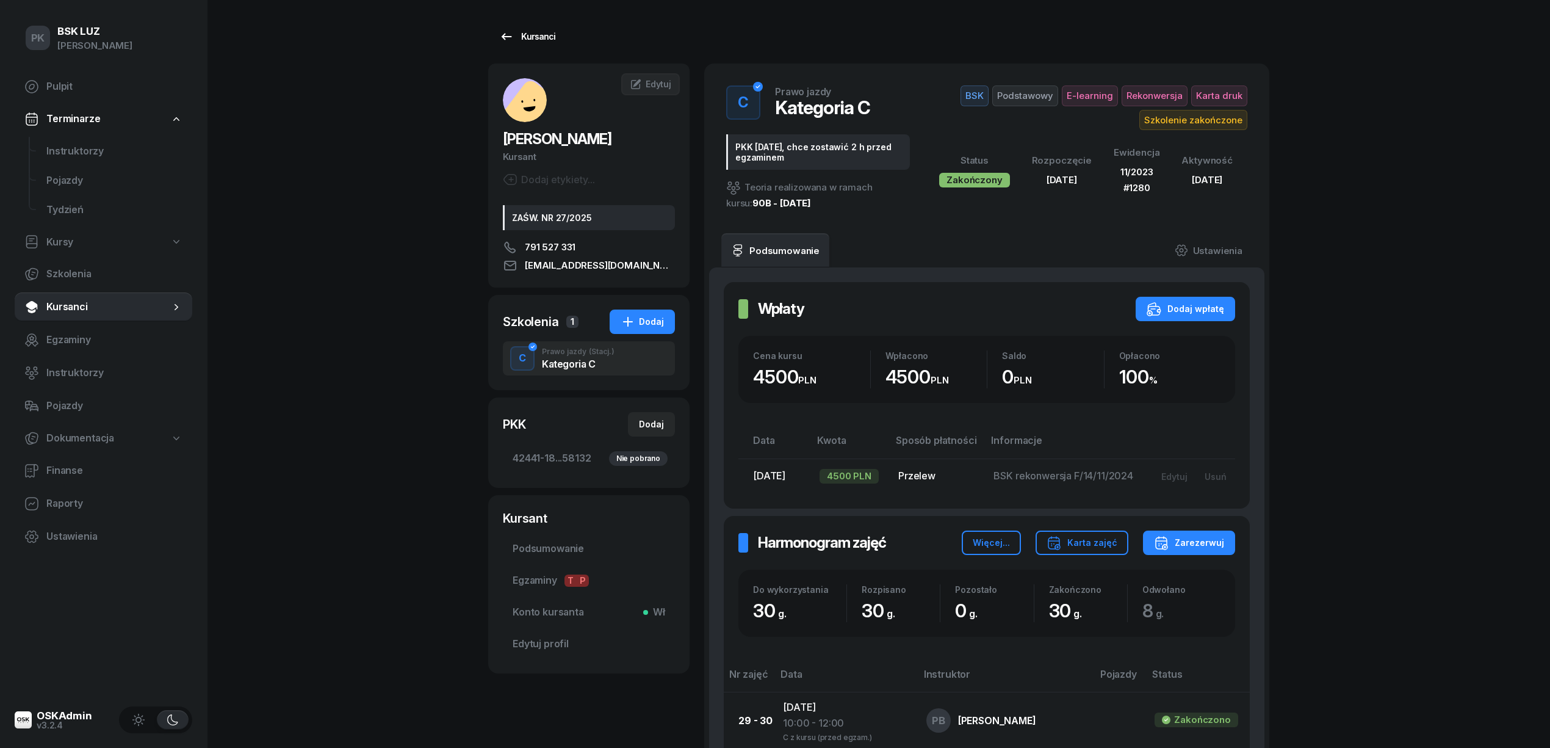
click at [529, 35] on div "Kursanci" at bounding box center [527, 36] width 56 height 15
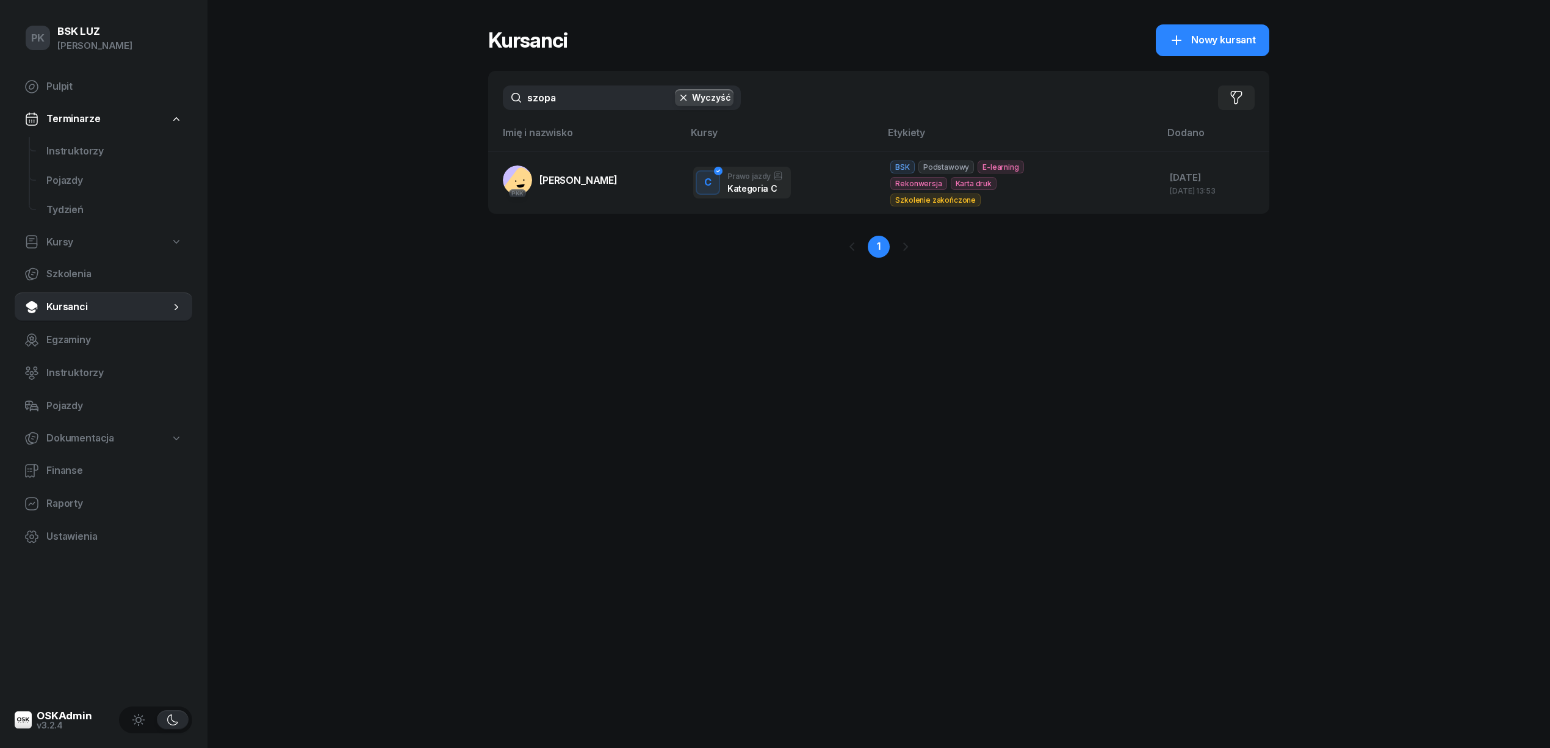
drag, startPoint x: 526, startPoint y: 103, endPoint x: 476, endPoint y: 106, distance: 49.5
click at [476, 106] on div "PK BSK [PERSON_NAME] Pulpit Terminarze Instruktorzy Pojazdy Tydzień Kursy Szkol…" at bounding box center [775, 374] width 1550 height 748
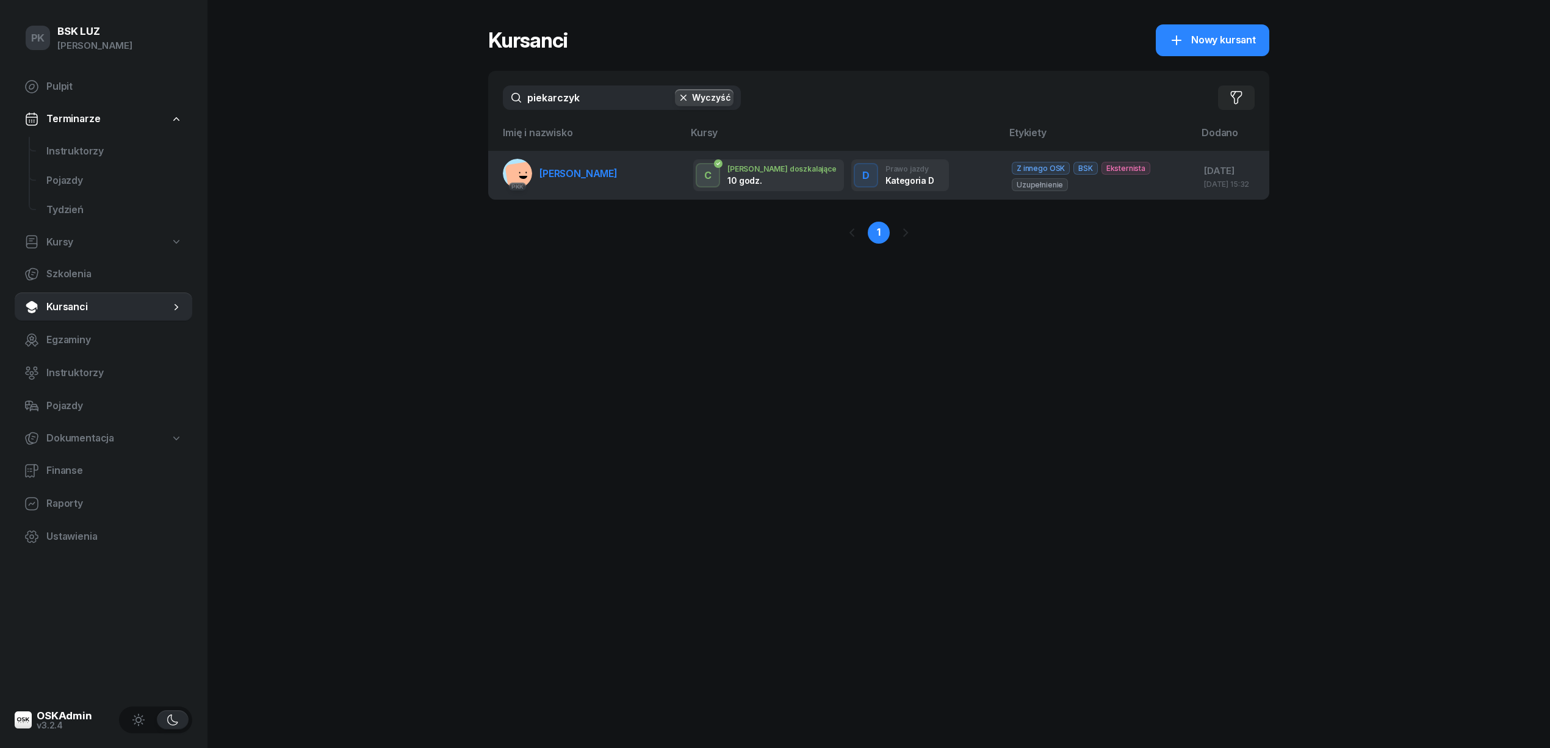
type input "piekarczyk"
click at [565, 172] on span "[PERSON_NAME]" at bounding box center [579, 173] width 78 height 12
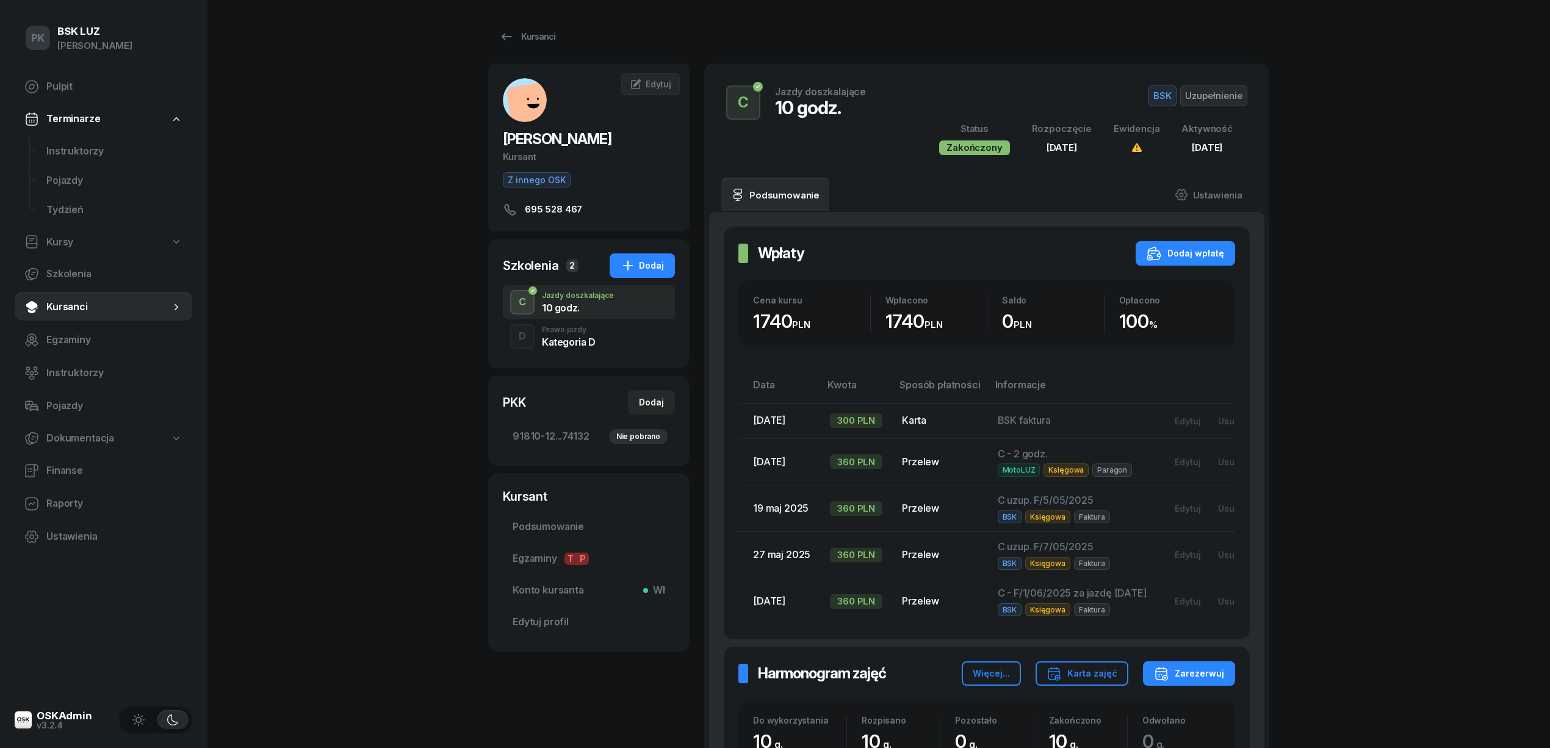
click at [88, 304] on span "Kursanci" at bounding box center [108, 307] width 124 height 16
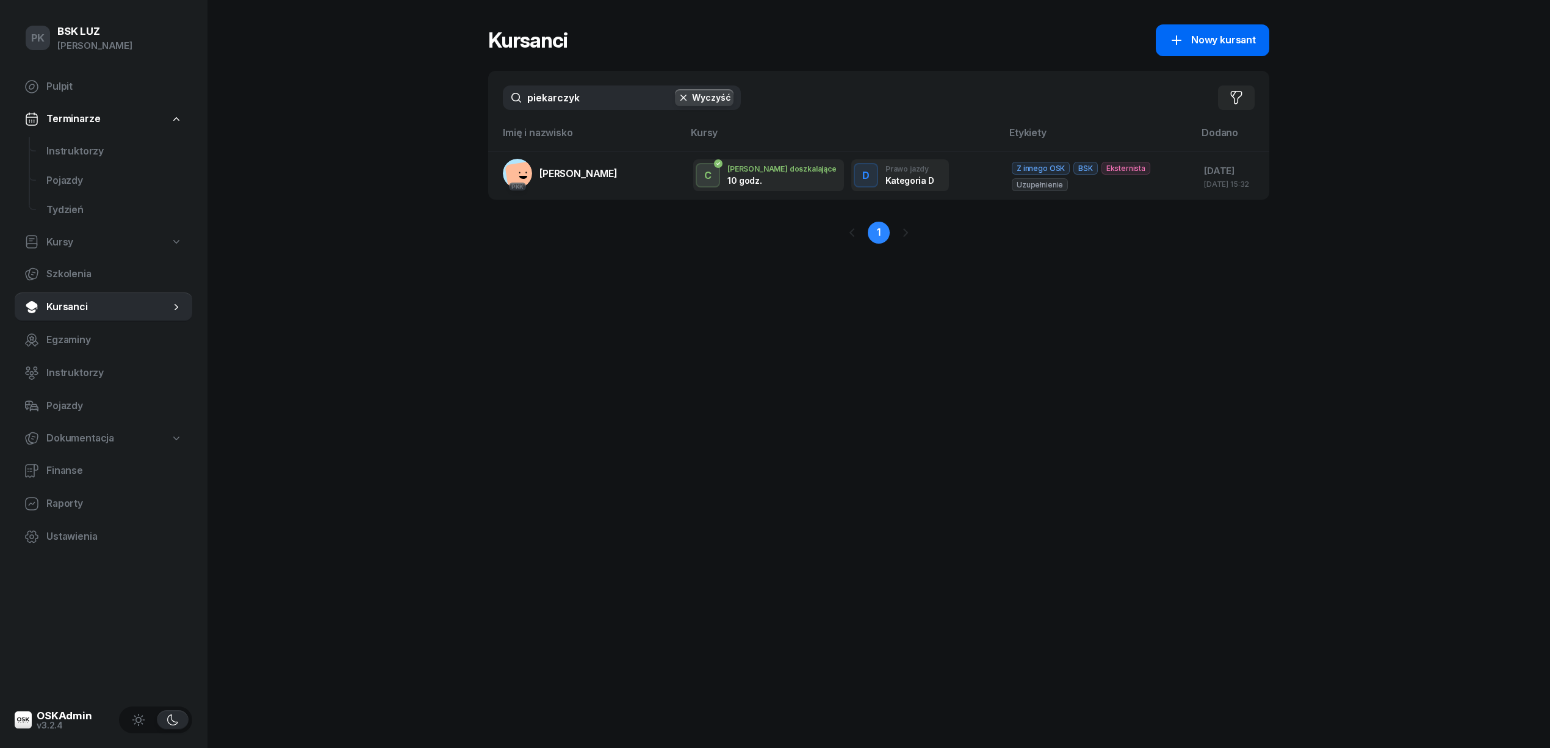
click at [1201, 42] on span "Nowy kursant" at bounding box center [1223, 40] width 65 height 16
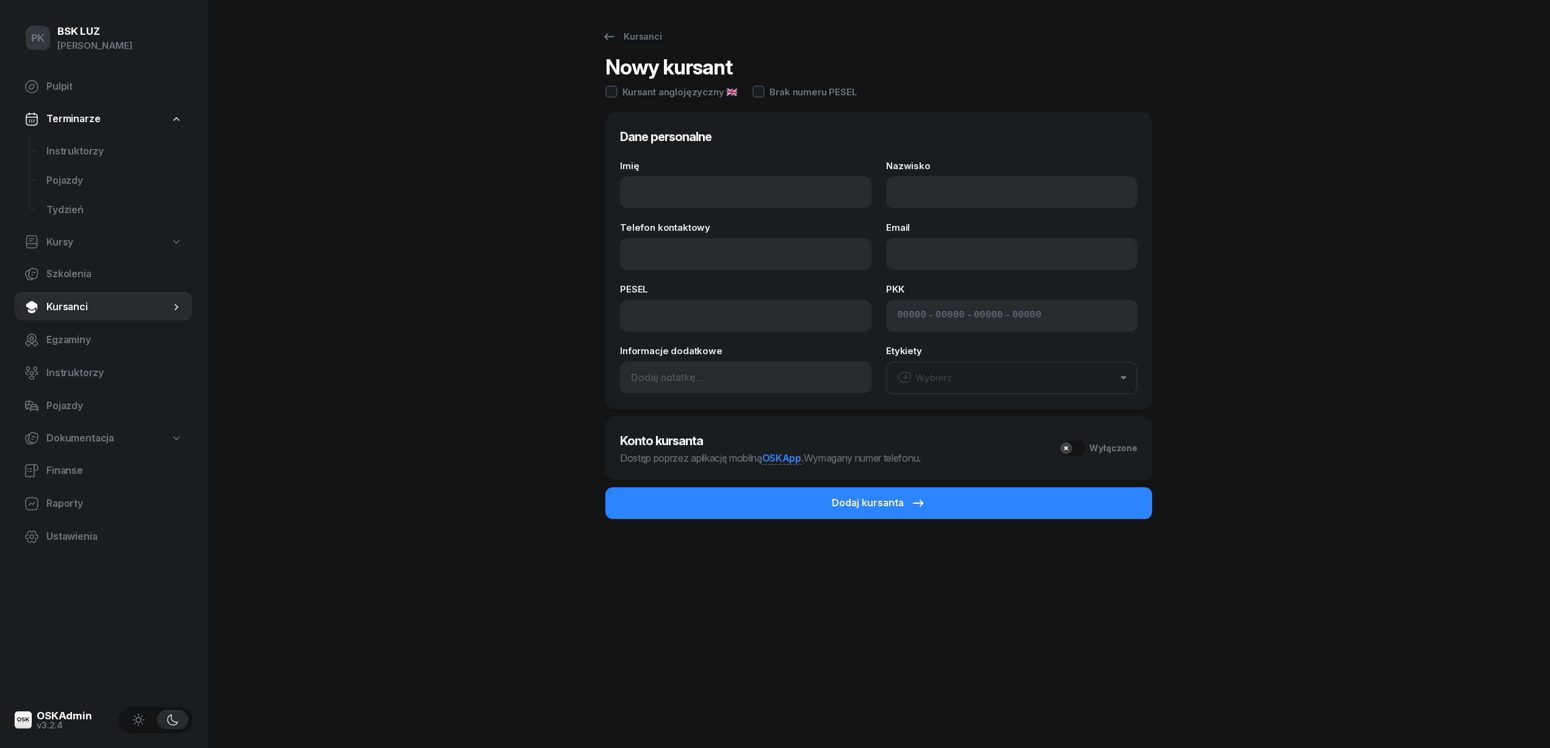
click at [697, 170] on div "Imię" at bounding box center [745, 184] width 251 height 47
click at [677, 189] on input "Imię" at bounding box center [745, 192] width 251 height 32
type input "[PERSON_NAME]"
click at [891, 188] on input "Nazwisko" at bounding box center [1011, 192] width 251 height 32
type input "s"
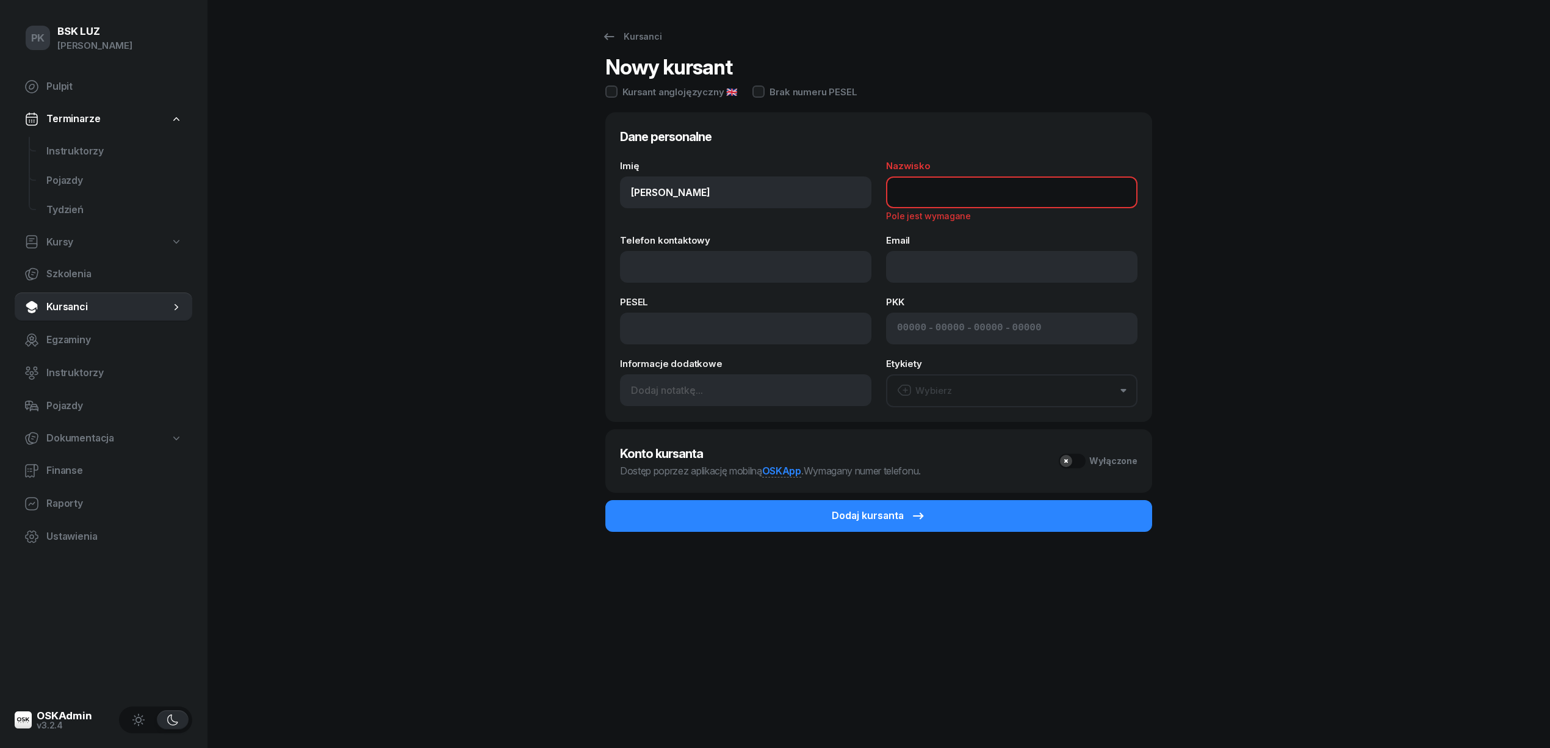
type input "A"
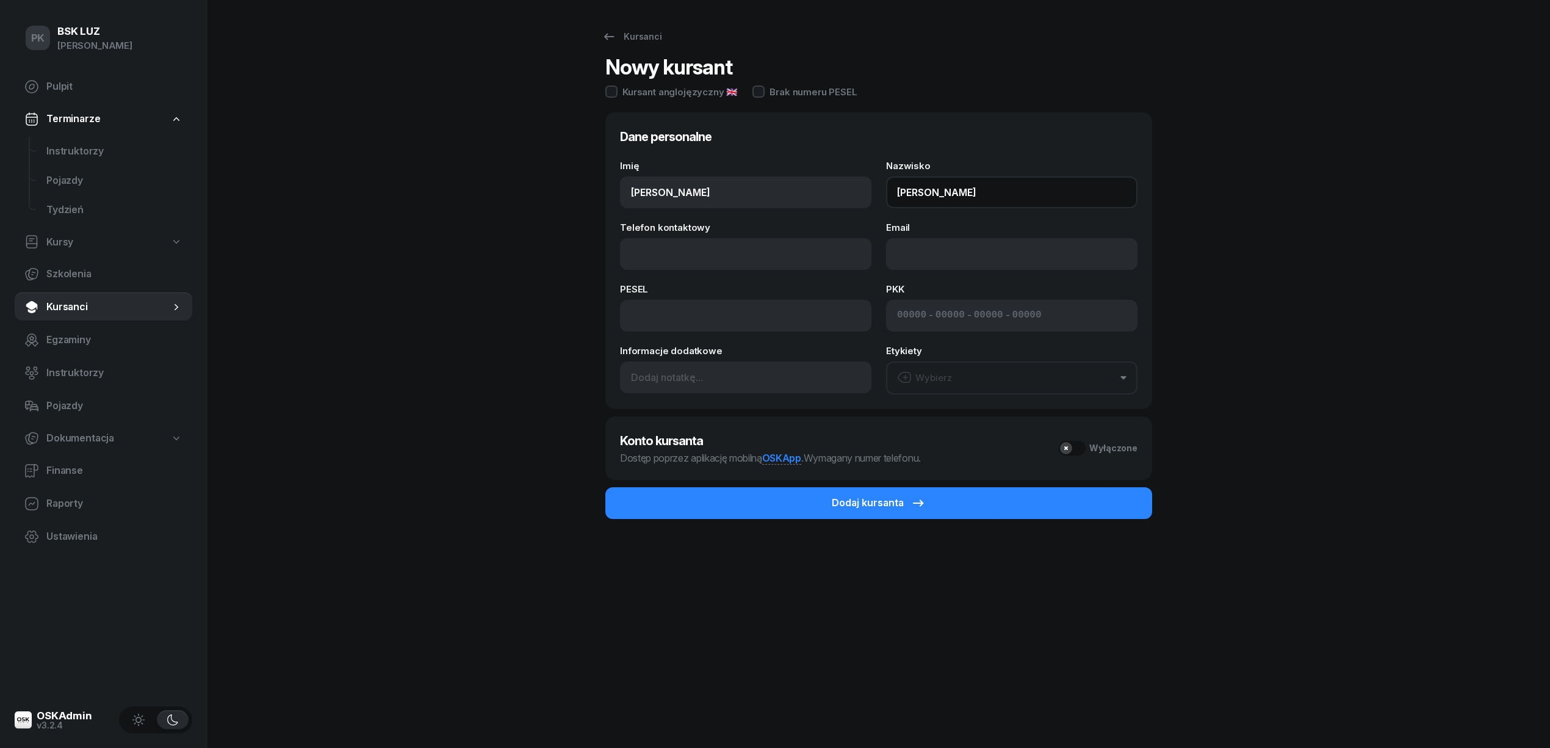
type input "[PERSON_NAME]"
click at [736, 271] on div "Imię [PERSON_NAME] [PERSON_NAME] Telefon kontaktowy Email PESEL PKK - - - Infor…" at bounding box center [879, 277] width 518 height 233
click at [724, 248] on input "Telefon kontaktowy" at bounding box center [745, 254] width 251 height 32
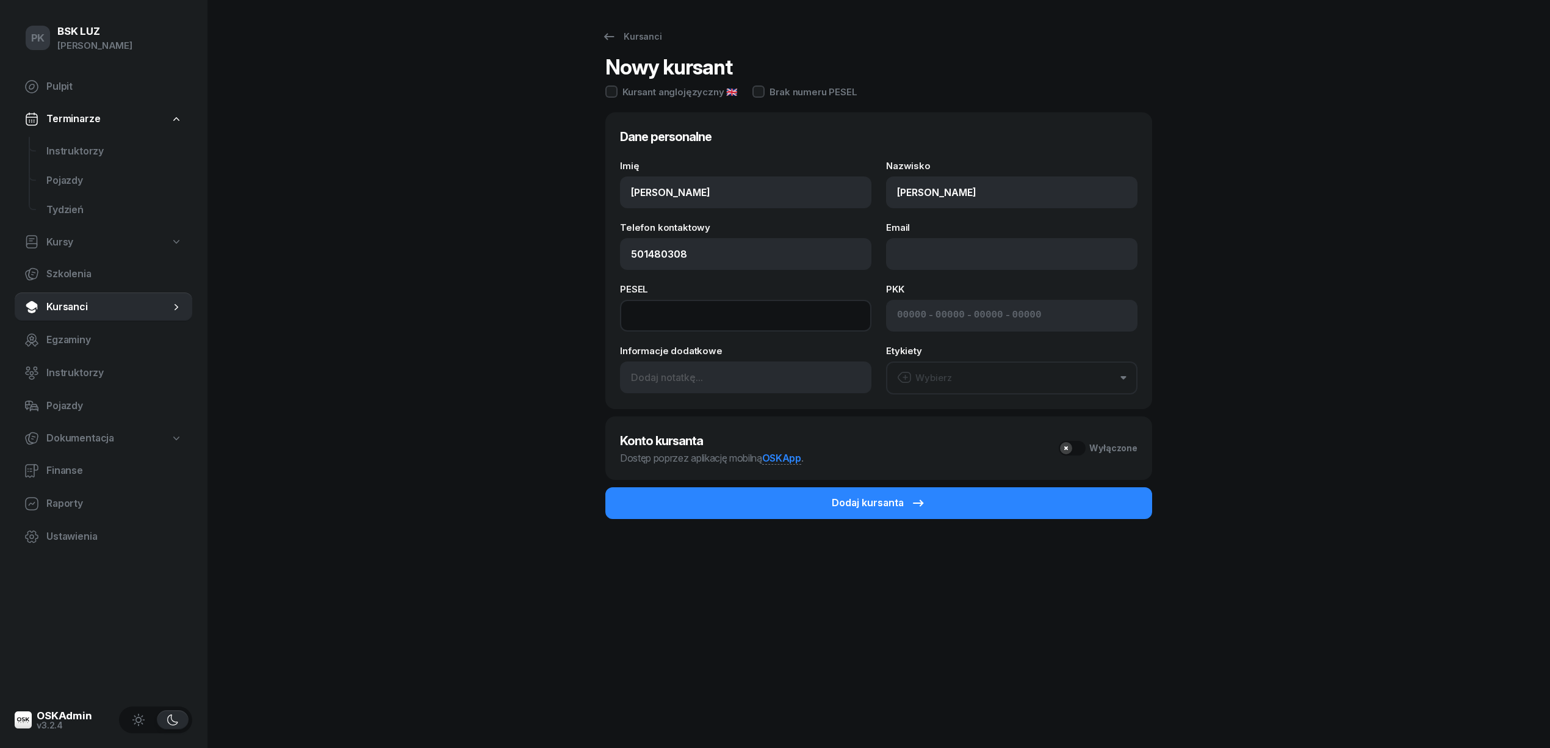
type input "501 480 308"
click at [732, 306] on input at bounding box center [745, 316] width 251 height 32
click at [673, 317] on input at bounding box center [745, 316] width 251 height 32
click at [938, 242] on div "Email" at bounding box center [1011, 246] width 251 height 47
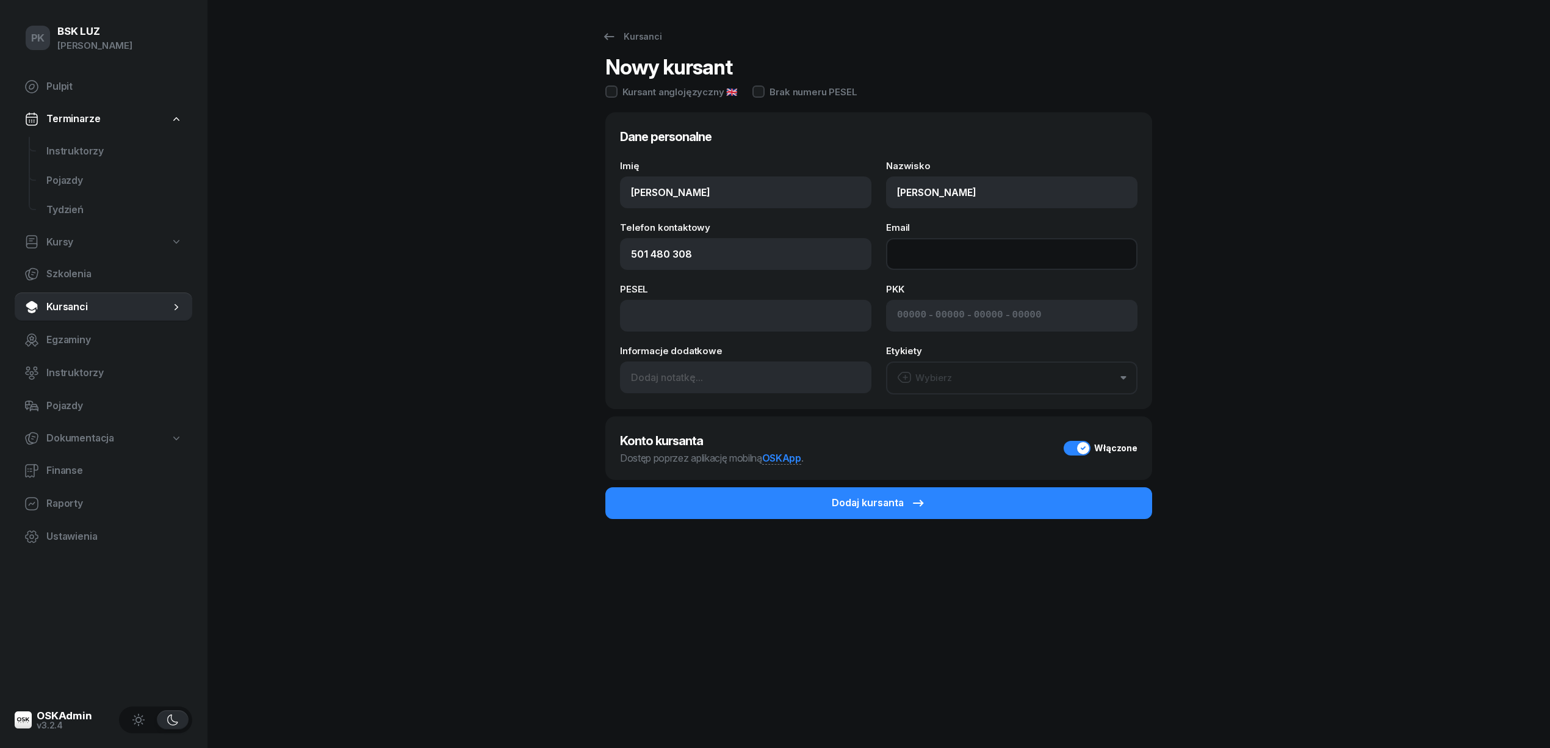
click at [937, 244] on input "Email" at bounding box center [1011, 254] width 251 height 32
click at [935, 254] on input "Email" at bounding box center [1011, 254] width 251 height 32
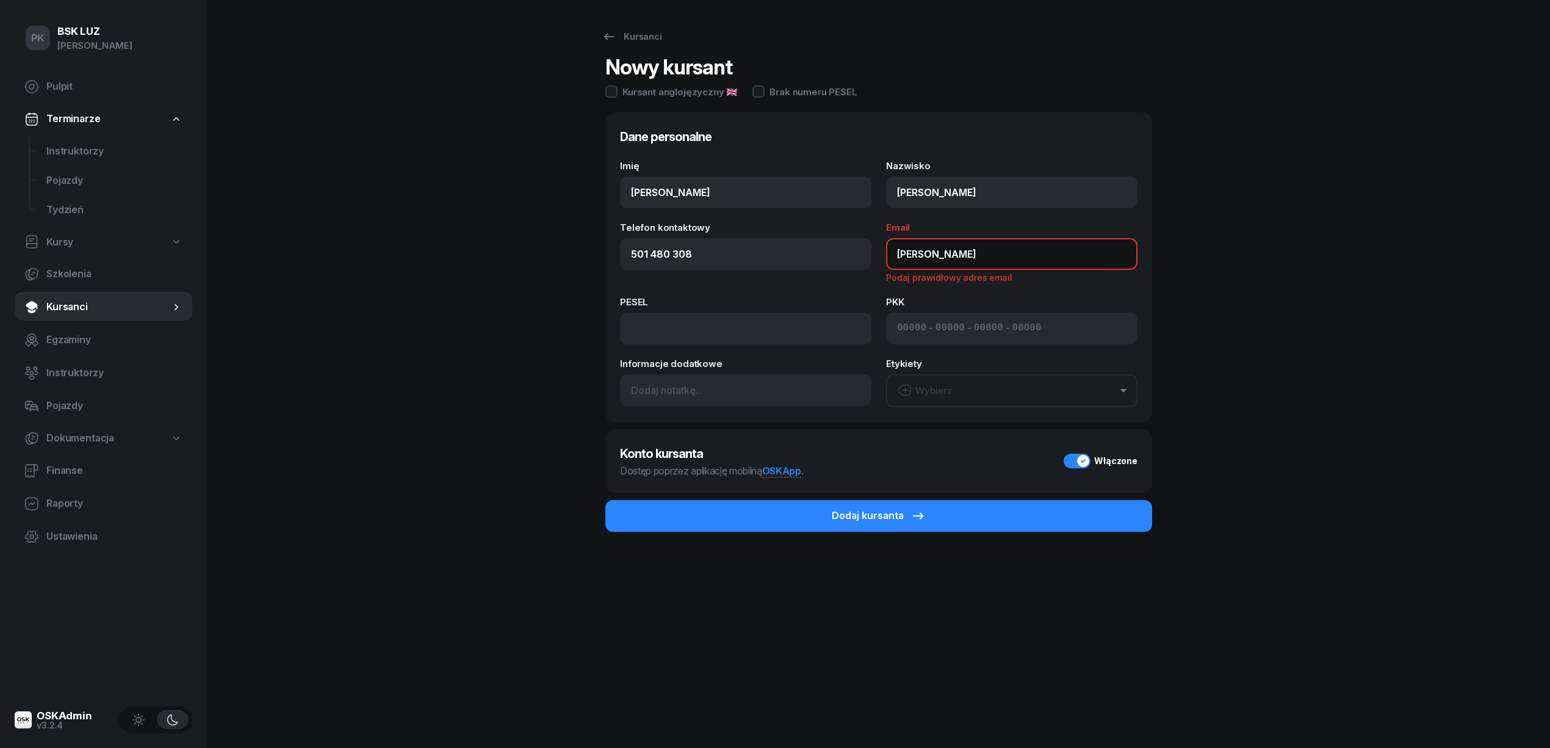
type input "J"
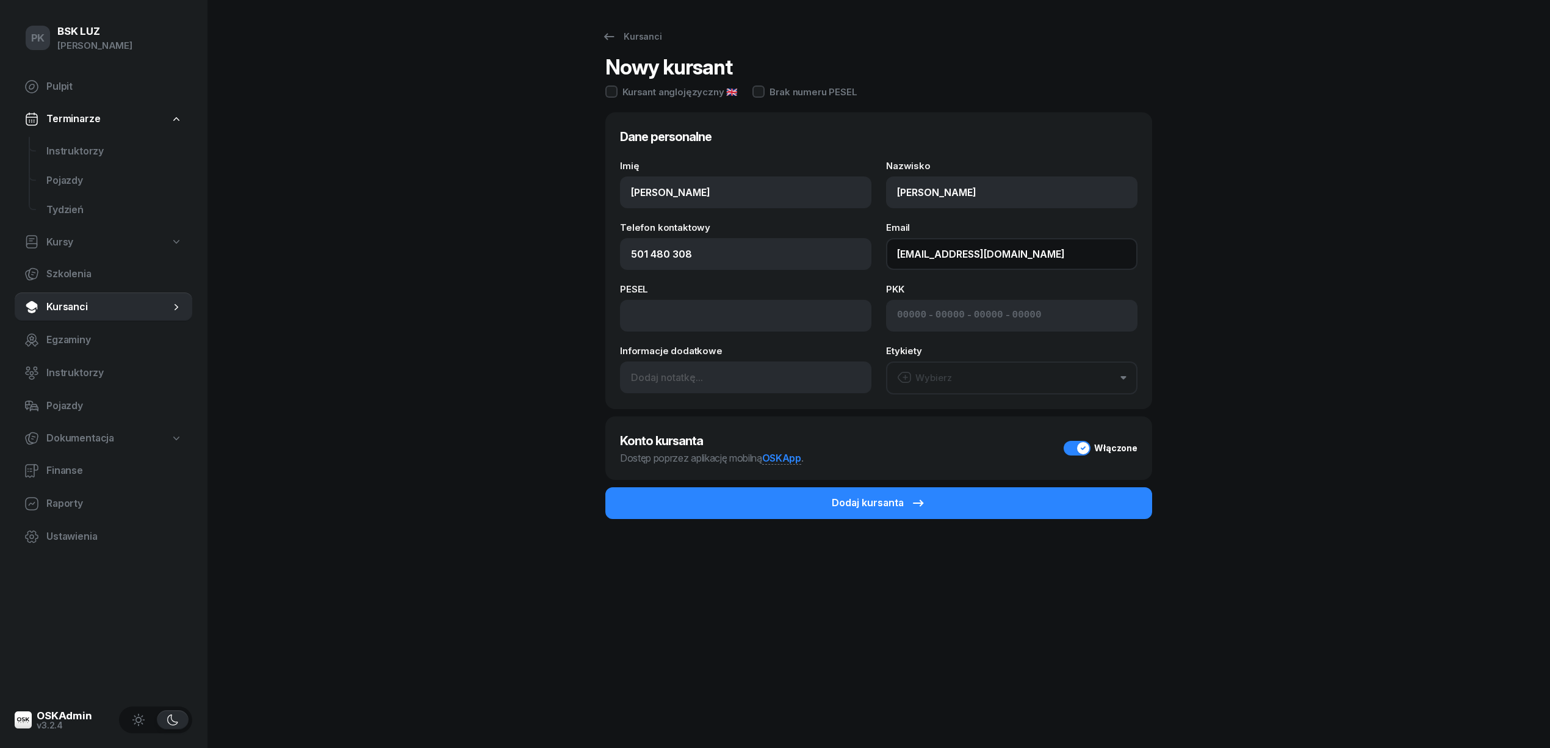
type input "[EMAIL_ADDRESS][DOMAIN_NAME]"
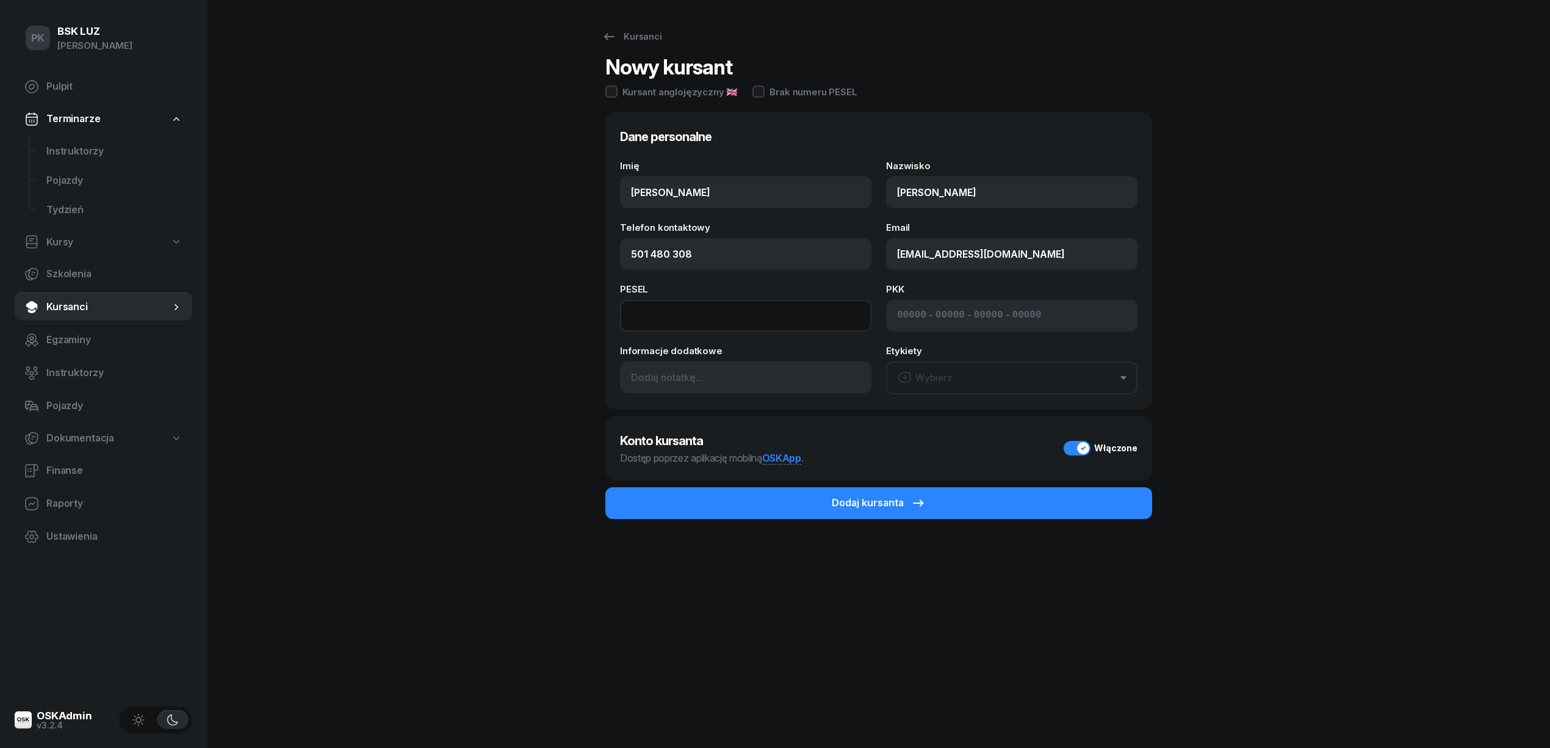
click at [701, 316] on input at bounding box center [745, 316] width 251 height 32
type input "76101807734"
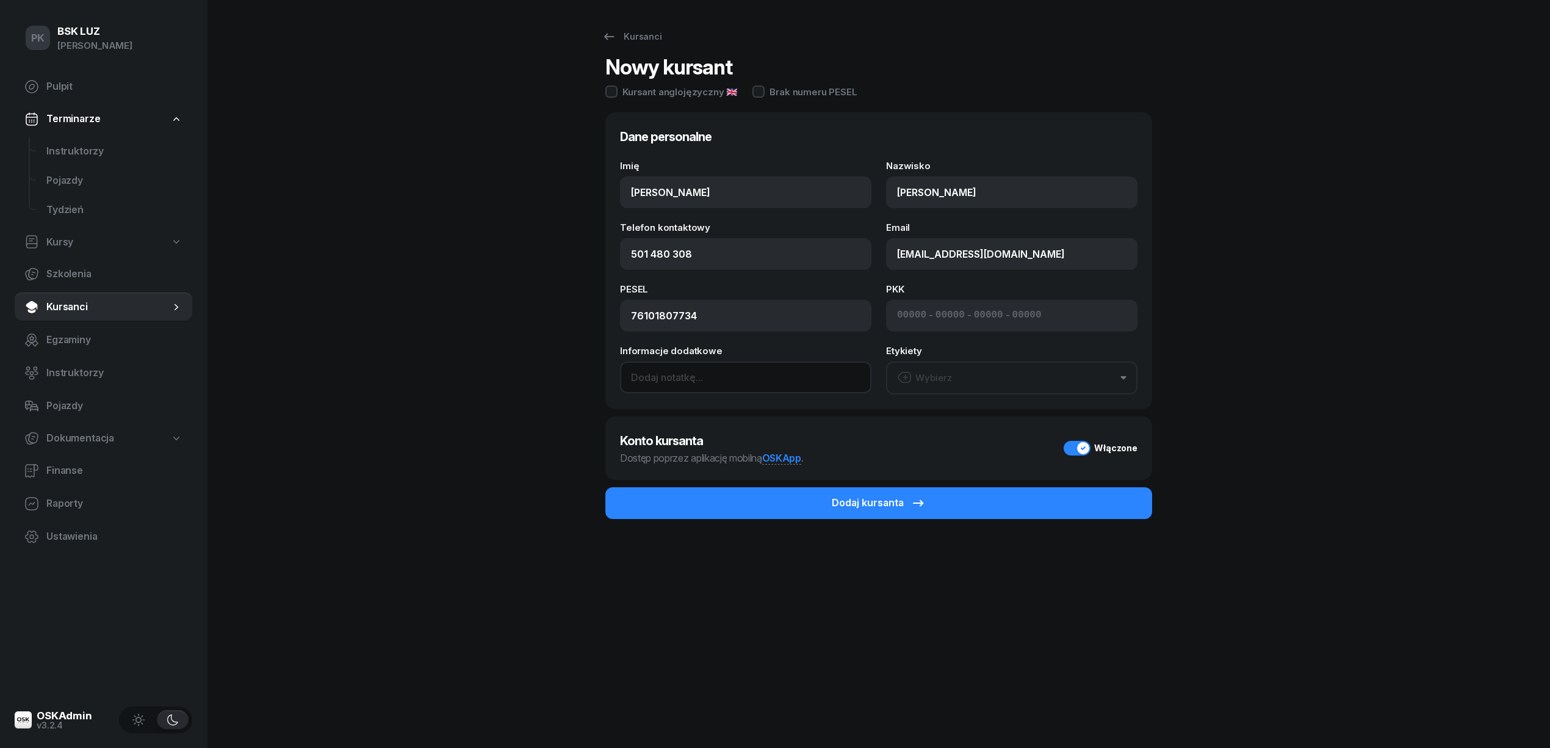
click at [695, 386] on input at bounding box center [745, 377] width 251 height 32
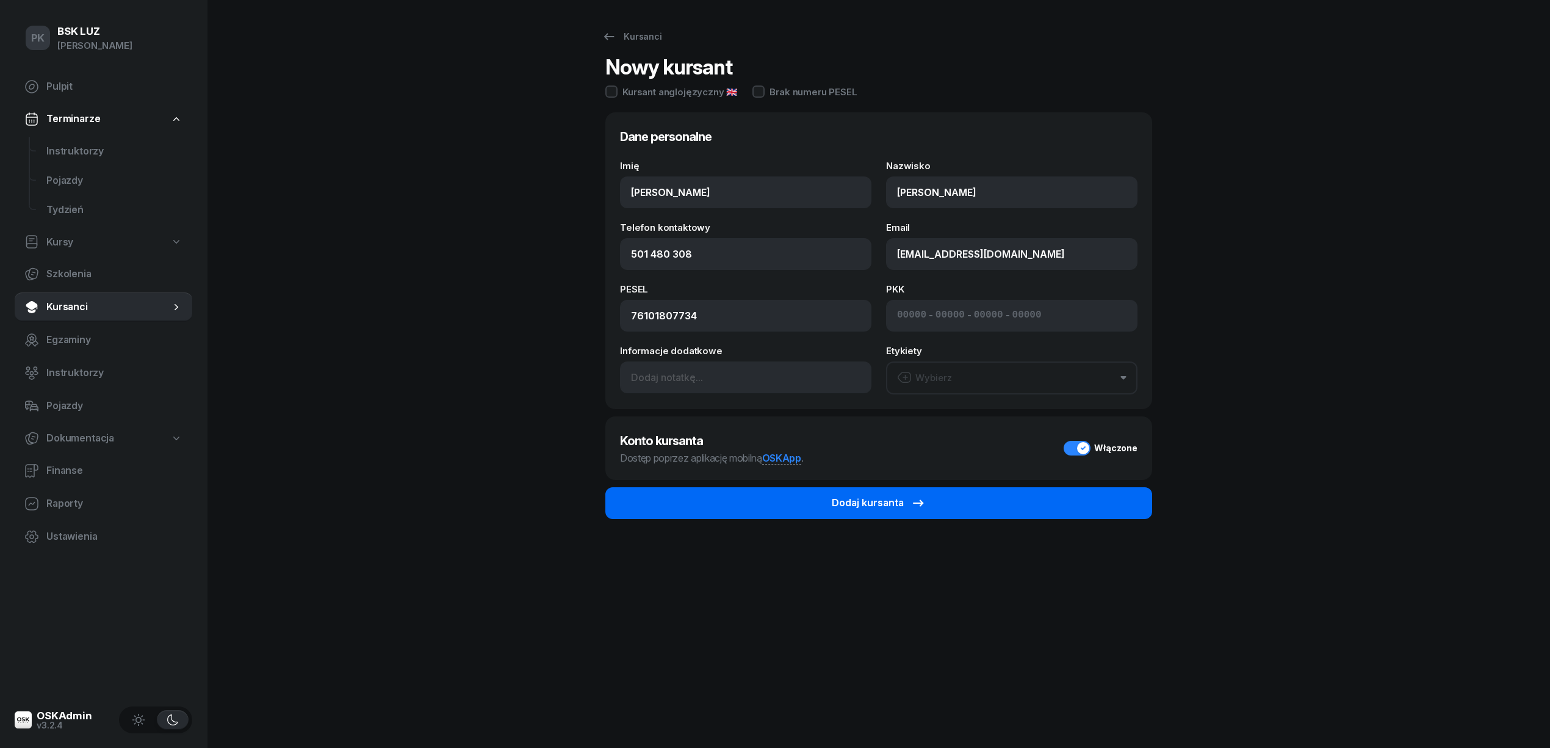
click at [914, 503] on icon "submit" at bounding box center [918, 503] width 15 height 15
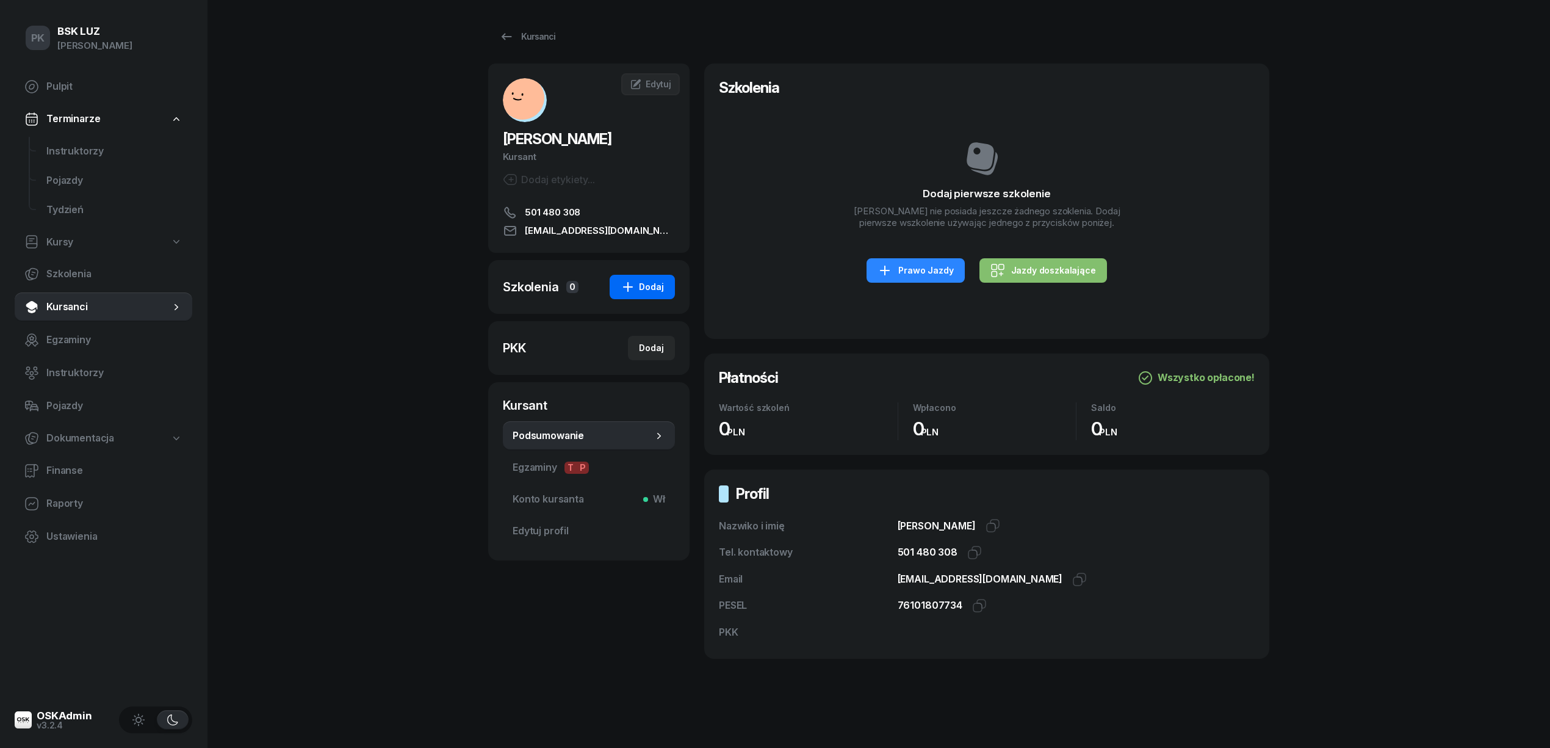
click at [649, 281] on button "Dodaj" at bounding box center [642, 287] width 65 height 24
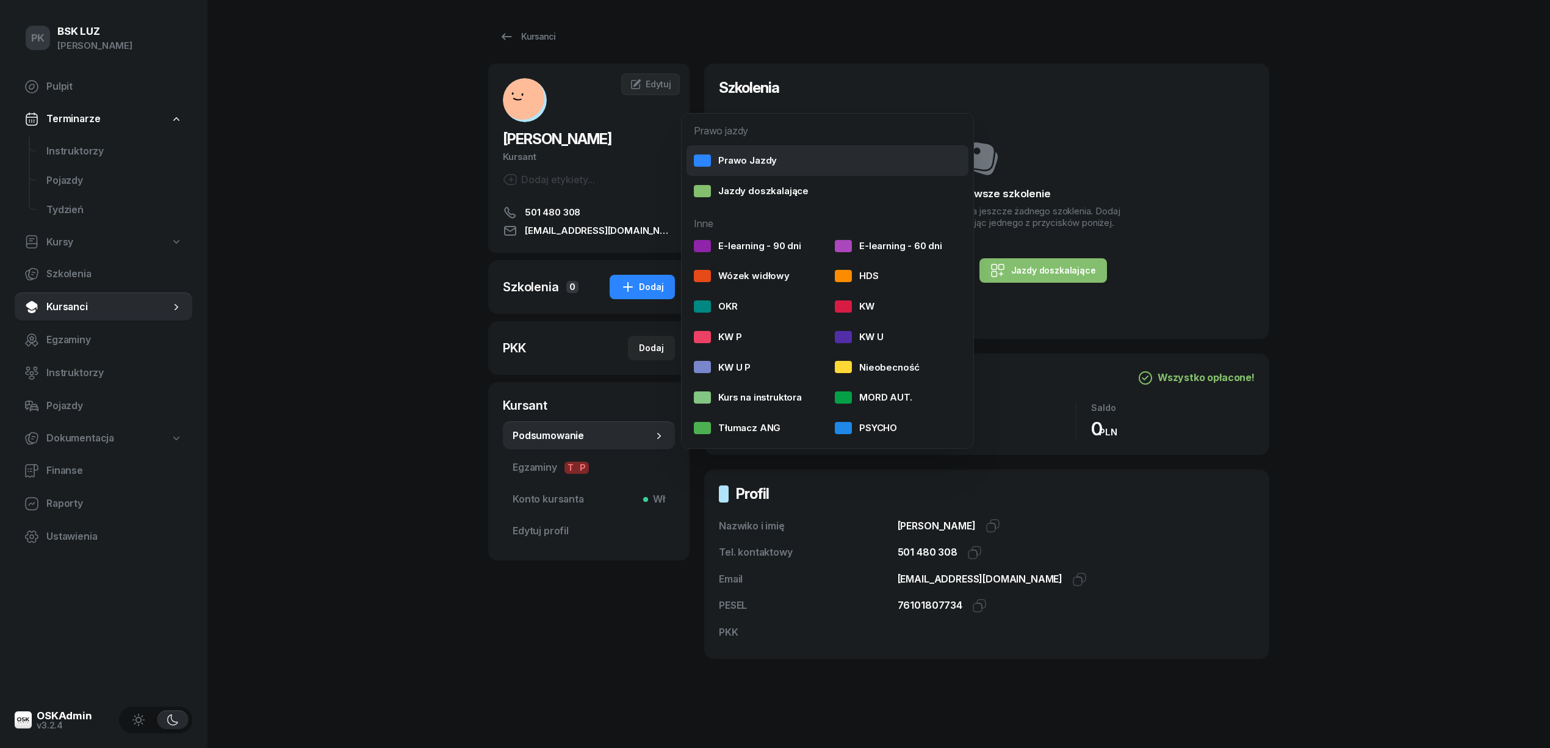
click at [745, 162] on div "Prawo Jazdy" at bounding box center [735, 161] width 83 height 16
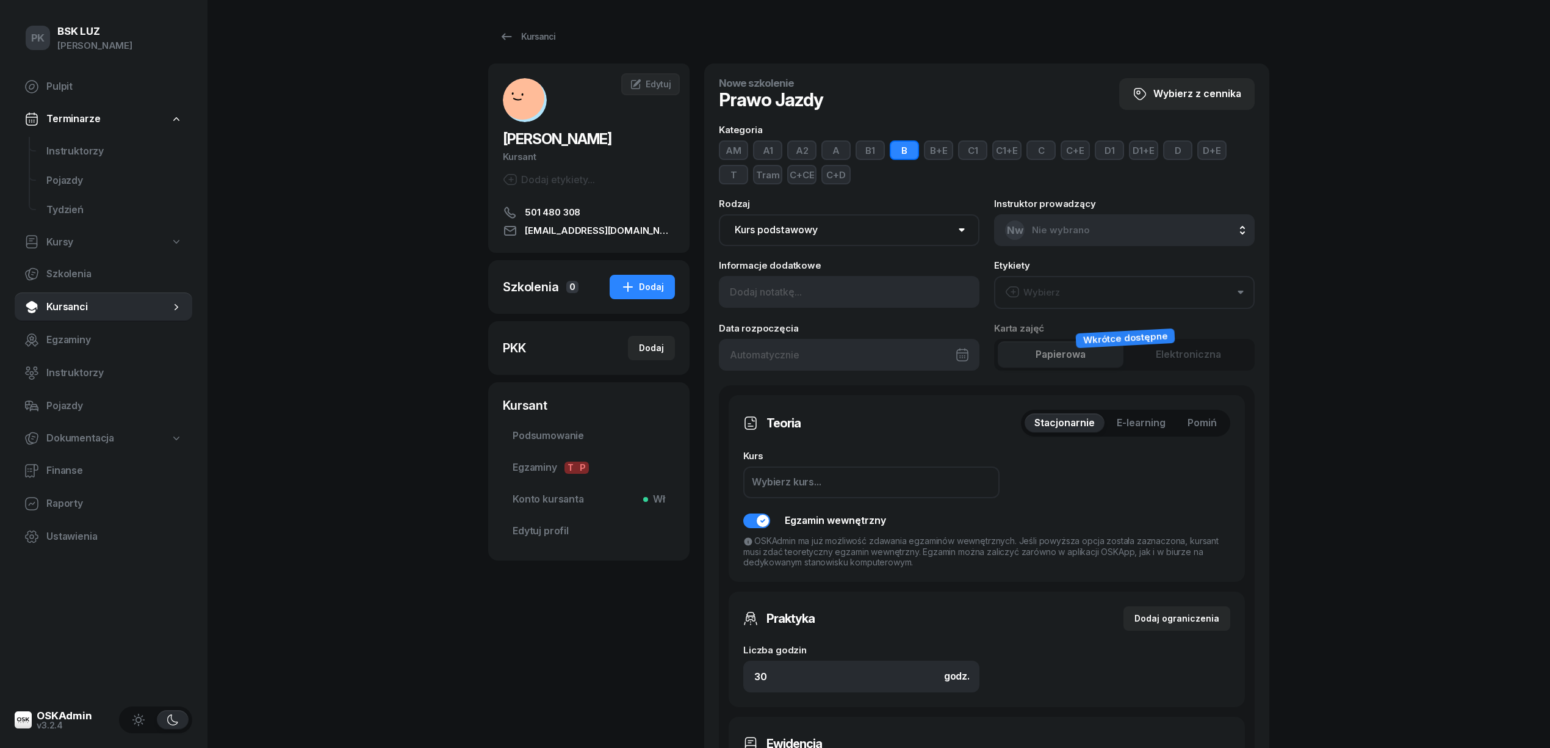
click at [1028, 151] on button "C" at bounding box center [1041, 150] width 29 height 20
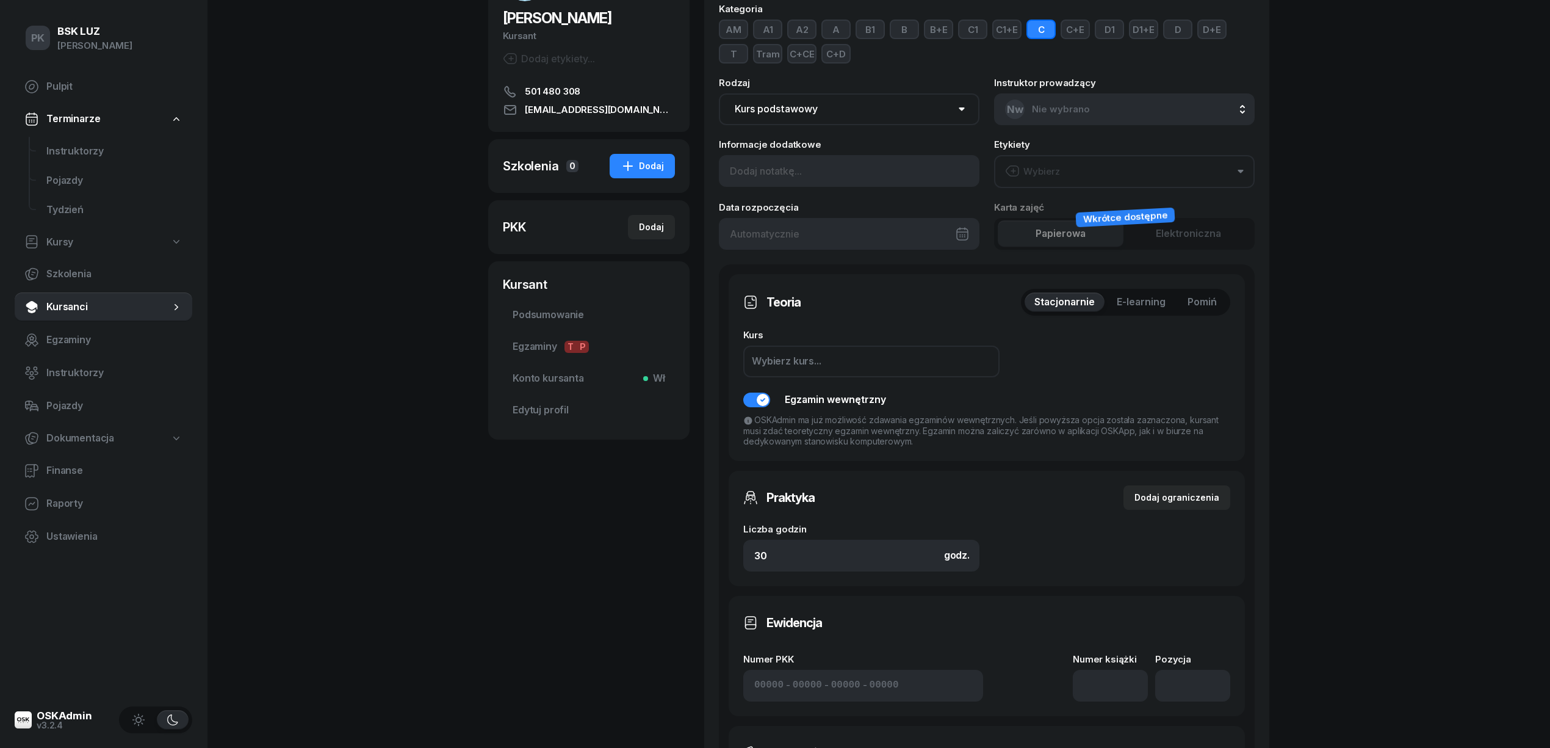
scroll to position [325, 0]
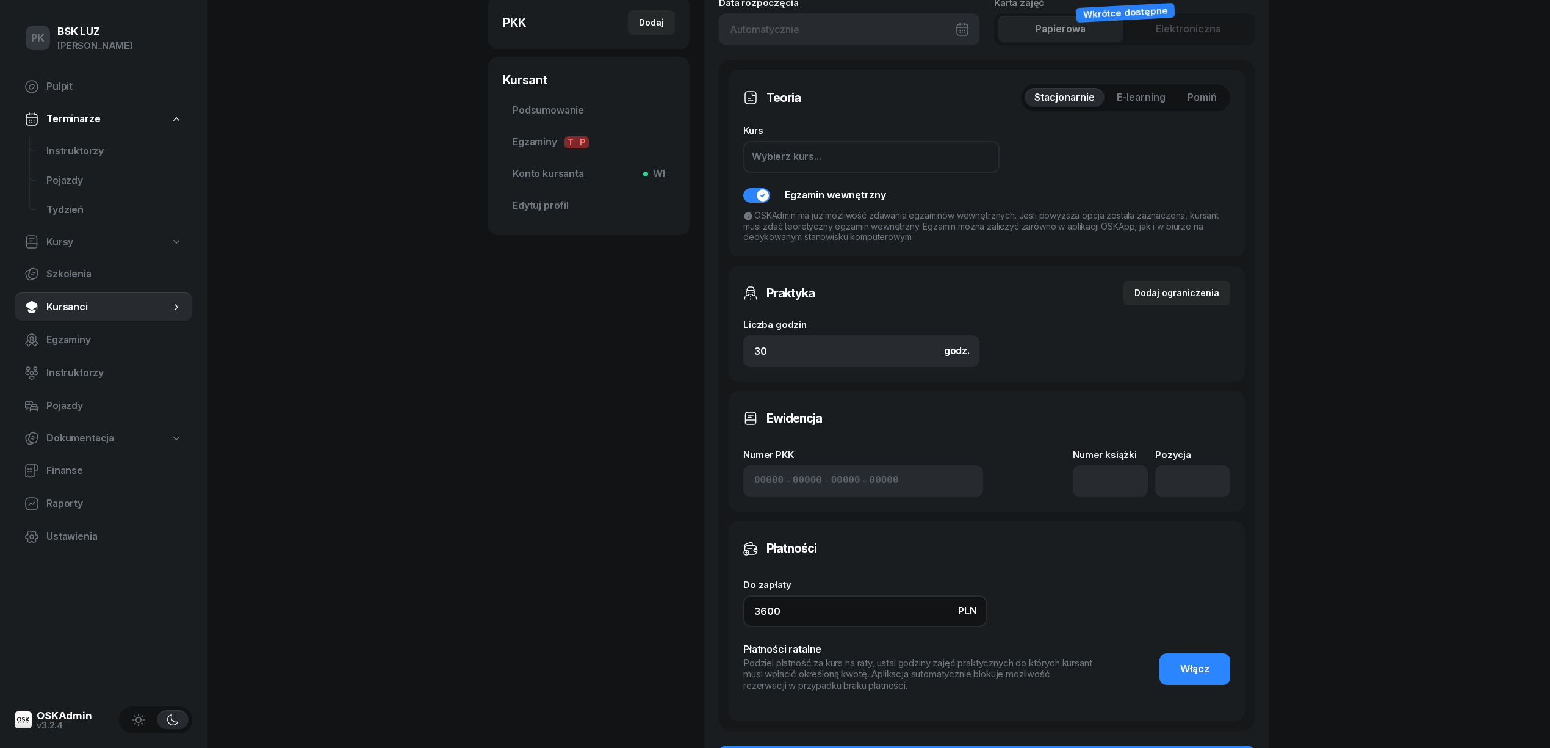
drag, startPoint x: 801, startPoint y: 613, endPoint x: 593, endPoint y: 630, distance: 208.2
click at [593, 630] on div "[PERSON_NAME] Dodaj etykiety... 501 480 308 [EMAIL_ADDRESS][DOMAIN_NAME] JS [PE…" at bounding box center [878, 279] width 781 height 1083
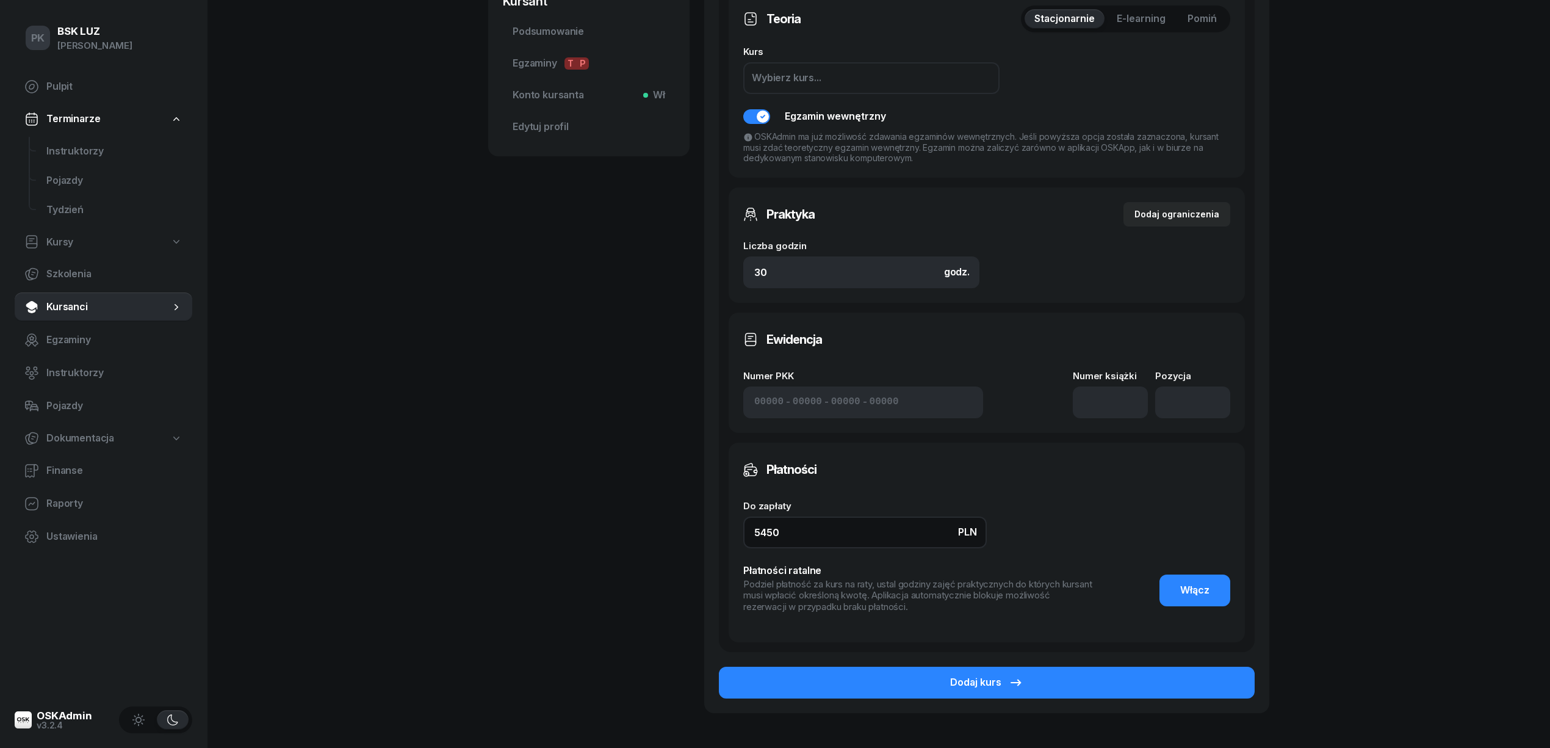
scroll to position [480, 0]
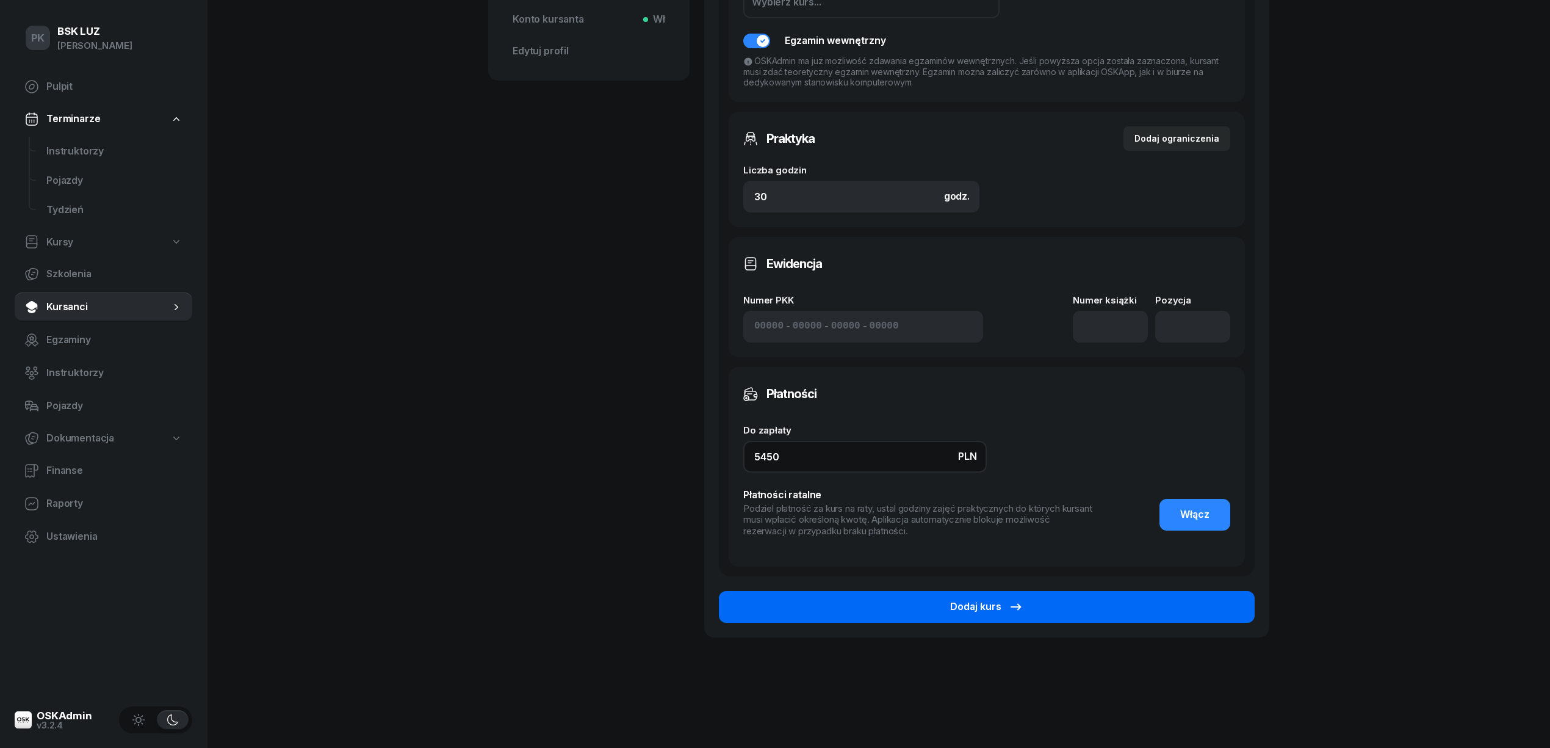
type input "5450"
click at [1084, 596] on button "Dodaj kurs" at bounding box center [987, 607] width 536 height 32
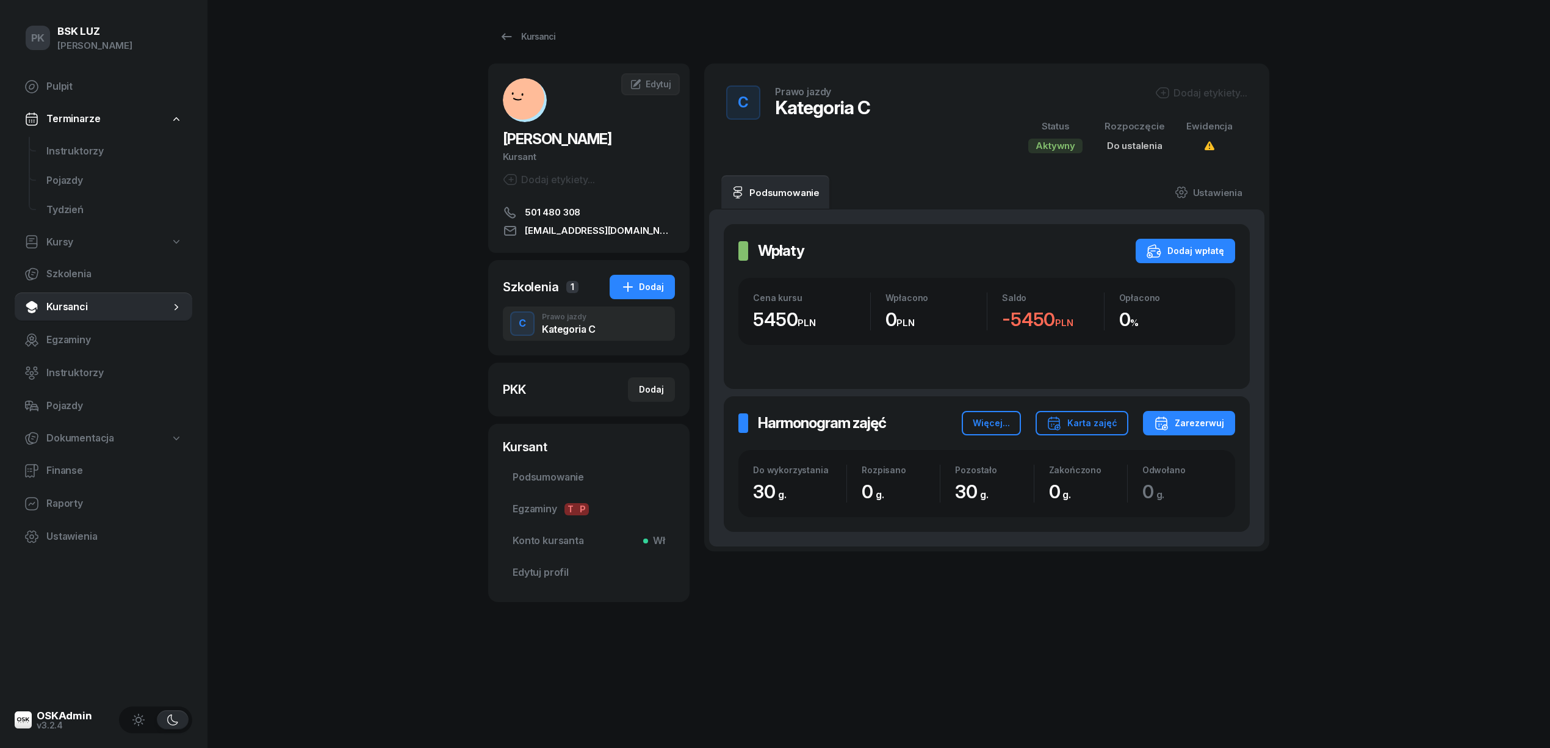
click at [1207, 93] on div "Dodaj etykiety..." at bounding box center [1201, 92] width 92 height 15
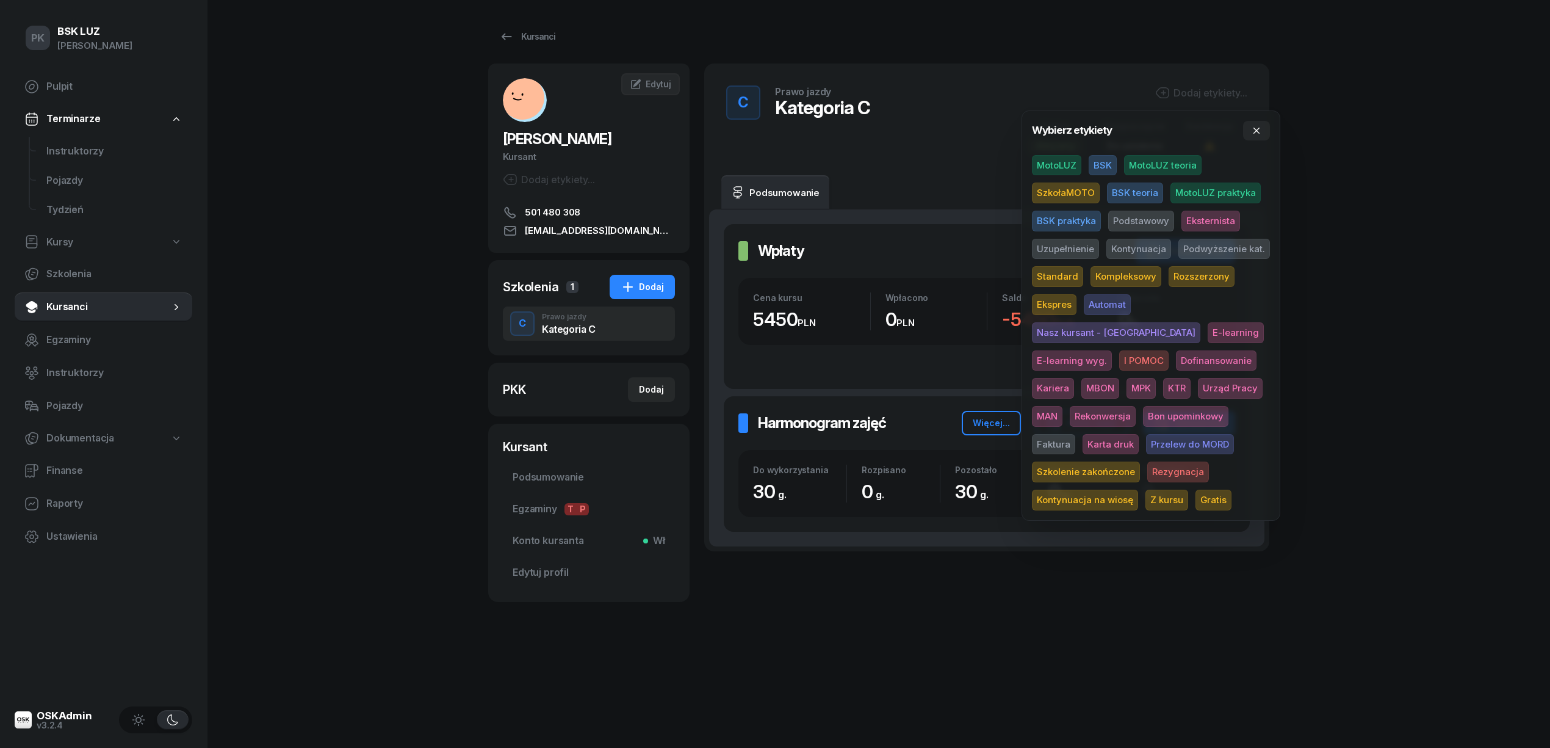
click at [1114, 170] on span "BSK" at bounding box center [1103, 165] width 28 height 21
click at [1176, 363] on span "Dofinansowanie" at bounding box center [1216, 362] width 81 height 21
click at [1136, 408] on span "Rekonwersja" at bounding box center [1103, 418] width 66 height 21
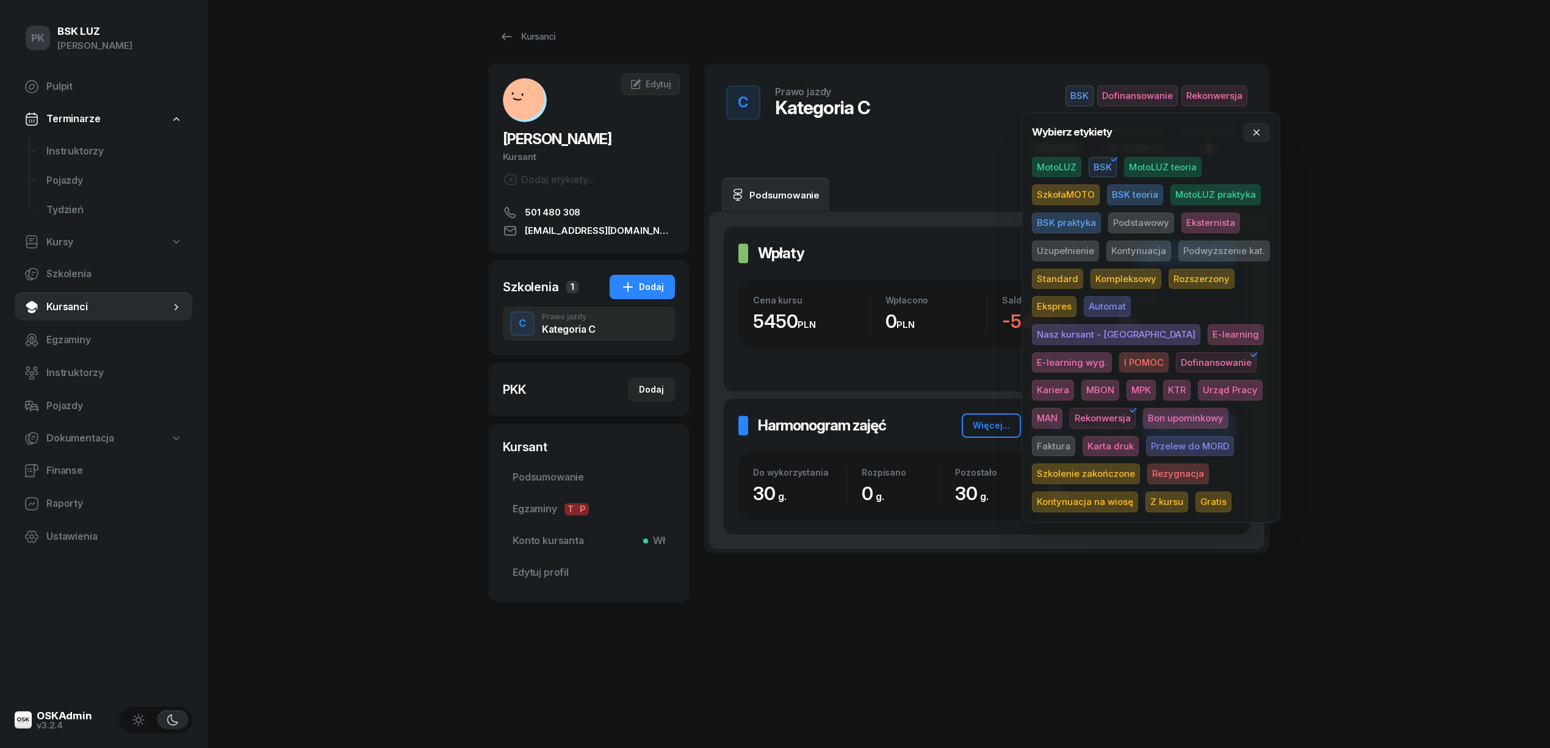
click at [1182, 101] on span "Dofinansowanie" at bounding box center [1215, 95] width 66 height 21
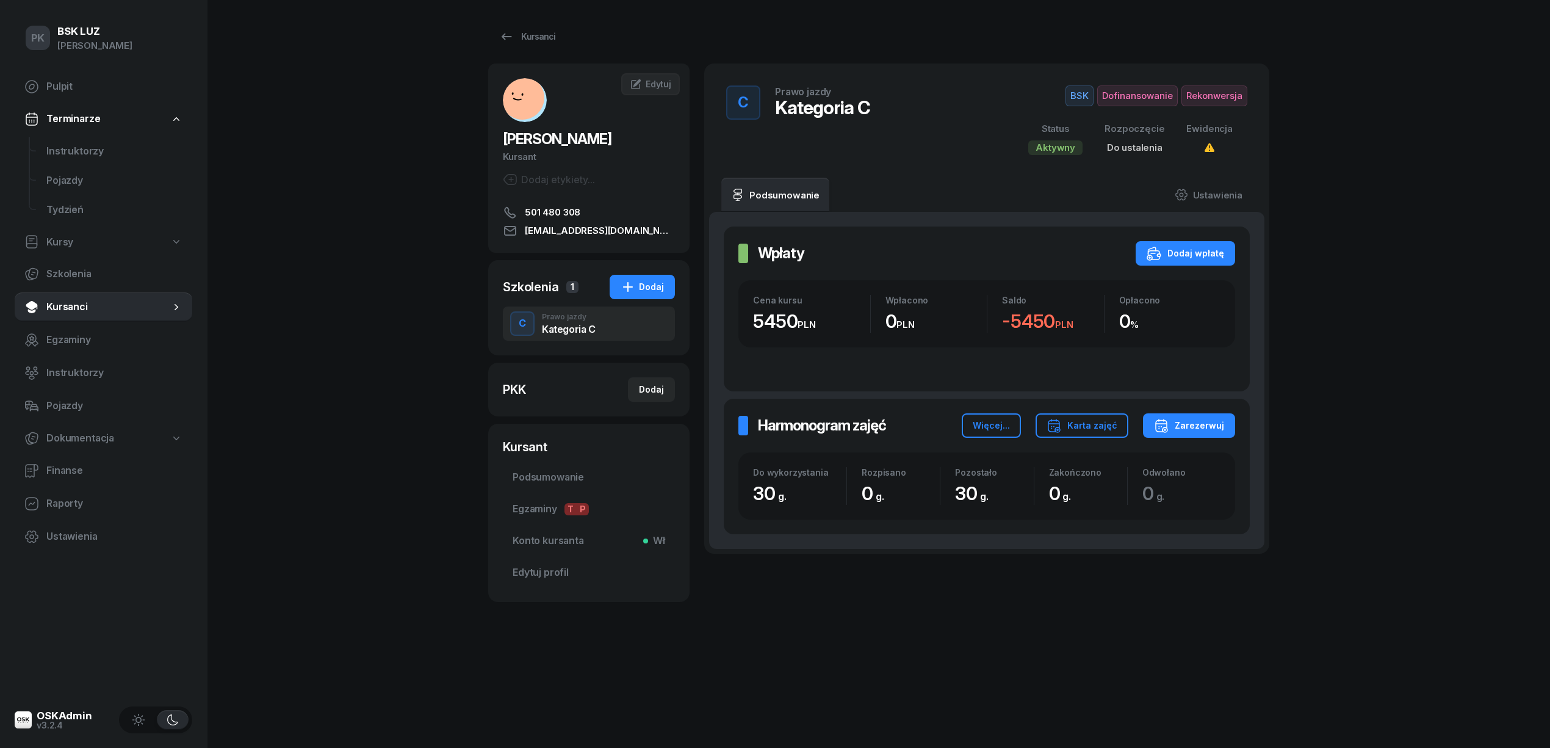
click at [1182, 101] on span "Dofinansowanie" at bounding box center [1215, 95] width 66 height 21
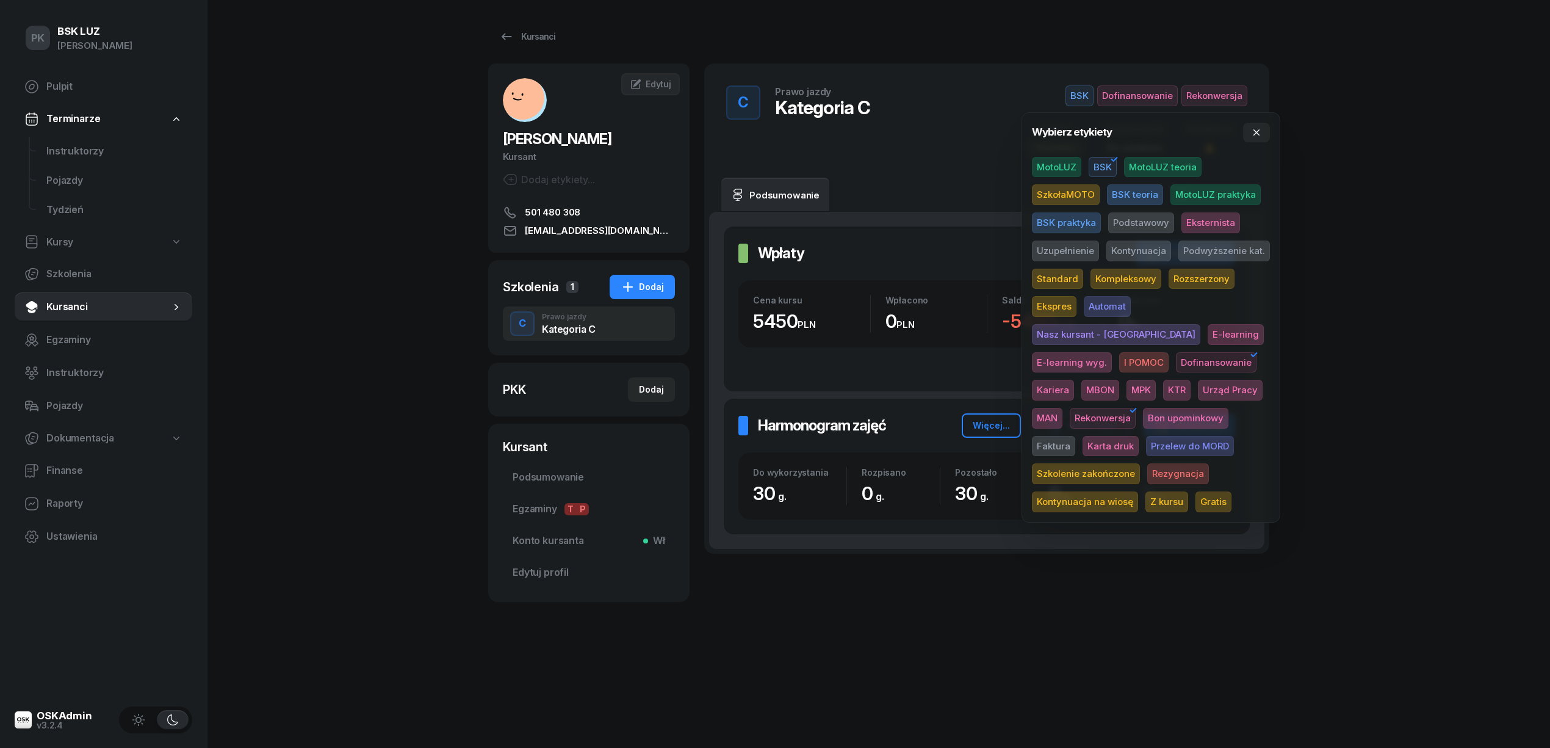
click at [1208, 219] on span "Eksternista" at bounding box center [1211, 222] width 59 height 21
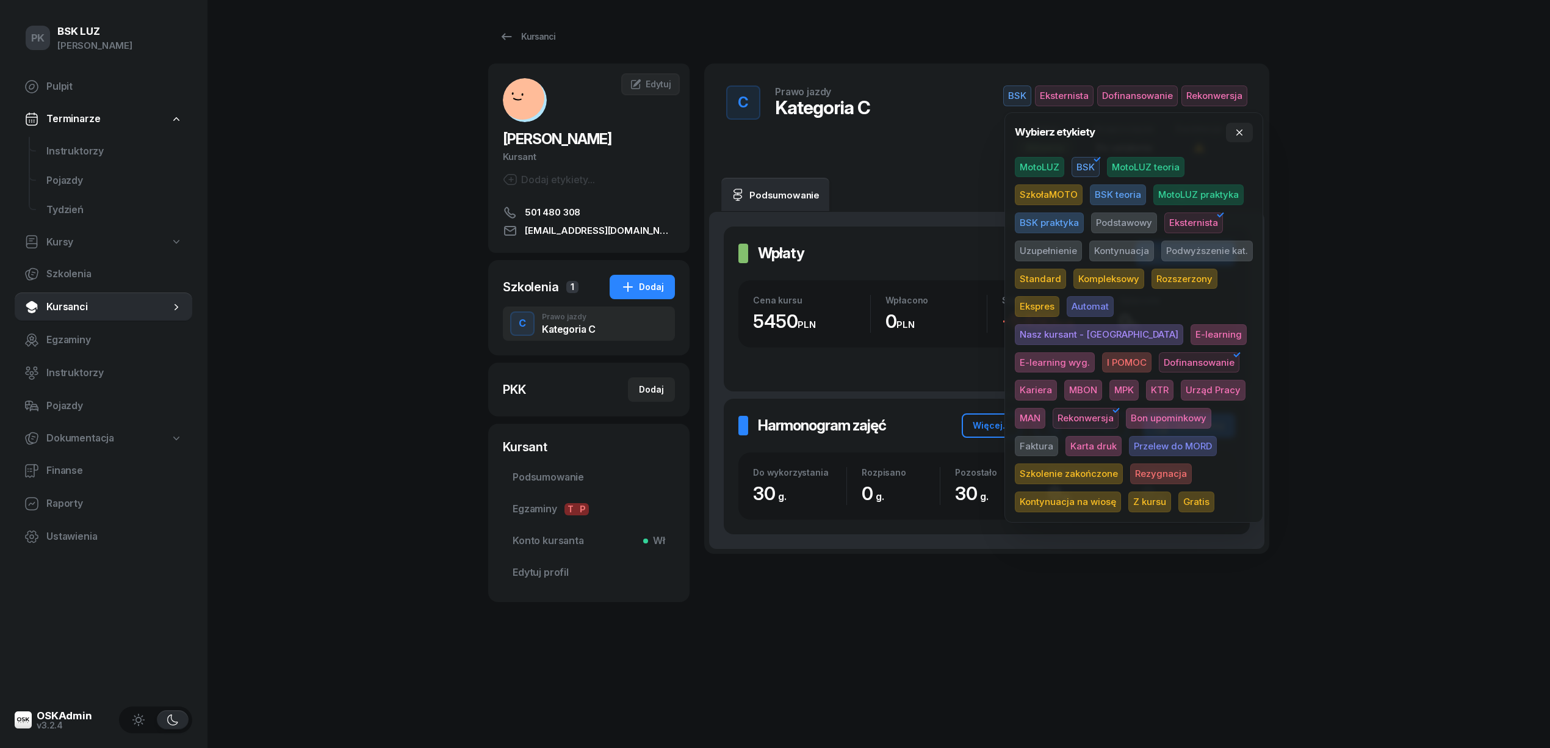
click at [1424, 206] on div "PK BSK [PERSON_NAME] Pulpit Terminarze Instruktorzy Pojazdy Tydzień Kursy Szkol…" at bounding box center [775, 374] width 1550 height 748
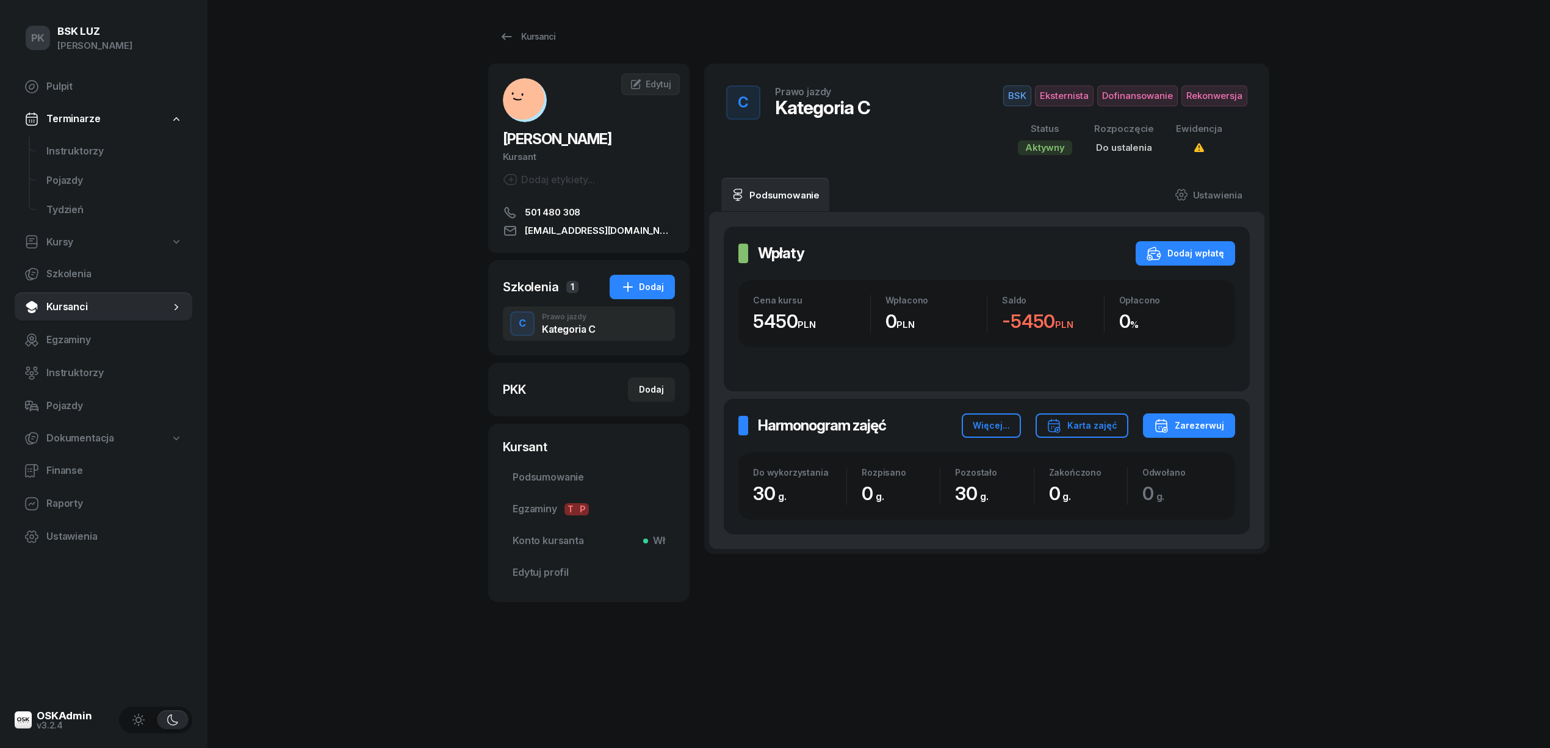
click at [1131, 146] on span "Do ustalenia" at bounding box center [1124, 148] width 56 height 12
click at [1217, 198] on link "Ustawienia" at bounding box center [1208, 195] width 87 height 34
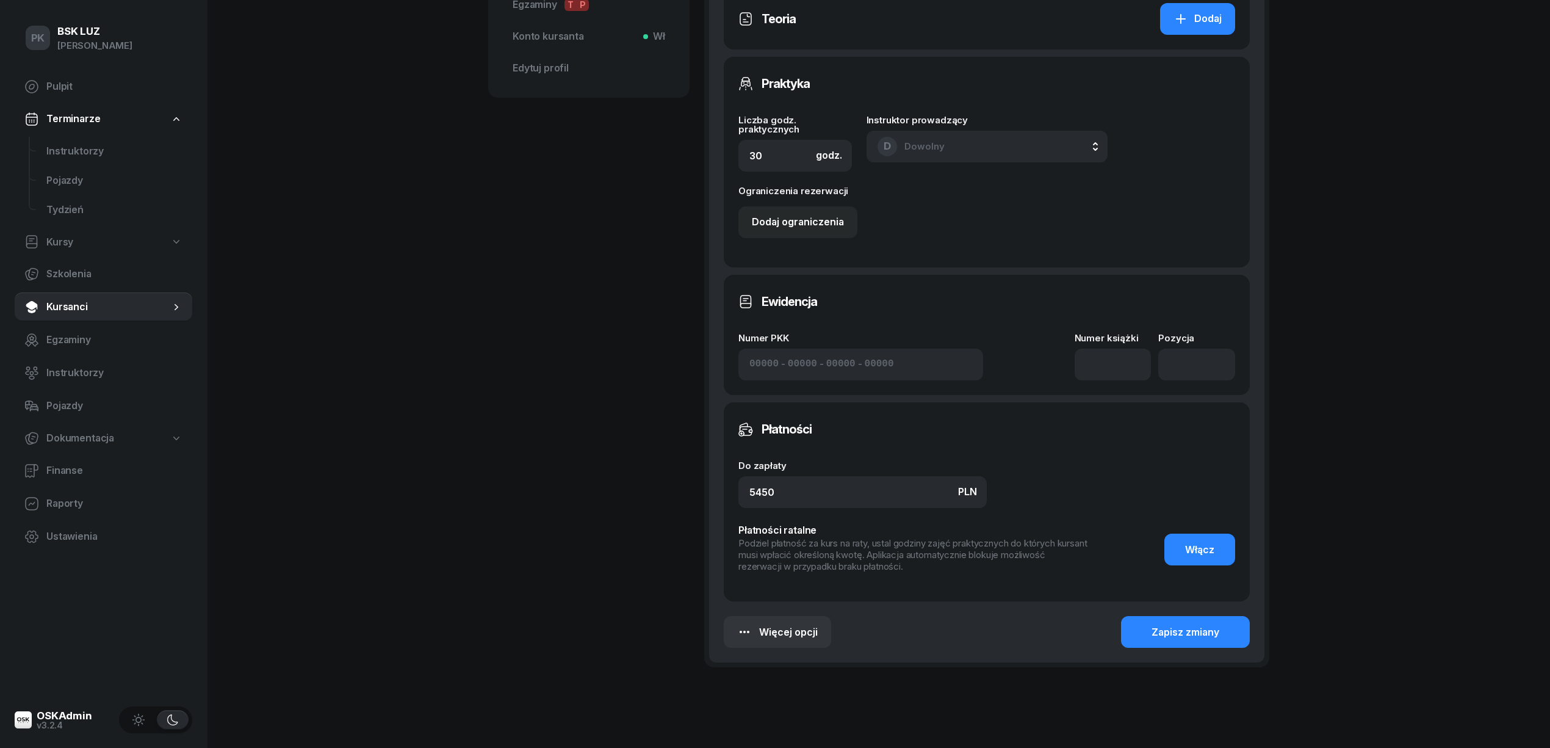
scroll to position [543, 0]
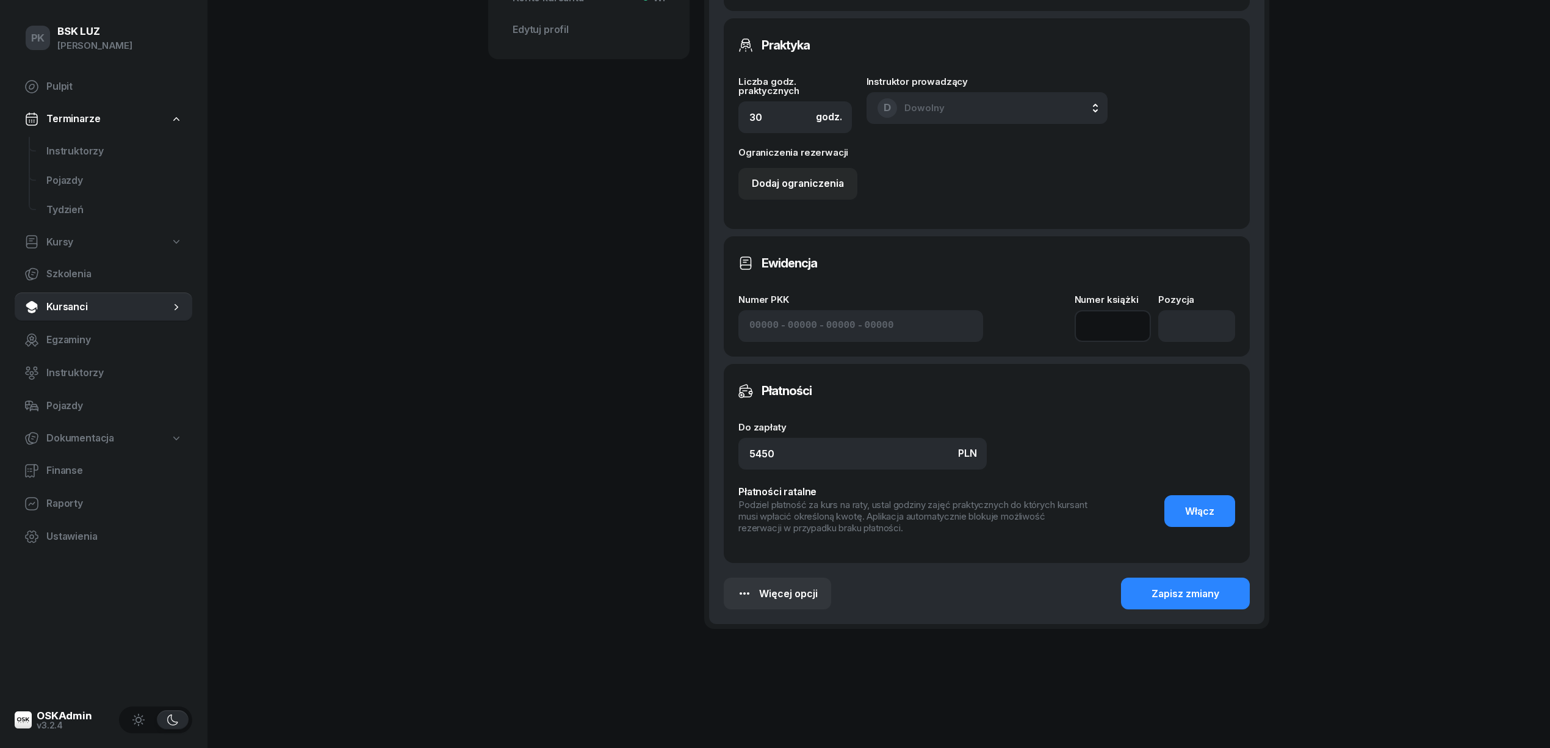
click at [1127, 328] on input at bounding box center [1113, 326] width 77 height 32
type input "12/2025"
click at [1143, 594] on button "Zapisz zmiany" at bounding box center [1185, 593] width 129 height 32
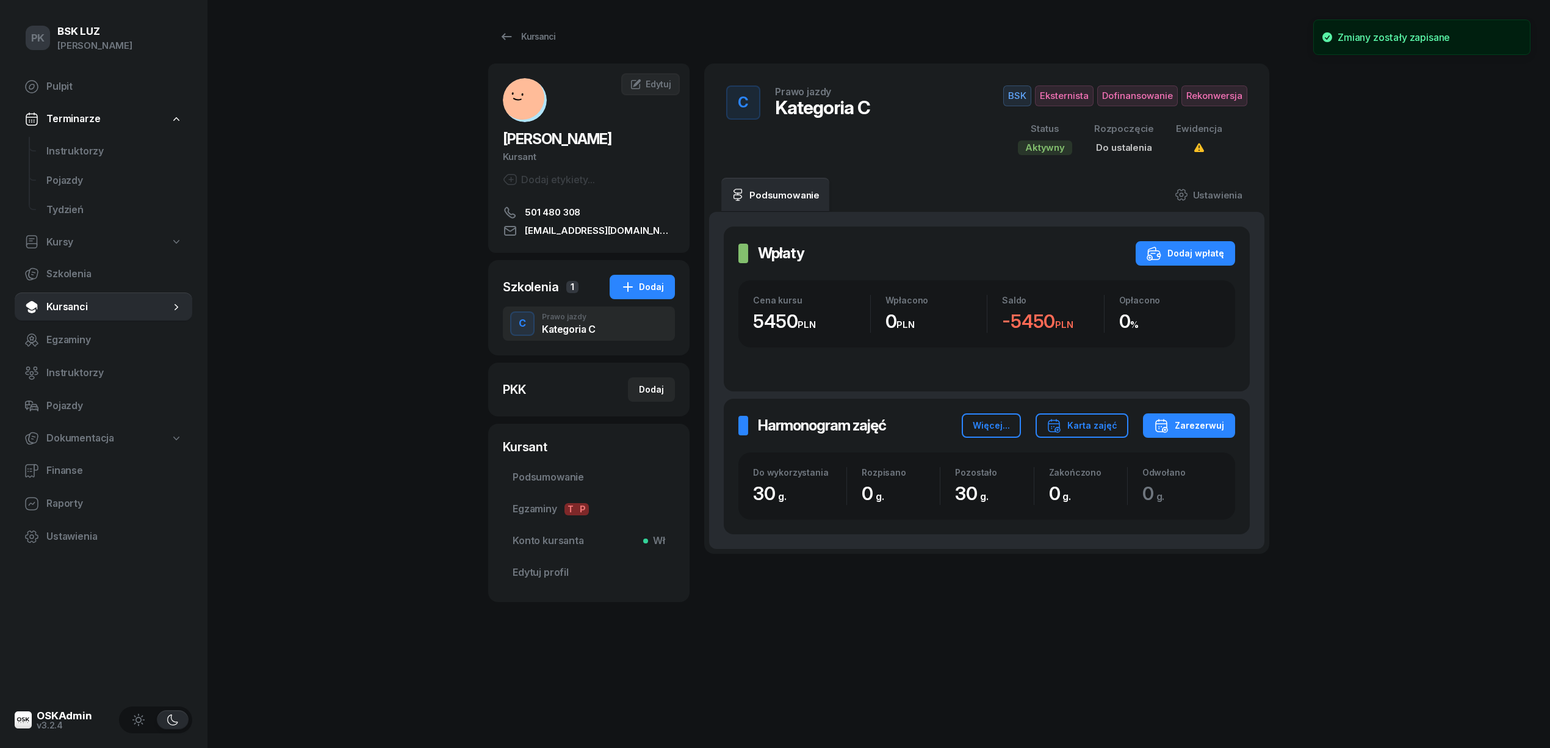
scroll to position [0, 0]
click at [658, 388] on div "Dodaj" at bounding box center [651, 389] width 25 height 15
select select
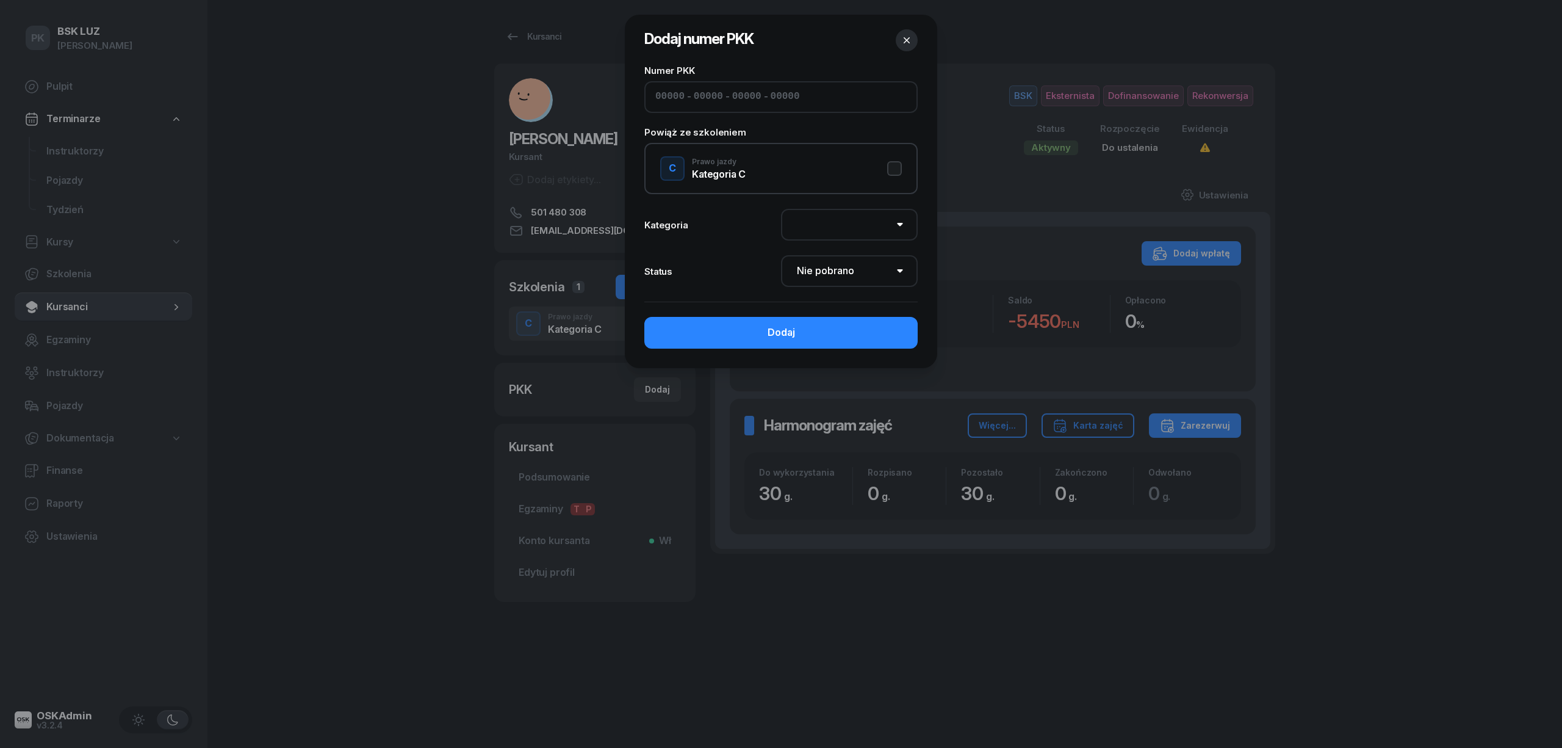
click at [694, 92] on input at bounding box center [708, 97] width 29 height 16
type input "02520"
type input "83086"
type input "26303"
type input "79132"
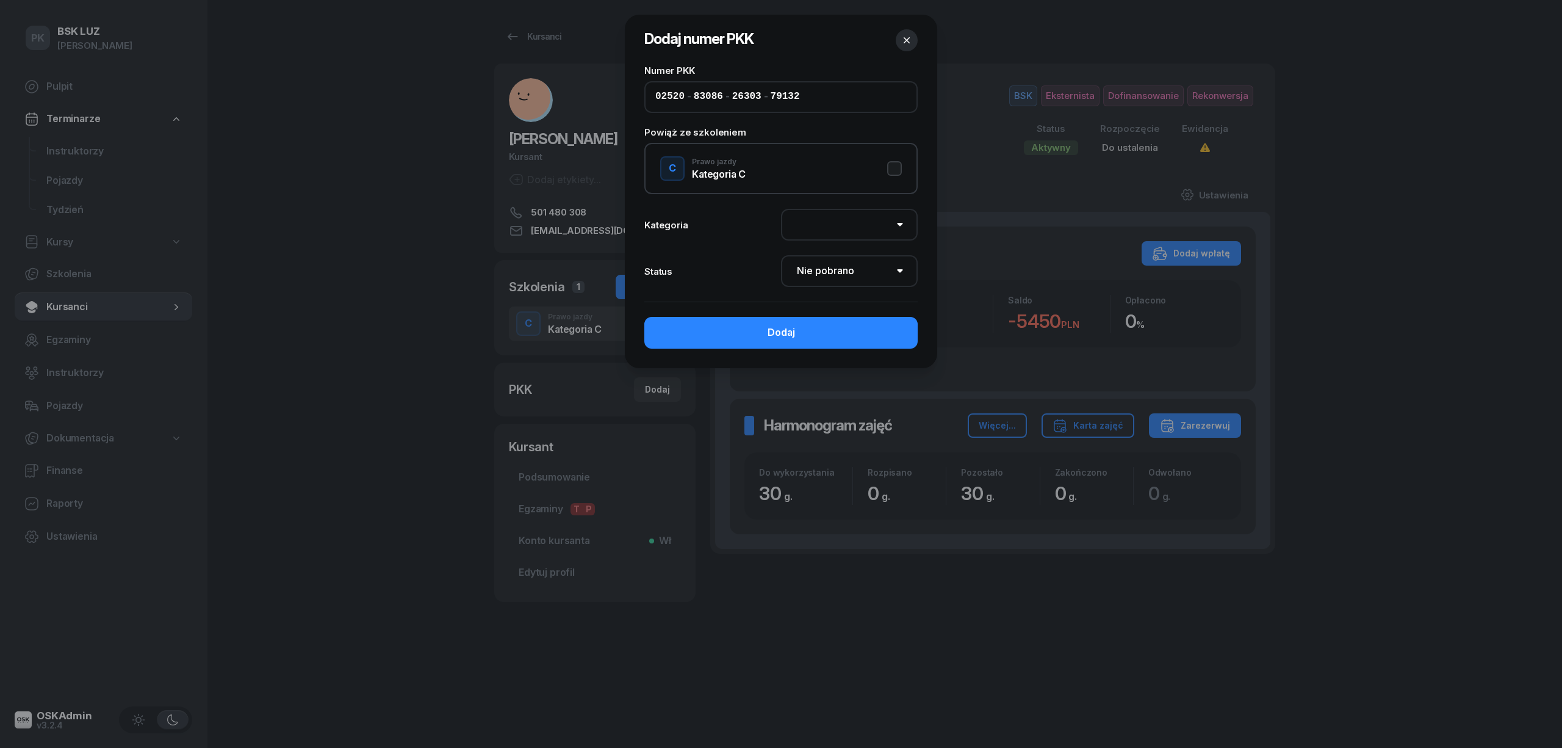
click at [895, 172] on button "C Prawo jazdy Kategoria C" at bounding box center [781, 168] width 242 height 24
select select "C"
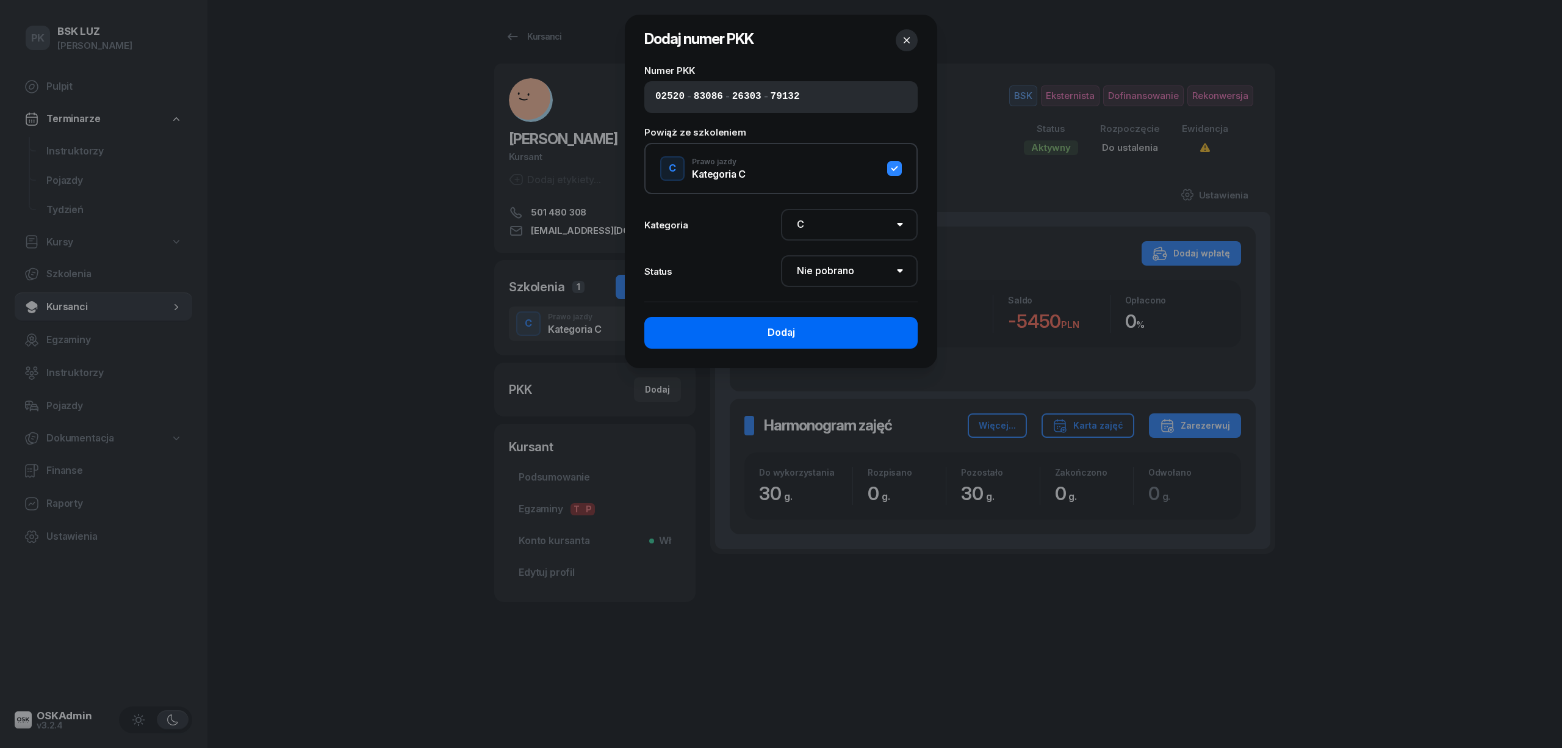
click at [875, 332] on button "Dodaj" at bounding box center [781, 333] width 273 height 32
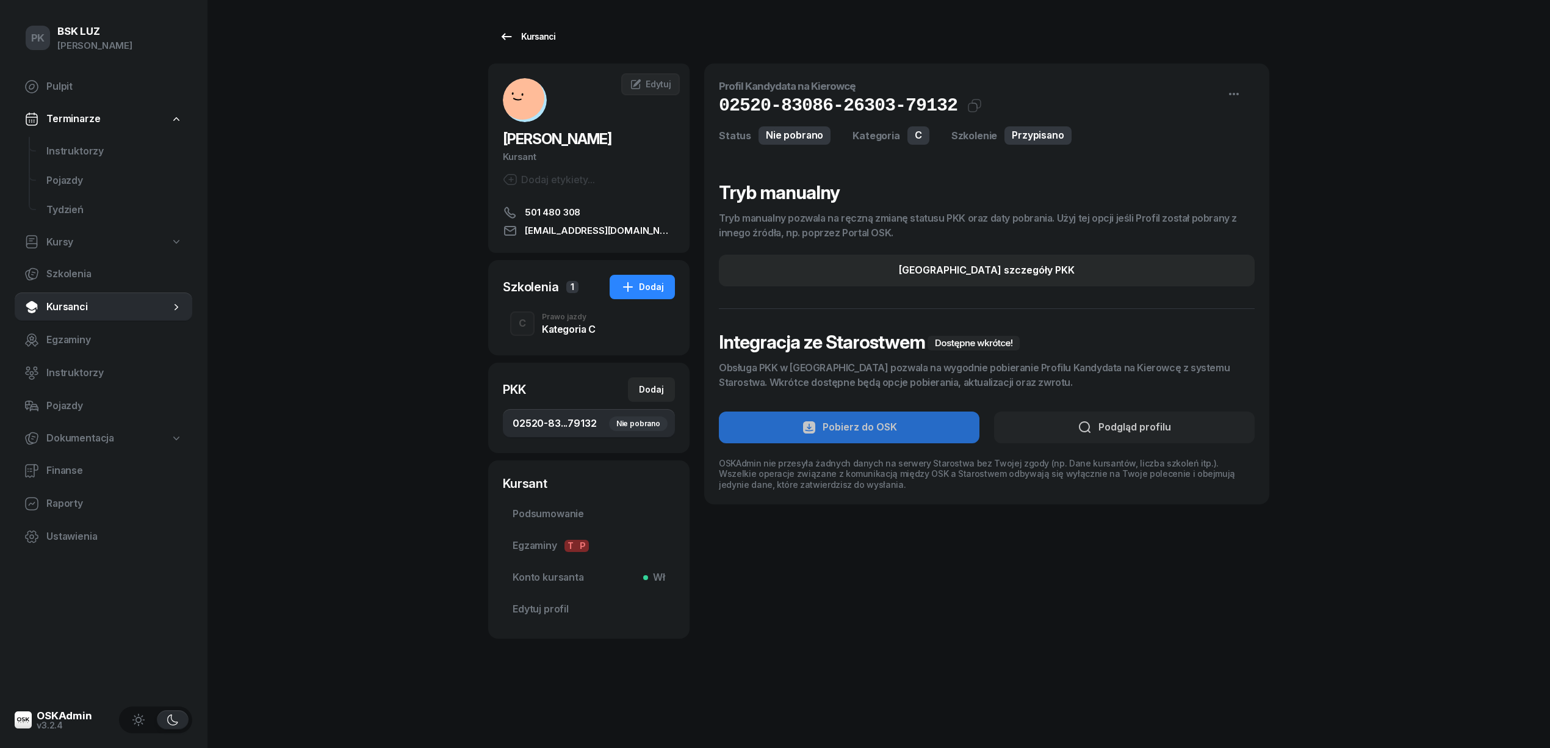
click at [526, 43] on div "Kursanci" at bounding box center [527, 36] width 56 height 15
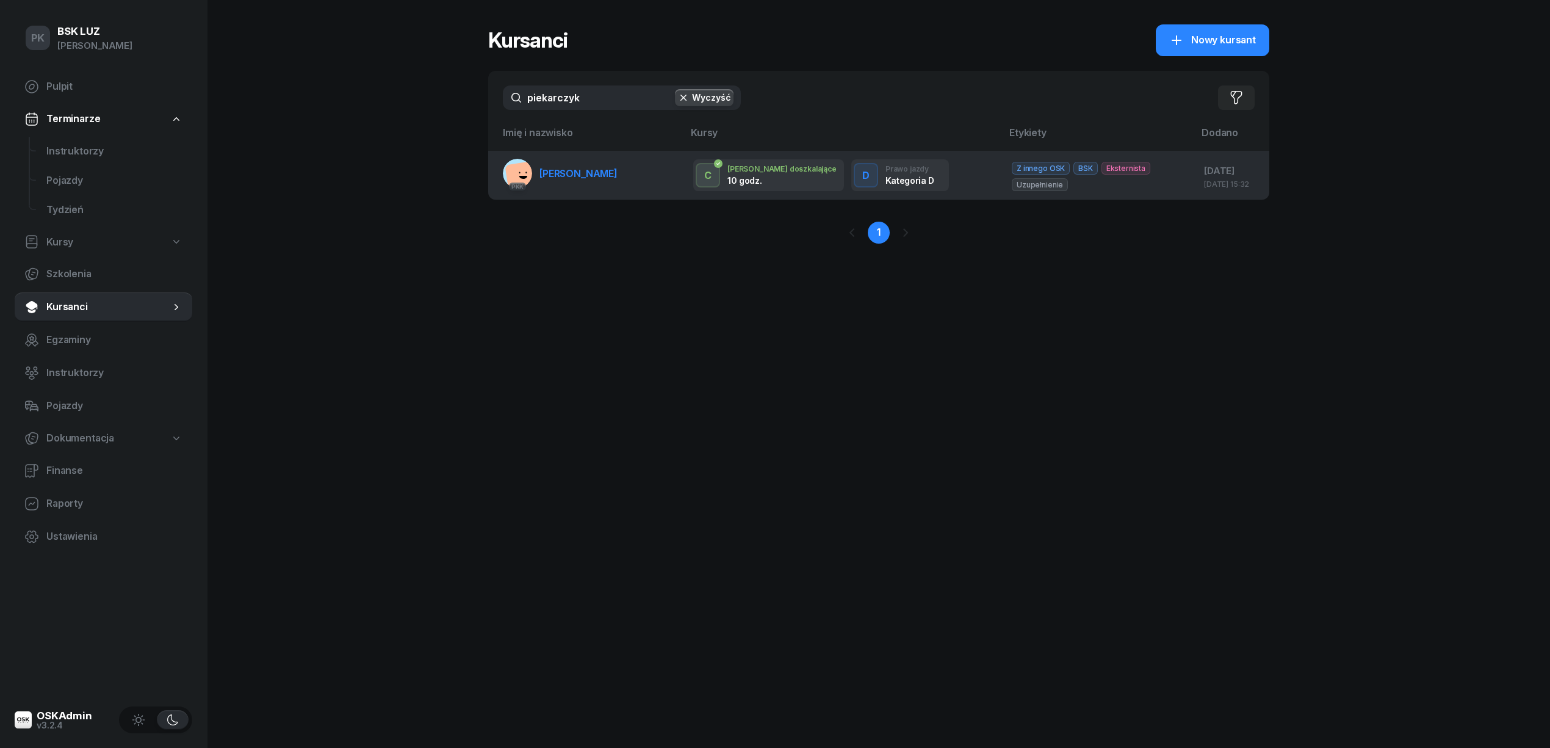
click at [618, 167] on span "[PERSON_NAME]" at bounding box center [579, 173] width 78 height 12
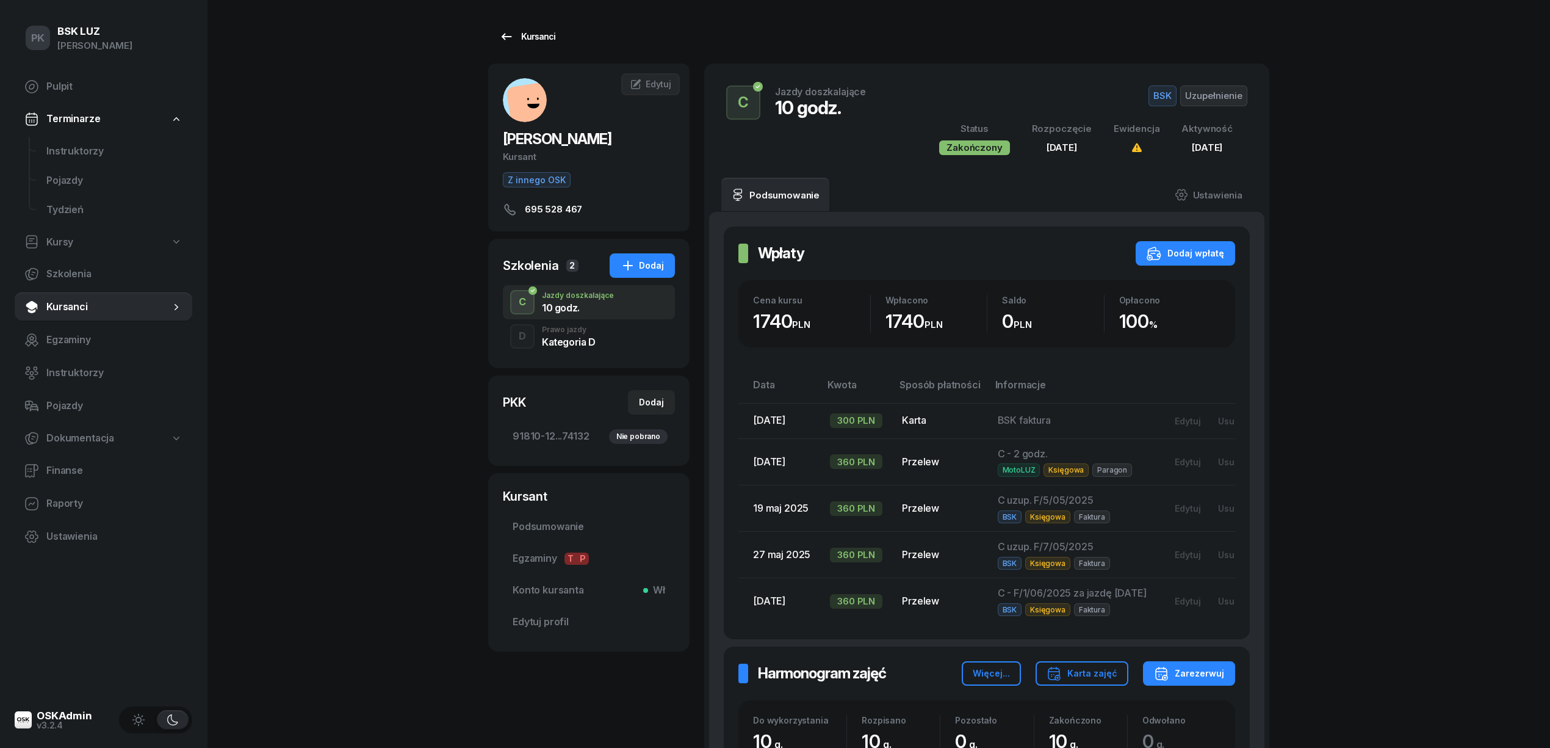
drag, startPoint x: 532, startPoint y: 23, endPoint x: 530, endPoint y: 33, distance: 9.9
click at [532, 27] on div "Kursanci [PERSON_NAME] Z innego OSK 695 528 467 [PERSON_NAME] Kursant Edytuj Sz…" at bounding box center [878, 601] width 781 height 1202
click at [531, 34] on div "Kursanci" at bounding box center [527, 36] width 56 height 15
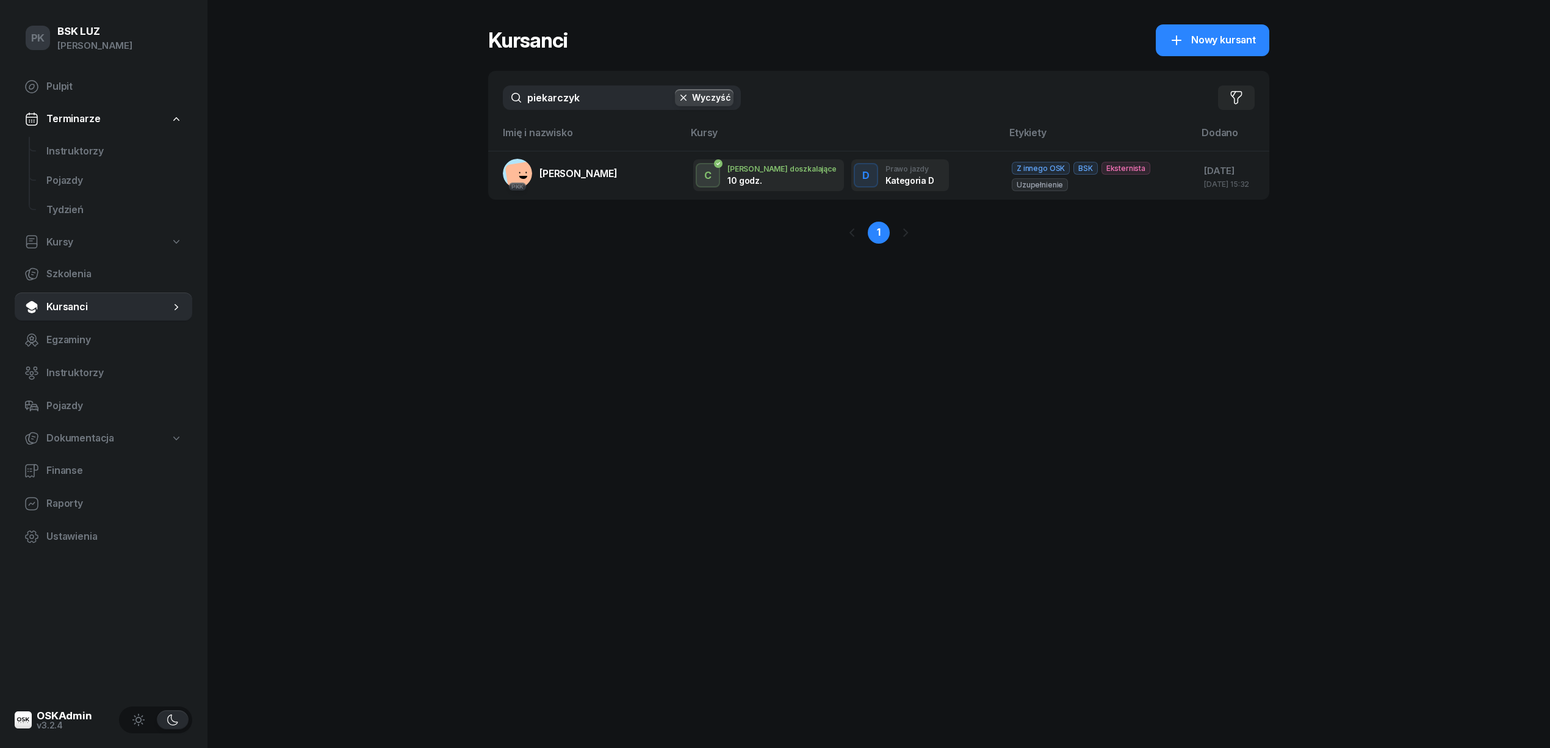
drag, startPoint x: 725, startPoint y: 99, endPoint x: 713, endPoint y: 99, distance: 12.2
click at [725, 98] on button "Wyczyść" at bounding box center [704, 97] width 59 height 17
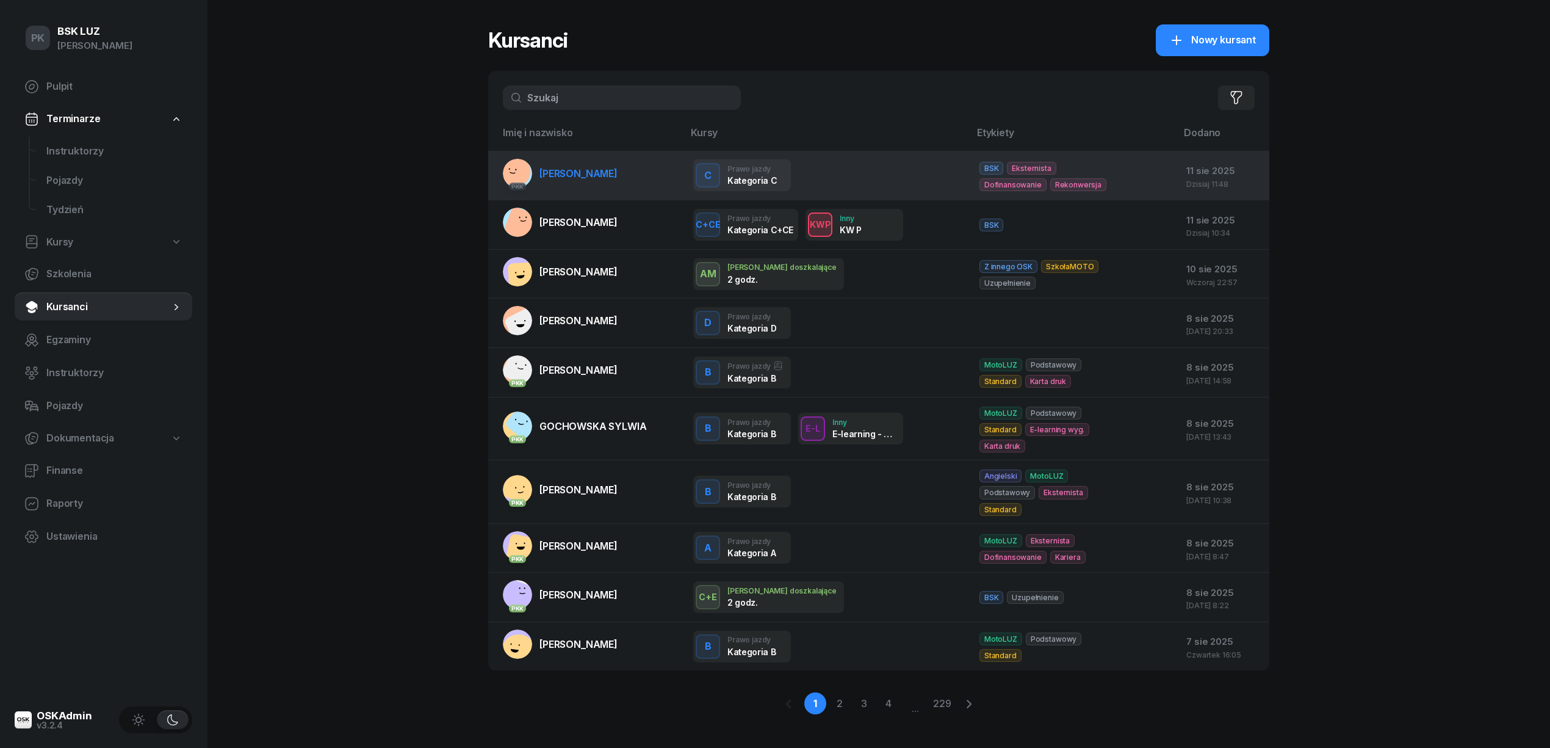
click at [588, 168] on span "[PERSON_NAME]" at bounding box center [579, 173] width 78 height 12
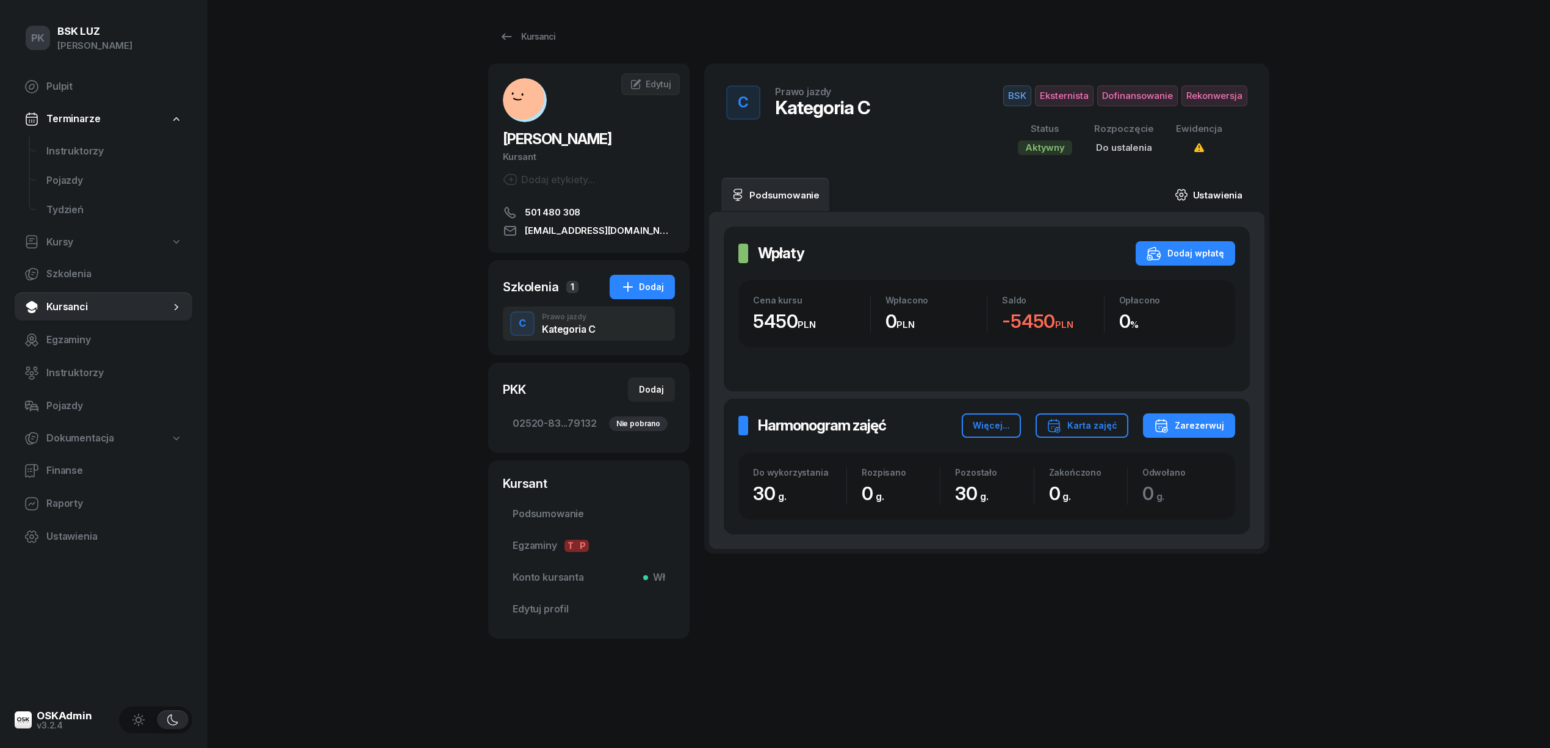
click at [1238, 196] on link "Ustawienia" at bounding box center [1208, 195] width 87 height 34
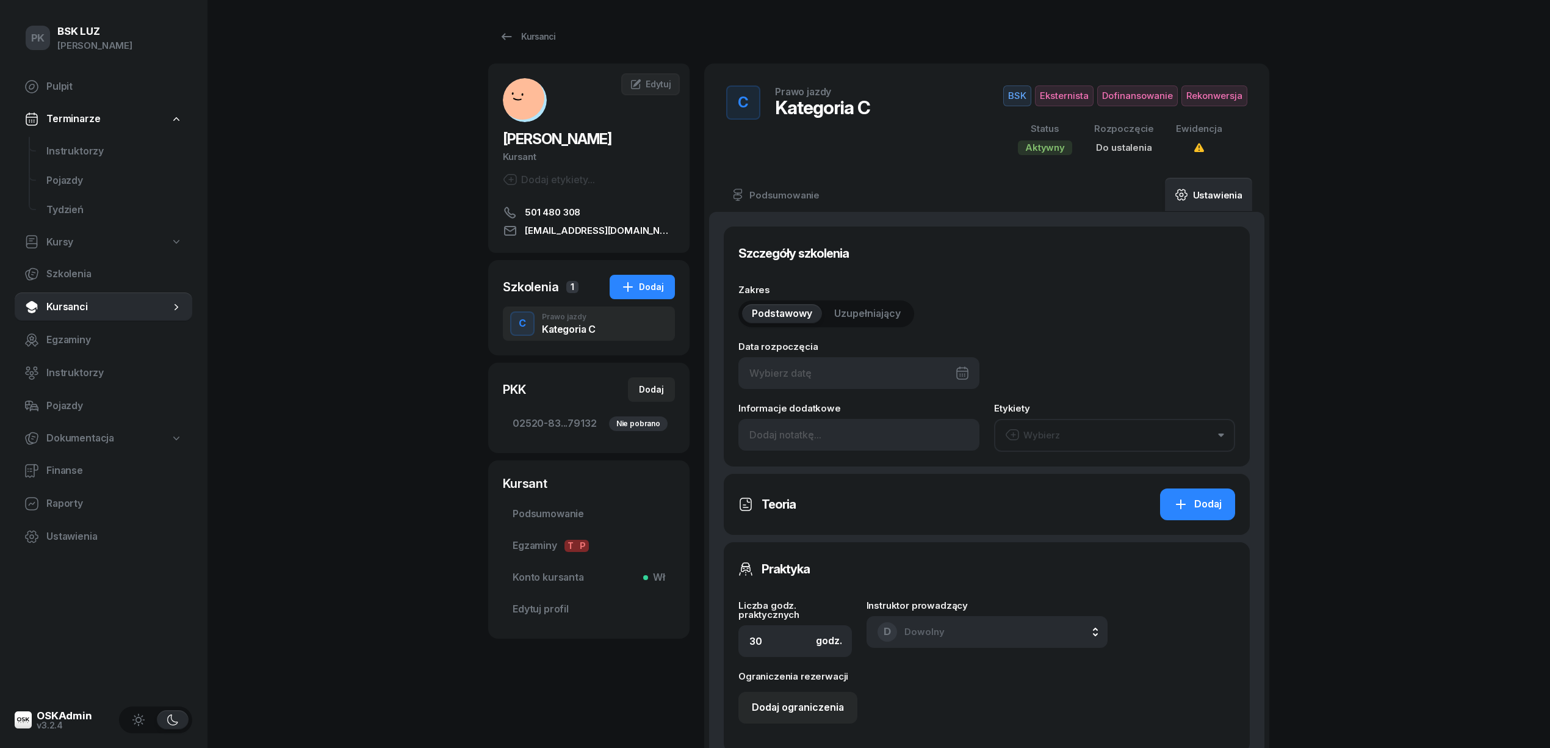
type input "02520"
type input "83086"
type input "26303"
type input "79132"
type input "12/2025"
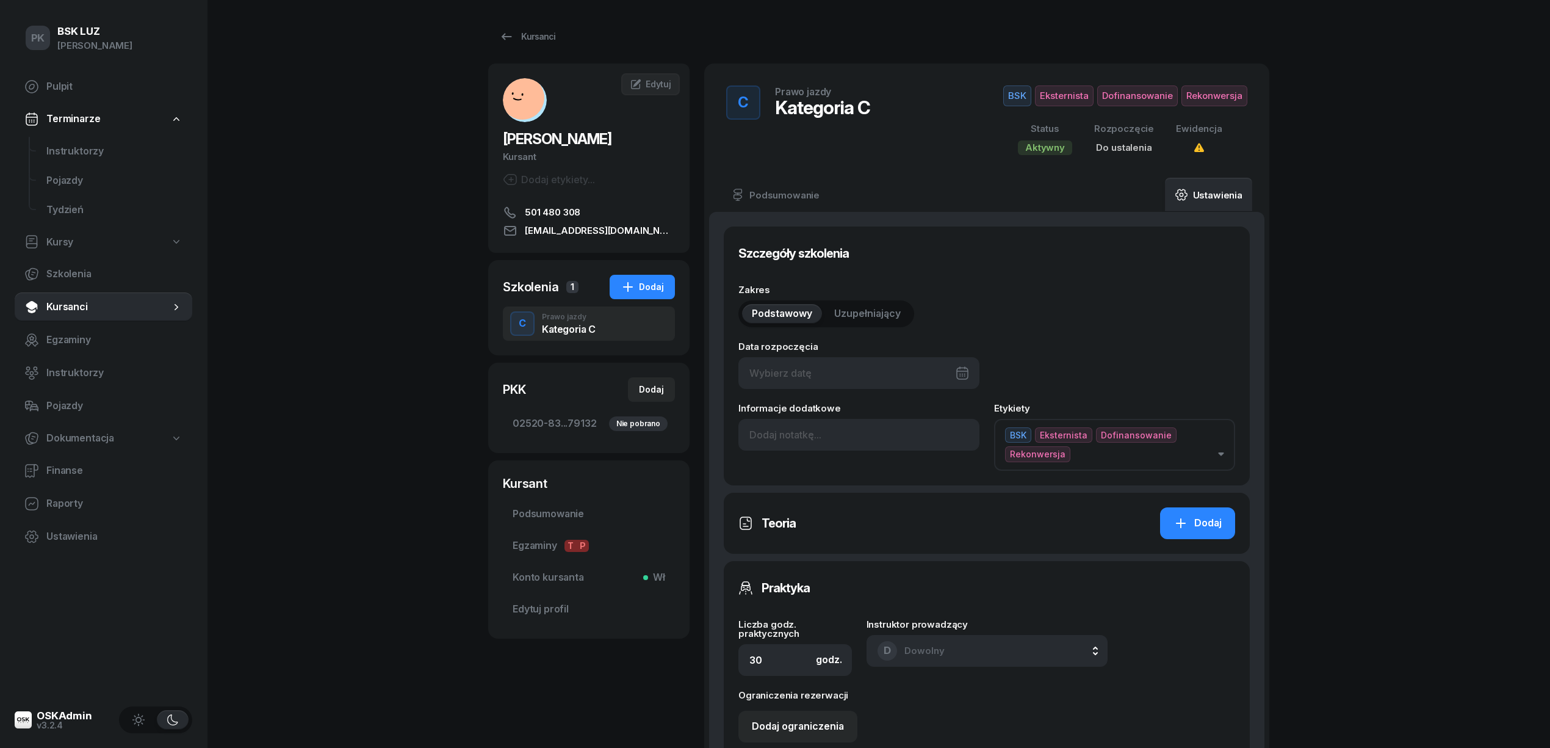
click at [533, 186] on div "Dodaj etykiety..." at bounding box center [549, 179] width 92 height 15
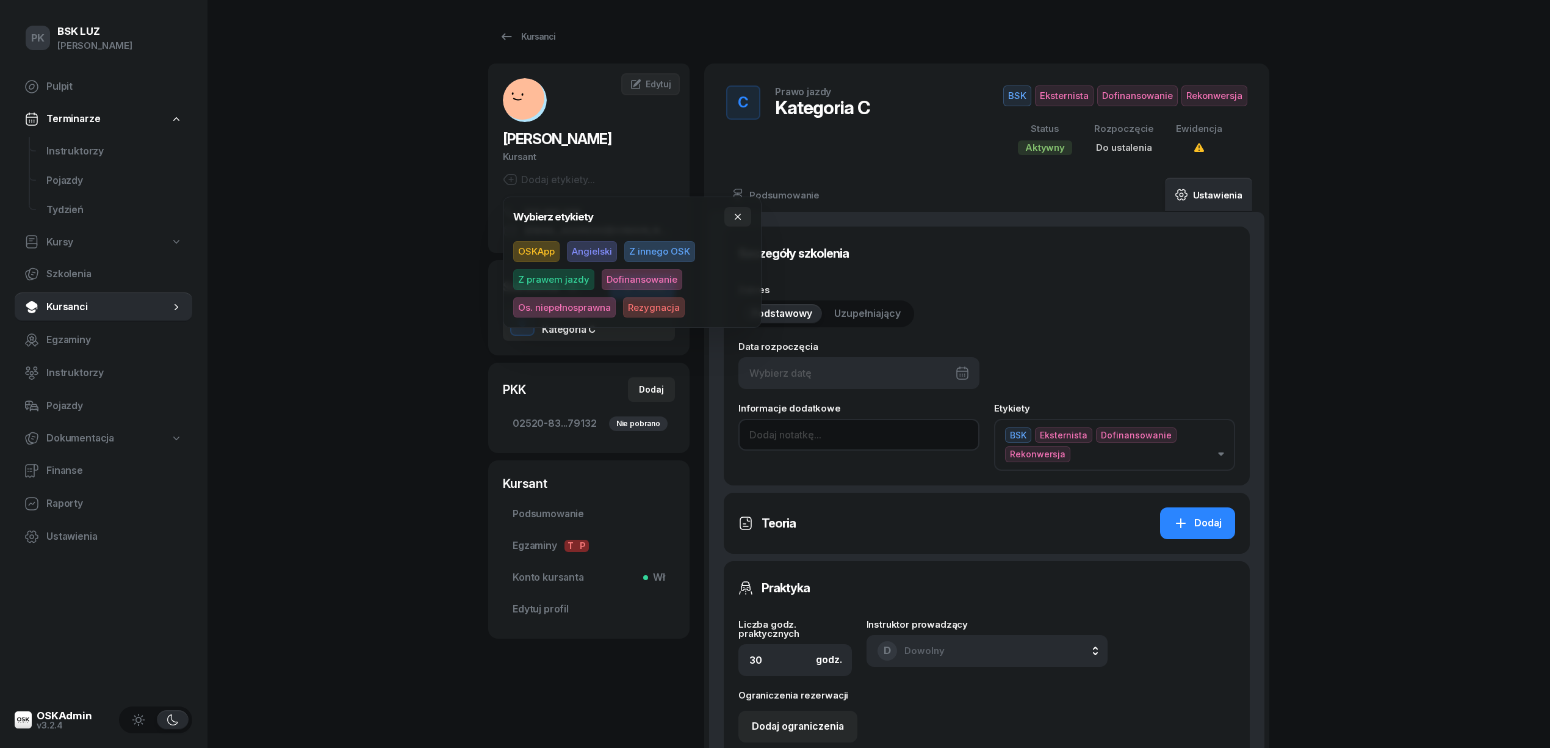
click at [798, 433] on input at bounding box center [859, 435] width 241 height 32
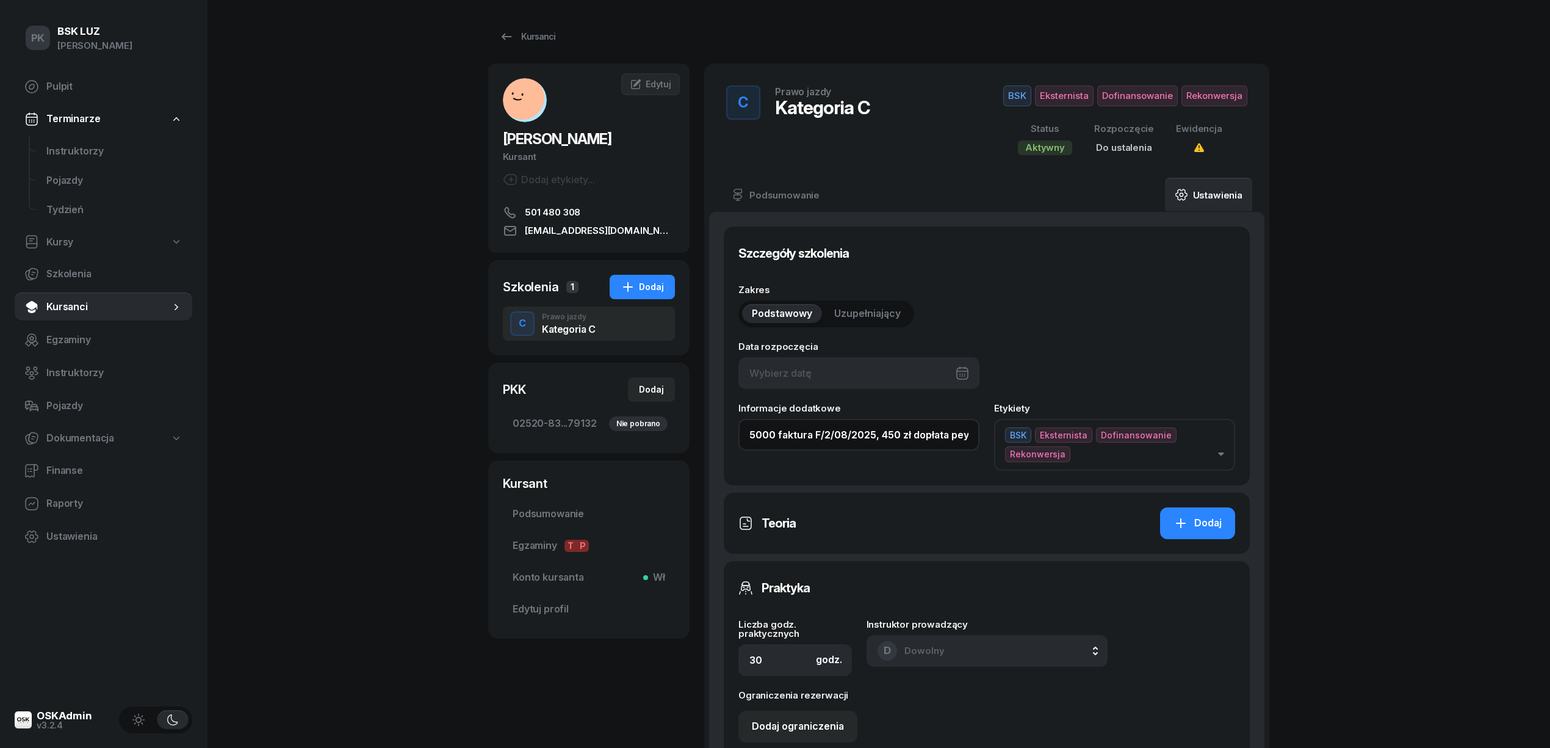
drag, startPoint x: 780, startPoint y: 438, endPoint x: 547, endPoint y: 460, distance: 233.6
click at [547, 460] on div "[PERSON_NAME] Dodaj etykiety... 501 480 308 [EMAIL_ADDRESS][DOMAIN_NAME] JS [PE…" at bounding box center [878, 635] width 781 height 1144
click at [769, 438] on input "5000 faktura F/2/08/2025, 450 zł dopłata peywatnie" at bounding box center [859, 435] width 241 height 32
click at [775, 435] on input "5000 faktura F/2/08/2025, 450 zł dopłata peywatnie" at bounding box center [859, 435] width 241 height 32
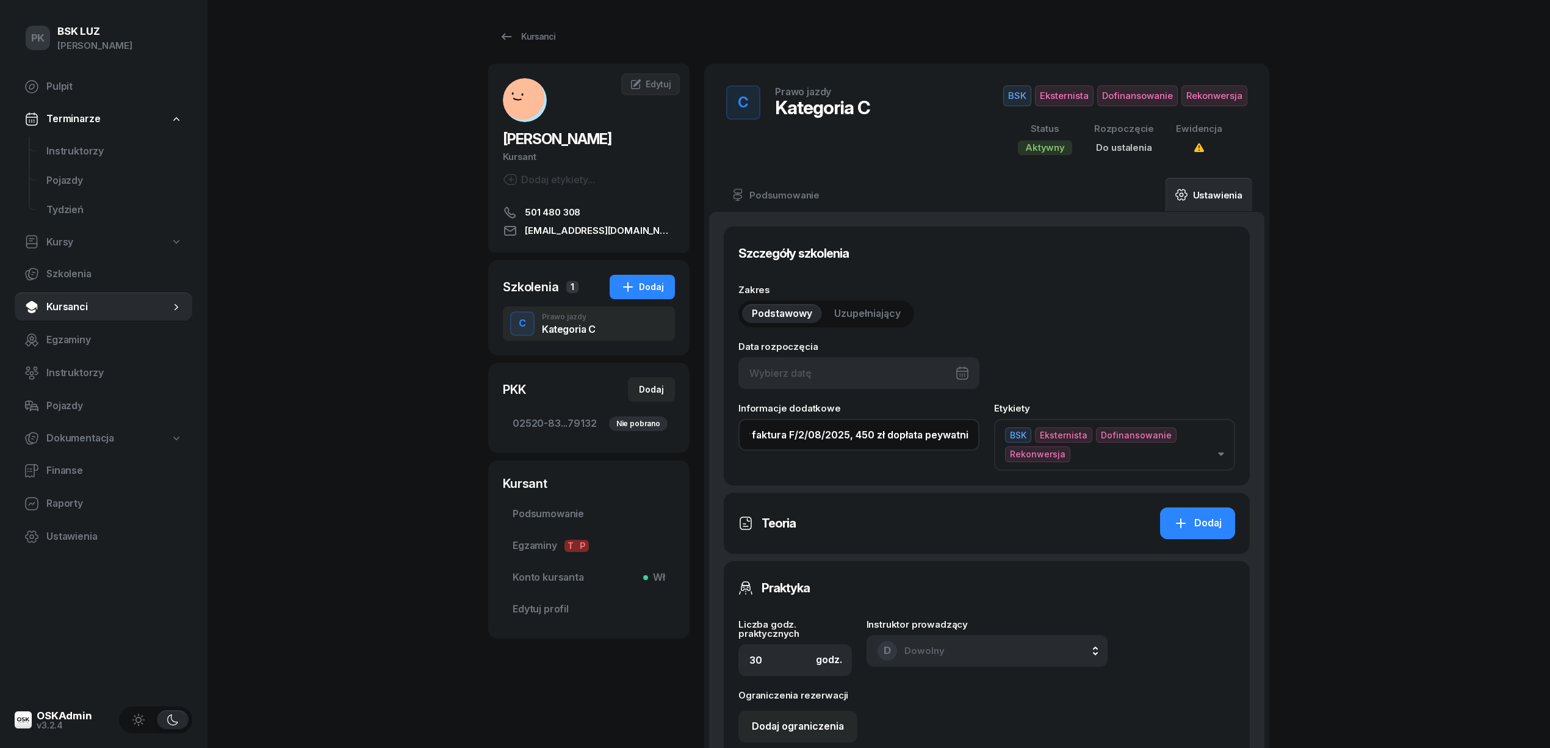
drag, startPoint x: 911, startPoint y: 432, endPoint x: 1052, endPoint y: 438, distance: 141.7
click at [1052, 438] on div "Informacje dodatkowe 5000 zł faktura F/2/08/2025, 450 zł dopłata peywatnie Etyk…" at bounding box center [987, 436] width 497 height 67
click at [977, 430] on input "5000 zł faktura F/2/08/2025, 450 zł dopłata peywatnie" at bounding box center [859, 435] width 241 height 32
click at [934, 436] on input "5000 zł faktura F/2/08/2025, 450 zł dopłata peywatnie" at bounding box center [859, 435] width 241 height 32
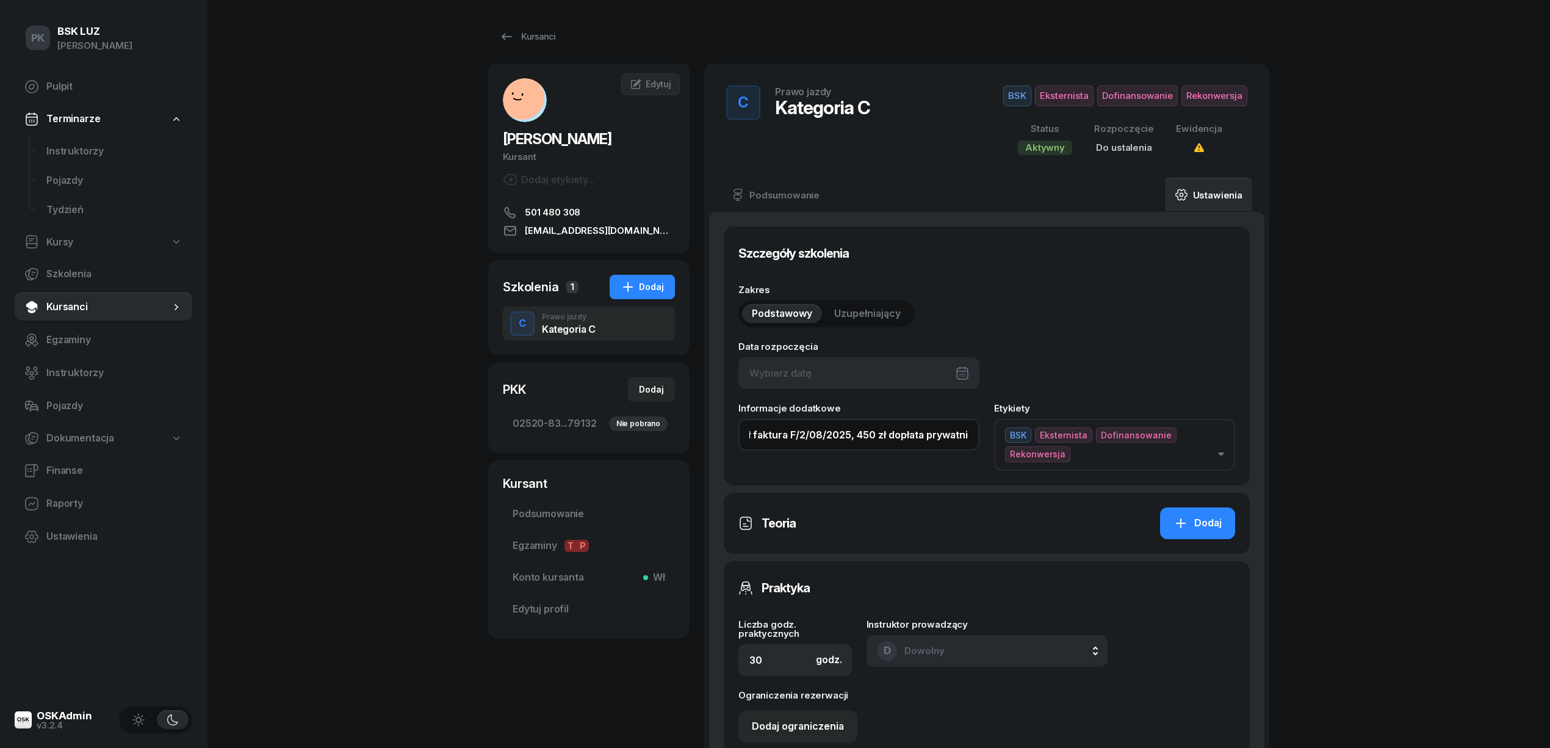
drag, startPoint x: 936, startPoint y: 435, endPoint x: 1085, endPoint y: 418, distance: 149.3
click at [1085, 418] on div "Informacje dodatkowe 5000 zł faktura F/2/08/2025, 450 zł dopłata prywatnie Etyk…" at bounding box center [987, 436] width 497 height 67
click at [968, 435] on input "5000 zł faktura F/2/08/2025, 450 zł dopłata prywatnie" at bounding box center [859, 435] width 241 height 32
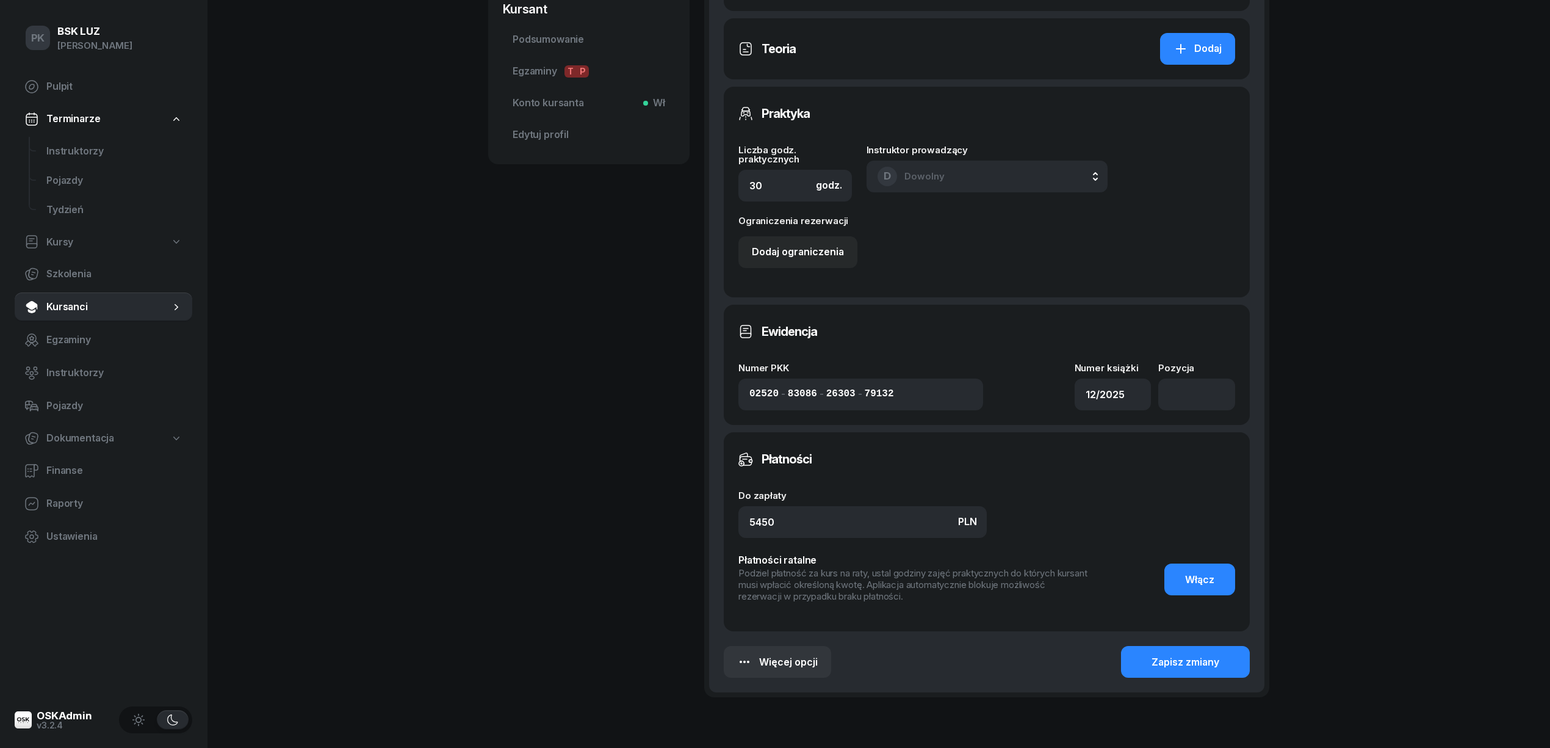
scroll to position [488, 0]
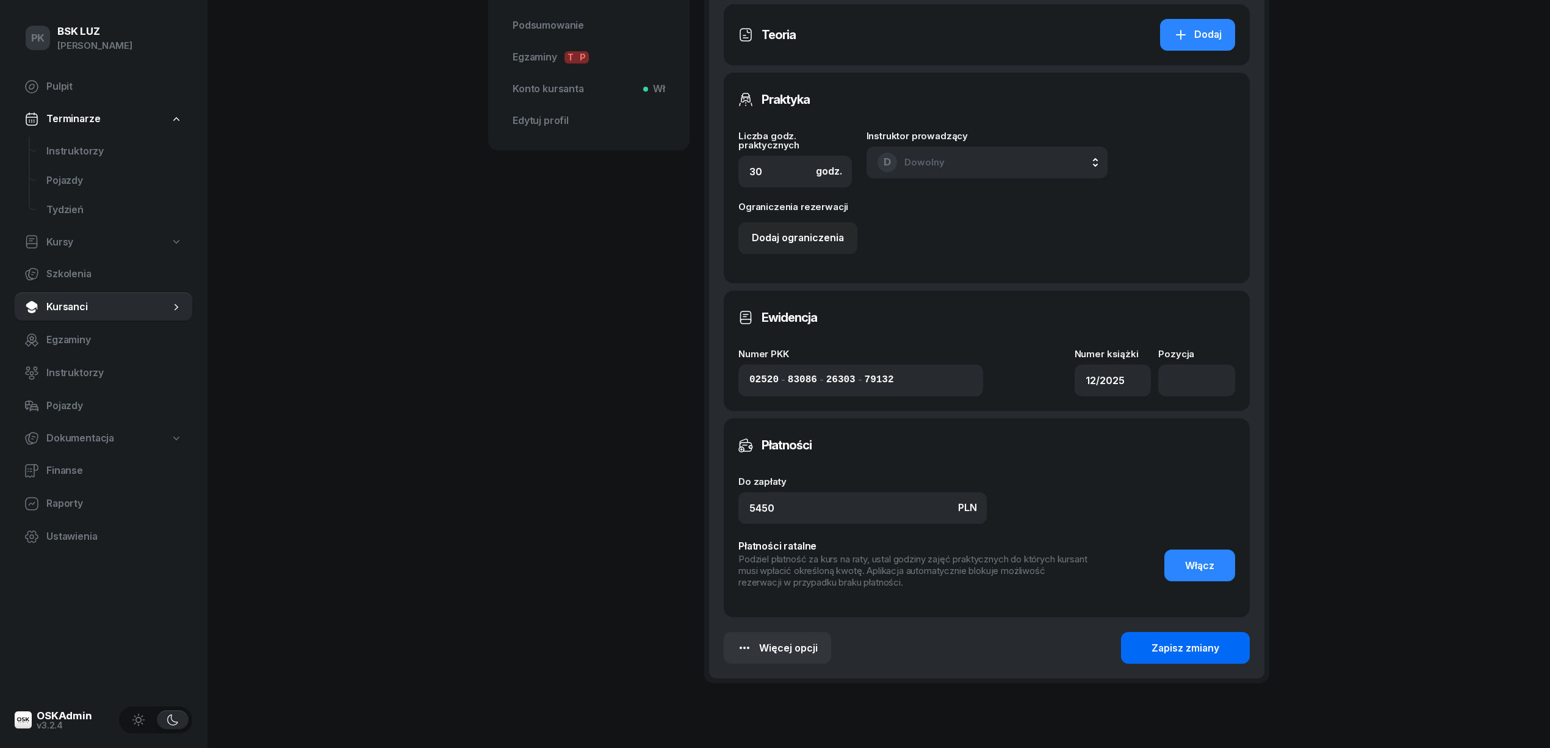
type input "5000 zł faktura F/2/08/2025, 450 zł dopłata prywatnie (uzgodnione z [PERSON_NAM…"
click at [1224, 638] on button "Zapisz zmiany" at bounding box center [1185, 648] width 129 height 32
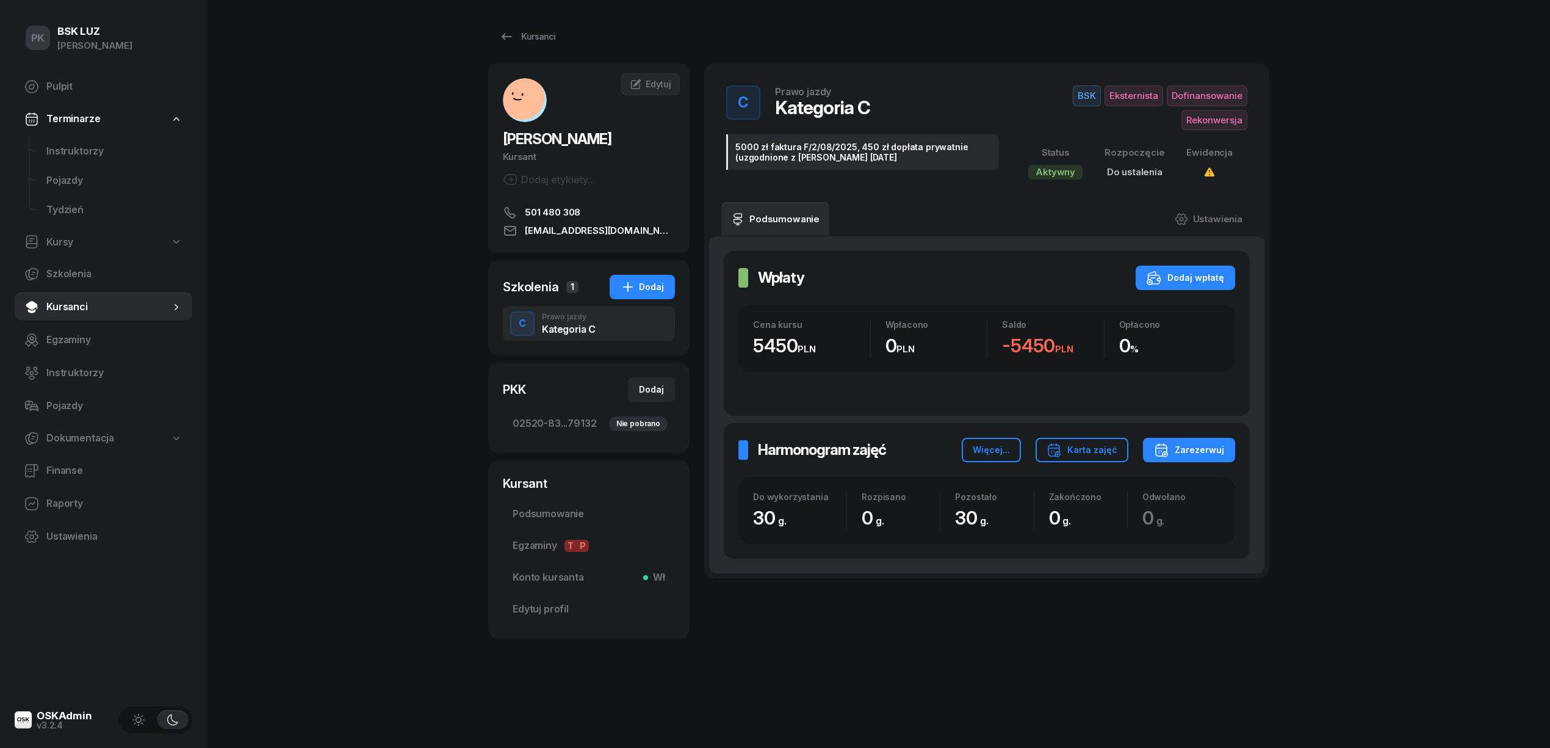
click at [564, 35] on div "Kursanci" at bounding box center [878, 36] width 781 height 24
click at [514, 37] on div "Kursanci" at bounding box center [527, 36] width 56 height 15
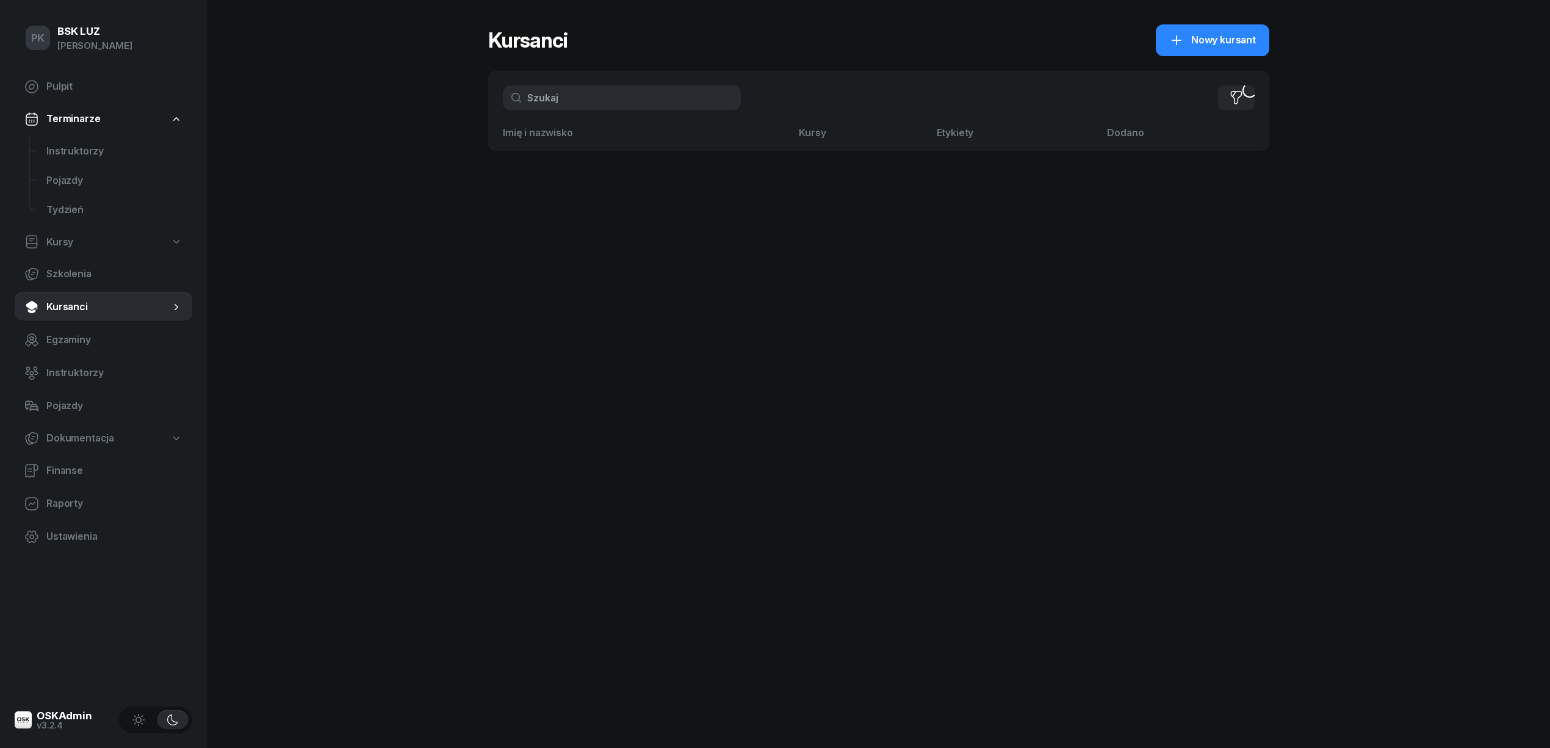
click at [577, 103] on input "text" at bounding box center [622, 97] width 238 height 24
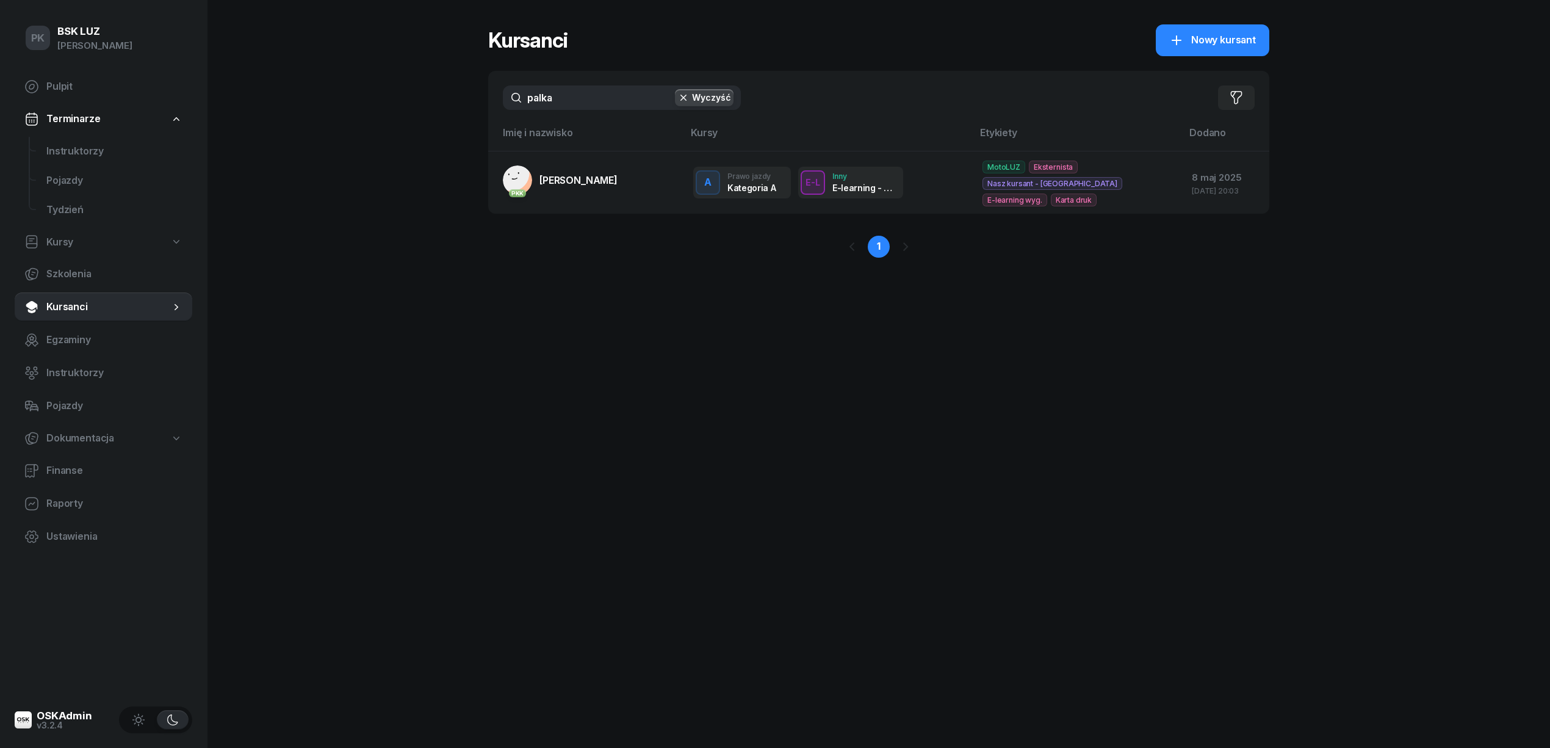
click at [438, 98] on div "PK BSK [PERSON_NAME] Pulpit Terminarze Instruktorzy Pojazdy Tydzień Kursy Szkol…" at bounding box center [775, 374] width 1550 height 748
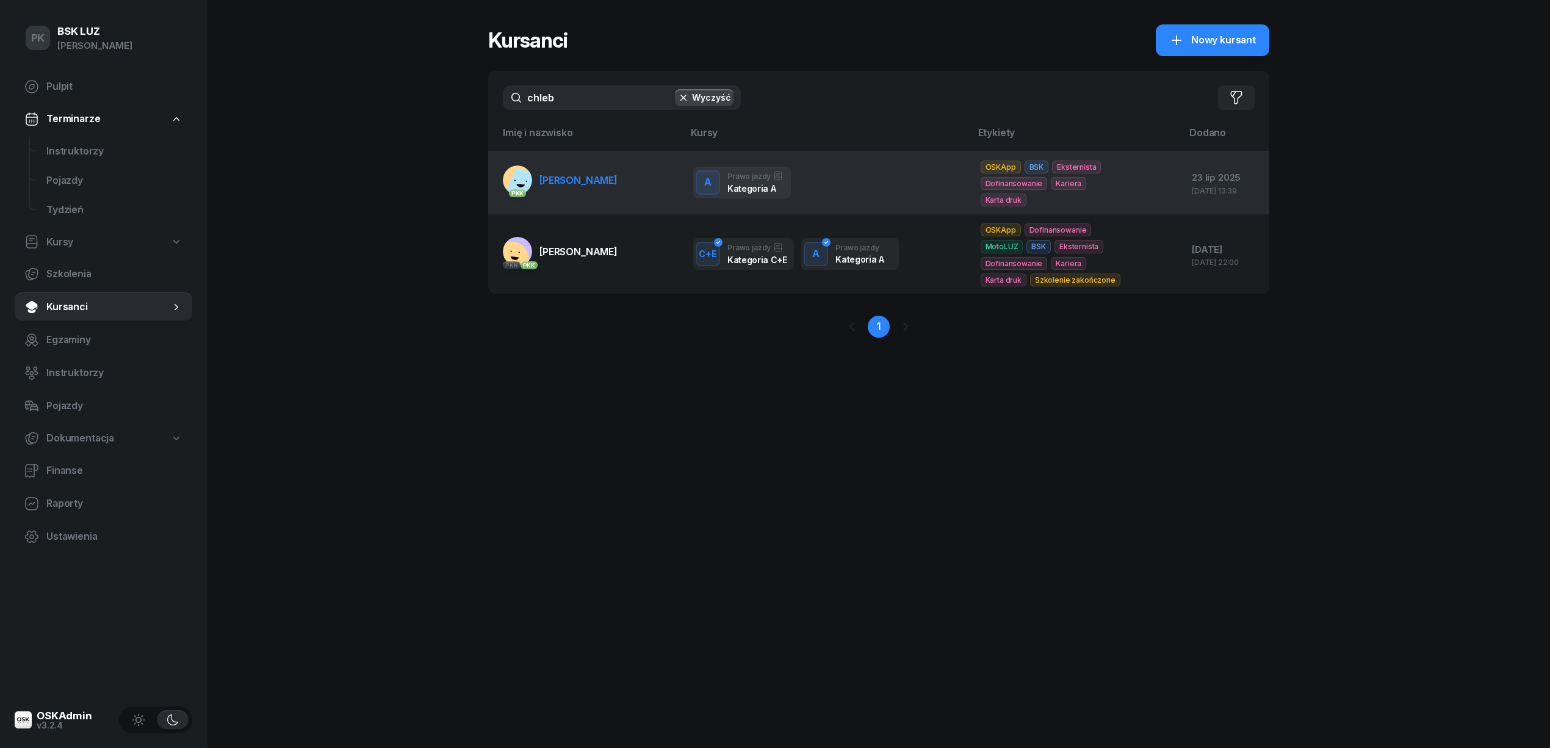
type input "chleb"
click at [567, 188] on link "PKK [PERSON_NAME]" at bounding box center [560, 179] width 115 height 29
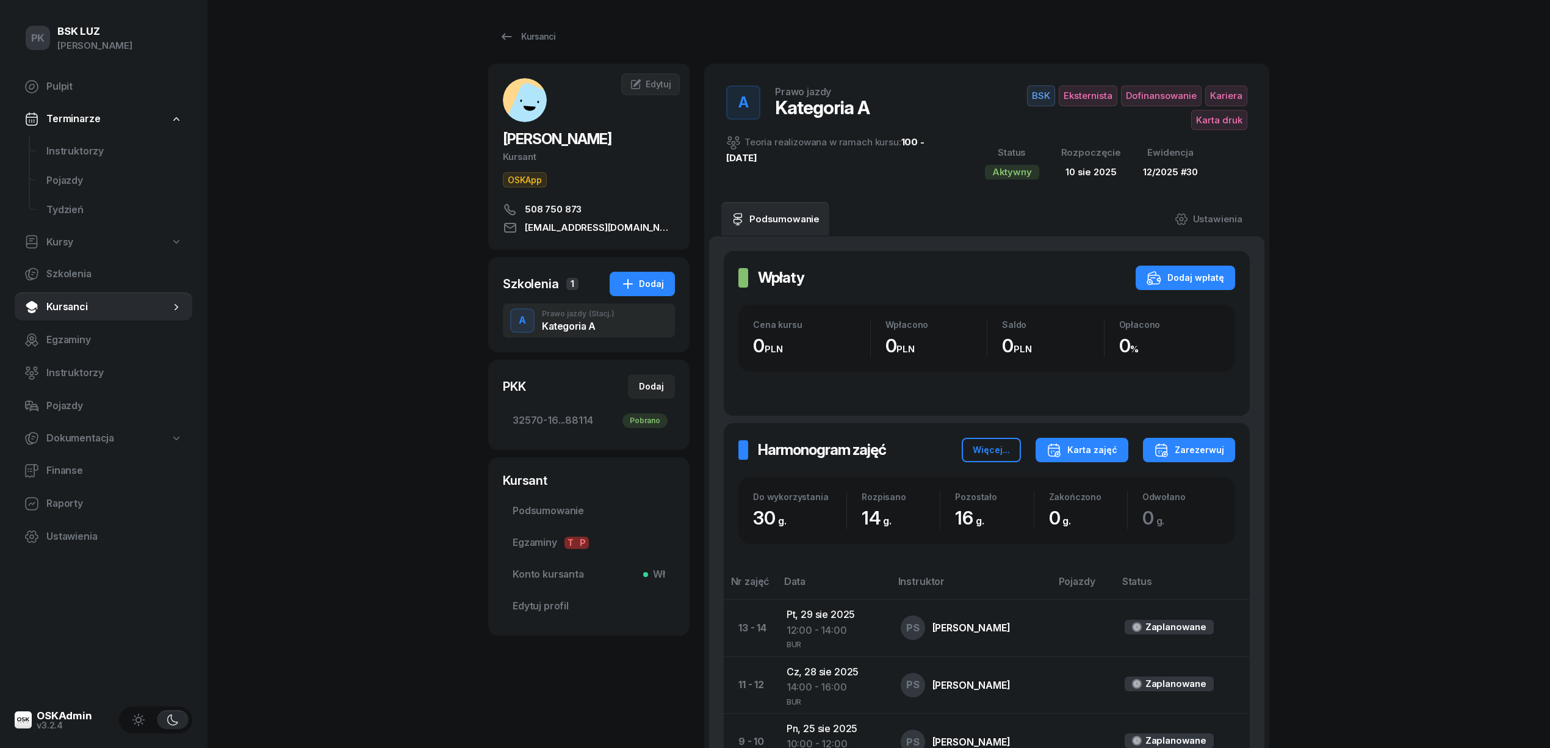
click at [1084, 457] on div "Karta zajęć" at bounding box center [1082, 450] width 71 height 15
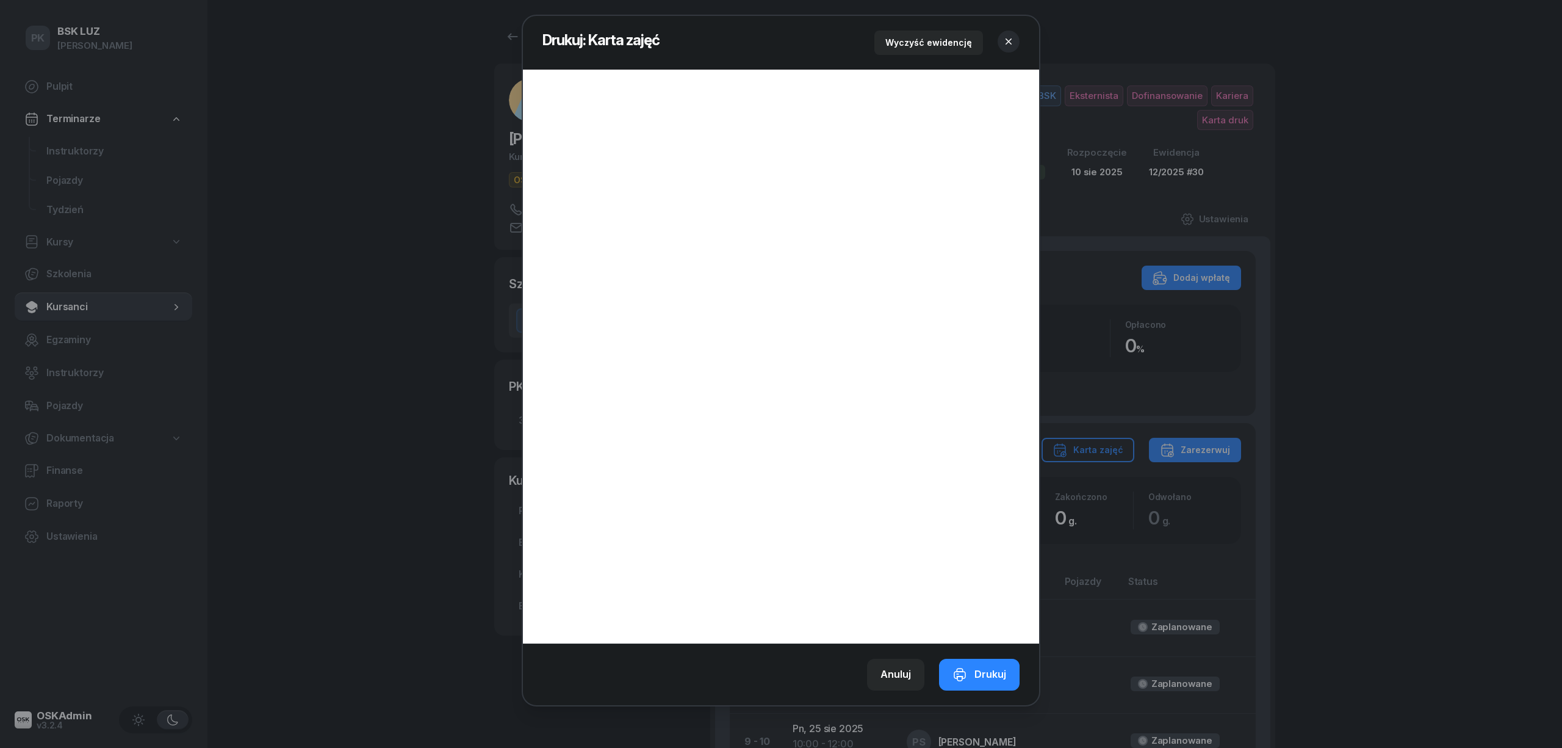
click at [1006, 42] on icon "button" at bounding box center [1009, 41] width 12 height 12
